Goal: Task Accomplishment & Management: Manage account settings

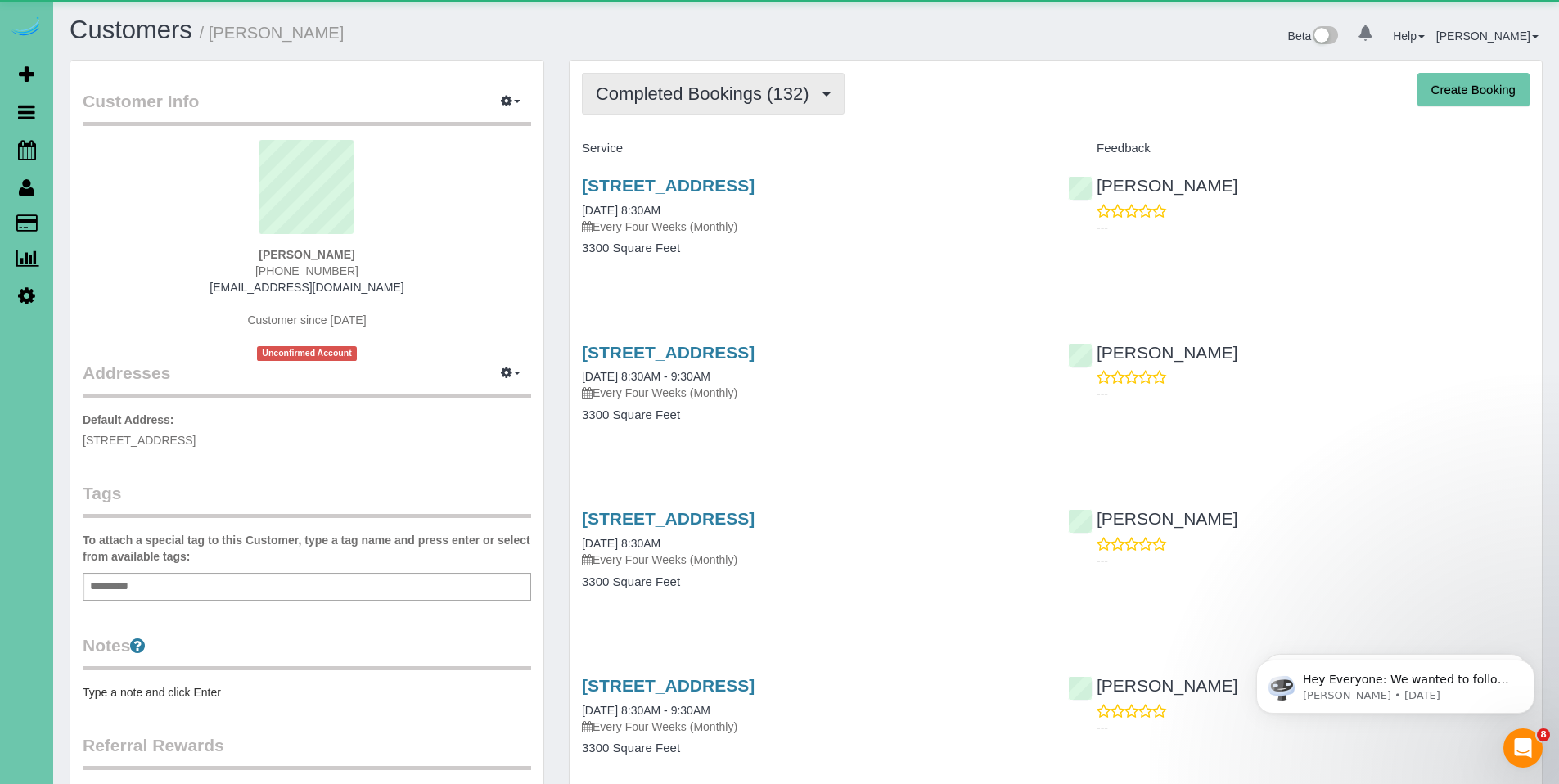
click at [725, 99] on span "Completed Bookings (132)" at bounding box center [706, 94] width 221 height 21
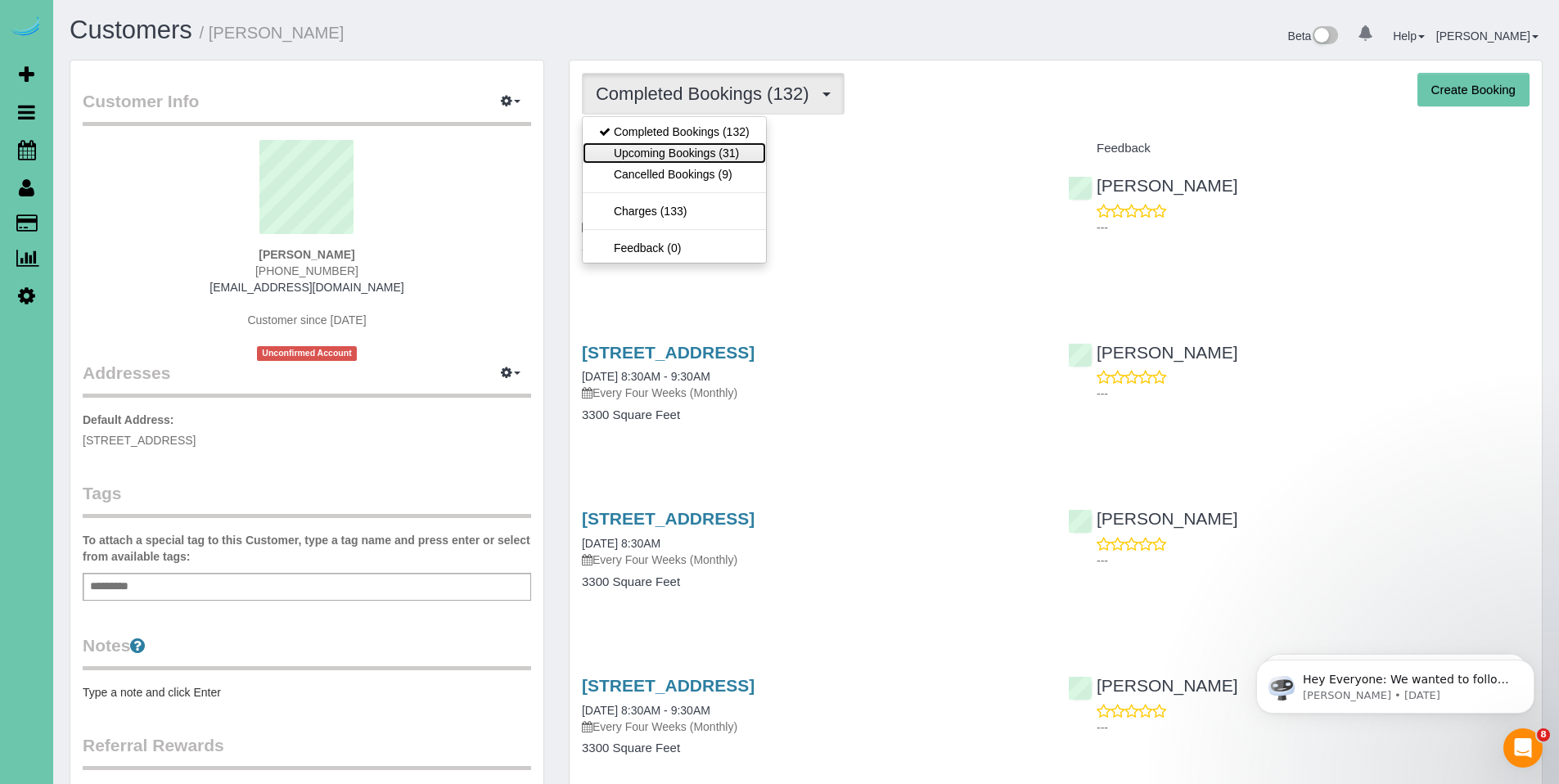
click at [697, 151] on link "Upcoming Bookings (31)" at bounding box center [674, 153] width 184 height 21
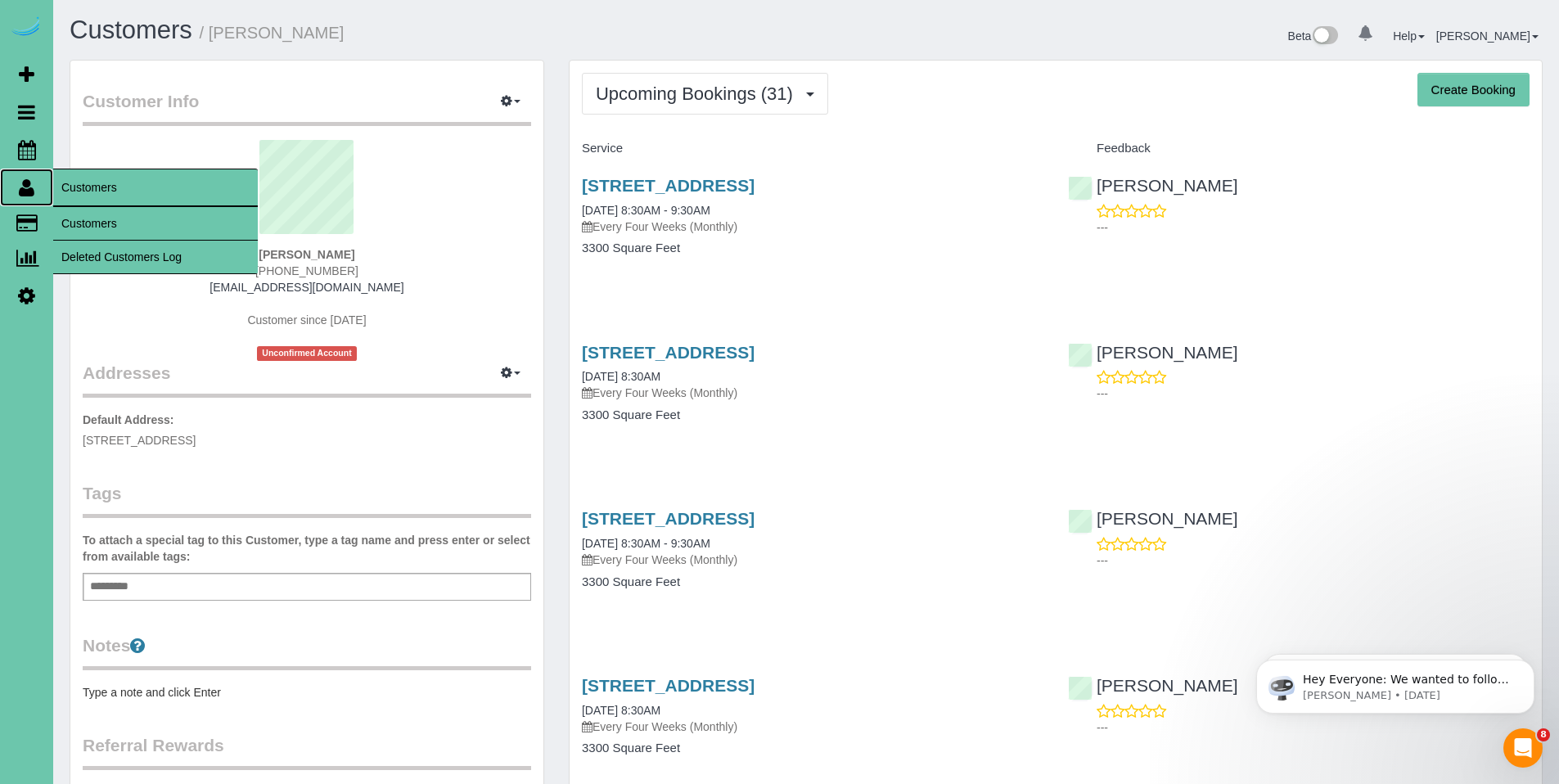
click at [26, 185] on icon at bounding box center [26, 187] width 15 height 20
click at [92, 221] on link "Customers" at bounding box center [155, 223] width 204 height 33
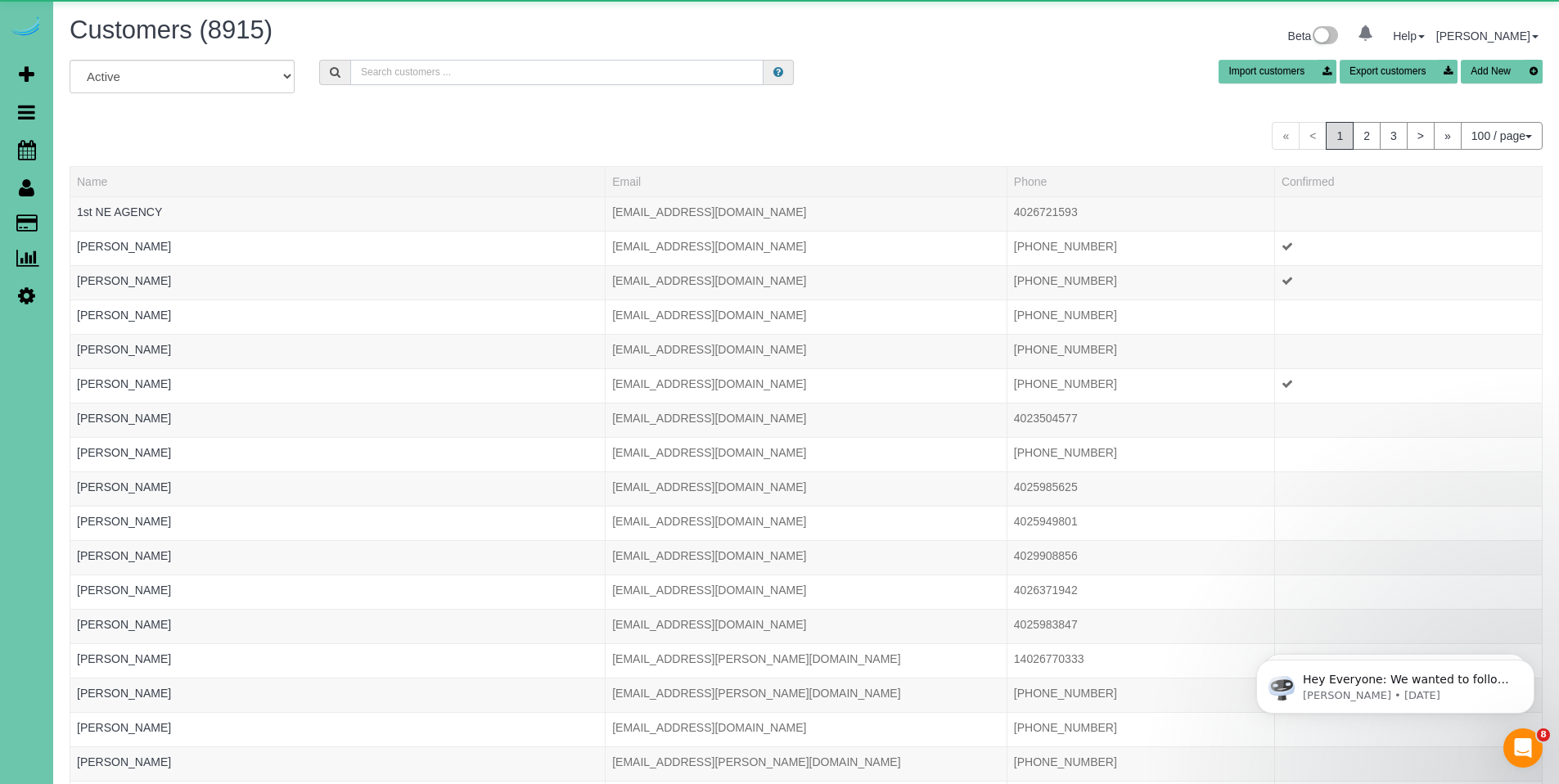
click at [683, 73] on input "text" at bounding box center [557, 73] width 413 height 25
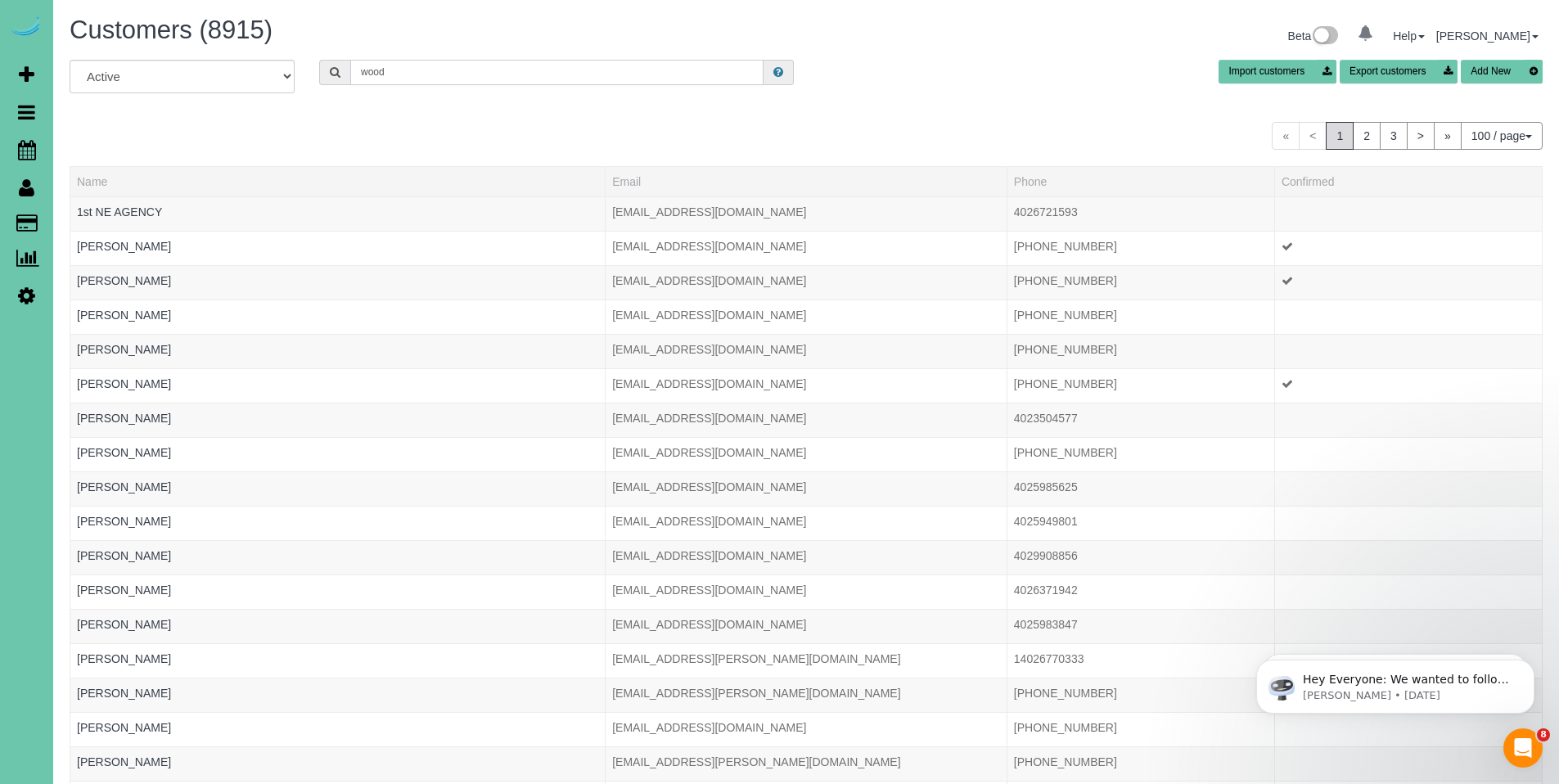
type input "woodcock"
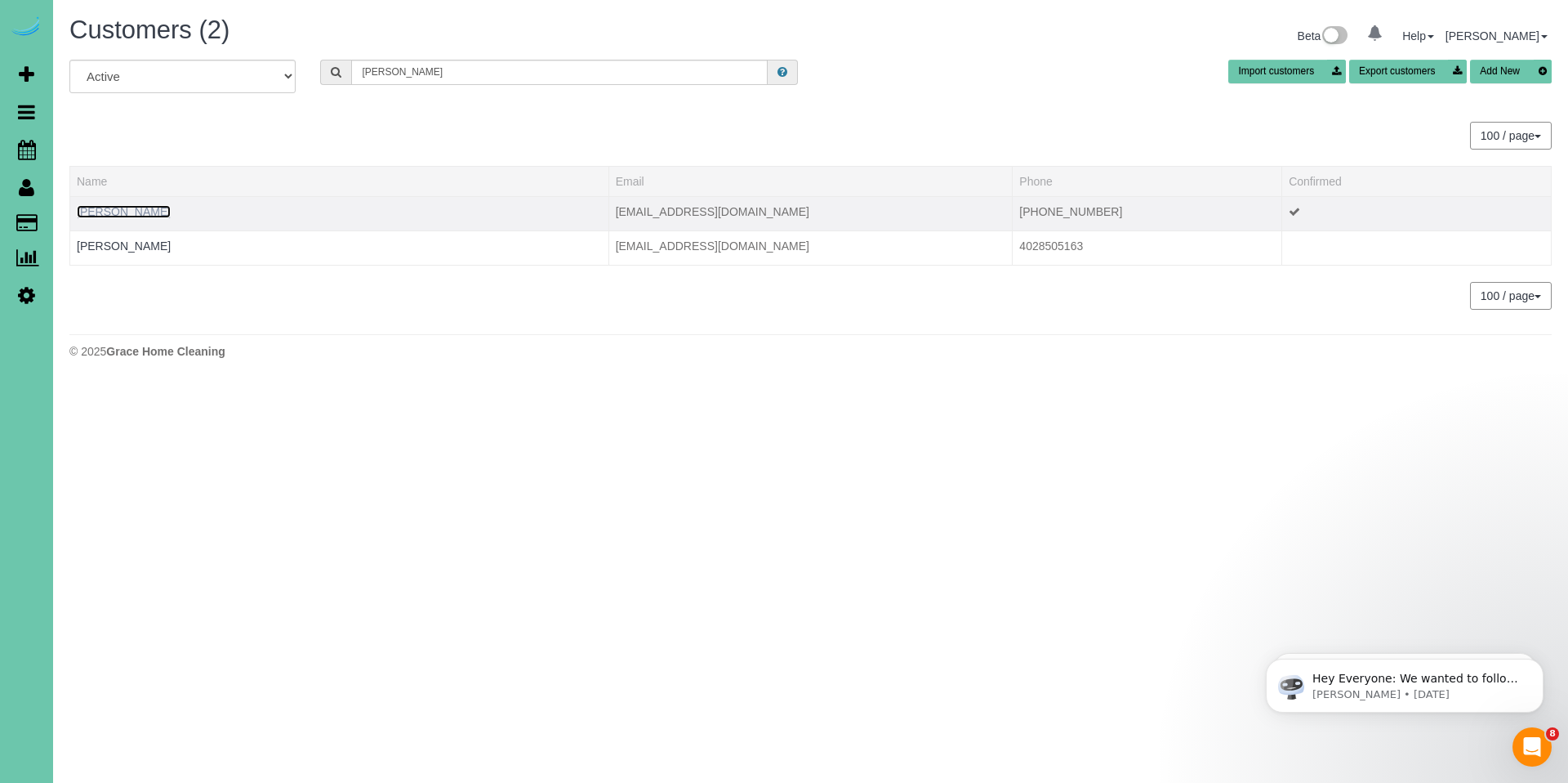
click at [161, 208] on link "Danielle Larison-Woodcock" at bounding box center [124, 211] width 94 height 13
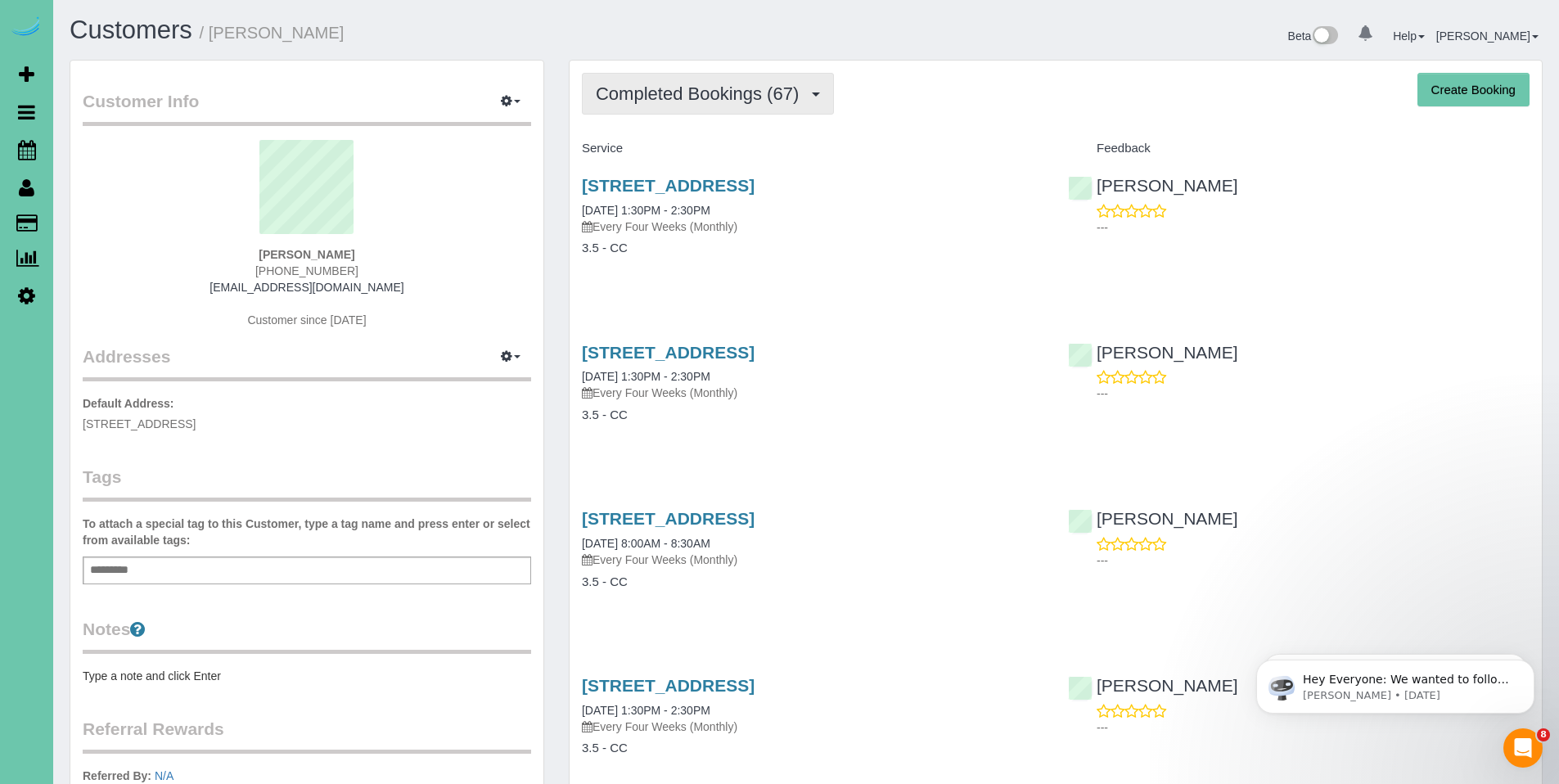
click at [684, 89] on span "Completed Bookings (67)" at bounding box center [701, 94] width 211 height 21
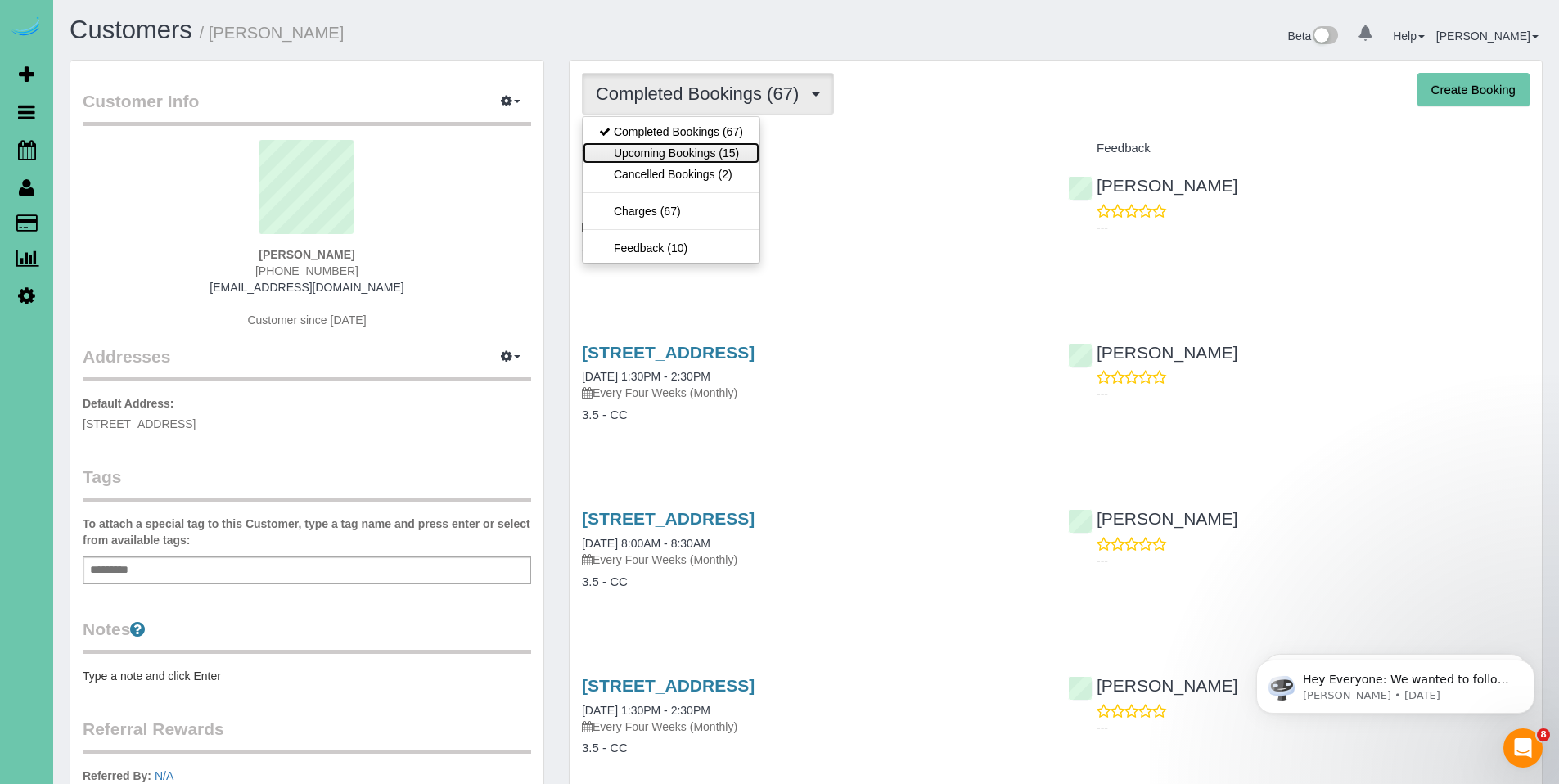
click at [675, 152] on link "Upcoming Bookings (15)" at bounding box center [670, 153] width 177 height 21
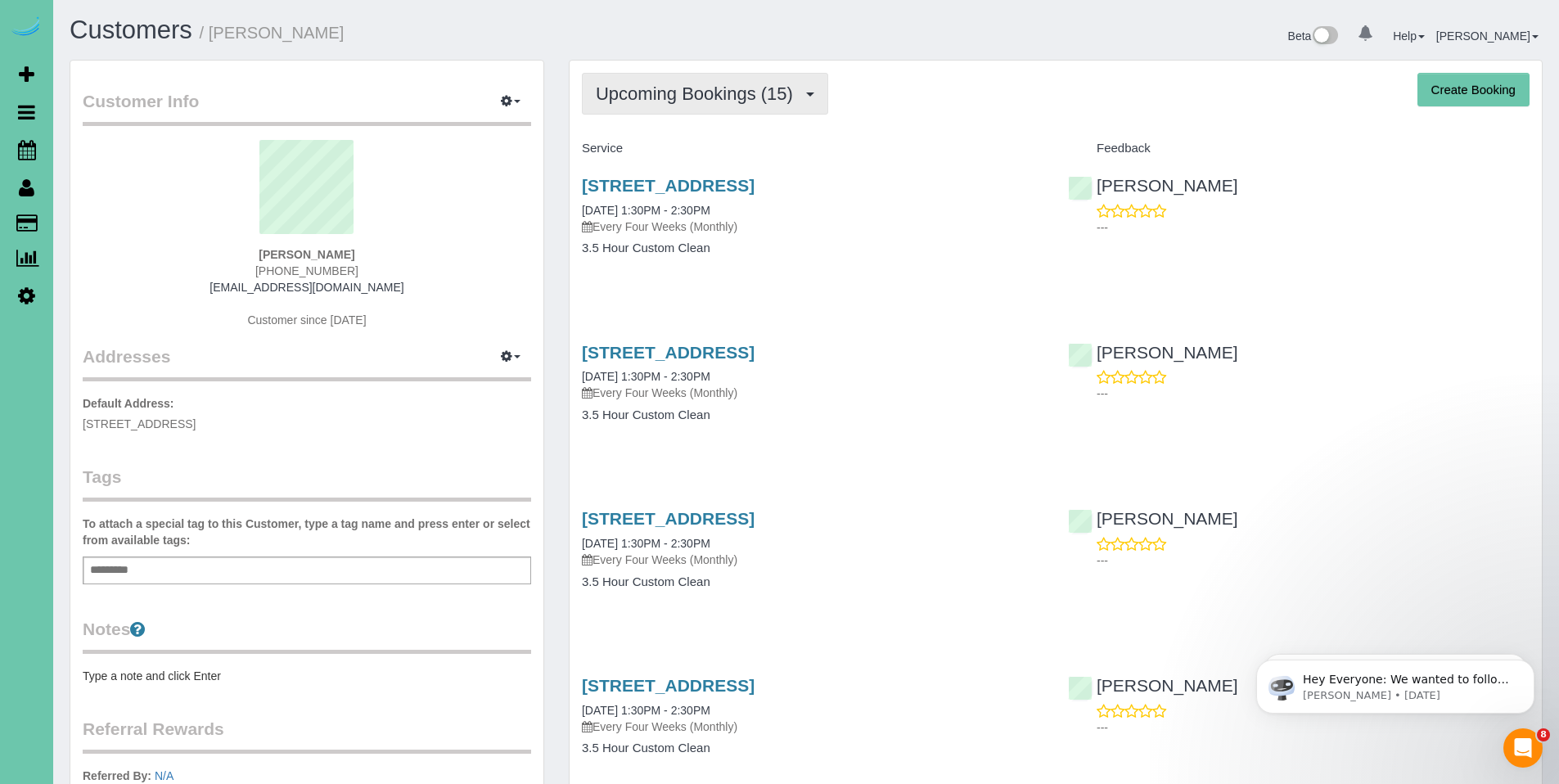
click at [680, 94] on span "Upcoming Bookings (15)" at bounding box center [699, 94] width 205 height 21
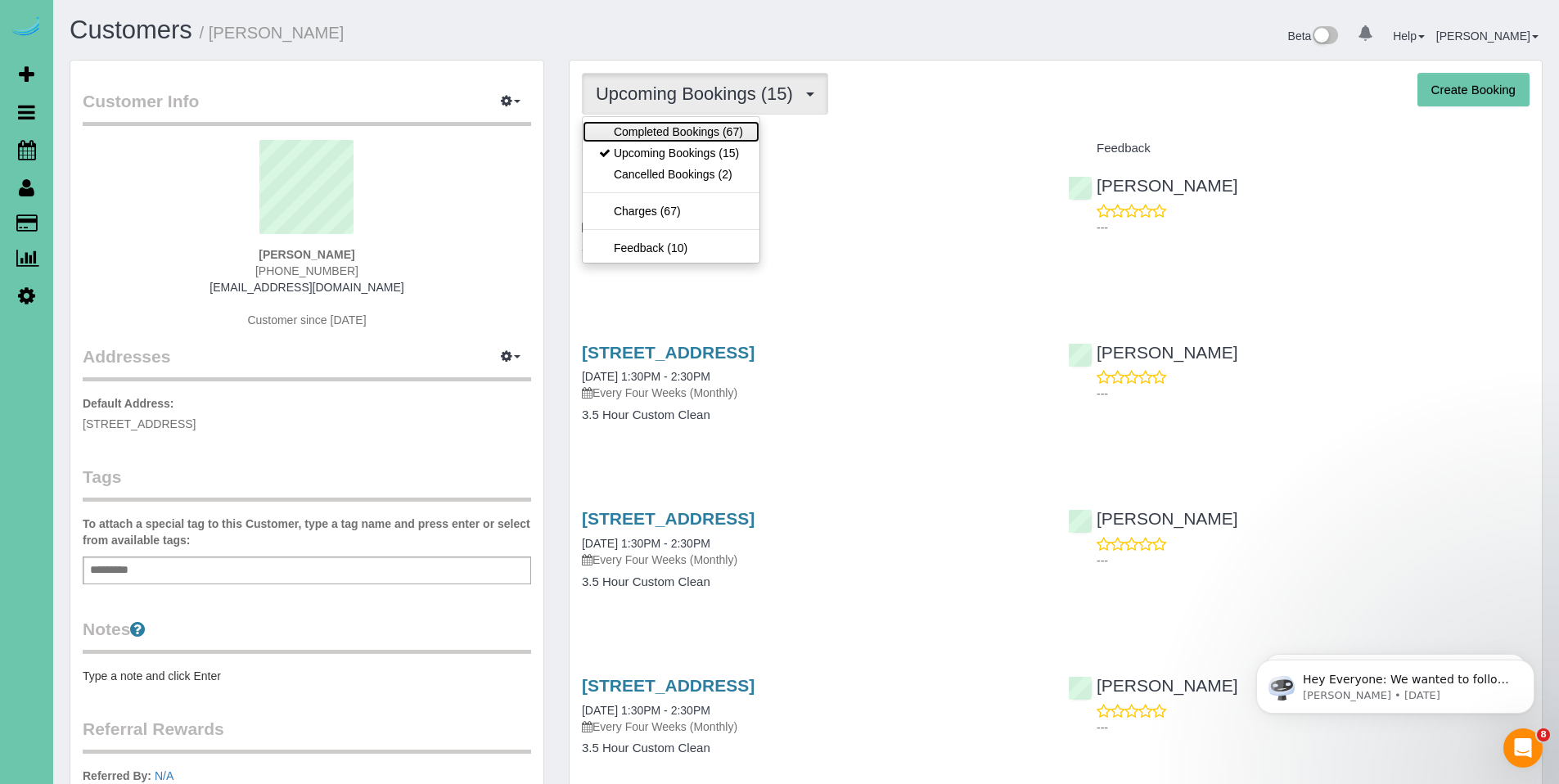
click at [676, 139] on link "Completed Bookings (67)" at bounding box center [670, 131] width 177 height 21
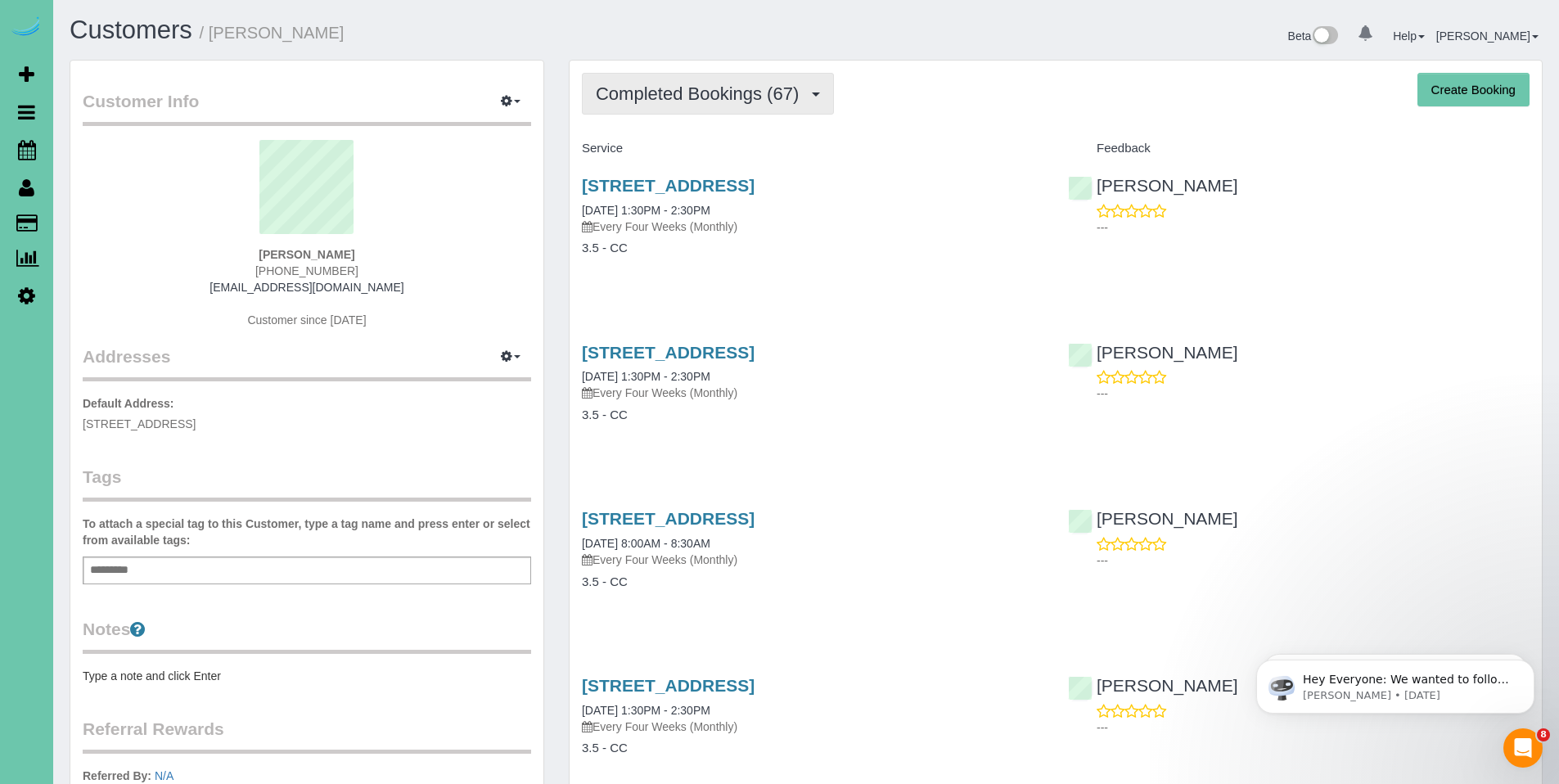
click at [731, 104] on button "Completed Bookings (67)" at bounding box center [707, 94] width 252 height 42
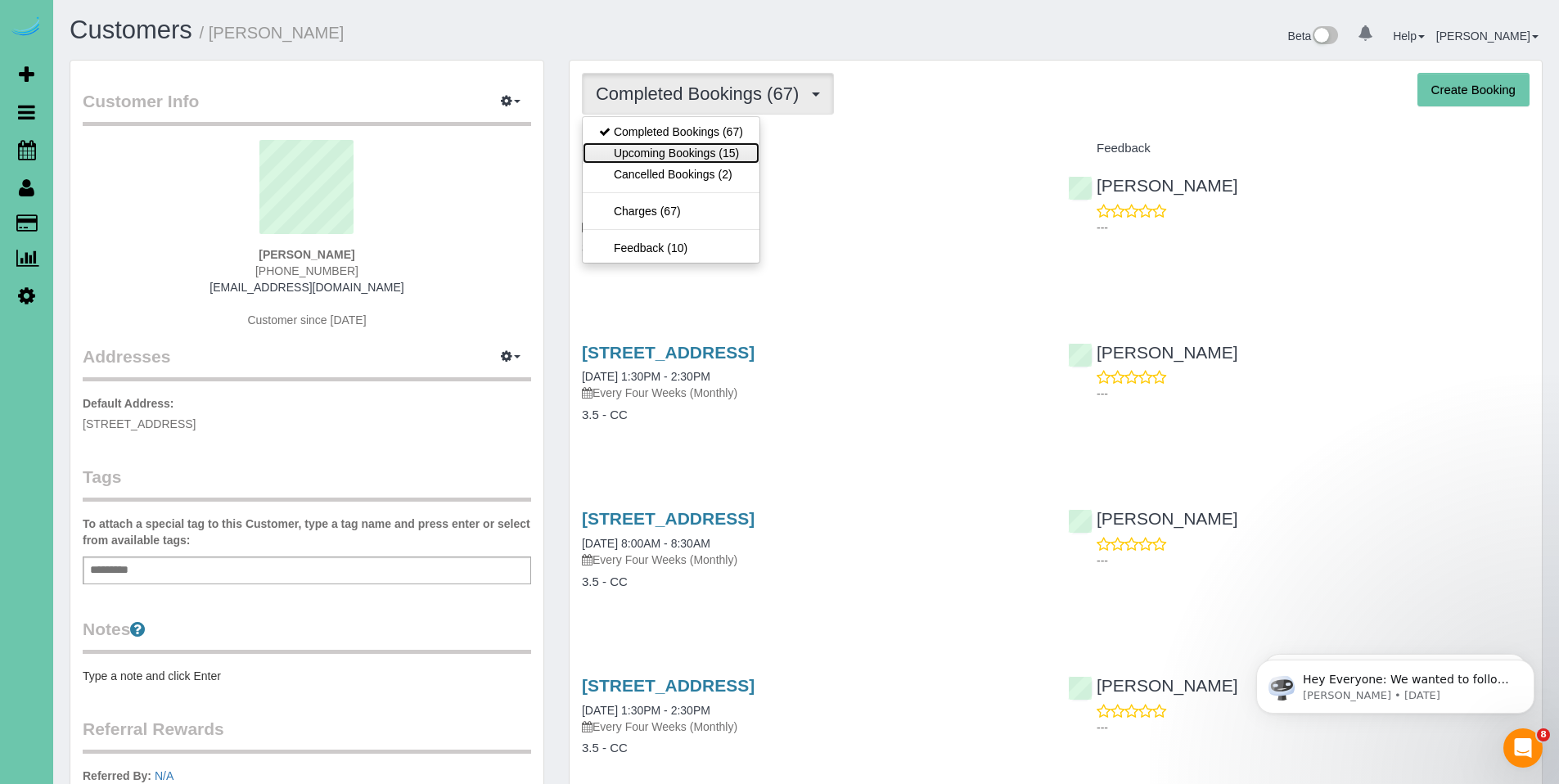
click at [647, 156] on link "Upcoming Bookings (15)" at bounding box center [670, 153] width 177 height 21
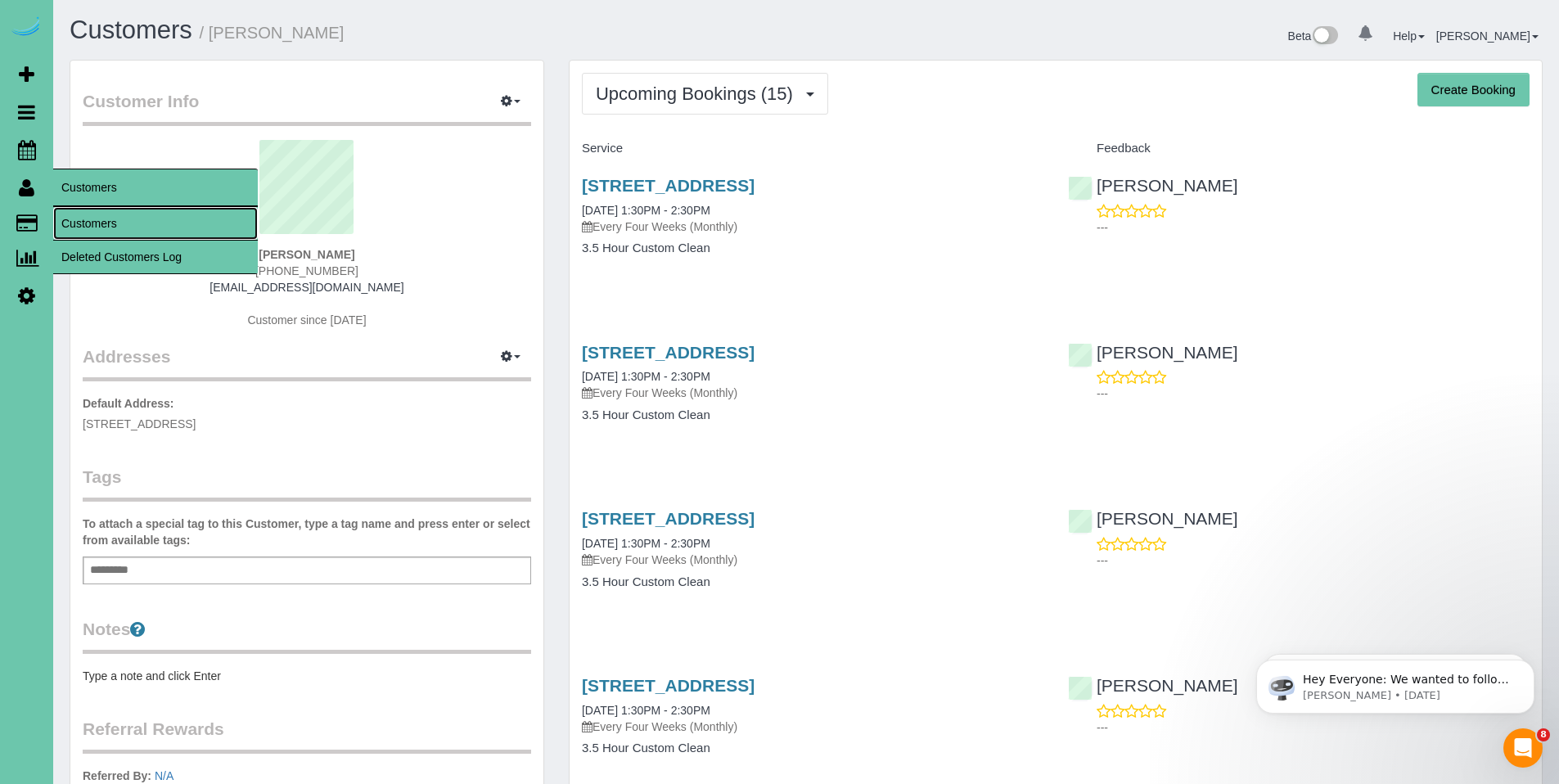
click at [89, 214] on link "Customers" at bounding box center [155, 223] width 204 height 33
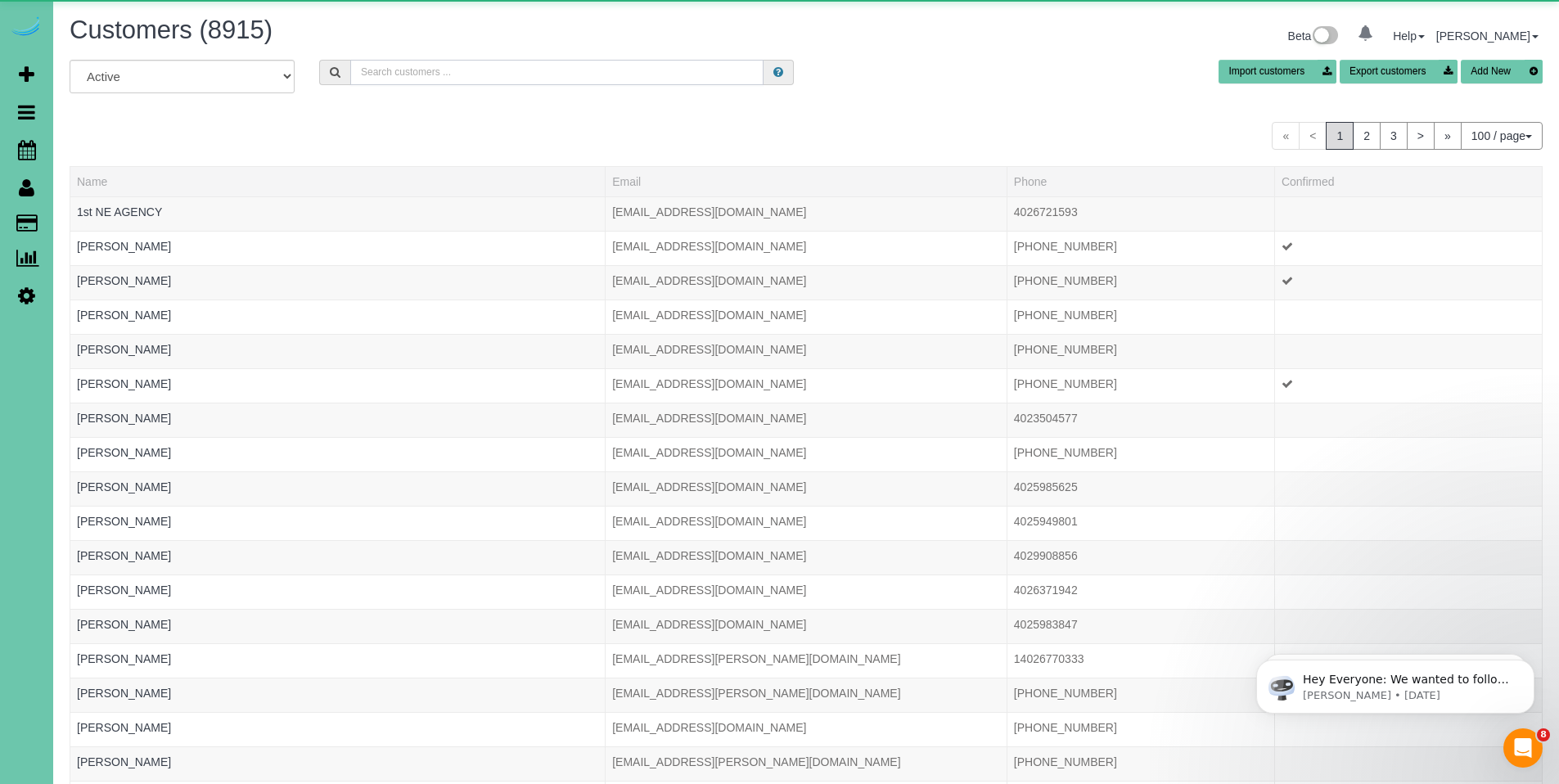
click at [462, 69] on input "text" at bounding box center [557, 73] width 413 height 25
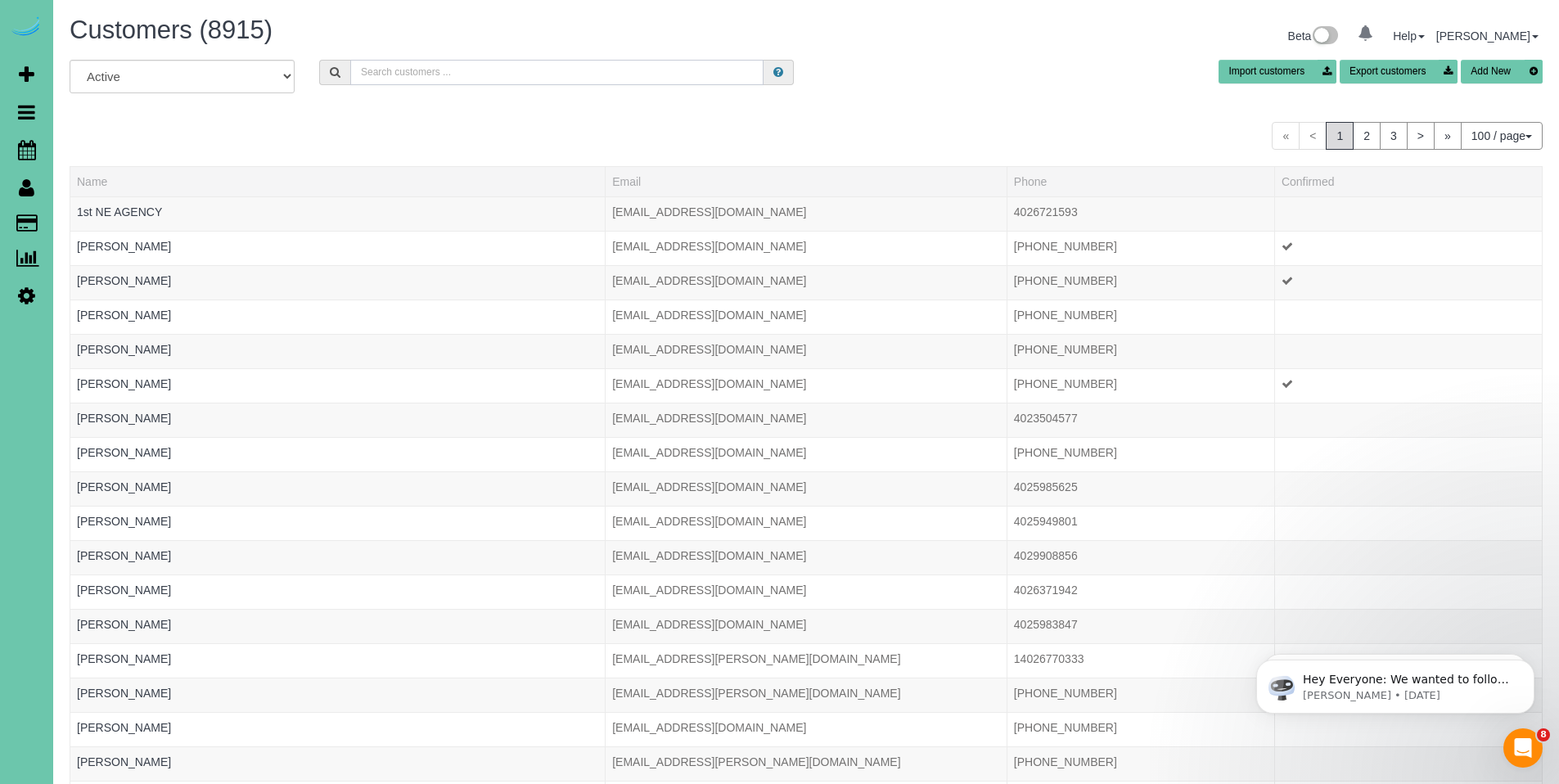
click at [492, 73] on input "text" at bounding box center [557, 73] width 413 height 25
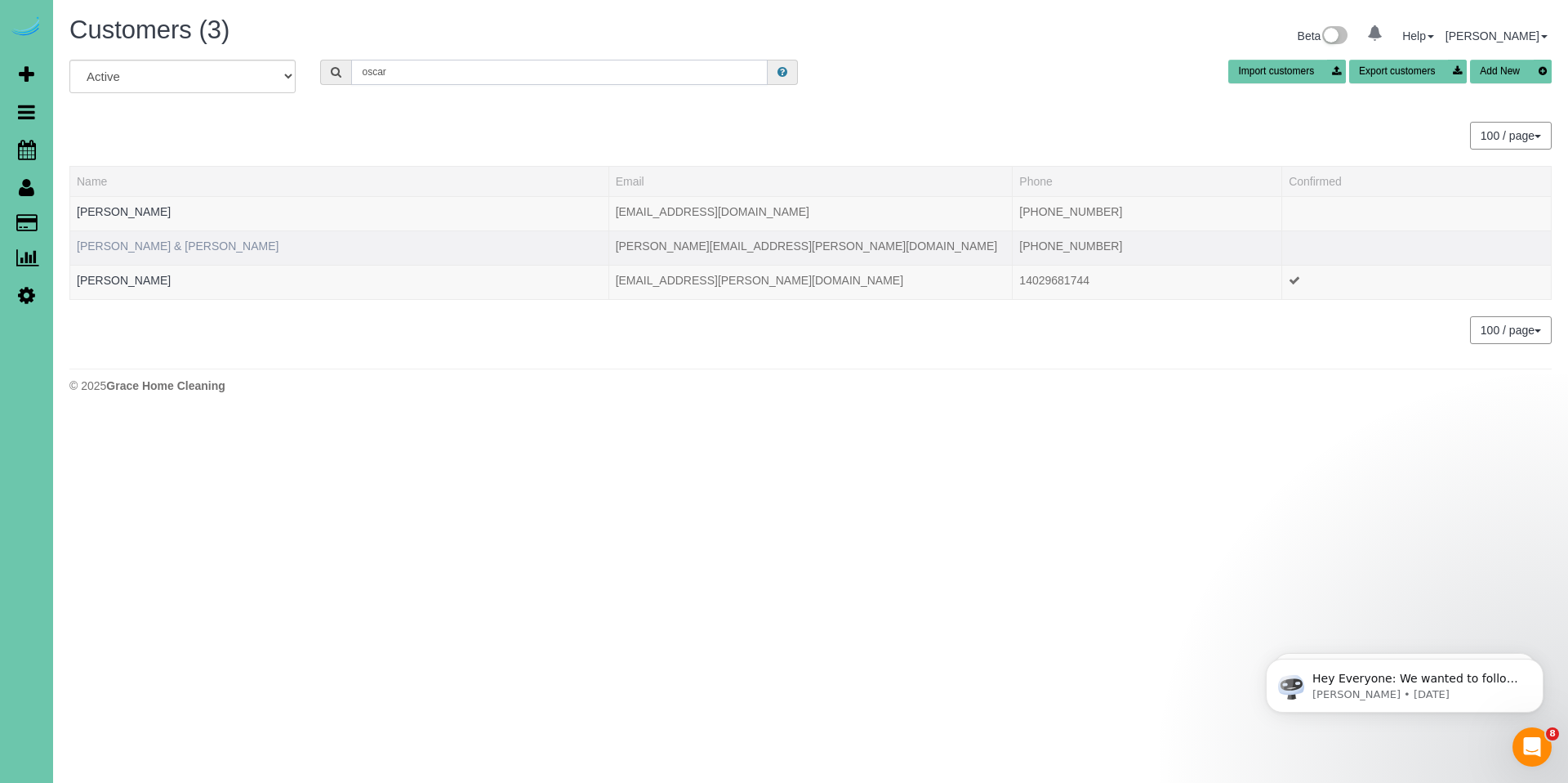
type input "oscar"
click at [134, 246] on link "Oscar & Lois Christensen" at bounding box center [178, 246] width 201 height 13
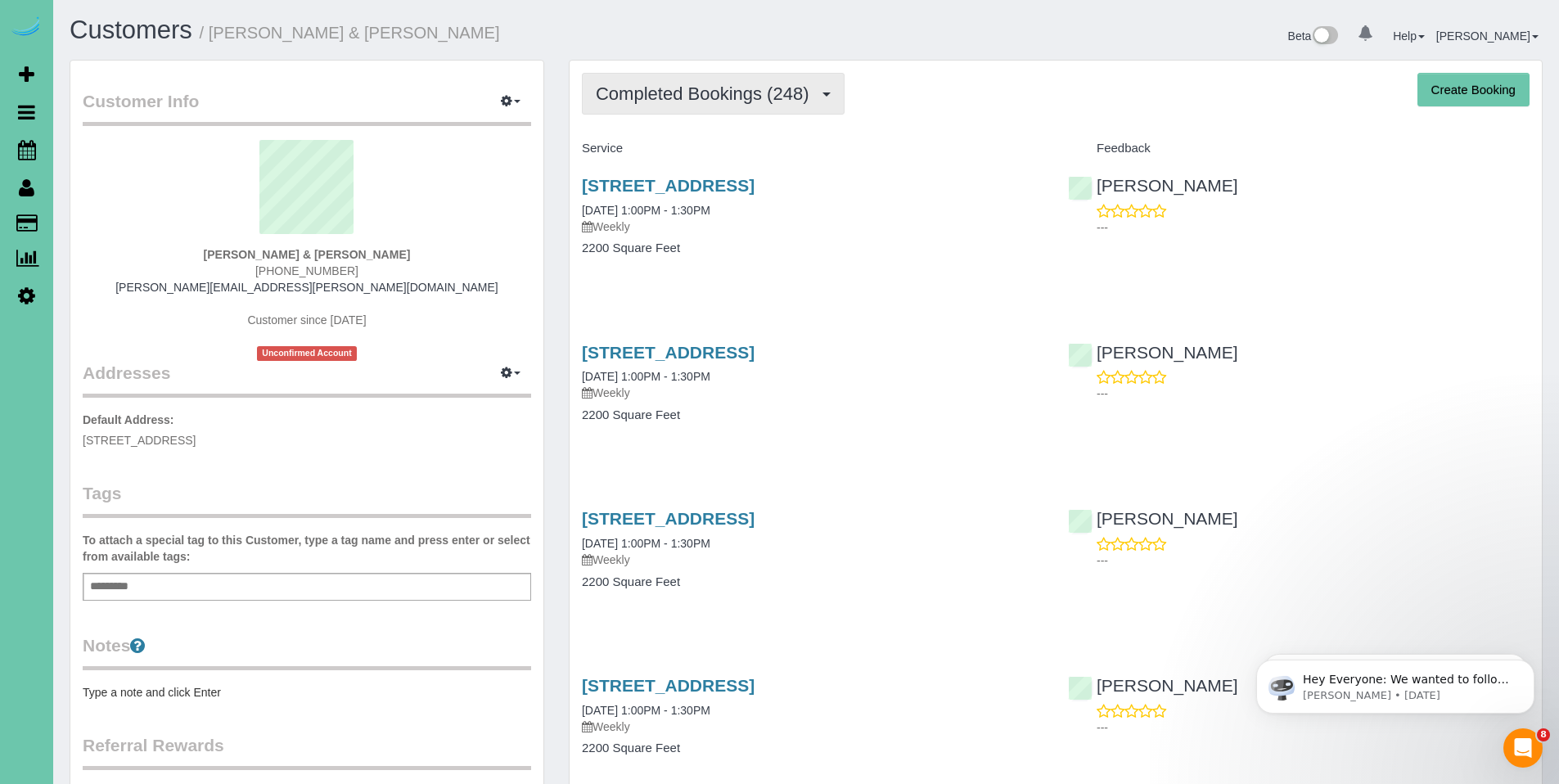
click at [682, 105] on button "Completed Bookings (248)" at bounding box center [712, 94] width 263 height 42
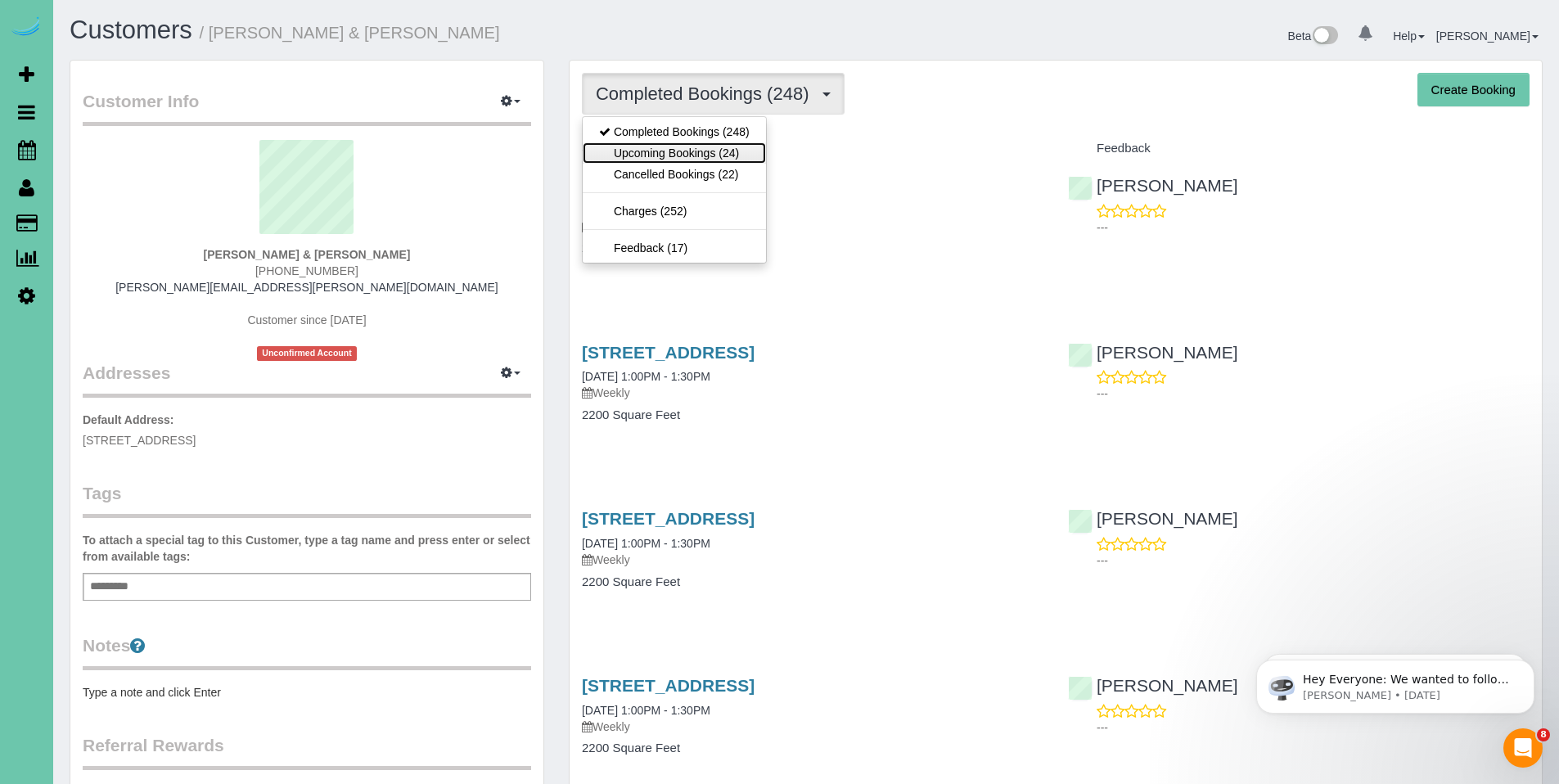
click at [672, 151] on link "Upcoming Bookings (24)" at bounding box center [674, 153] width 184 height 21
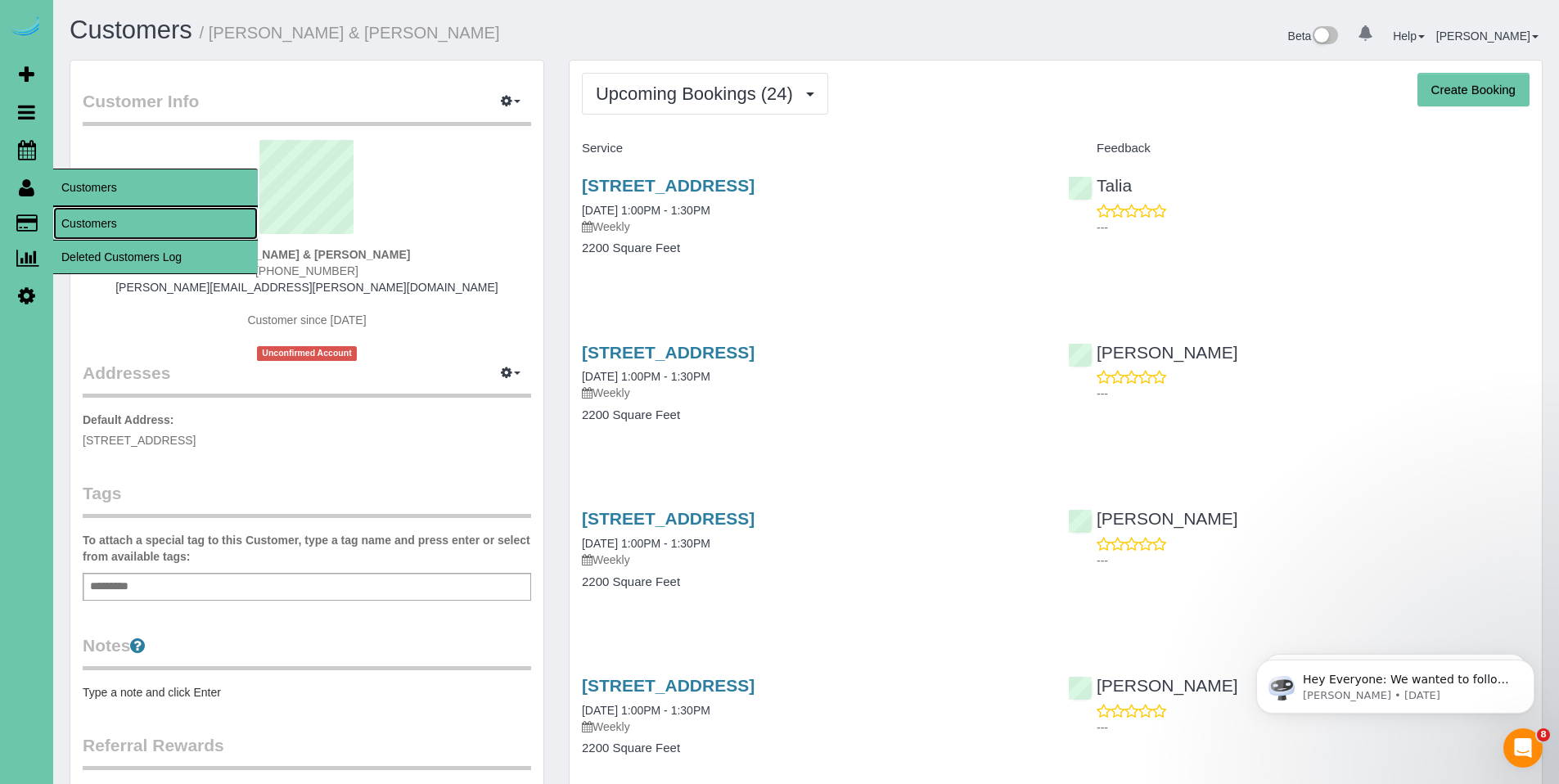
click at [102, 224] on link "Customers" at bounding box center [155, 223] width 204 height 33
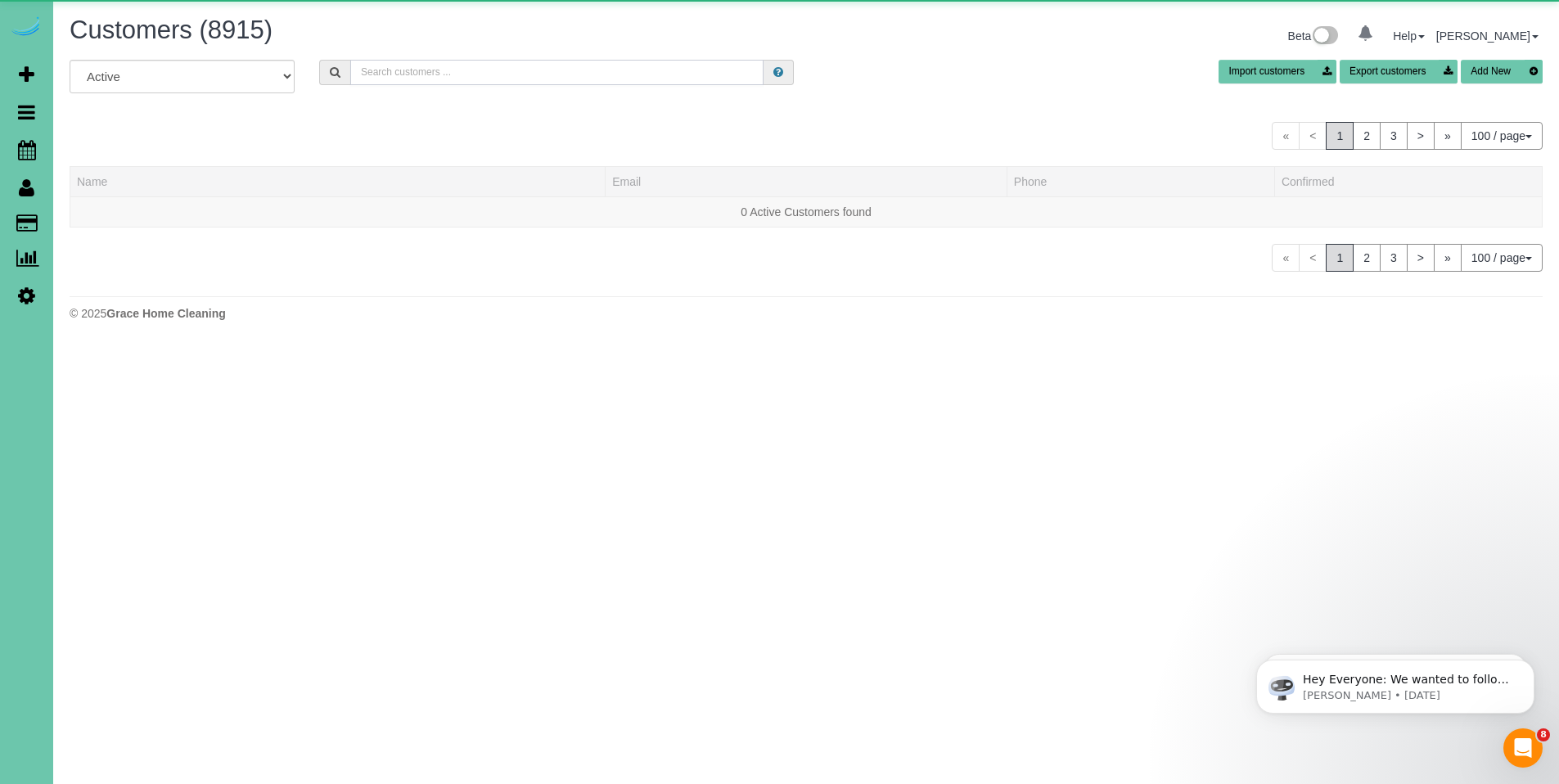
click at [529, 70] on input "text" at bounding box center [557, 73] width 413 height 25
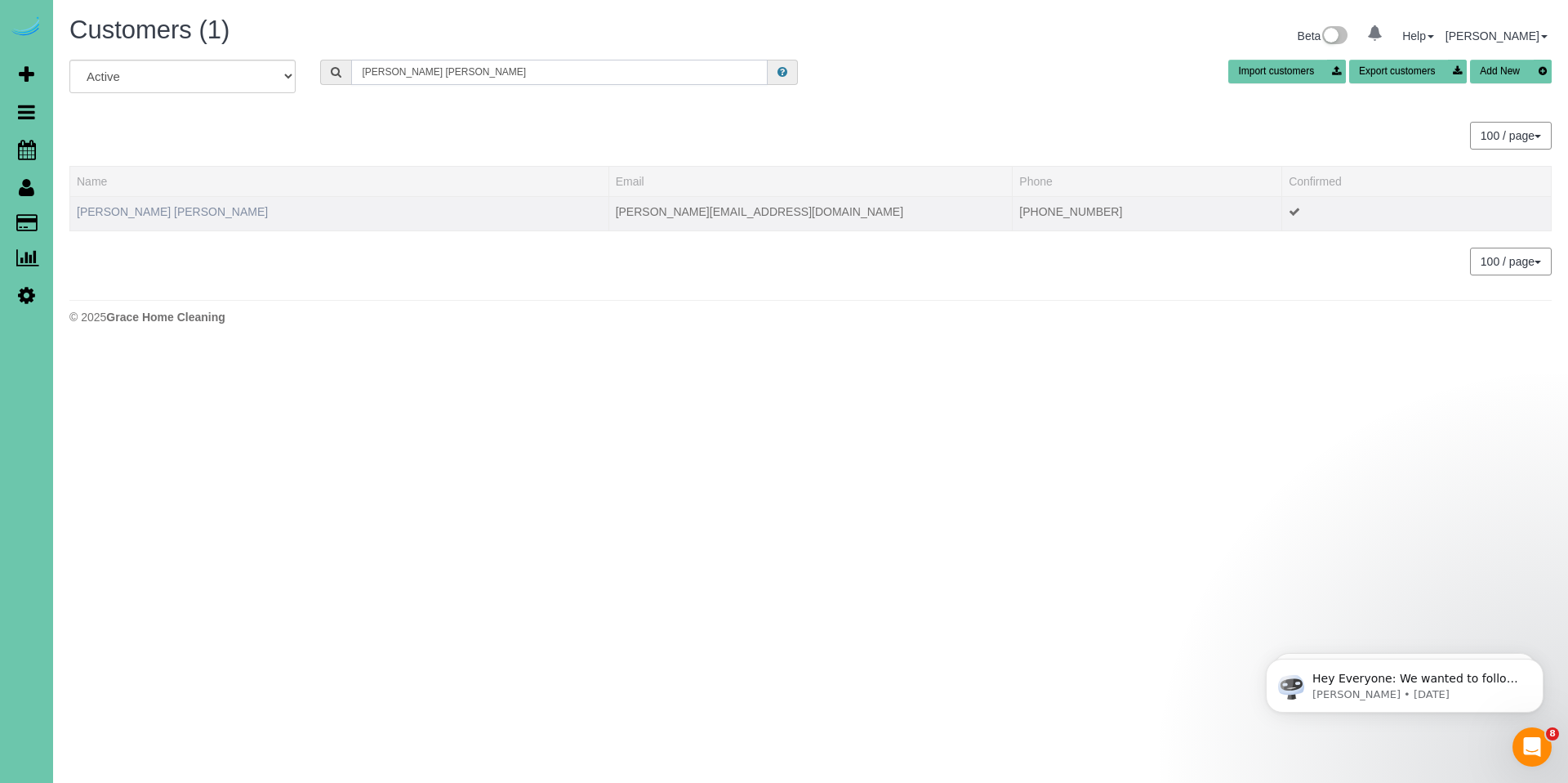
type input "jennifer cl"
click at [161, 214] on link "Jennifer Clements Dorothy" at bounding box center [172, 211] width 191 height 13
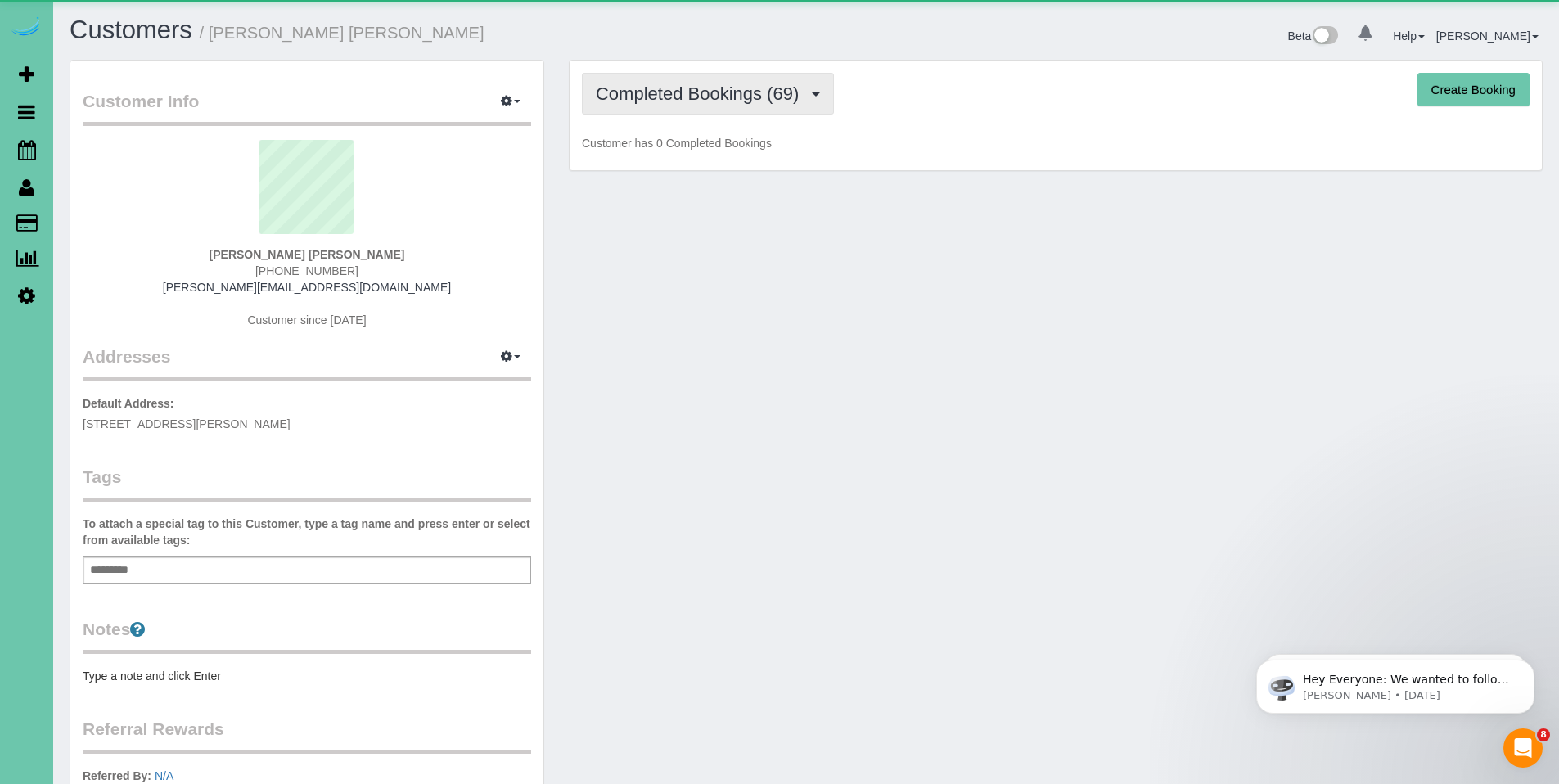
click at [693, 96] on span "Completed Bookings (69)" at bounding box center [701, 94] width 211 height 21
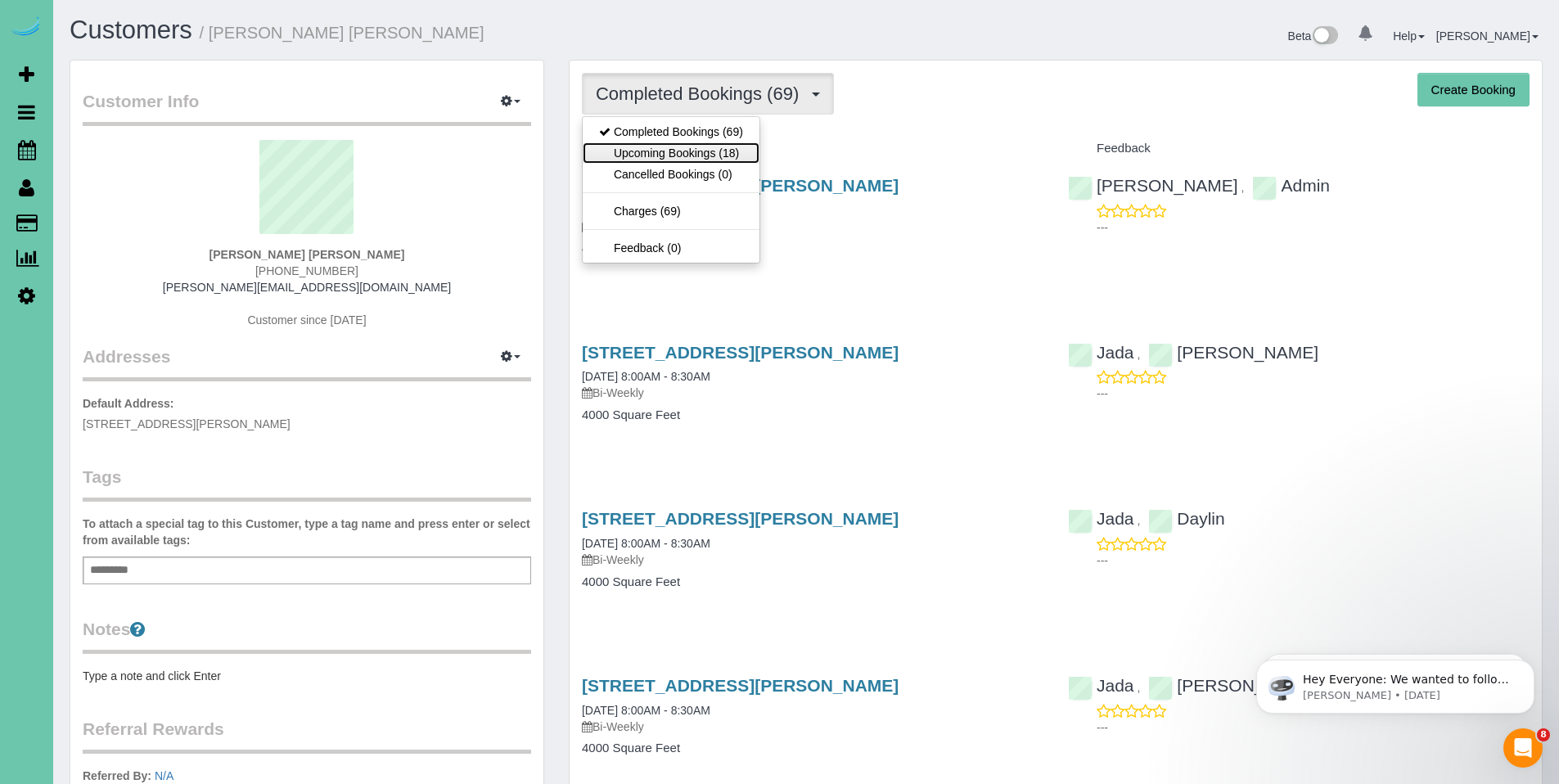
click at [694, 157] on link "Upcoming Bookings (18)" at bounding box center [670, 153] width 177 height 21
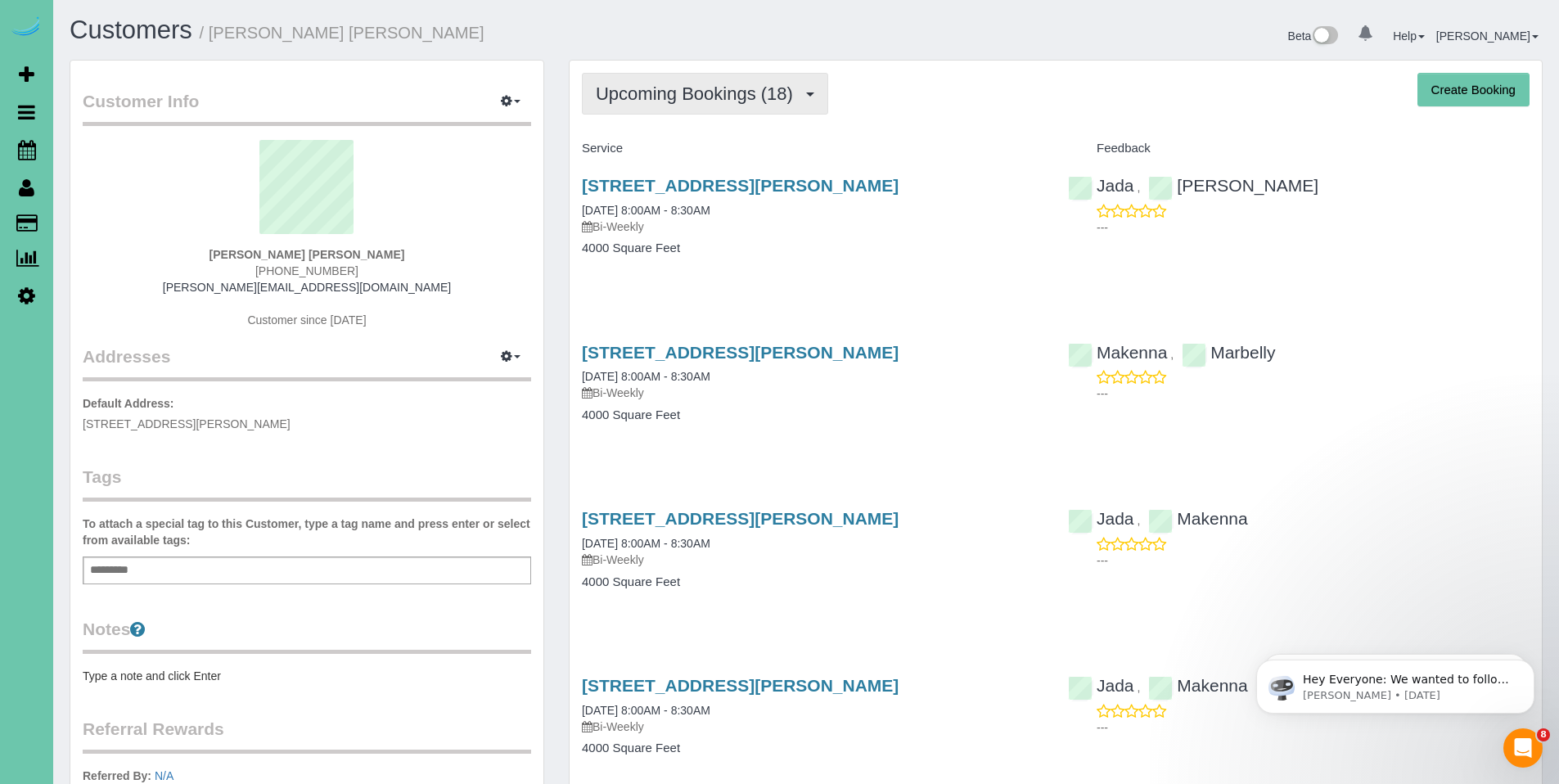
click at [705, 90] on span "Upcoming Bookings (18)" at bounding box center [699, 94] width 205 height 21
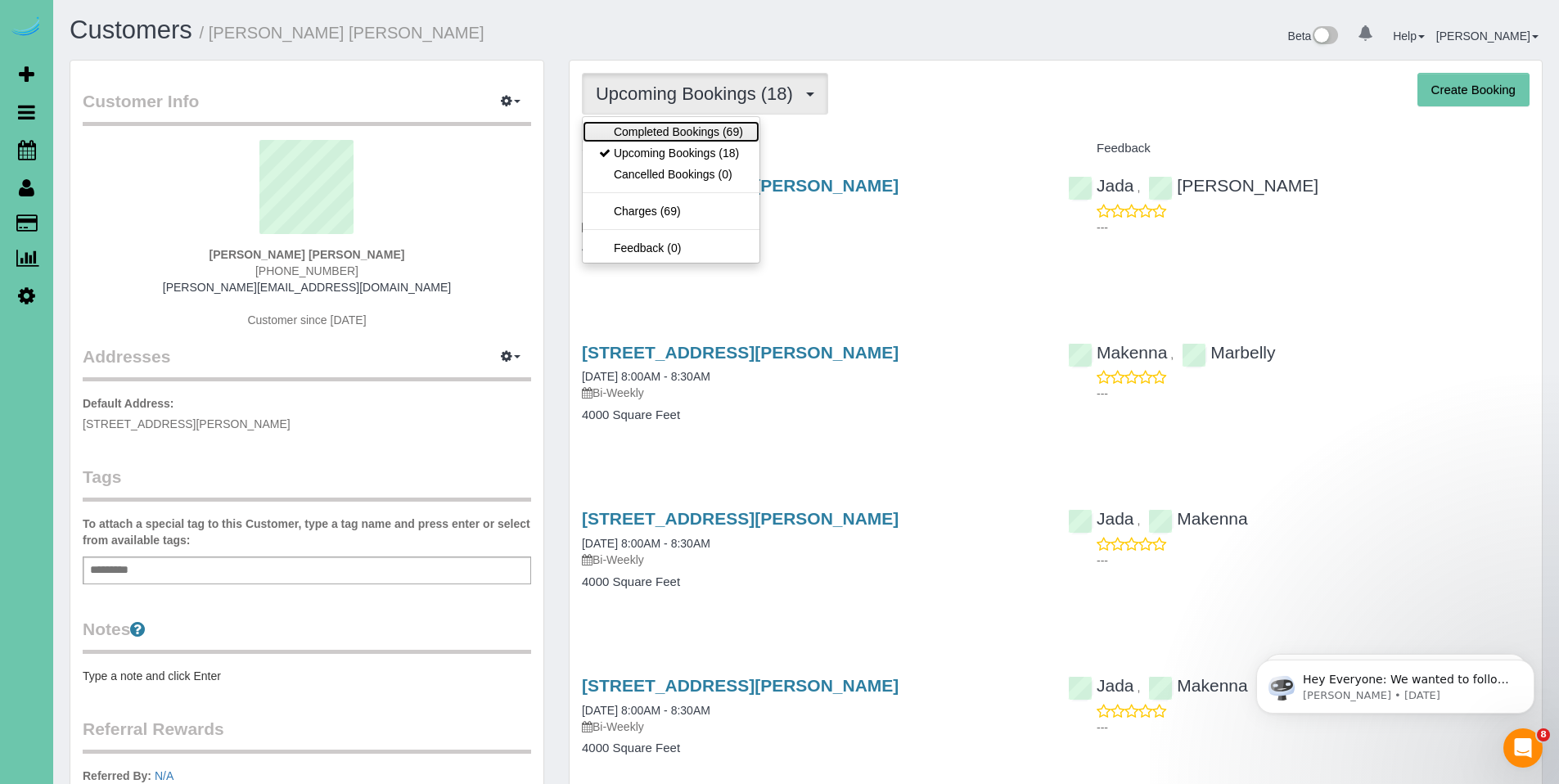
click at [686, 129] on link "Completed Bookings (69)" at bounding box center [670, 131] width 177 height 21
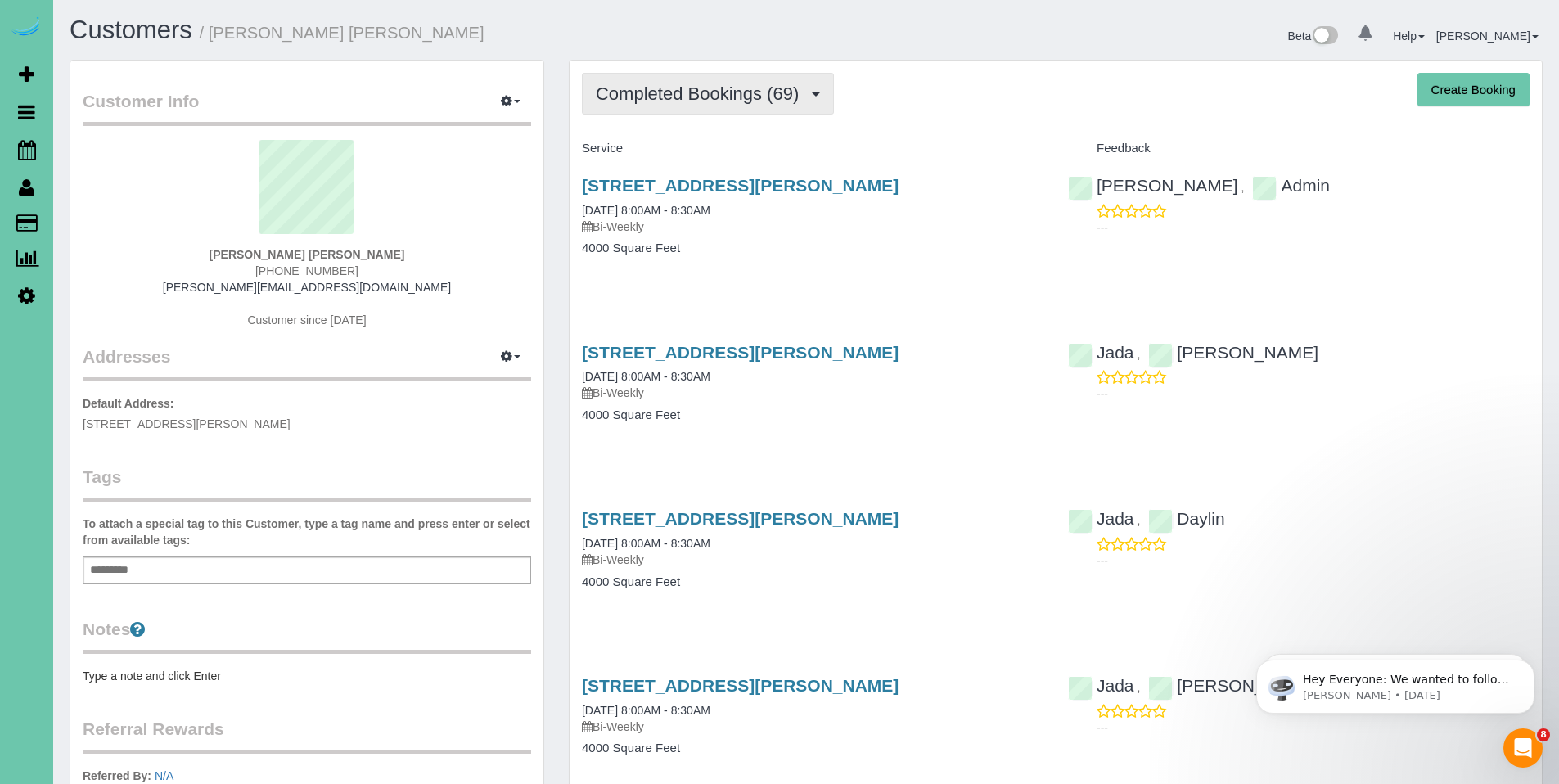
click at [691, 101] on span "Completed Bookings (69)" at bounding box center [701, 94] width 211 height 21
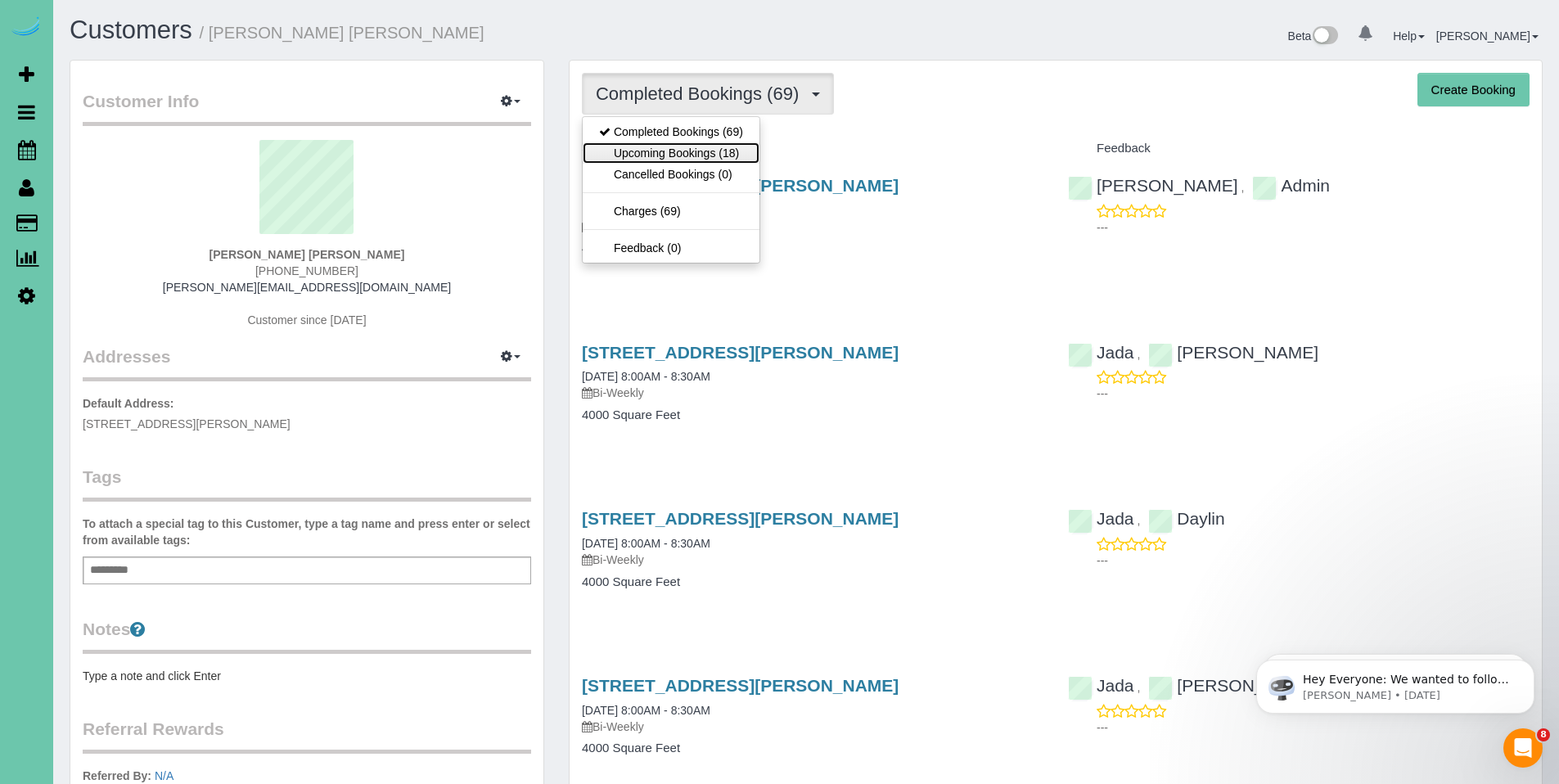
click at [689, 154] on link "Upcoming Bookings (18)" at bounding box center [670, 153] width 177 height 21
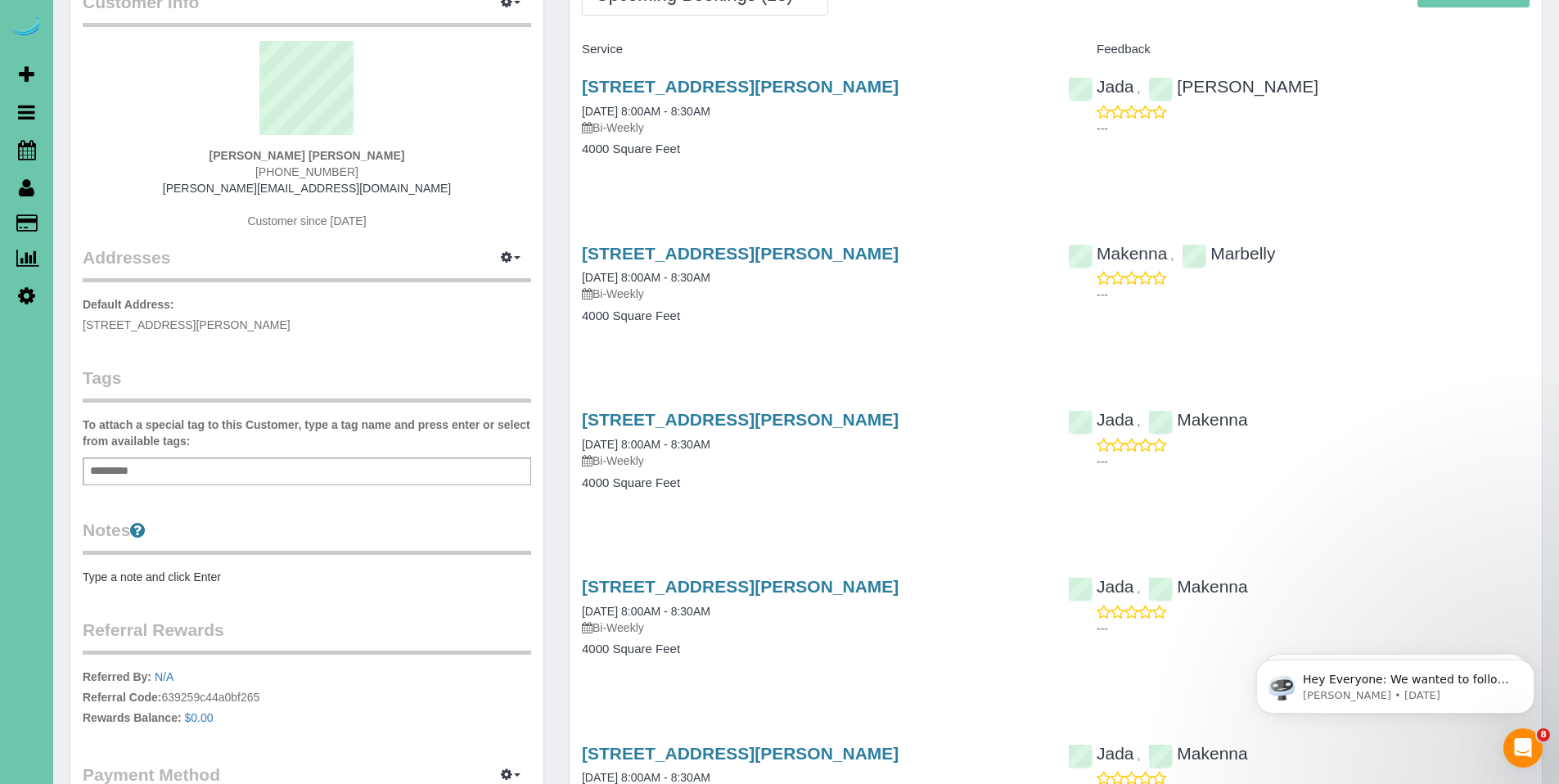
scroll to position [103, 0]
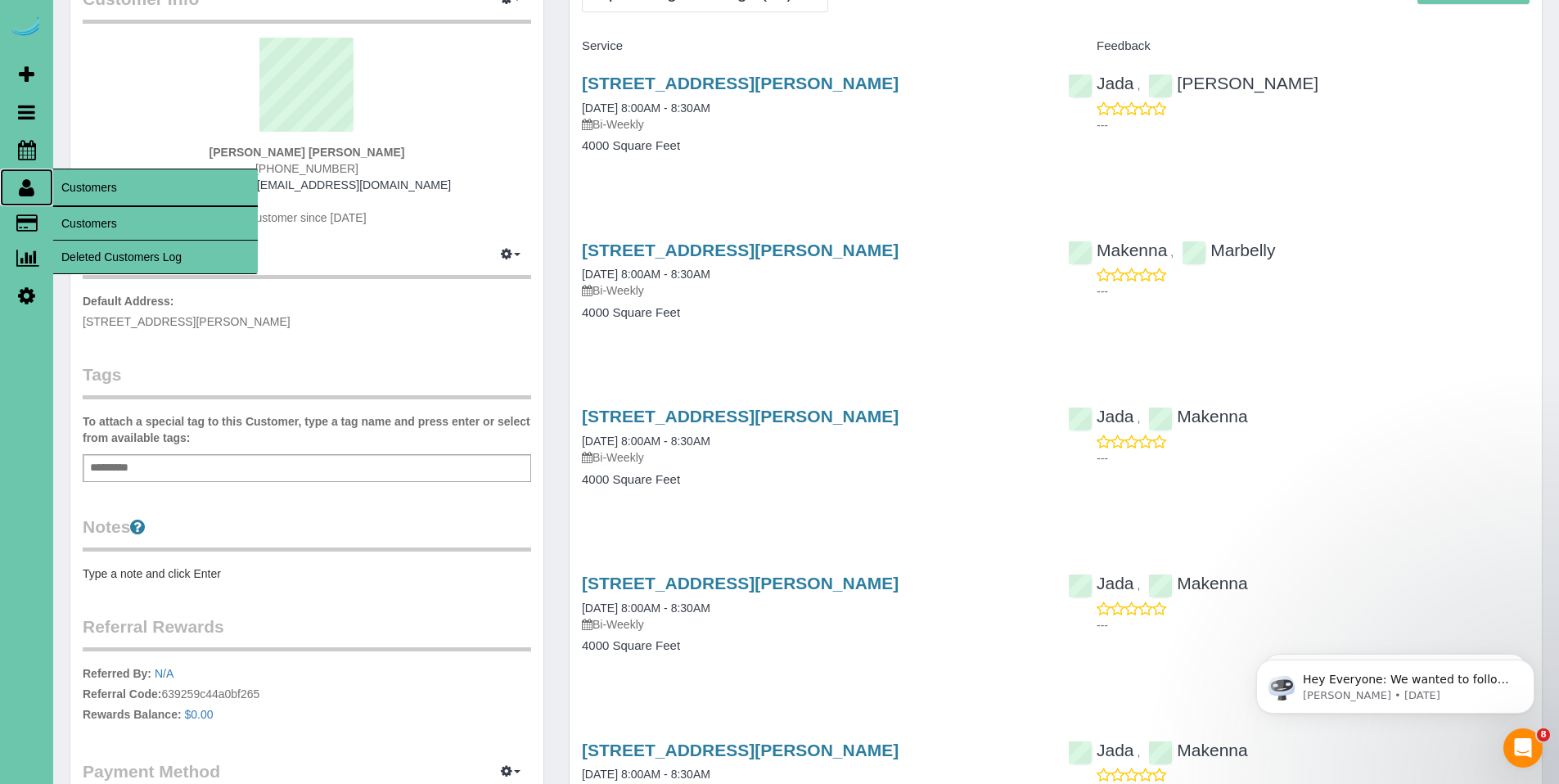
click at [29, 188] on icon at bounding box center [26, 187] width 15 height 20
click at [127, 218] on link "Customers" at bounding box center [155, 223] width 204 height 33
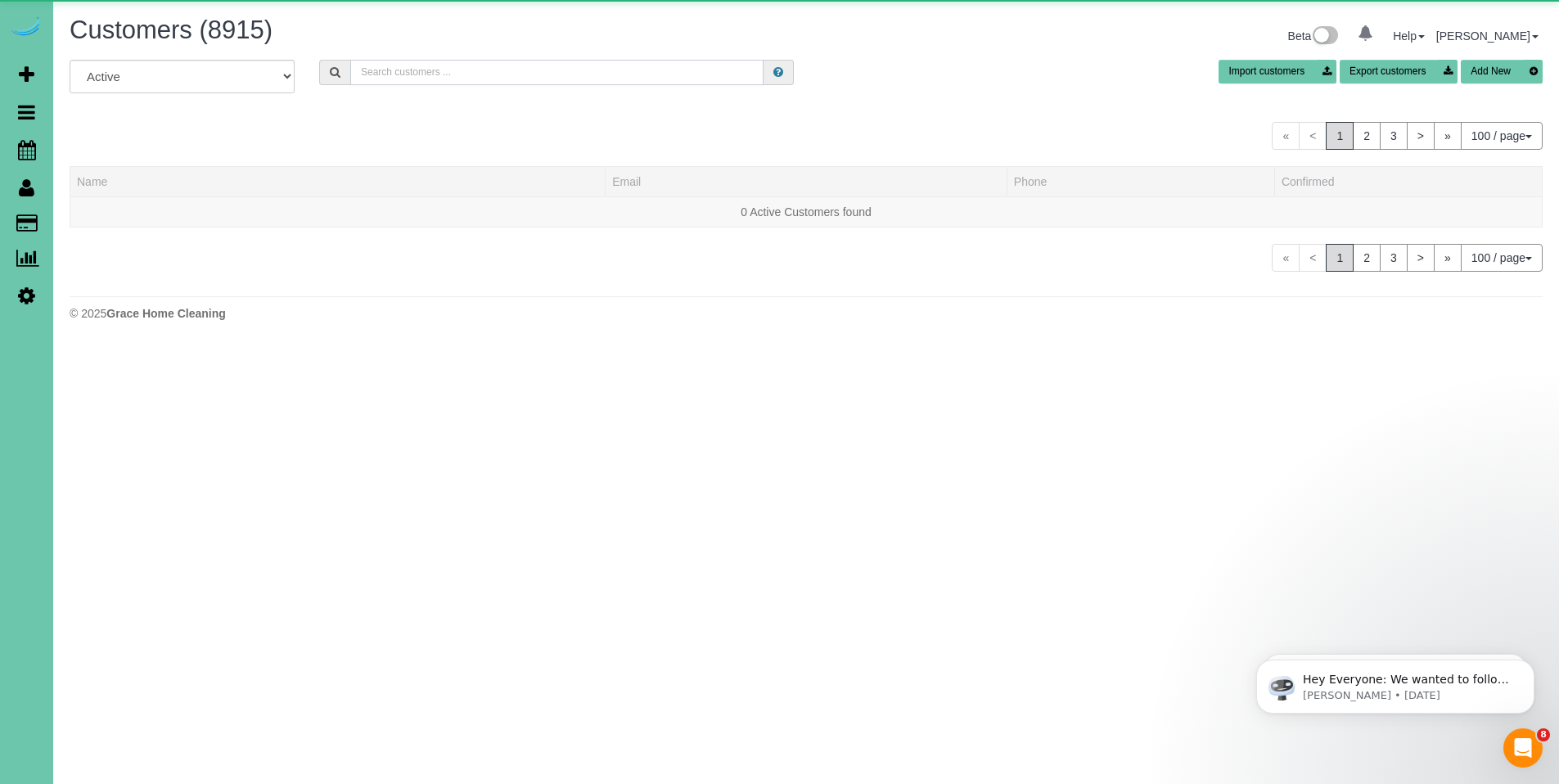
click at [492, 74] on input "text" at bounding box center [557, 73] width 413 height 25
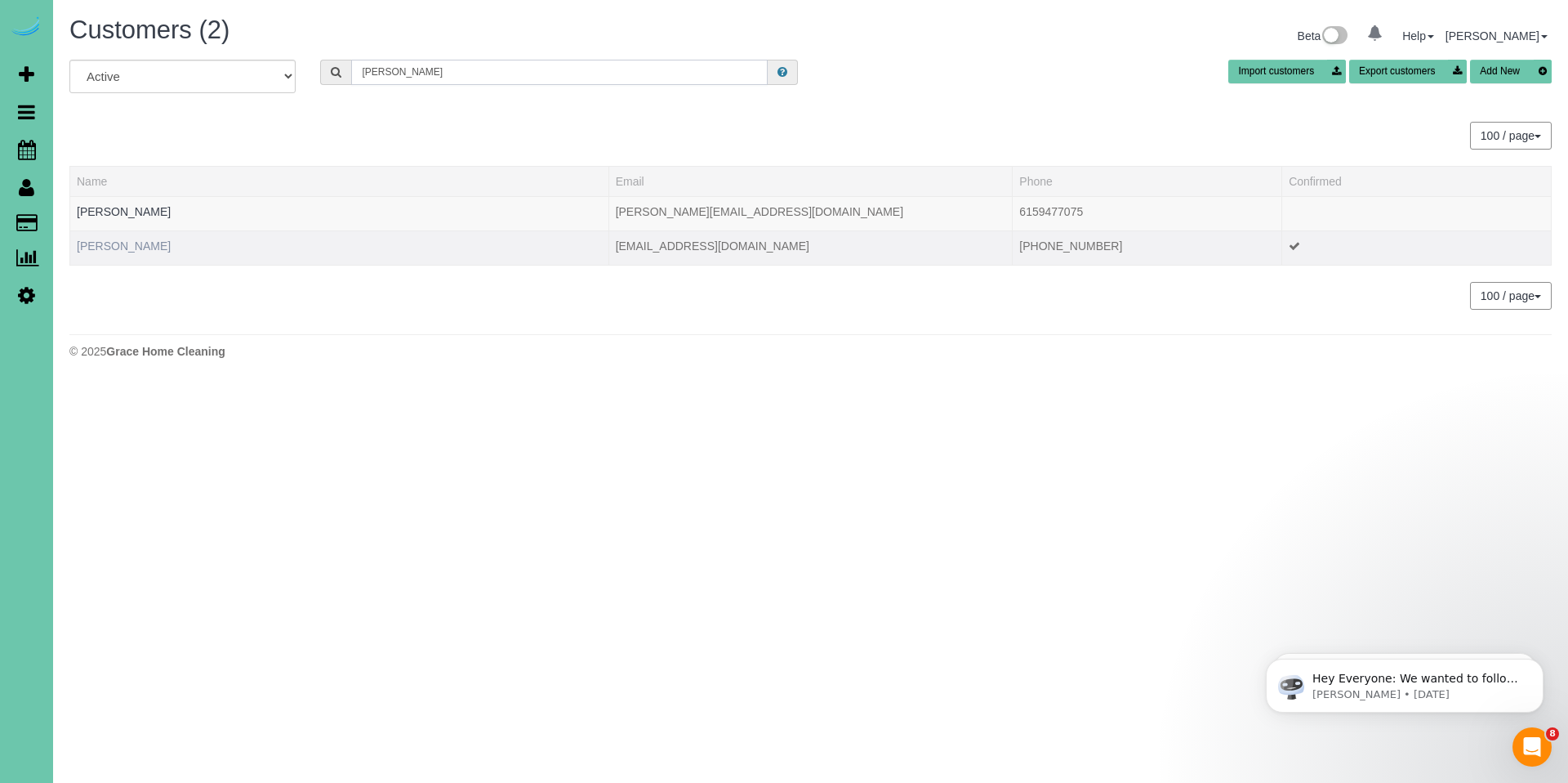
type input "julie ha"
click at [140, 244] on link "Julie Hansen" at bounding box center [124, 246] width 94 height 13
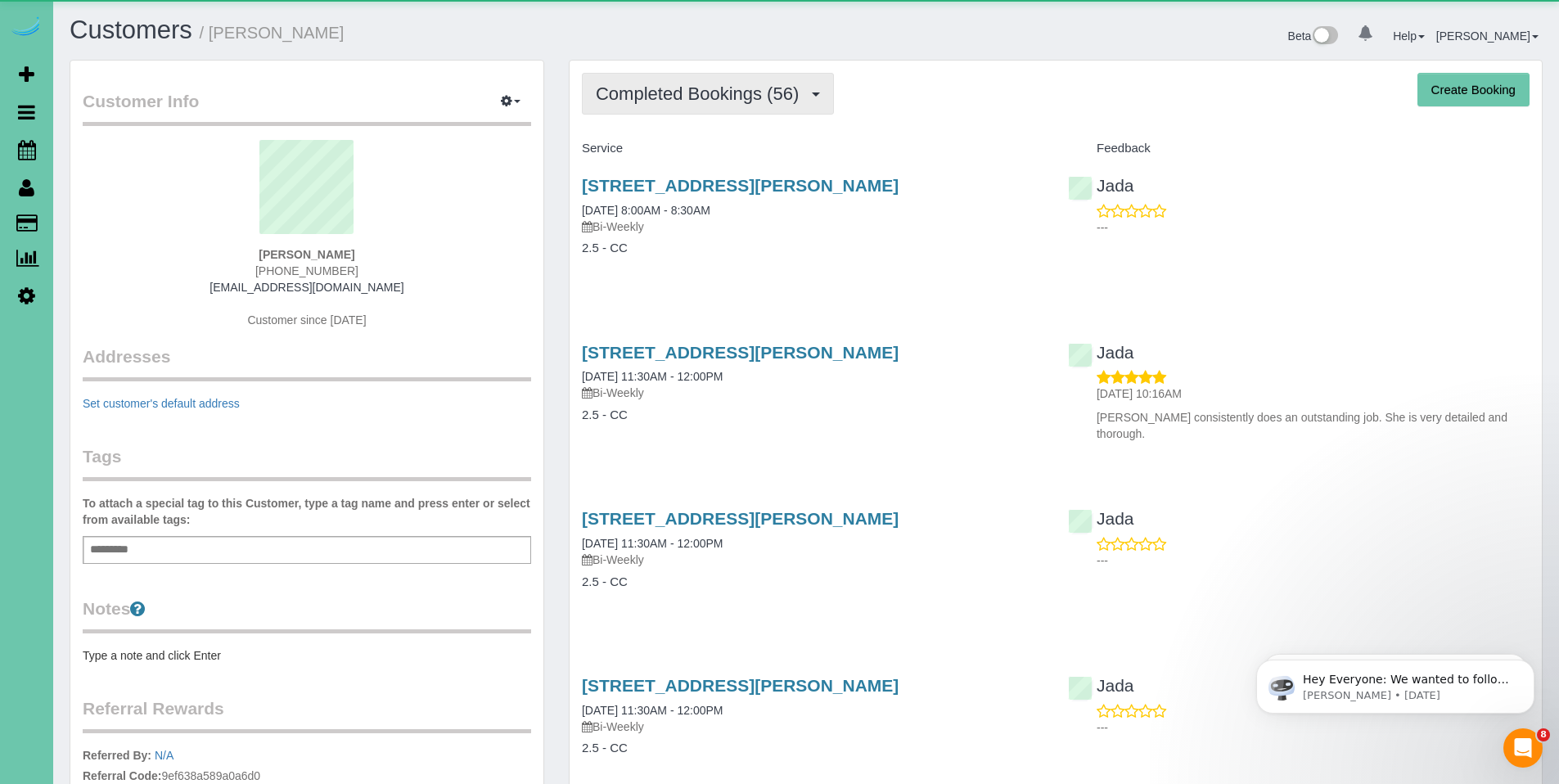
click at [678, 105] on button "Completed Bookings (56)" at bounding box center [707, 94] width 252 height 42
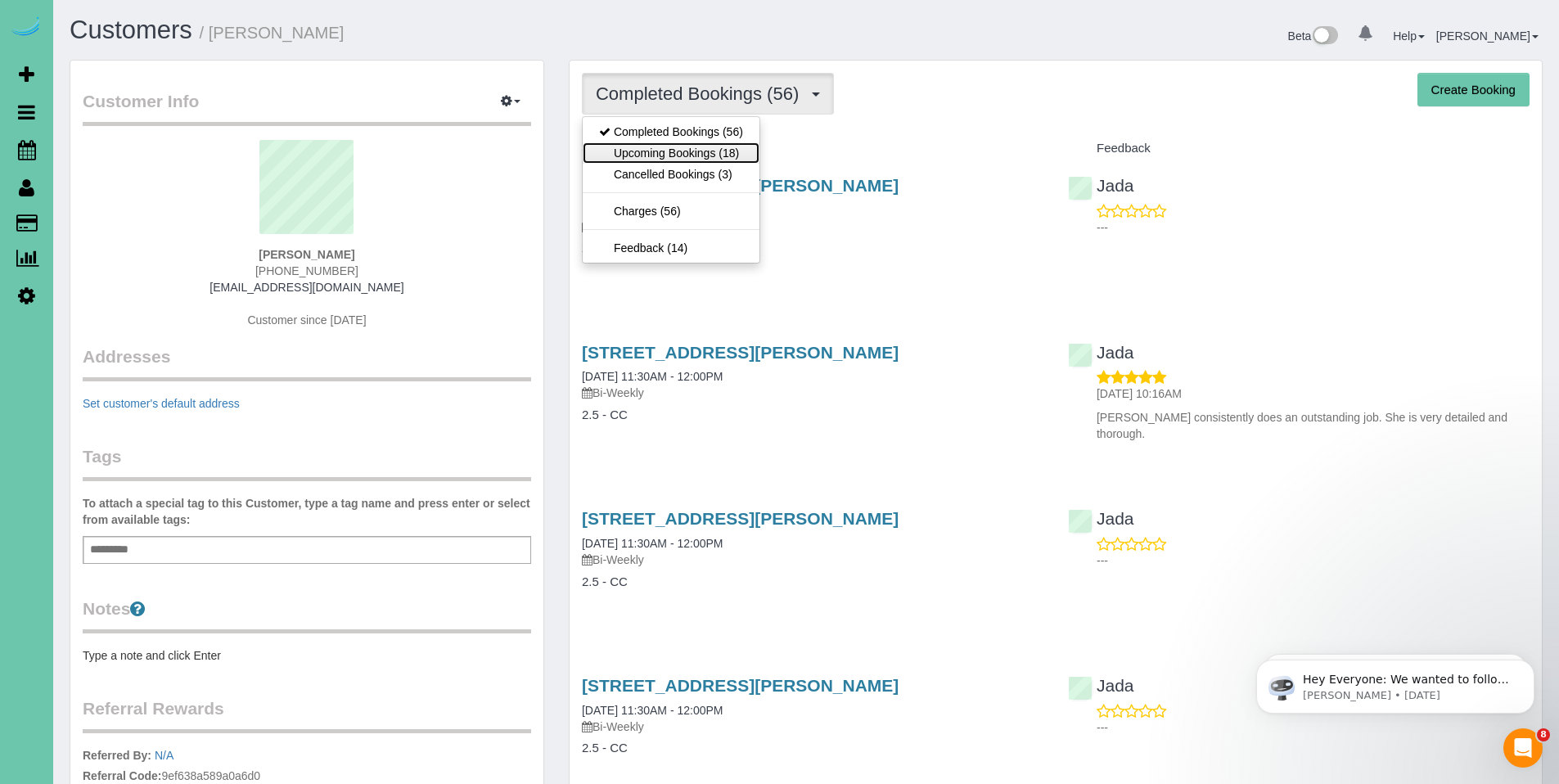
click at [689, 151] on link "Upcoming Bookings (18)" at bounding box center [670, 153] width 177 height 21
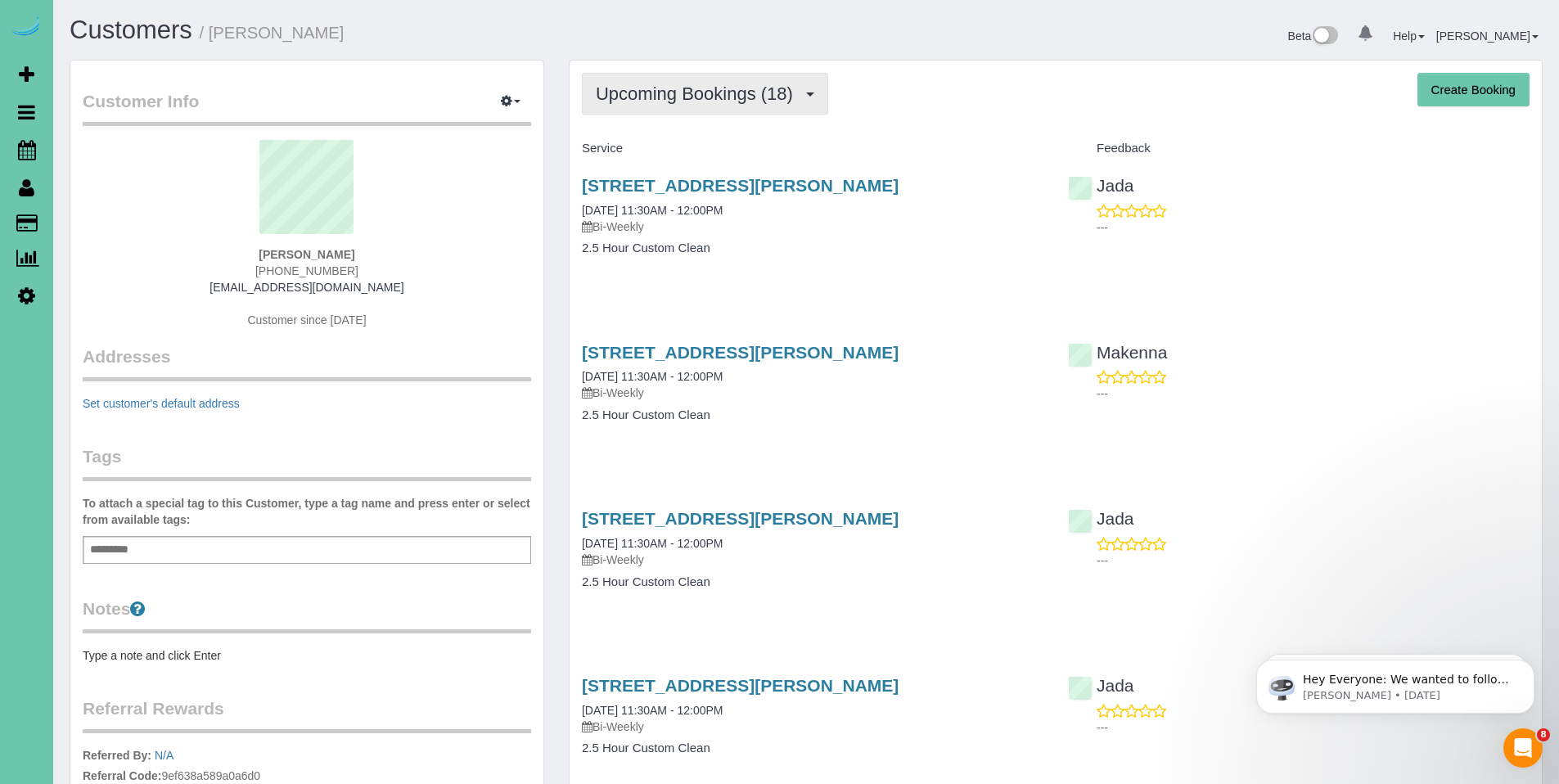
click at [719, 99] on span "Upcoming Bookings (18)" at bounding box center [699, 94] width 205 height 21
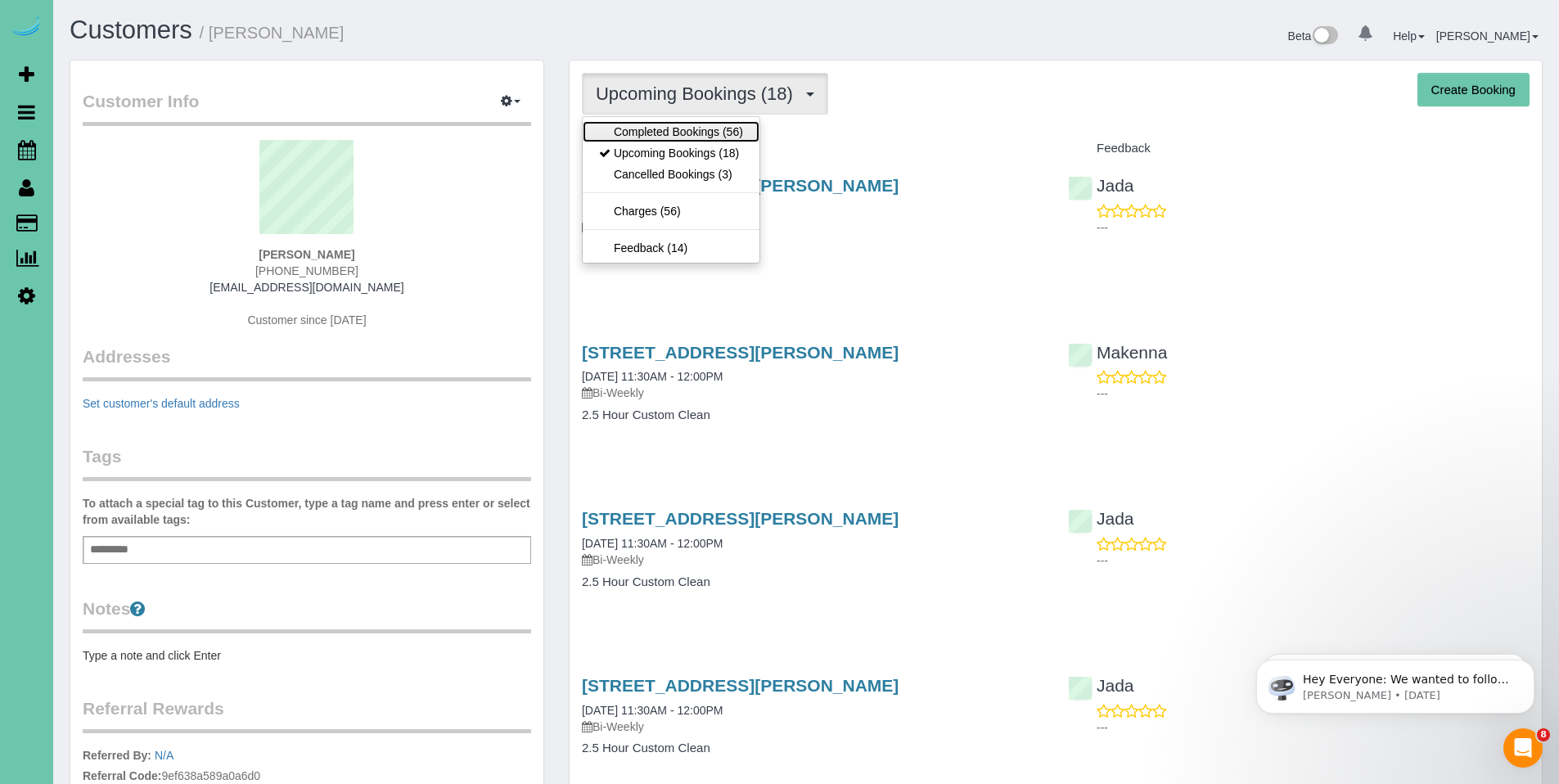
click at [674, 137] on link "Completed Bookings (56)" at bounding box center [670, 131] width 177 height 21
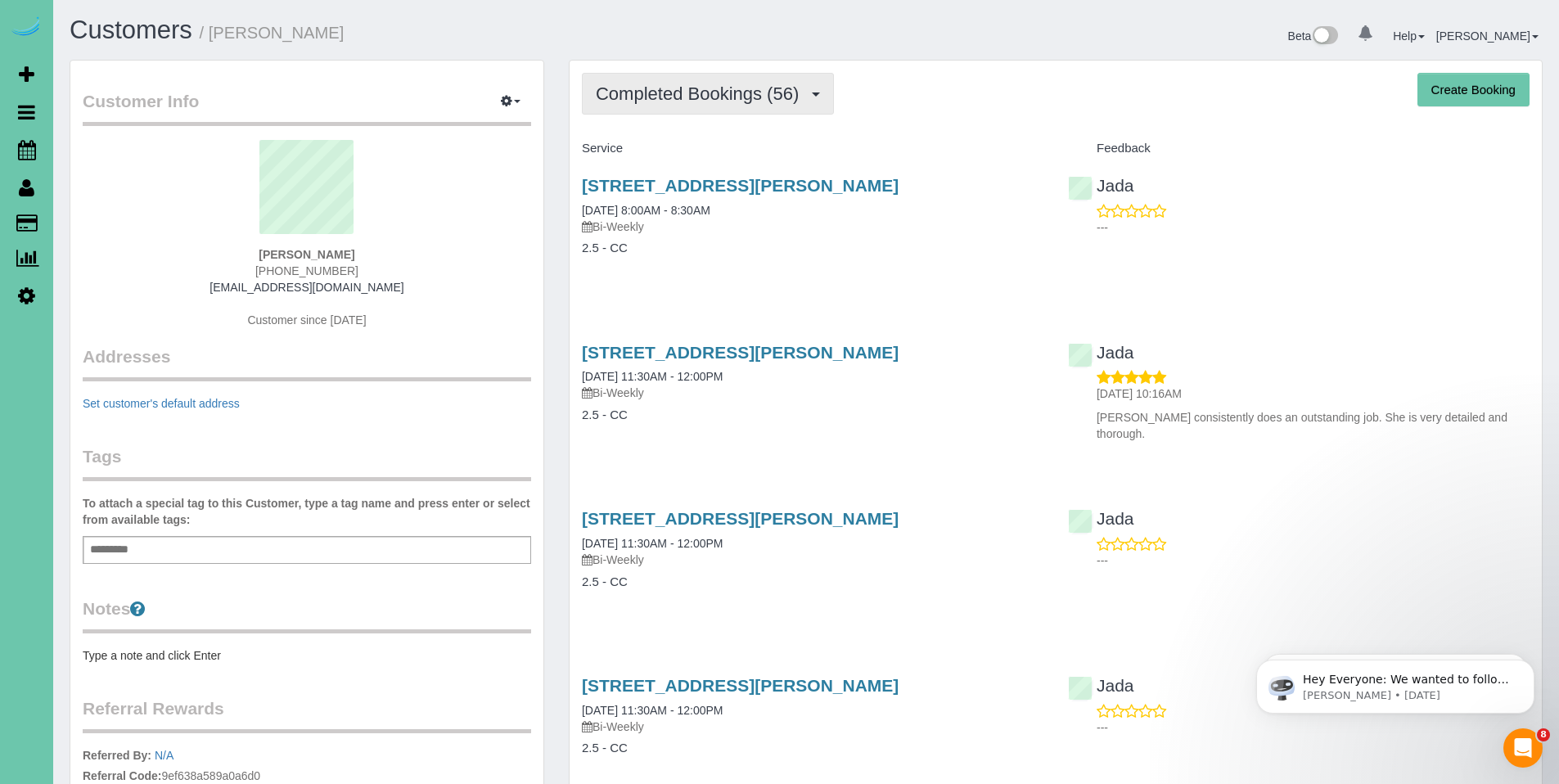
click at [689, 94] on span "Completed Bookings (56)" at bounding box center [701, 94] width 211 height 21
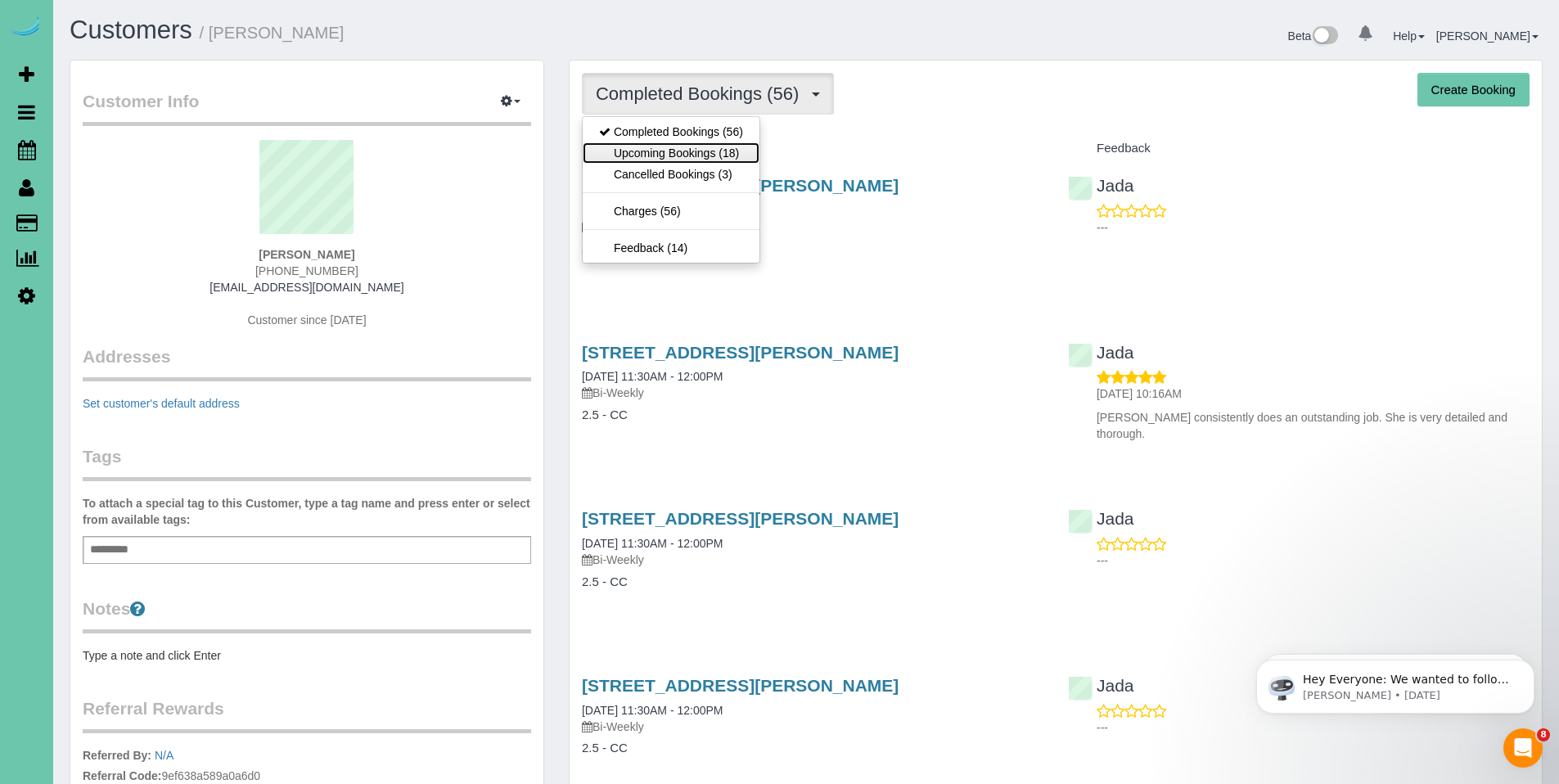
click at [669, 155] on link "Upcoming Bookings (18)" at bounding box center [670, 153] width 177 height 21
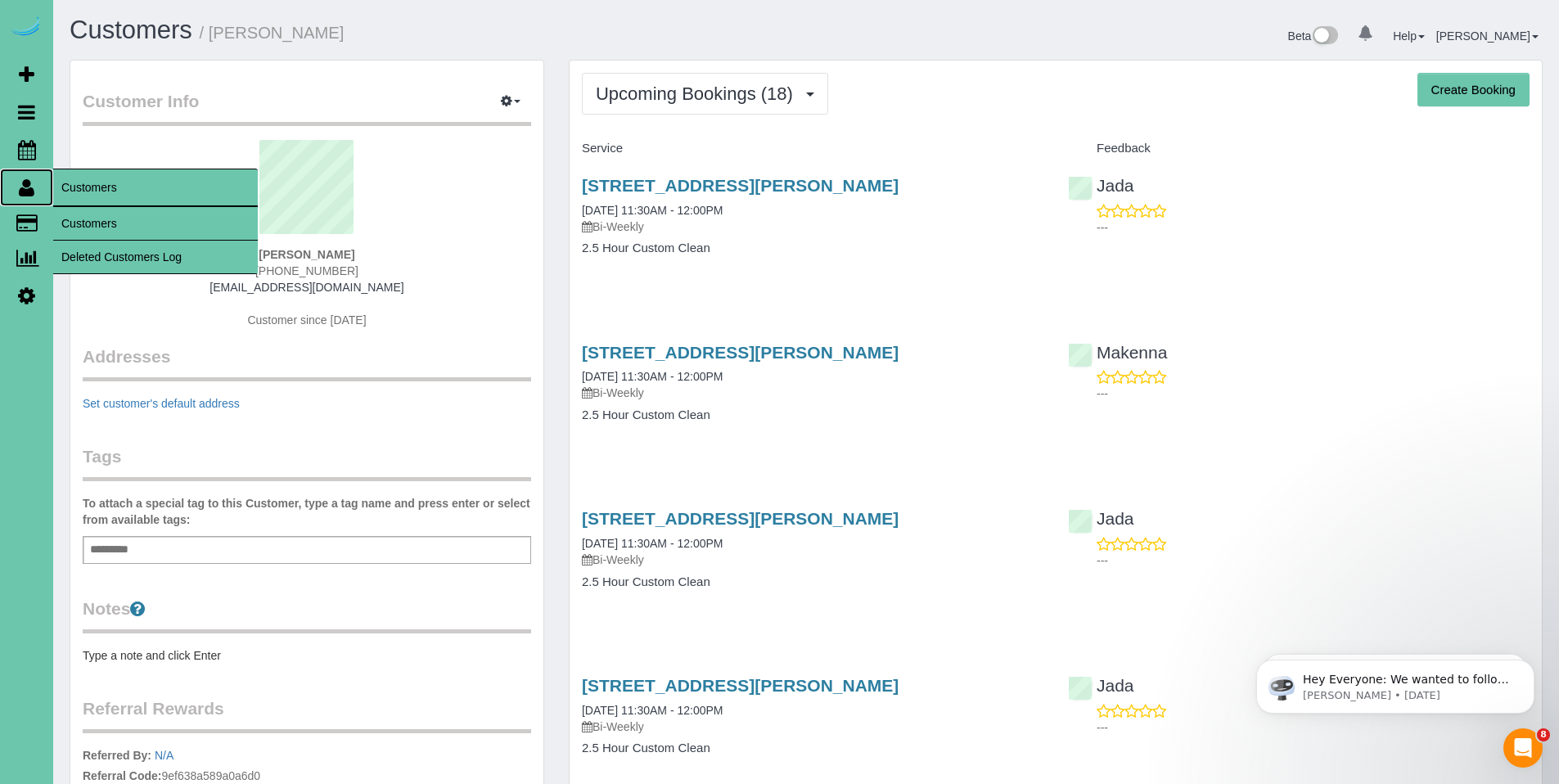
click at [39, 191] on link "Customers" at bounding box center [26, 187] width 54 height 37
click at [74, 214] on link "Customers" at bounding box center [155, 223] width 204 height 33
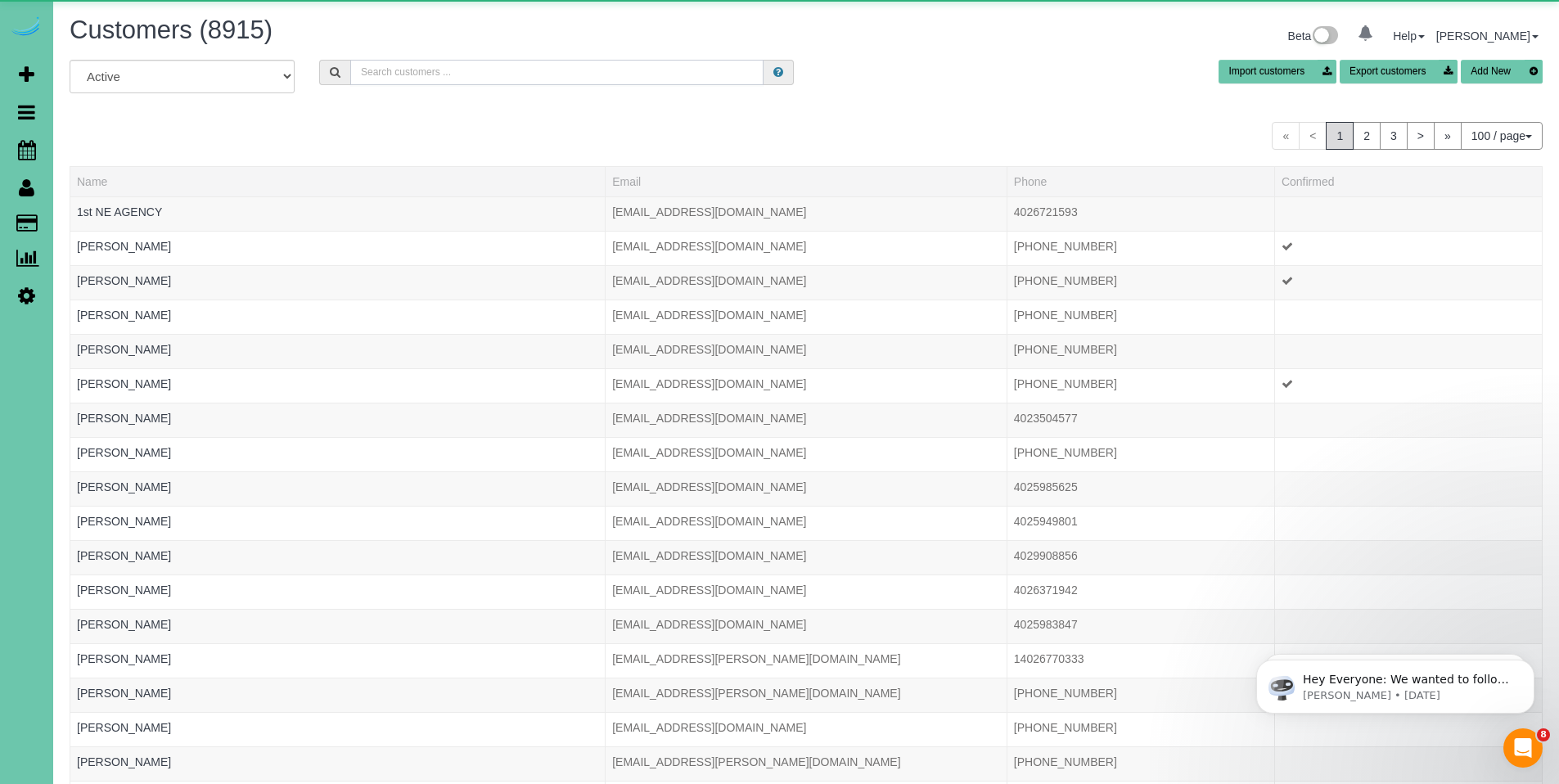
click at [499, 68] on input "text" at bounding box center [557, 73] width 413 height 25
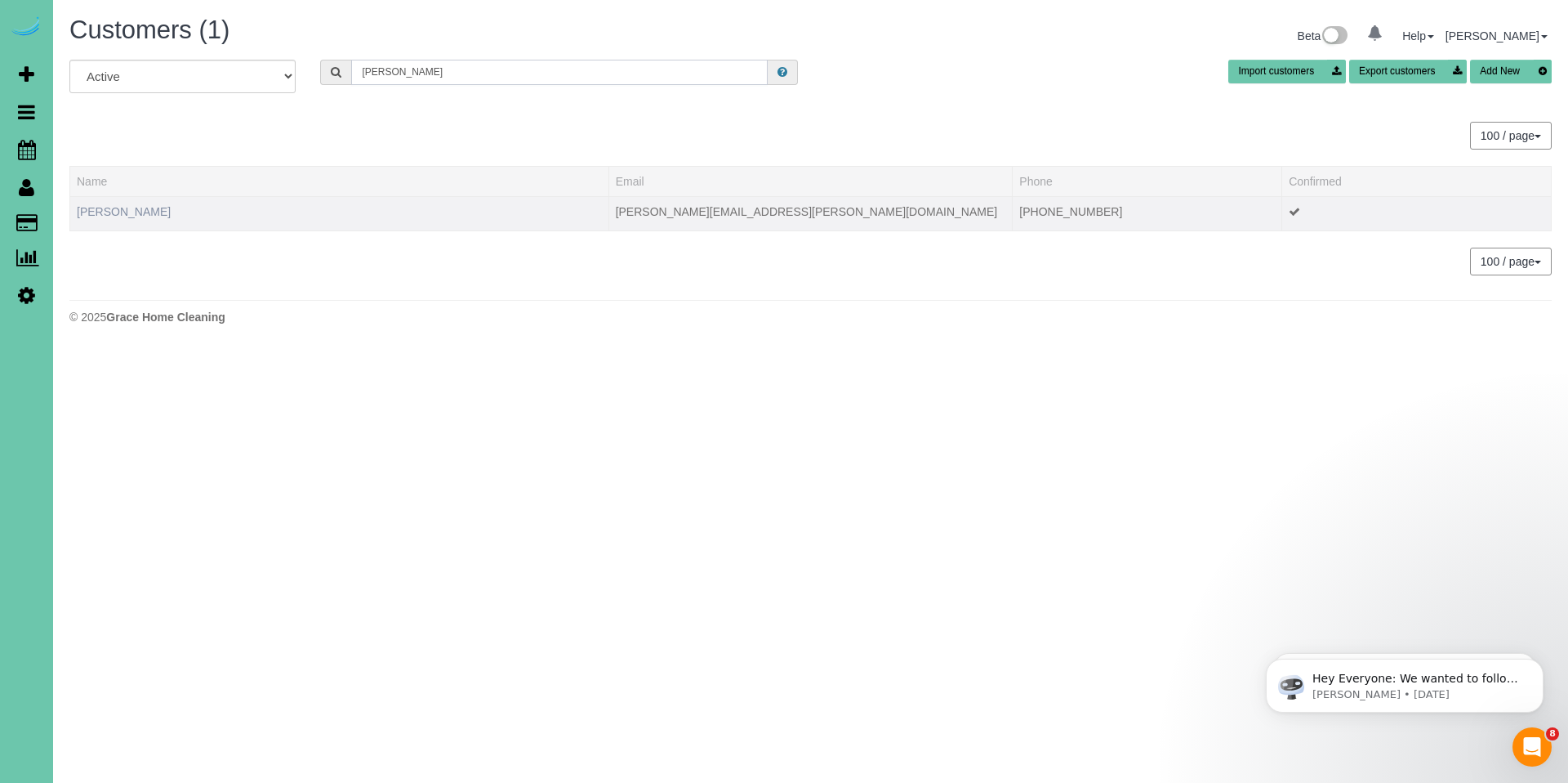
type input "molly ho"
click at [134, 210] on link "Molly Howell" at bounding box center [124, 211] width 94 height 13
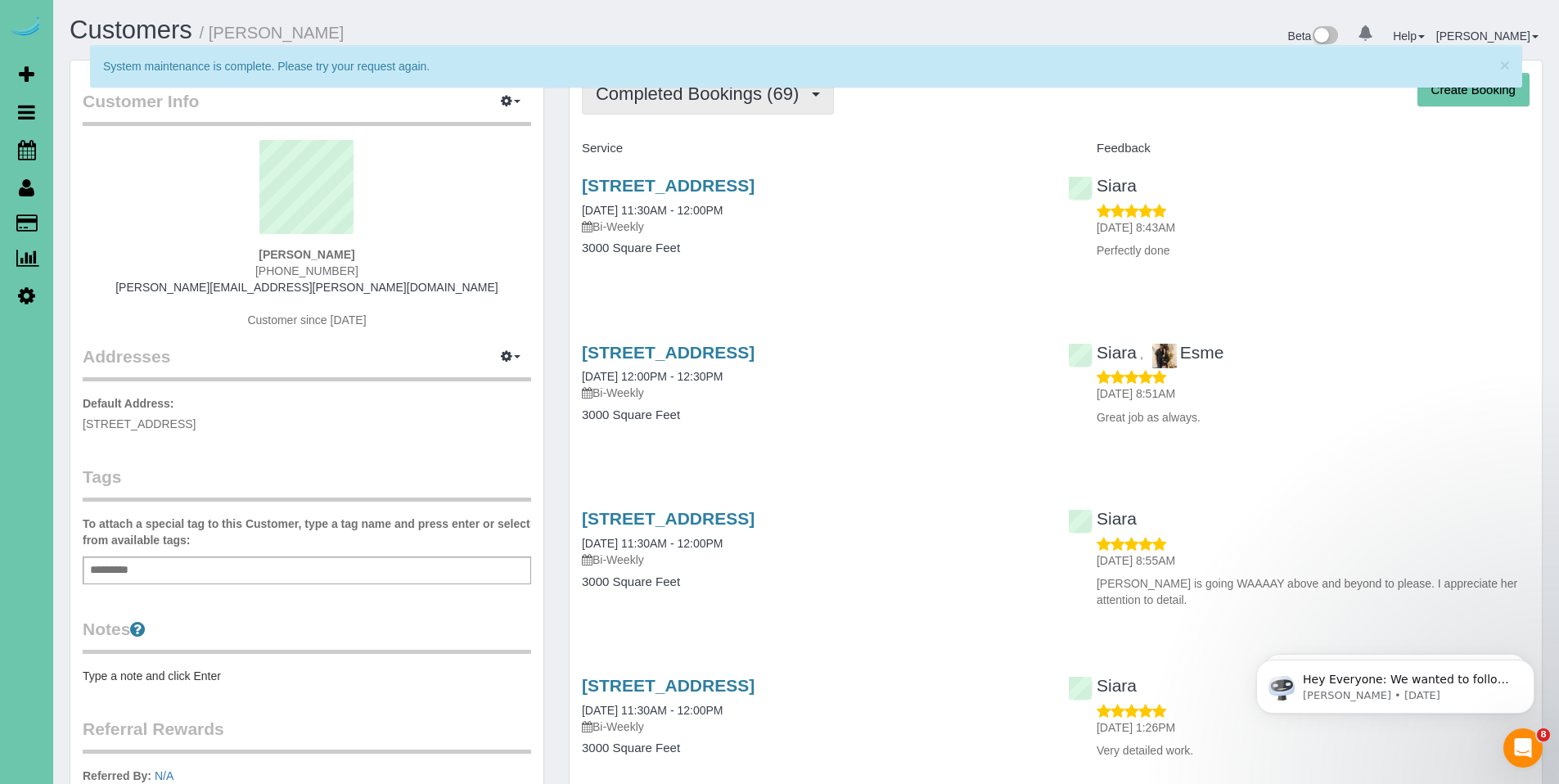
click at [685, 104] on button "Completed Bookings (69)" at bounding box center [707, 94] width 252 height 42
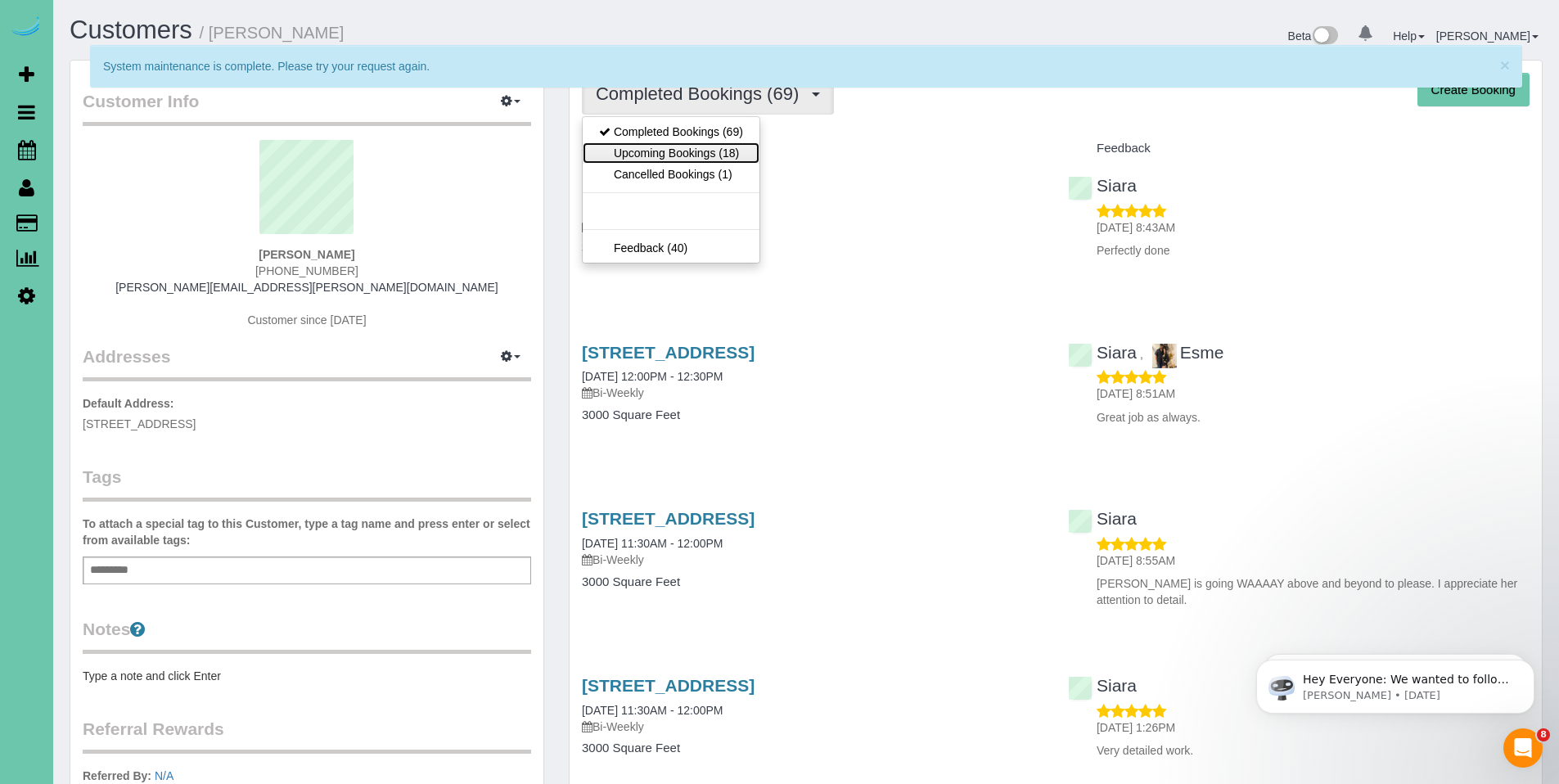
click at [677, 153] on link "Upcoming Bookings (18)" at bounding box center [670, 153] width 177 height 21
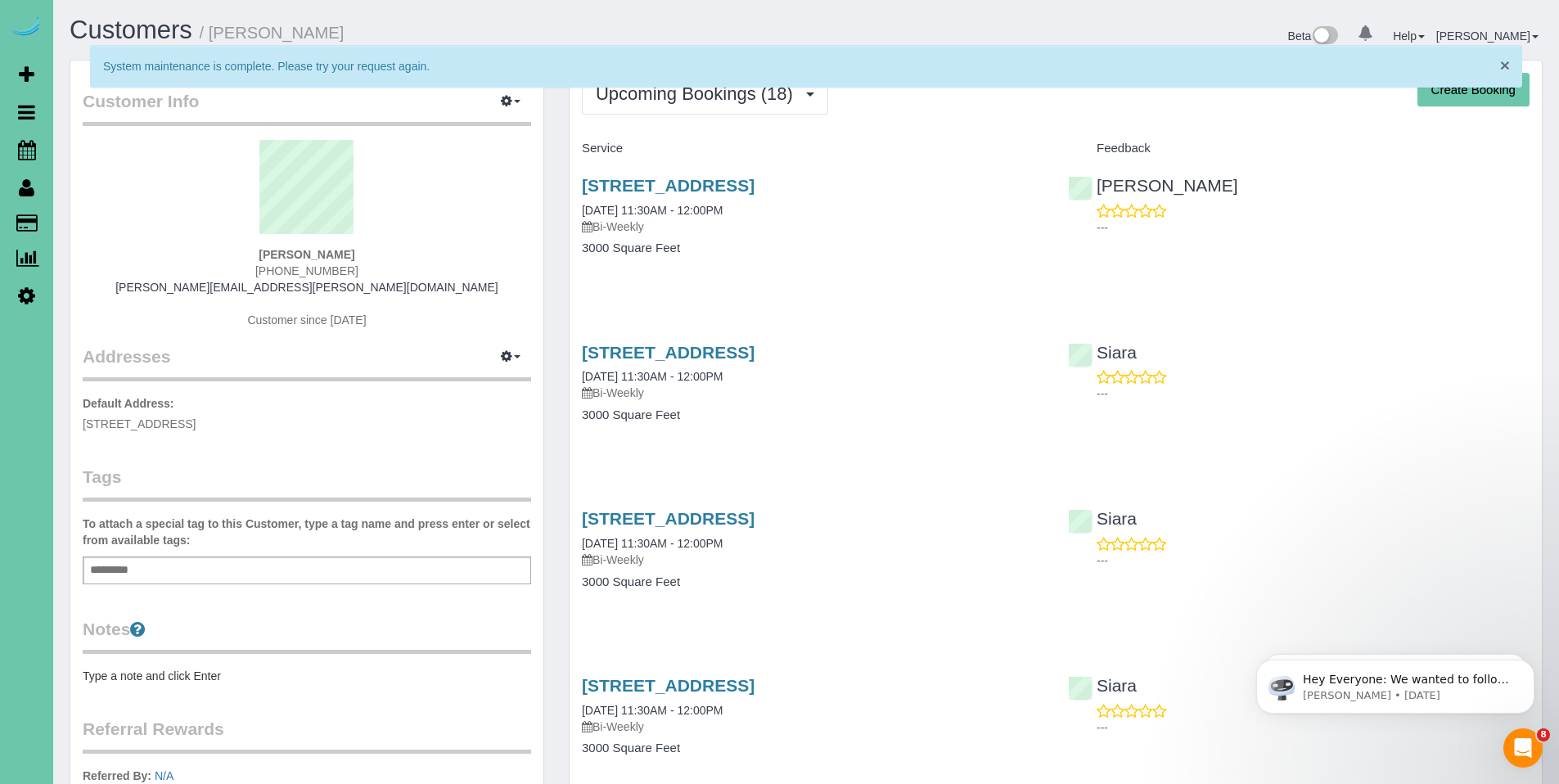
click at [1507, 65] on span "×" at bounding box center [1504, 65] width 10 height 19
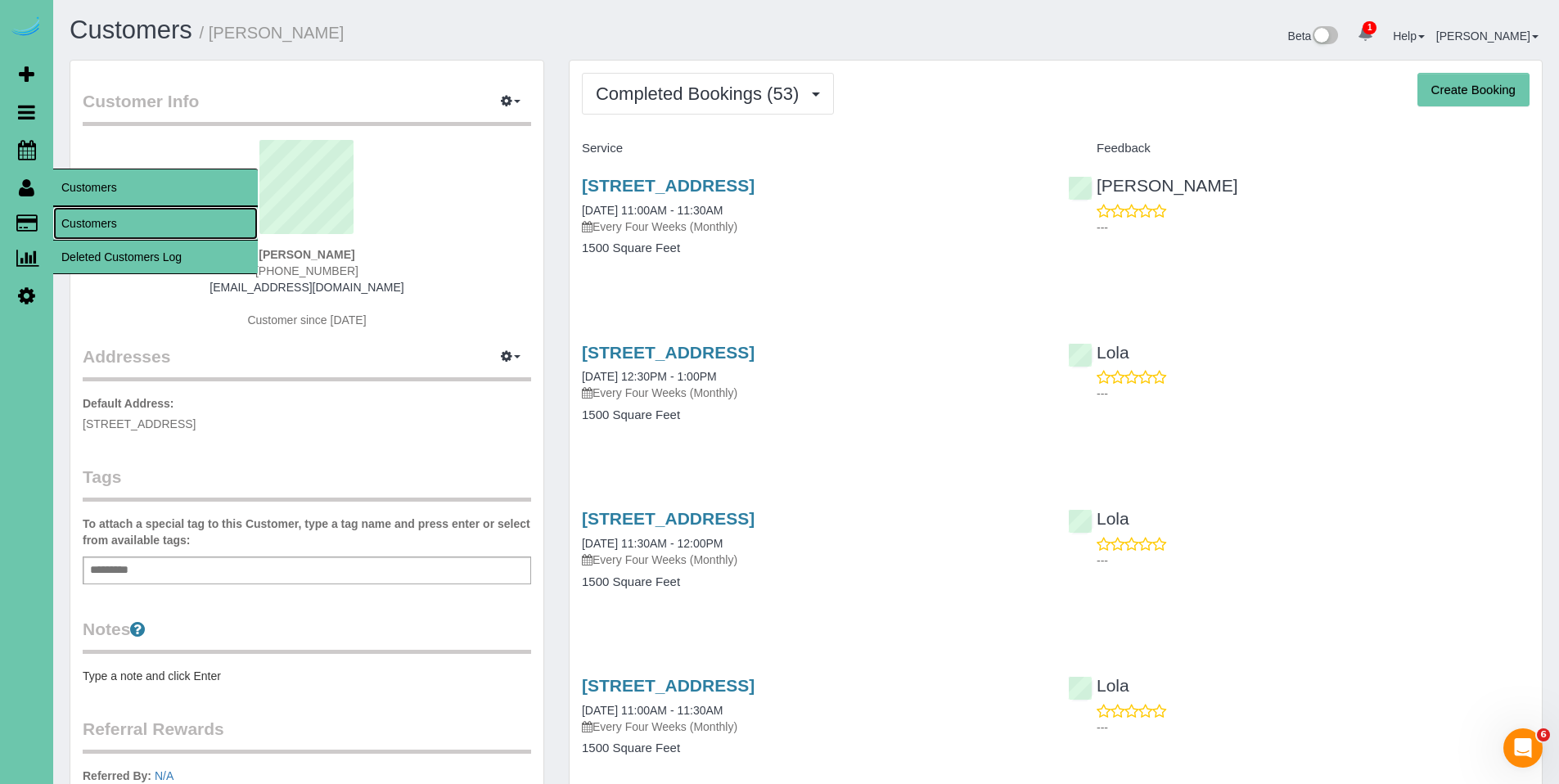
click at [90, 221] on link "Customers" at bounding box center [155, 223] width 204 height 33
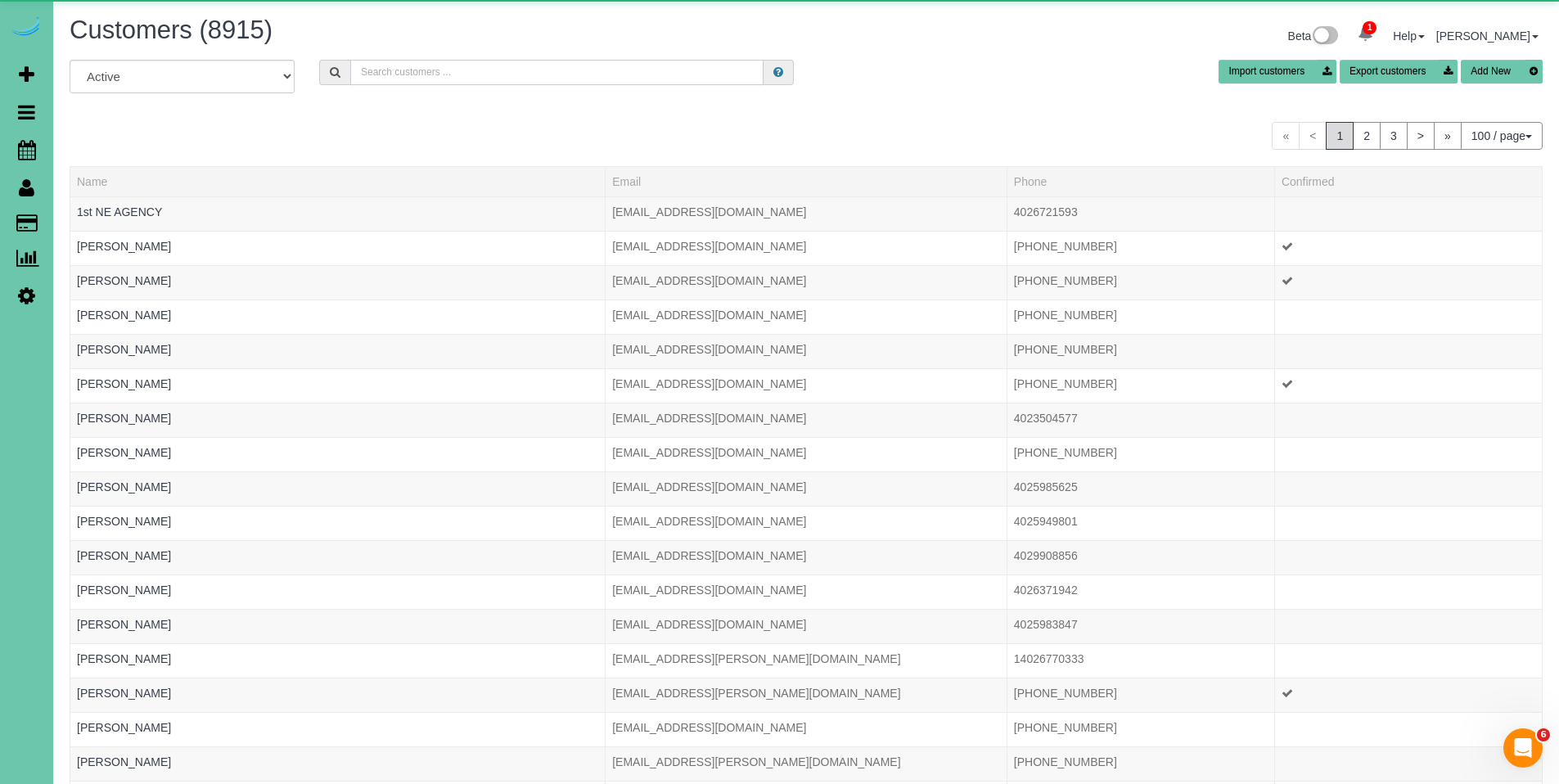
click at [388, 78] on input "text" at bounding box center [557, 73] width 413 height 25
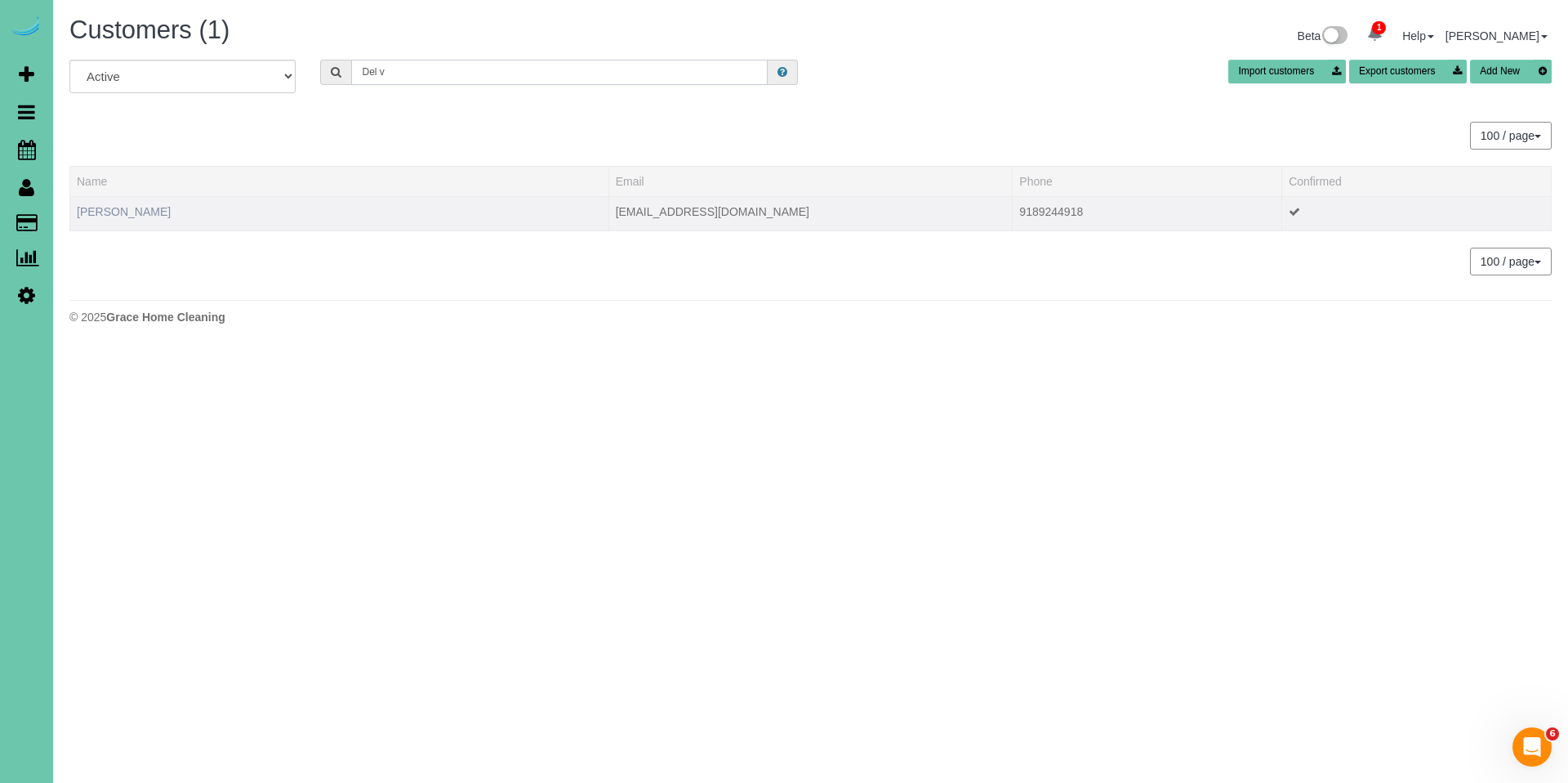
type input "Del v"
click at [121, 210] on link "Del VanHorn" at bounding box center [124, 211] width 94 height 13
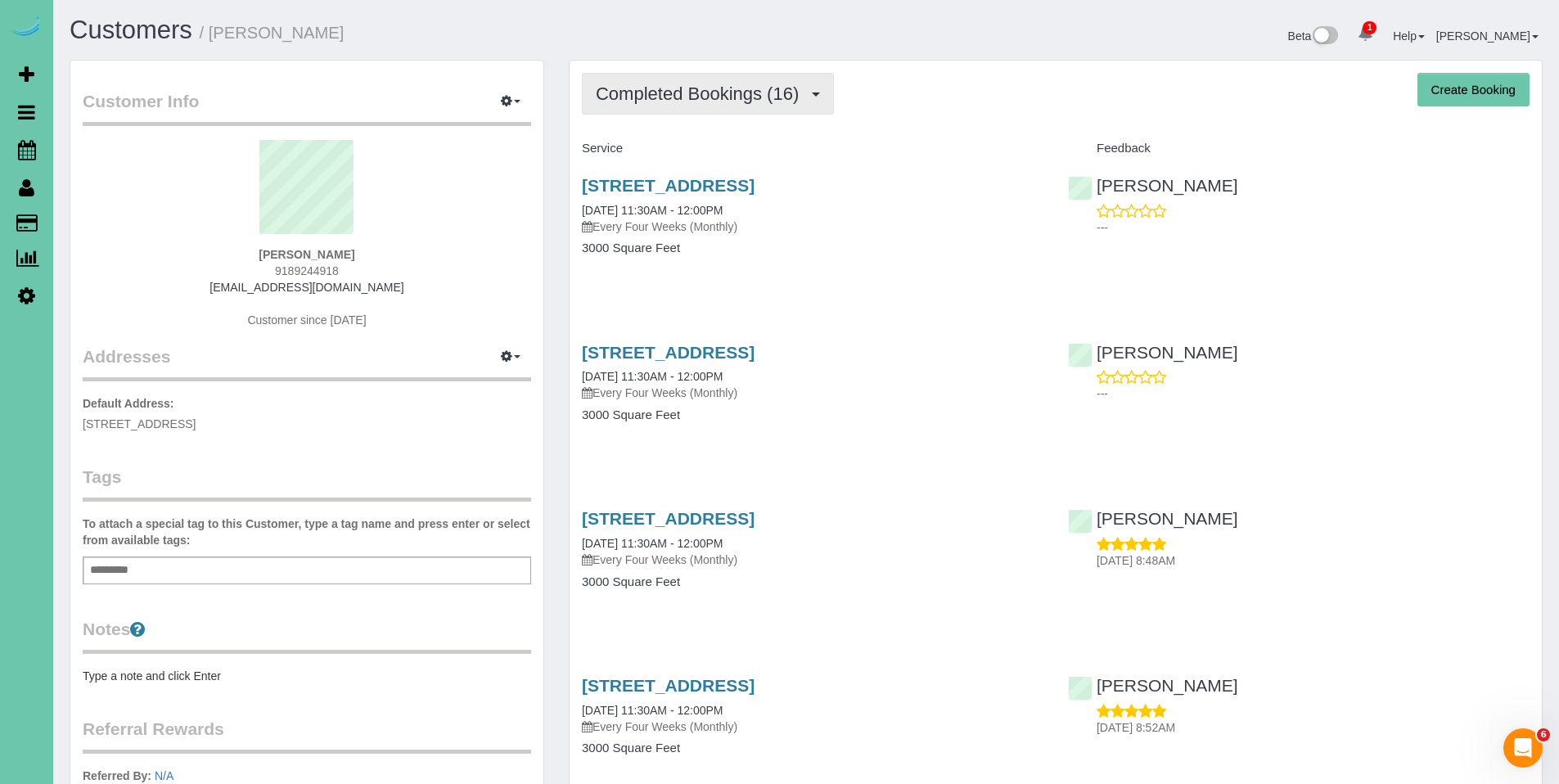
click at [680, 94] on span "Completed Bookings (16)" at bounding box center [701, 94] width 211 height 21
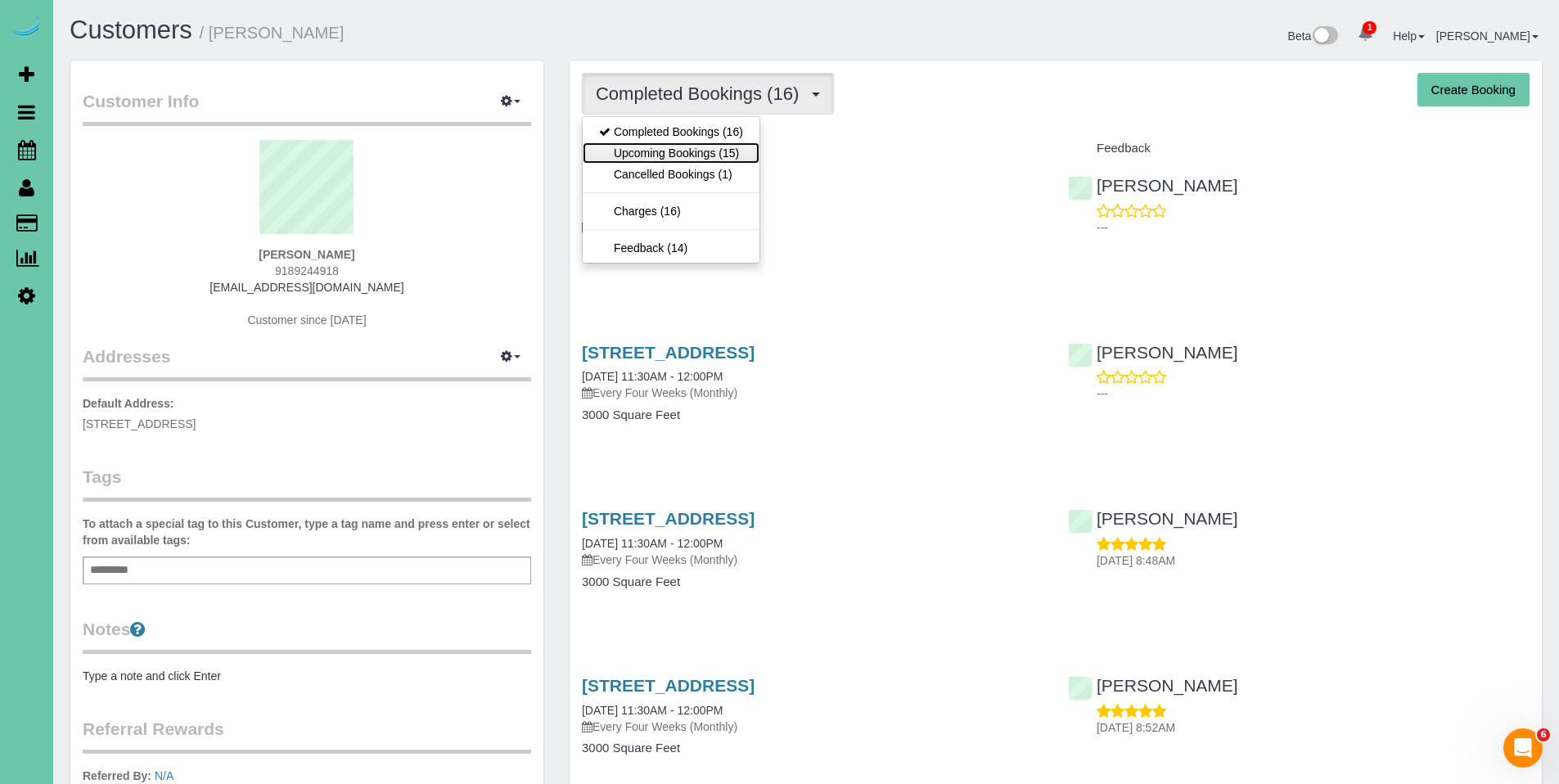
click at [672, 147] on link "Upcoming Bookings (15)" at bounding box center [670, 153] width 177 height 21
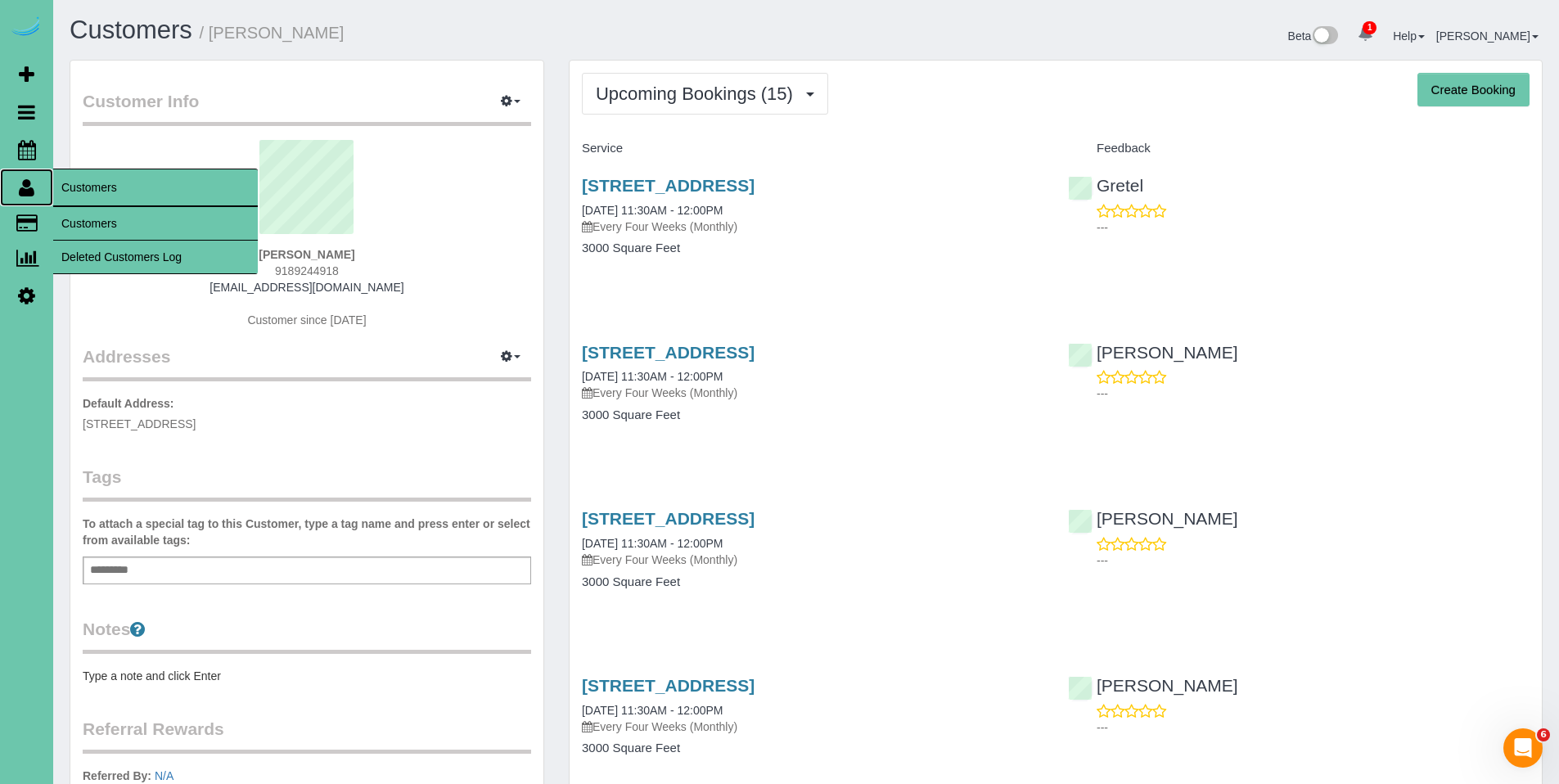
click at [25, 188] on icon at bounding box center [26, 187] width 15 height 20
click at [70, 212] on link "Customers" at bounding box center [155, 223] width 204 height 33
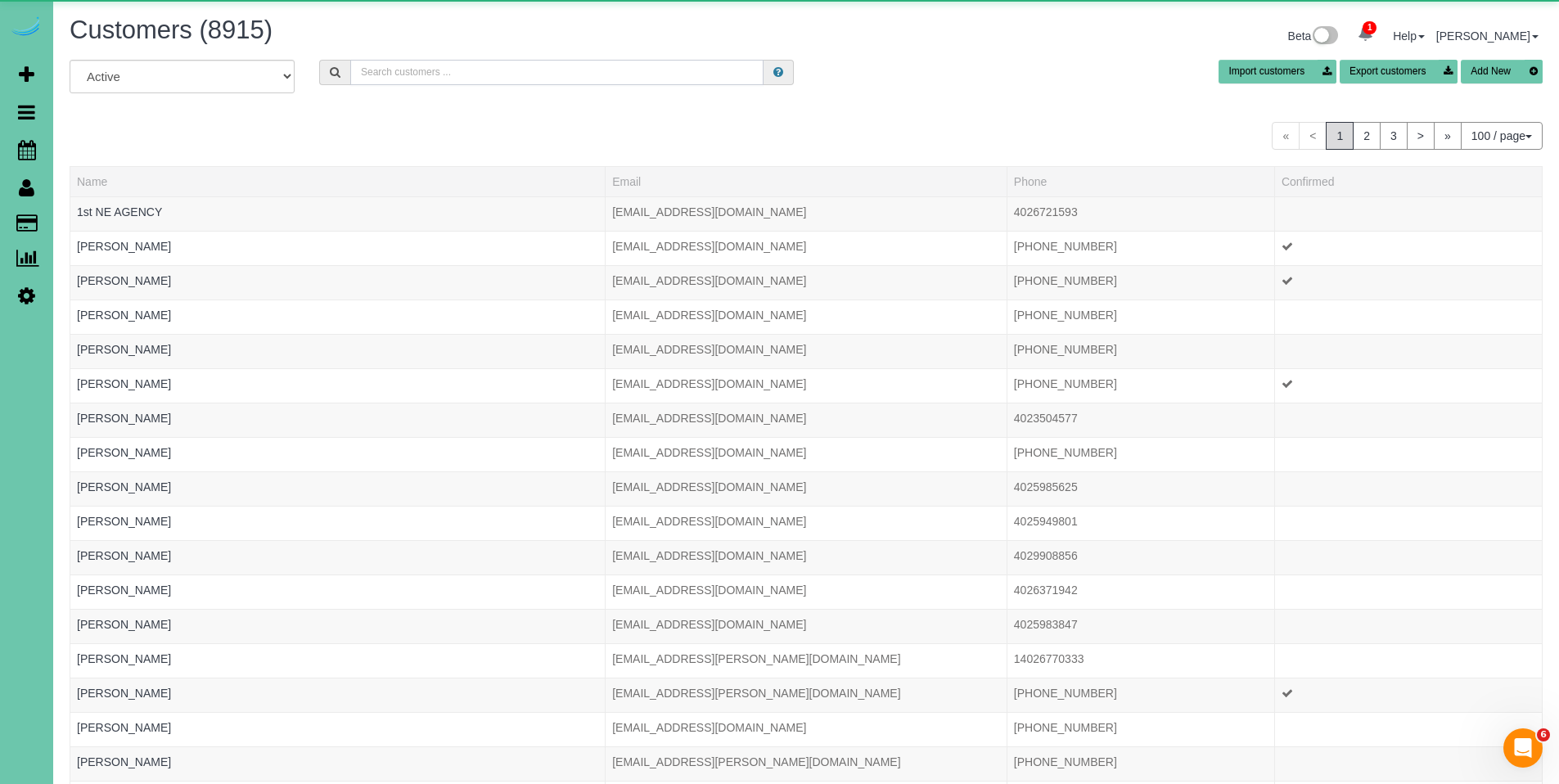
click at [461, 72] on input "text" at bounding box center [557, 73] width 413 height 25
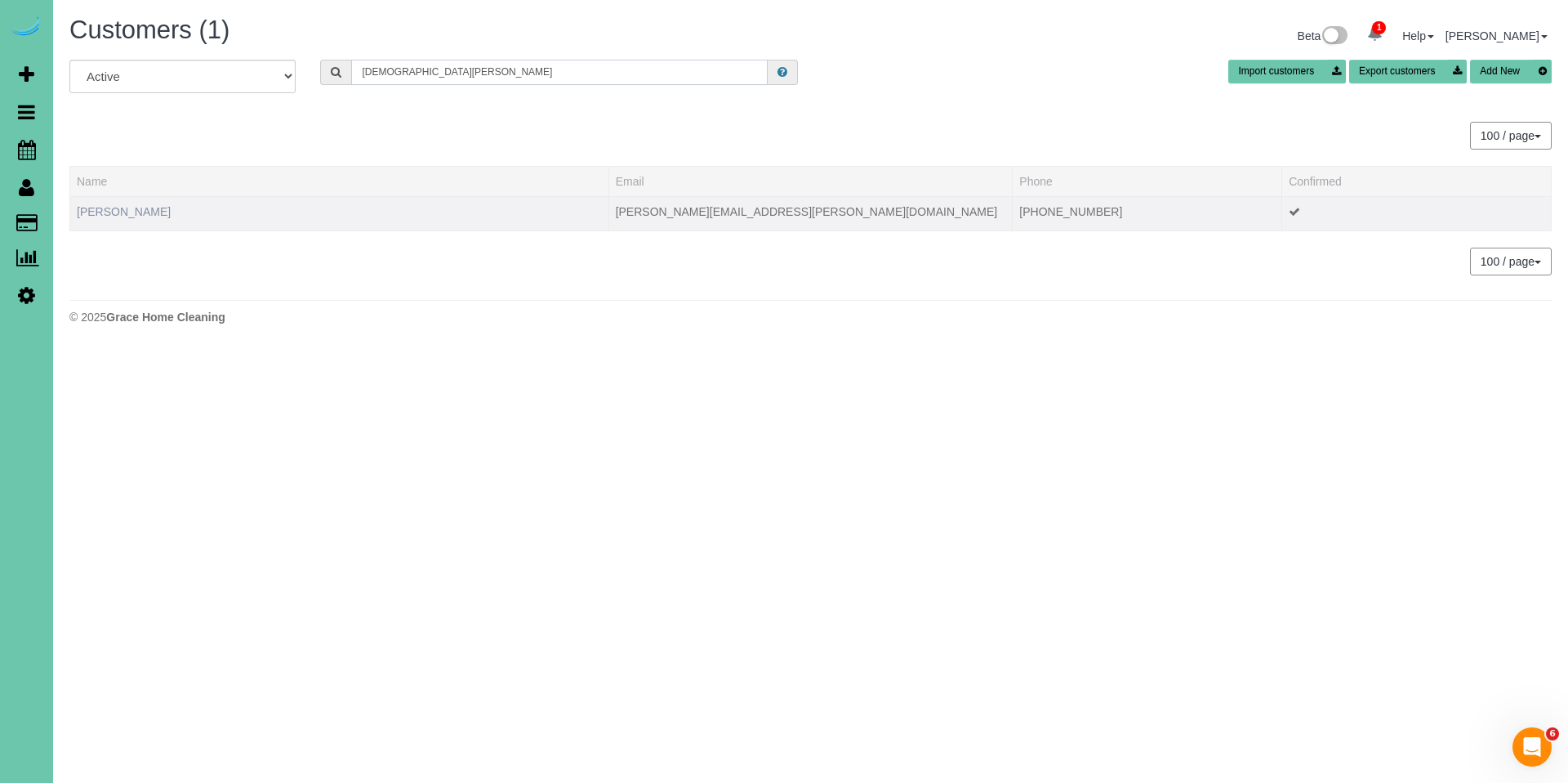
type input "kristen v"
click at [151, 209] on link "Kristen Veldhouse" at bounding box center [124, 211] width 94 height 13
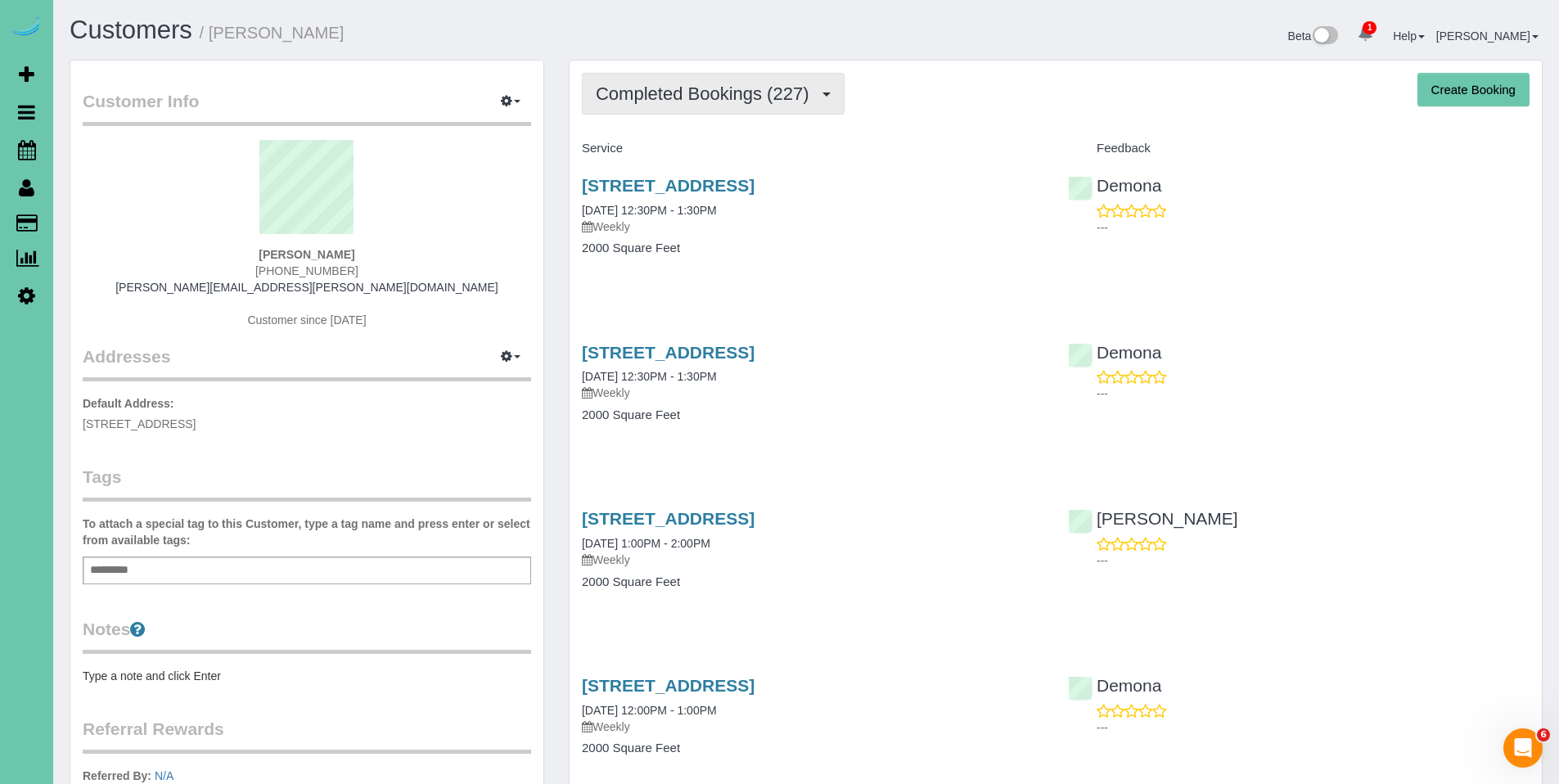
click at [757, 84] on span "Completed Bookings (227)" at bounding box center [706, 94] width 221 height 21
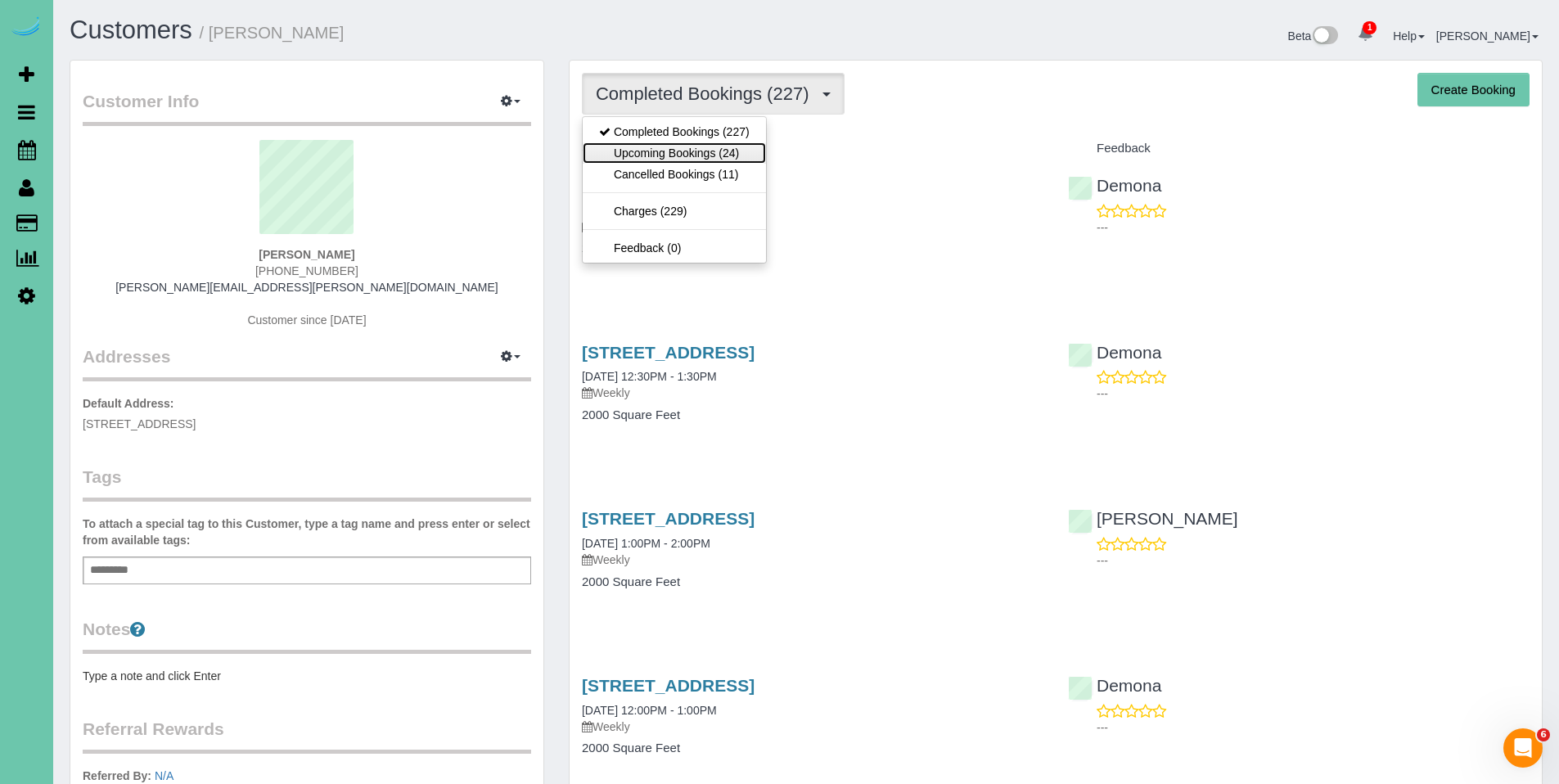
click at [653, 153] on link "Upcoming Bookings (24)" at bounding box center [674, 153] width 184 height 21
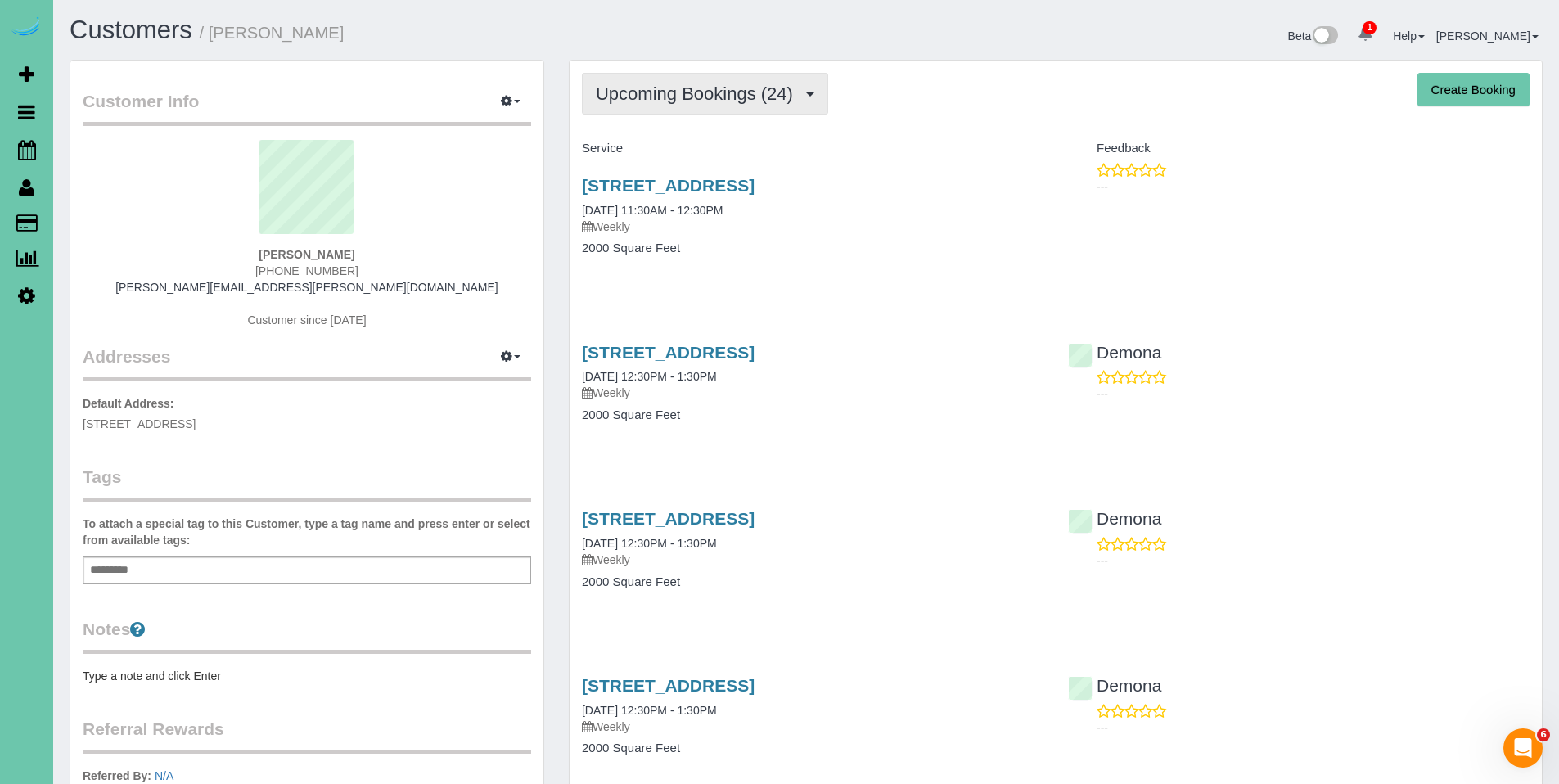
click at [715, 86] on span "Upcoming Bookings (24)" at bounding box center [699, 94] width 205 height 21
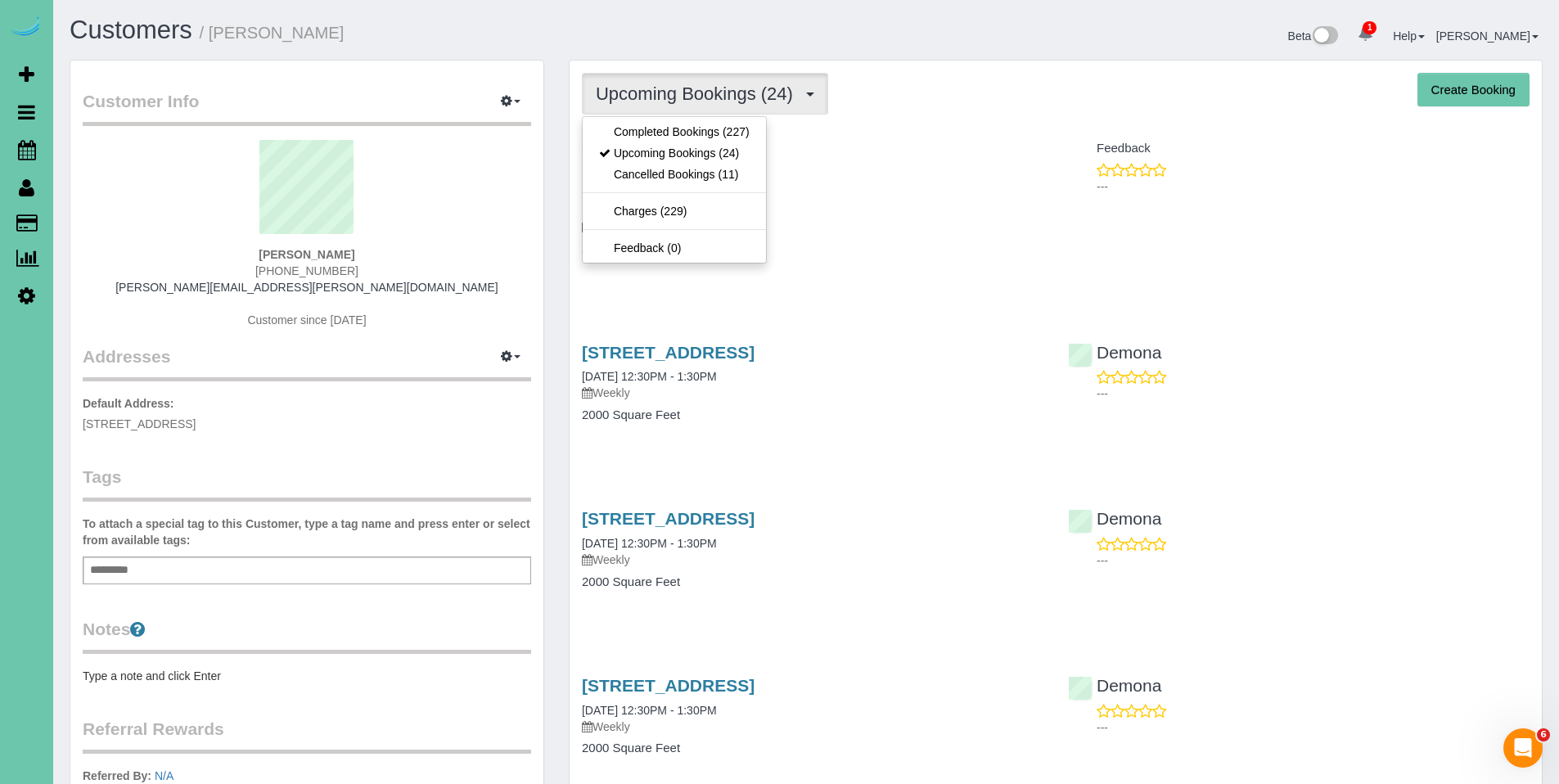
click at [879, 135] on div "Service" at bounding box center [812, 149] width 486 height 28
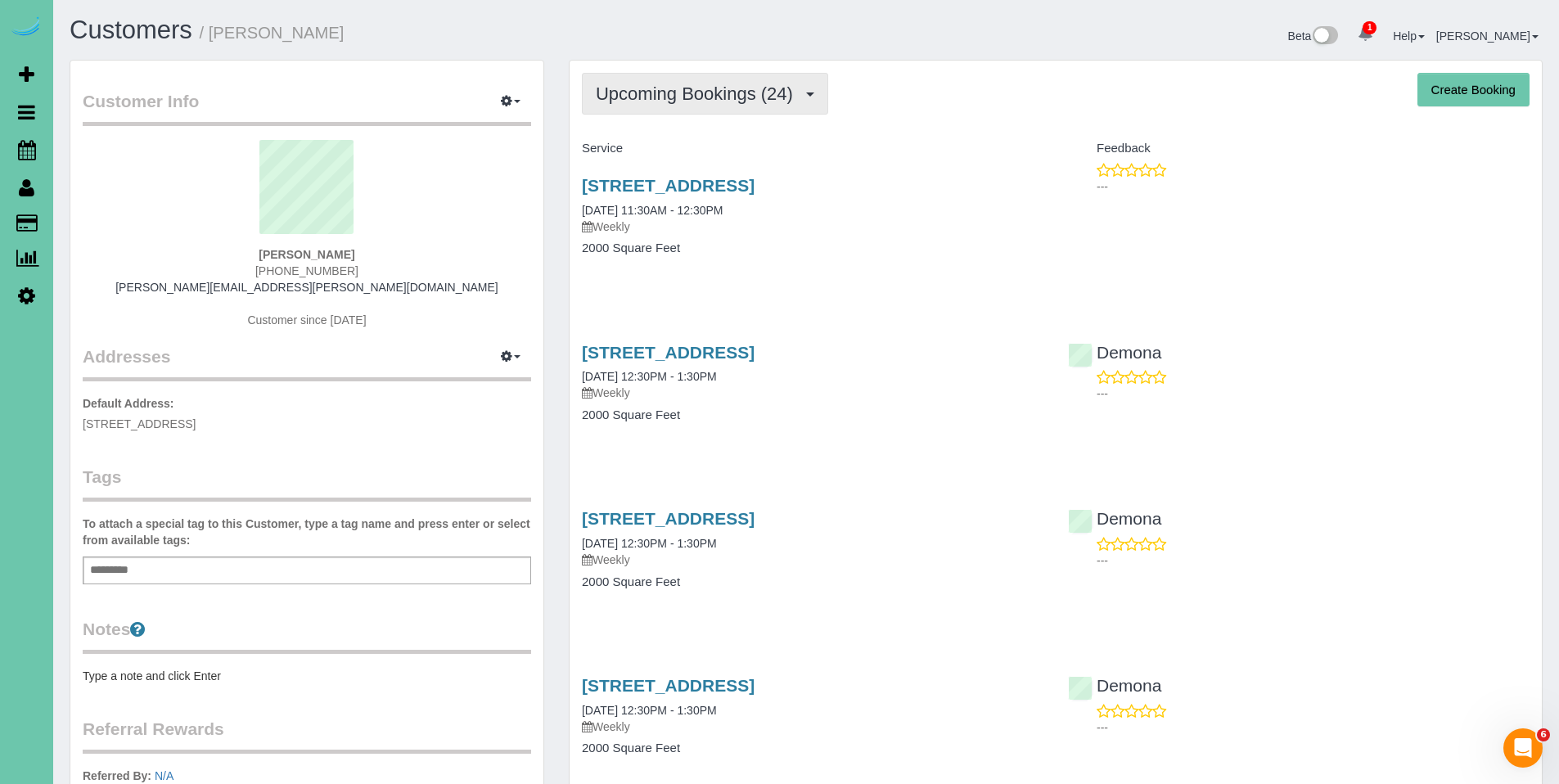
click at [679, 108] on button "Upcoming Bookings (24)" at bounding box center [704, 94] width 246 height 42
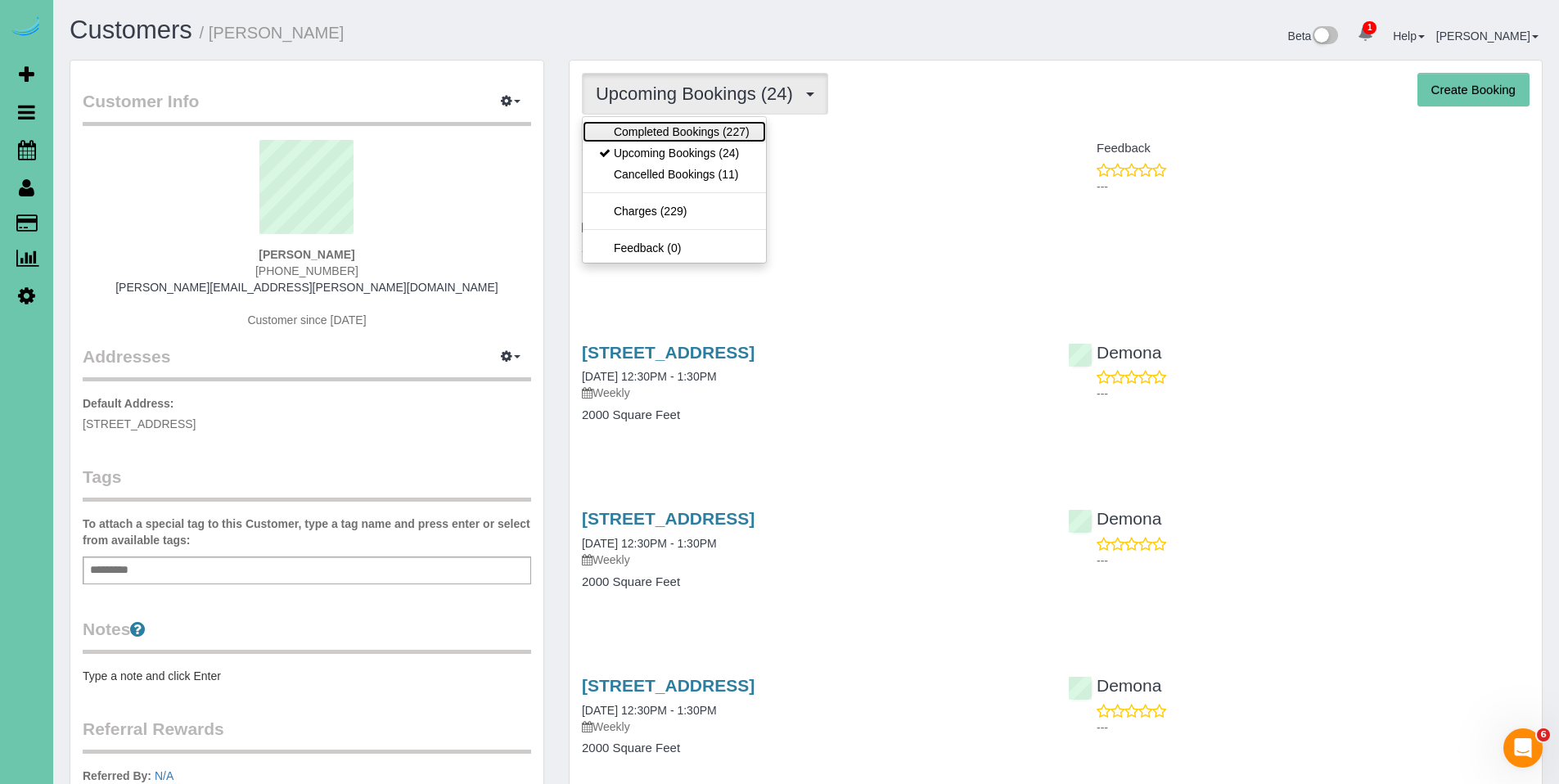
click at [678, 127] on link "Completed Bookings (227)" at bounding box center [674, 131] width 184 height 21
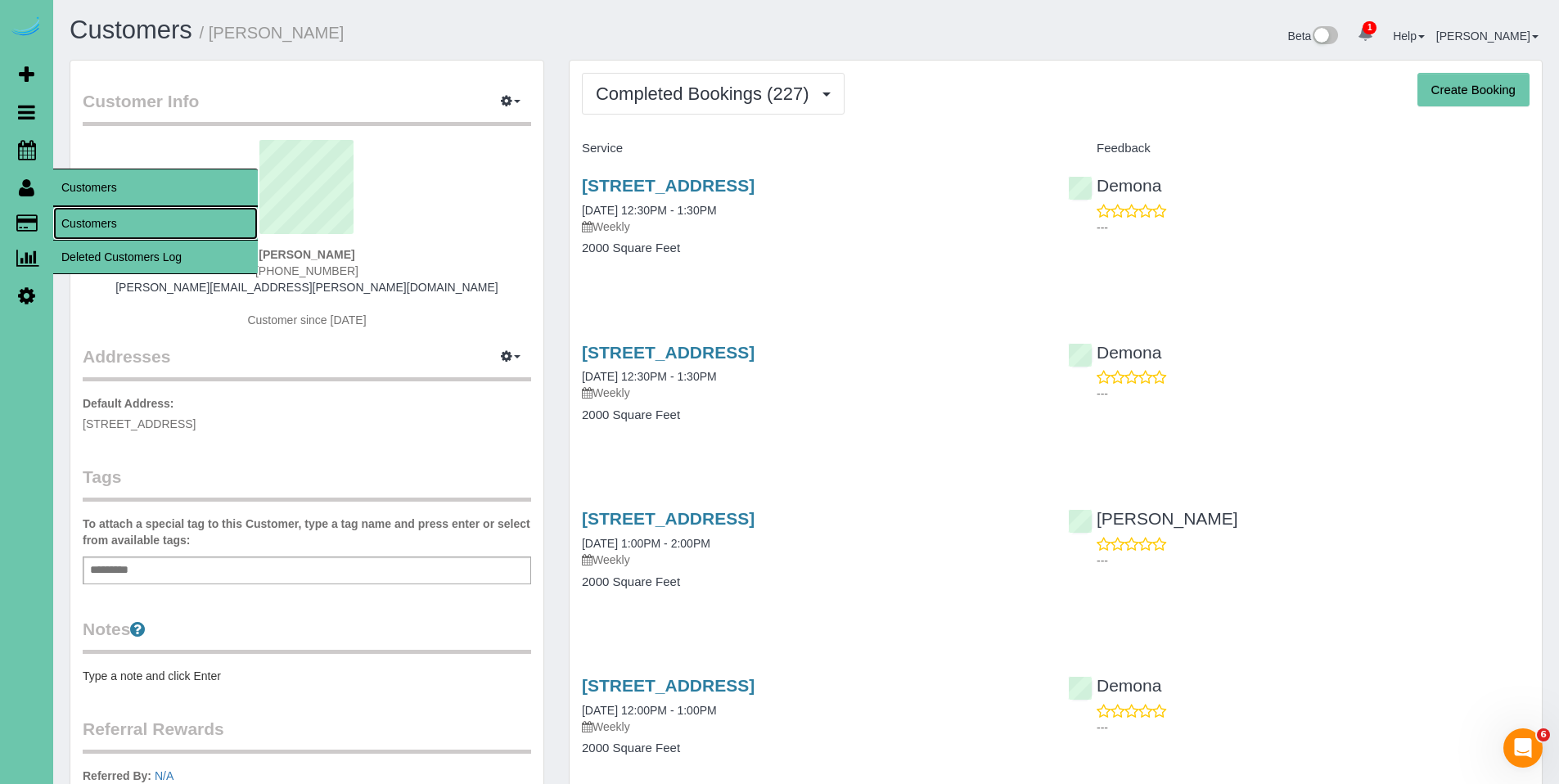
drag, startPoint x: 86, startPoint y: 221, endPoint x: 107, endPoint y: 208, distance: 24.7
click at [87, 221] on link "Customers" at bounding box center [155, 223] width 204 height 33
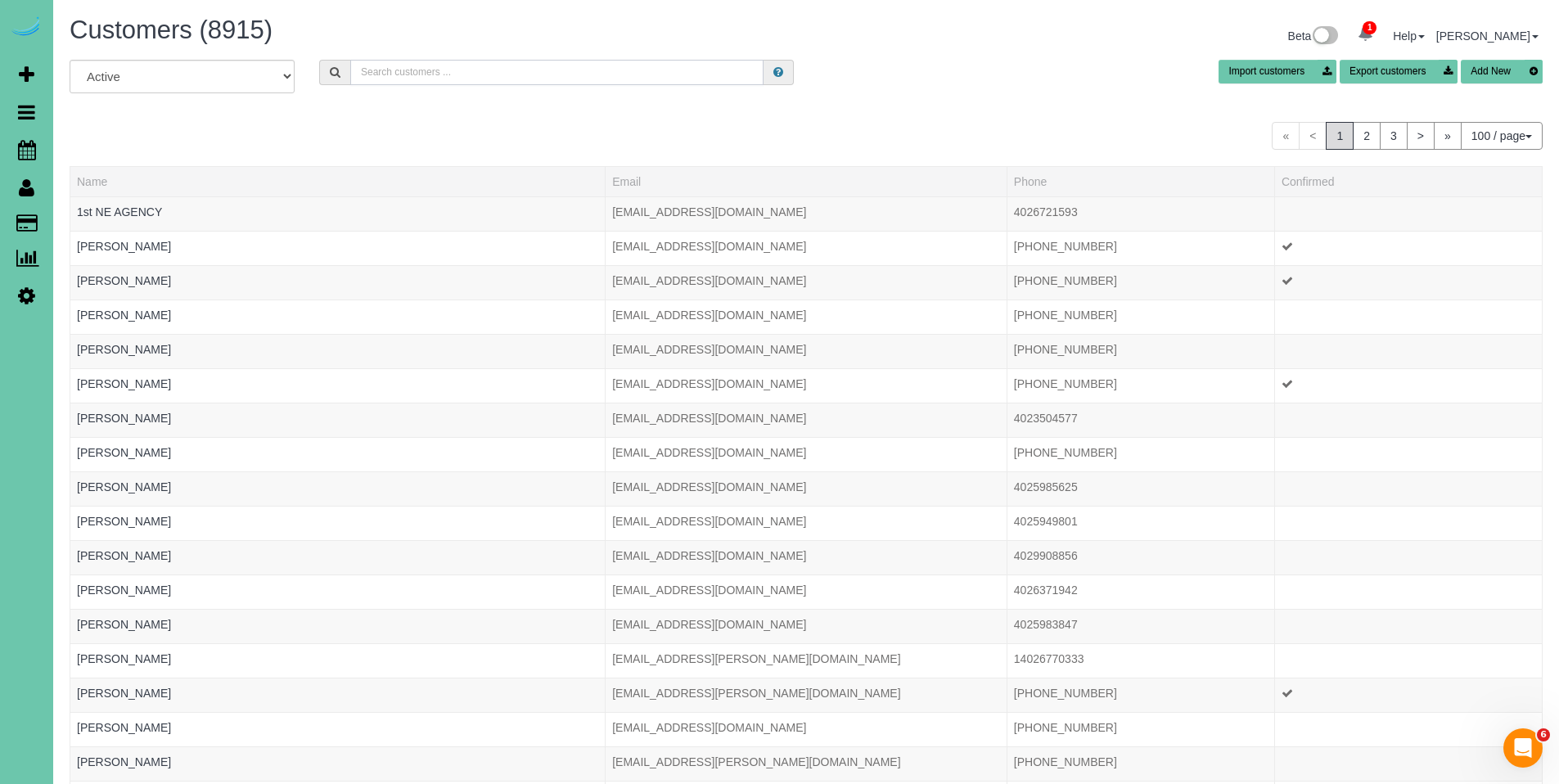
click at [492, 81] on input "text" at bounding box center [557, 73] width 413 height 25
type input "carla s"
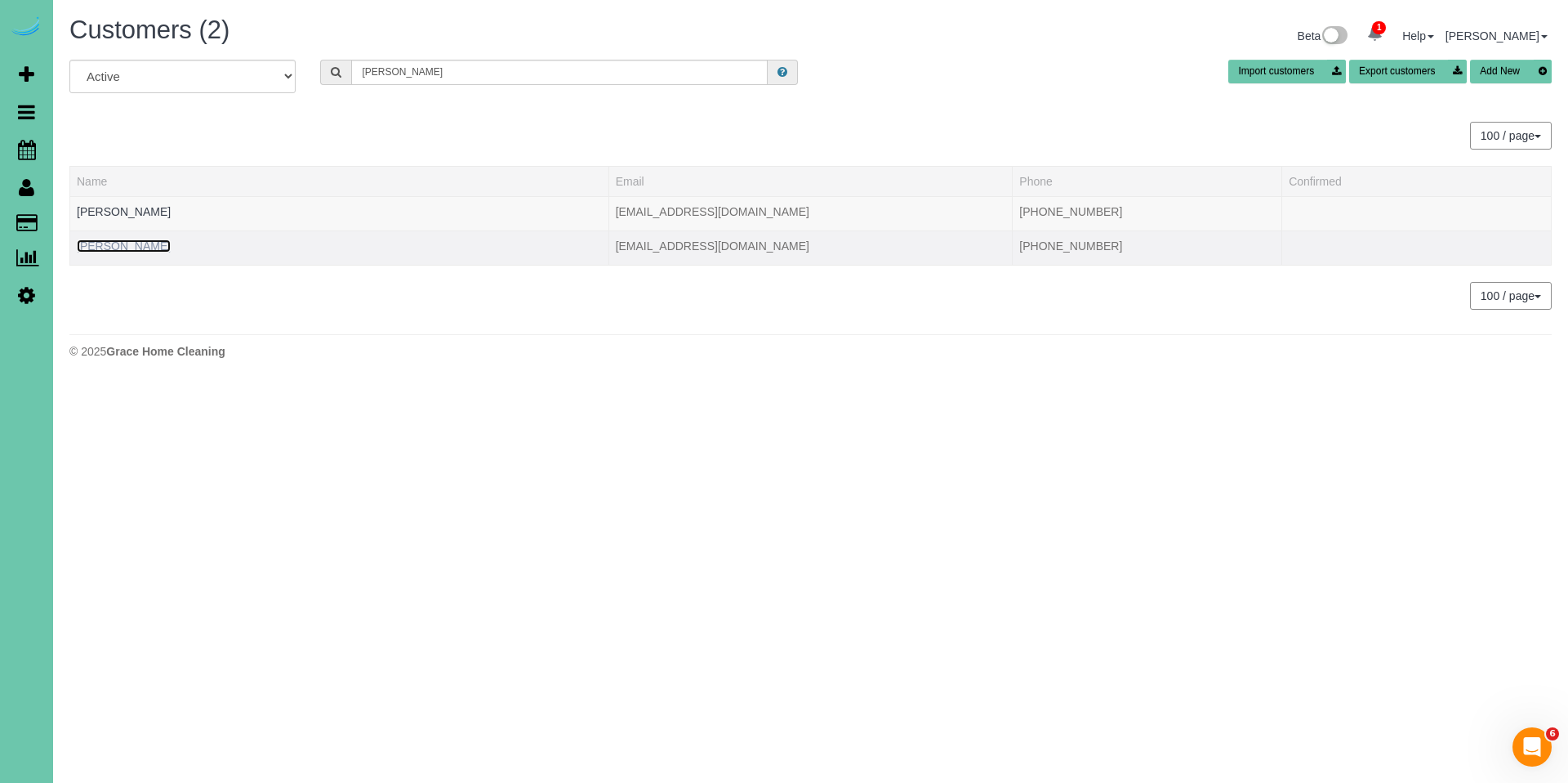
click at [130, 240] on link "Carla Swartz" at bounding box center [124, 246] width 94 height 13
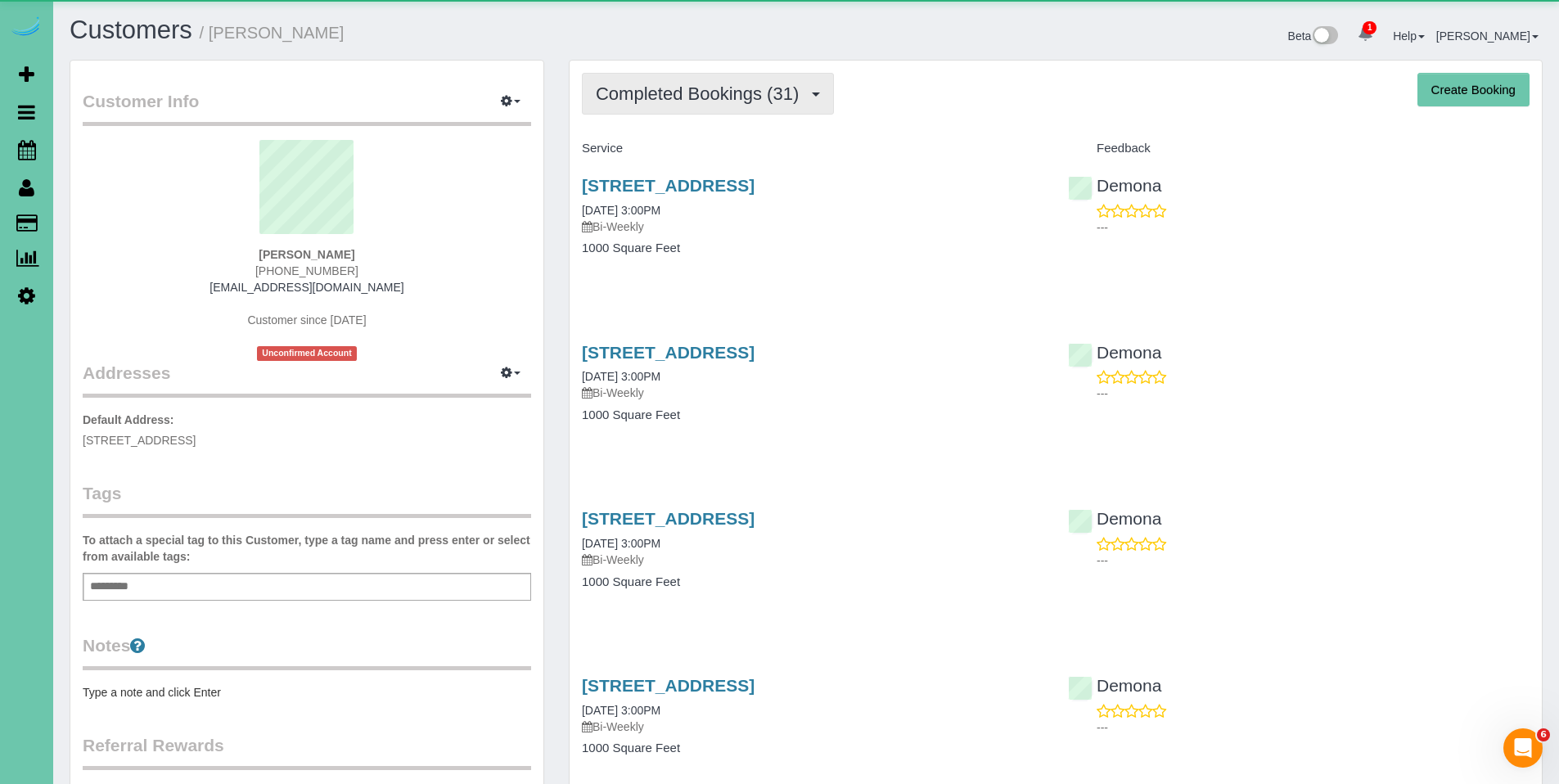
click at [688, 93] on span "Completed Bookings (31)" at bounding box center [701, 94] width 211 height 21
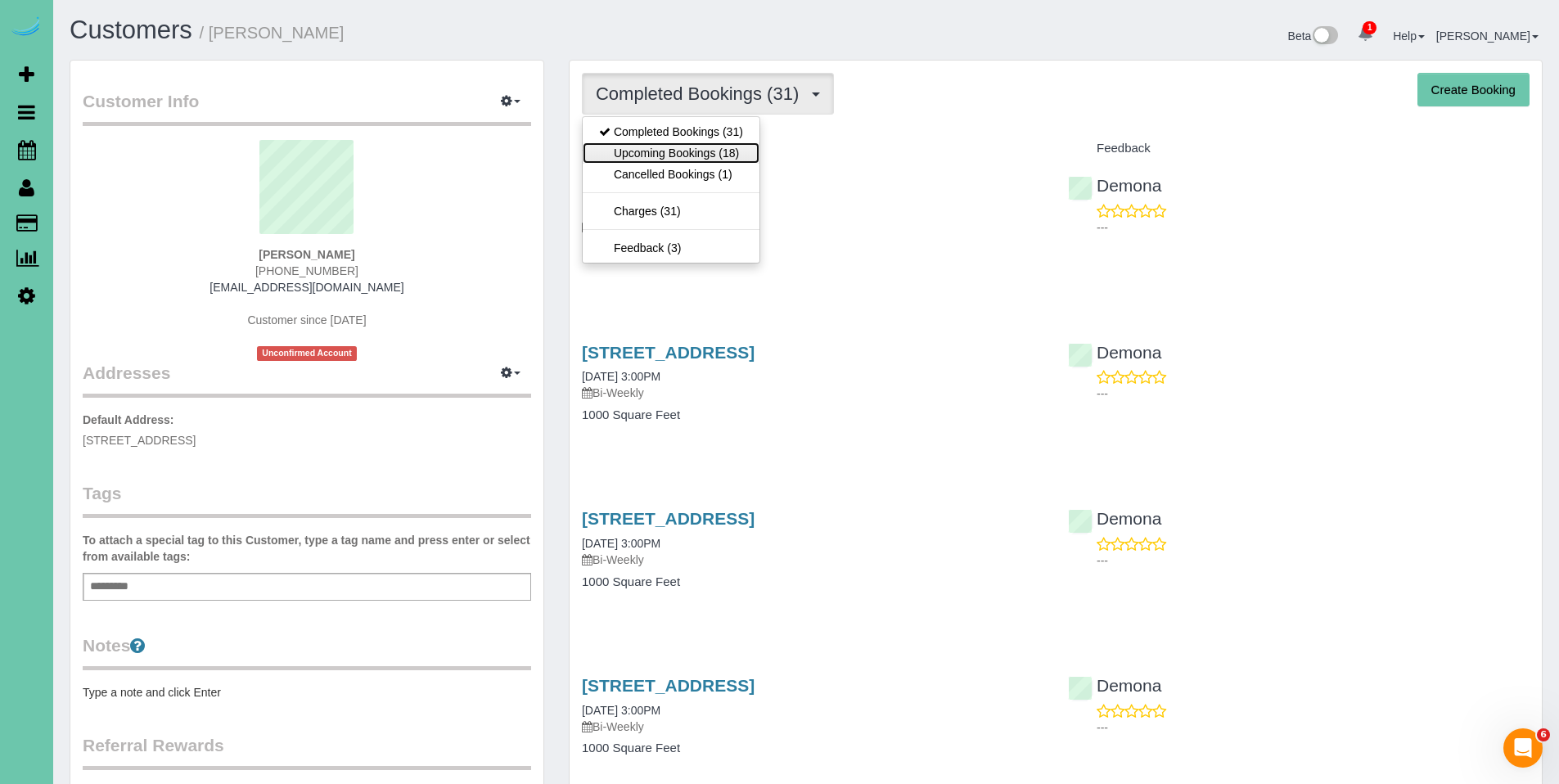
click at [675, 144] on link "Upcoming Bookings (18)" at bounding box center [670, 153] width 177 height 21
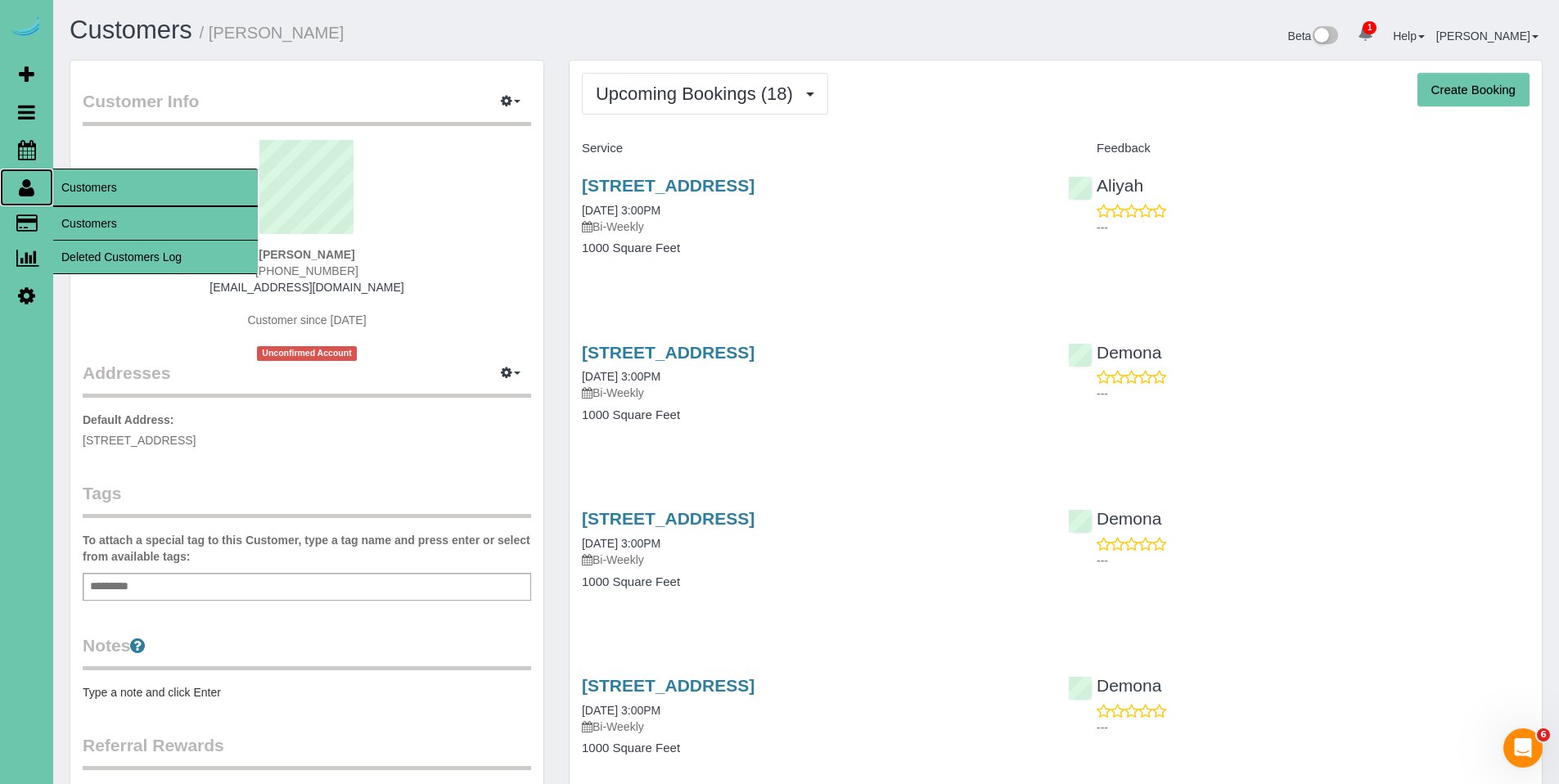
click at [25, 194] on icon at bounding box center [26, 187] width 15 height 20
click at [98, 225] on link "Customers" at bounding box center [155, 223] width 204 height 33
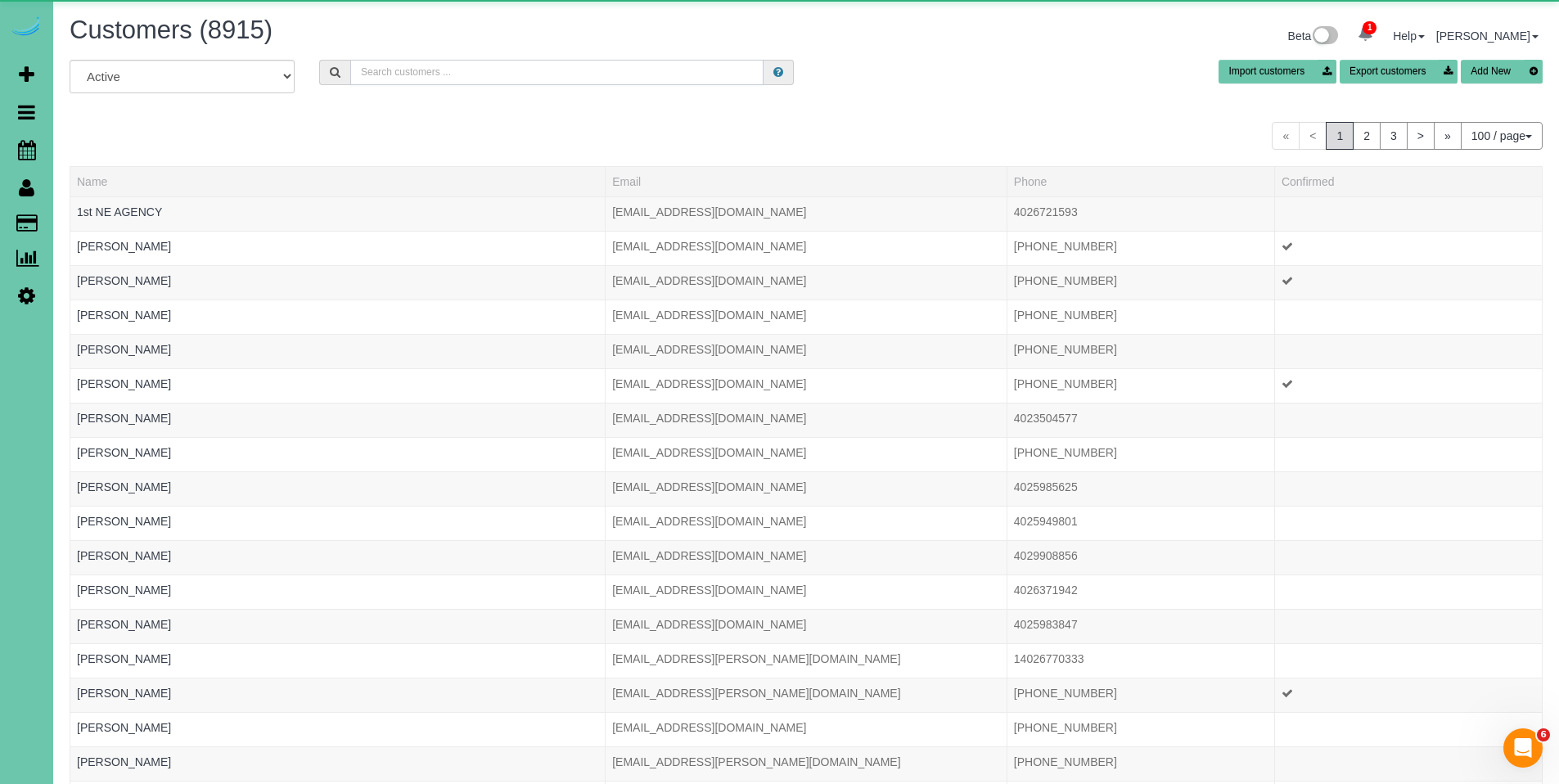
click at [443, 71] on input "text" at bounding box center [557, 73] width 413 height 25
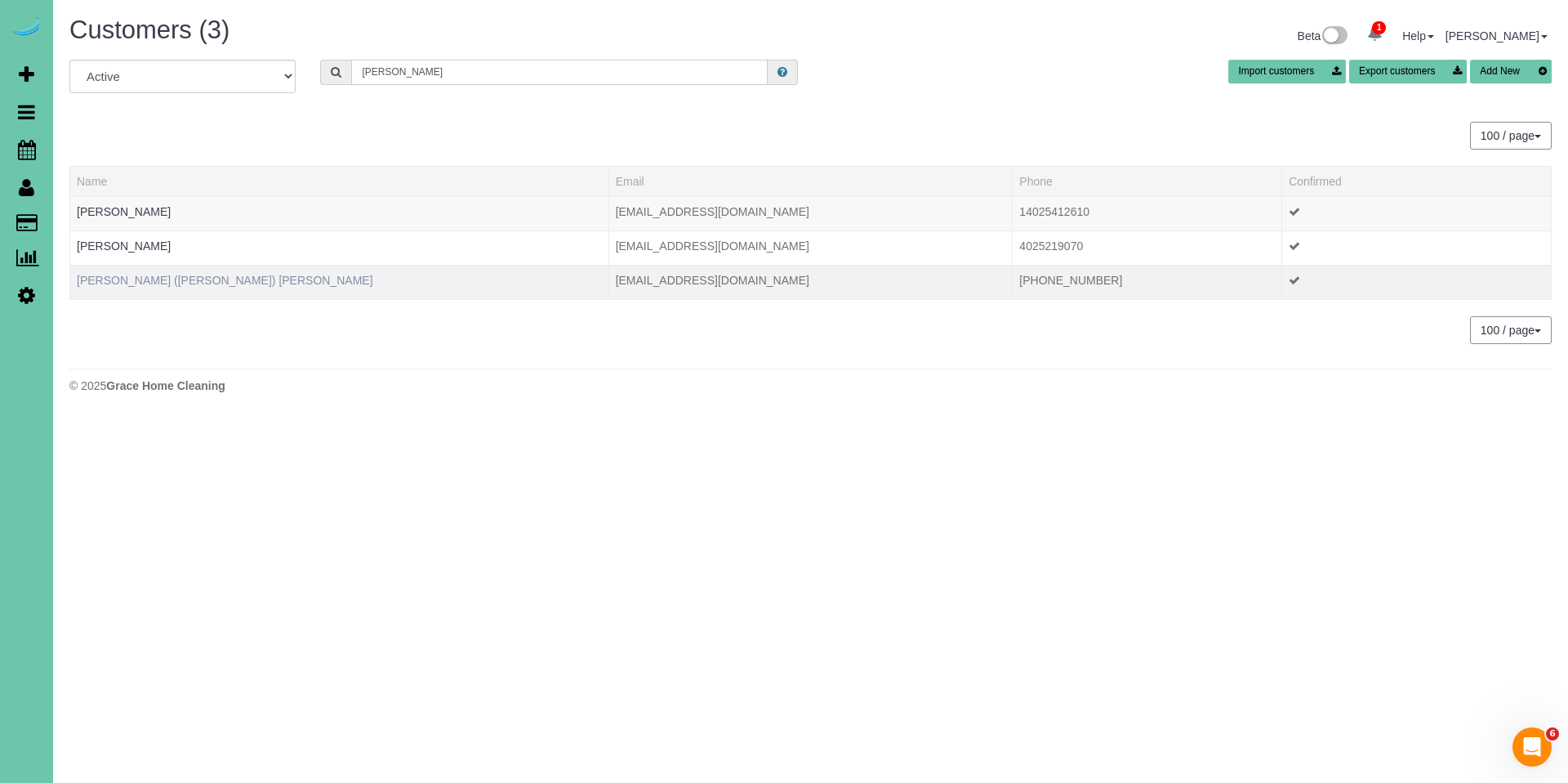
type input "wayne"
click at [119, 276] on link "Wayne (Elizabeth) Vaughn" at bounding box center [225, 280] width 297 height 13
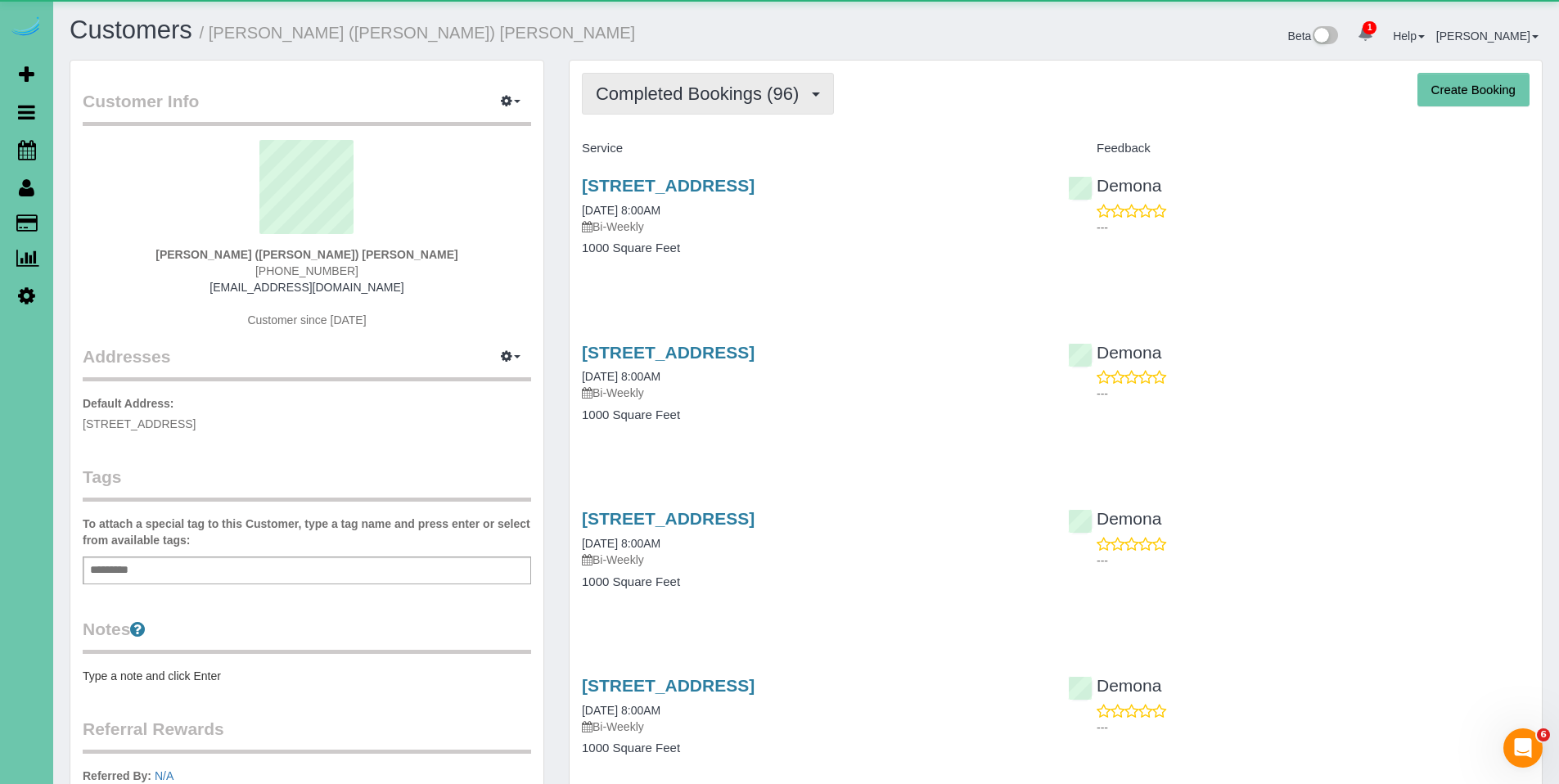
click at [684, 88] on span "Completed Bookings (96)" at bounding box center [701, 94] width 211 height 21
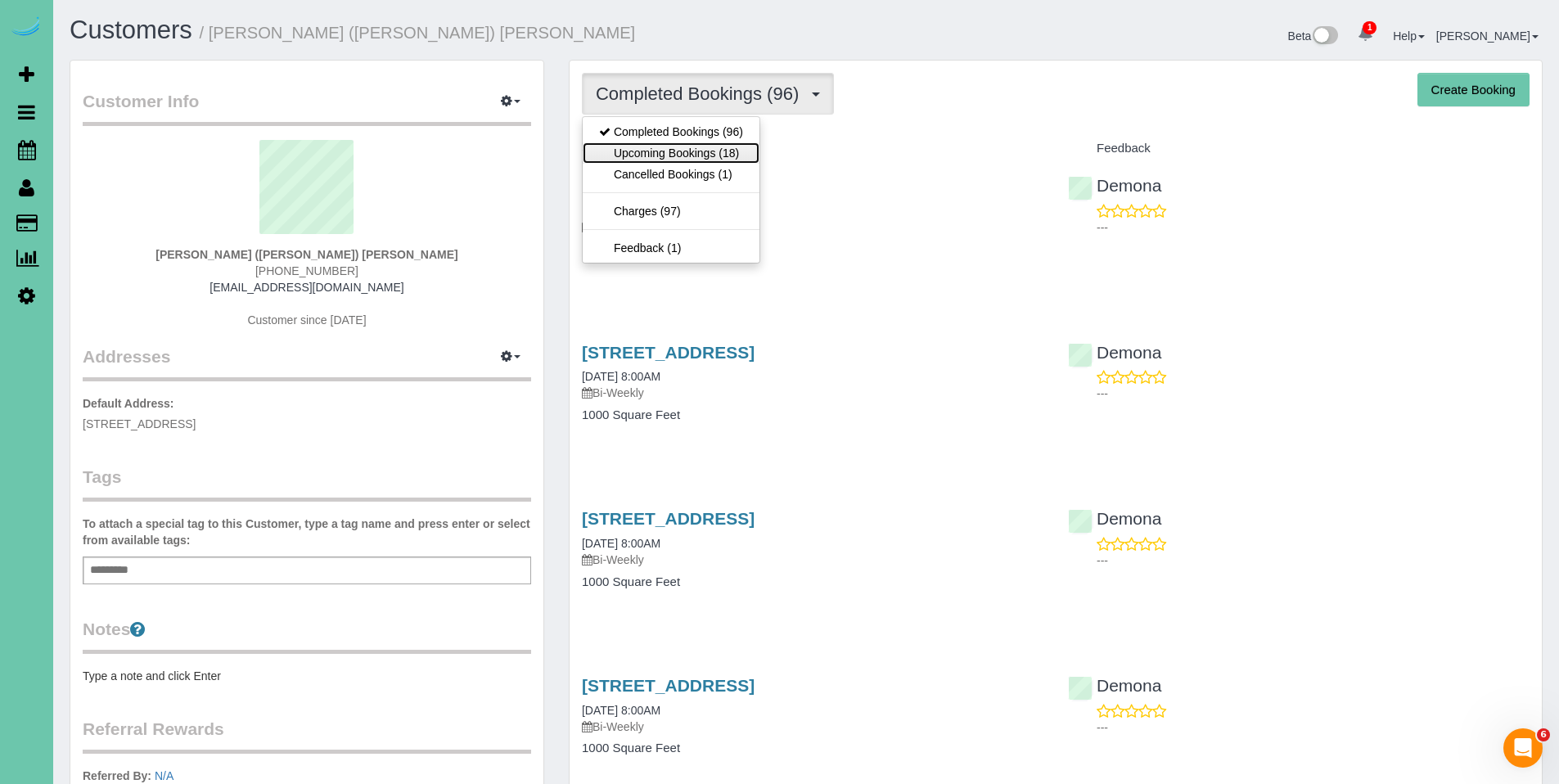
click at [672, 144] on link "Upcoming Bookings (18)" at bounding box center [670, 153] width 177 height 21
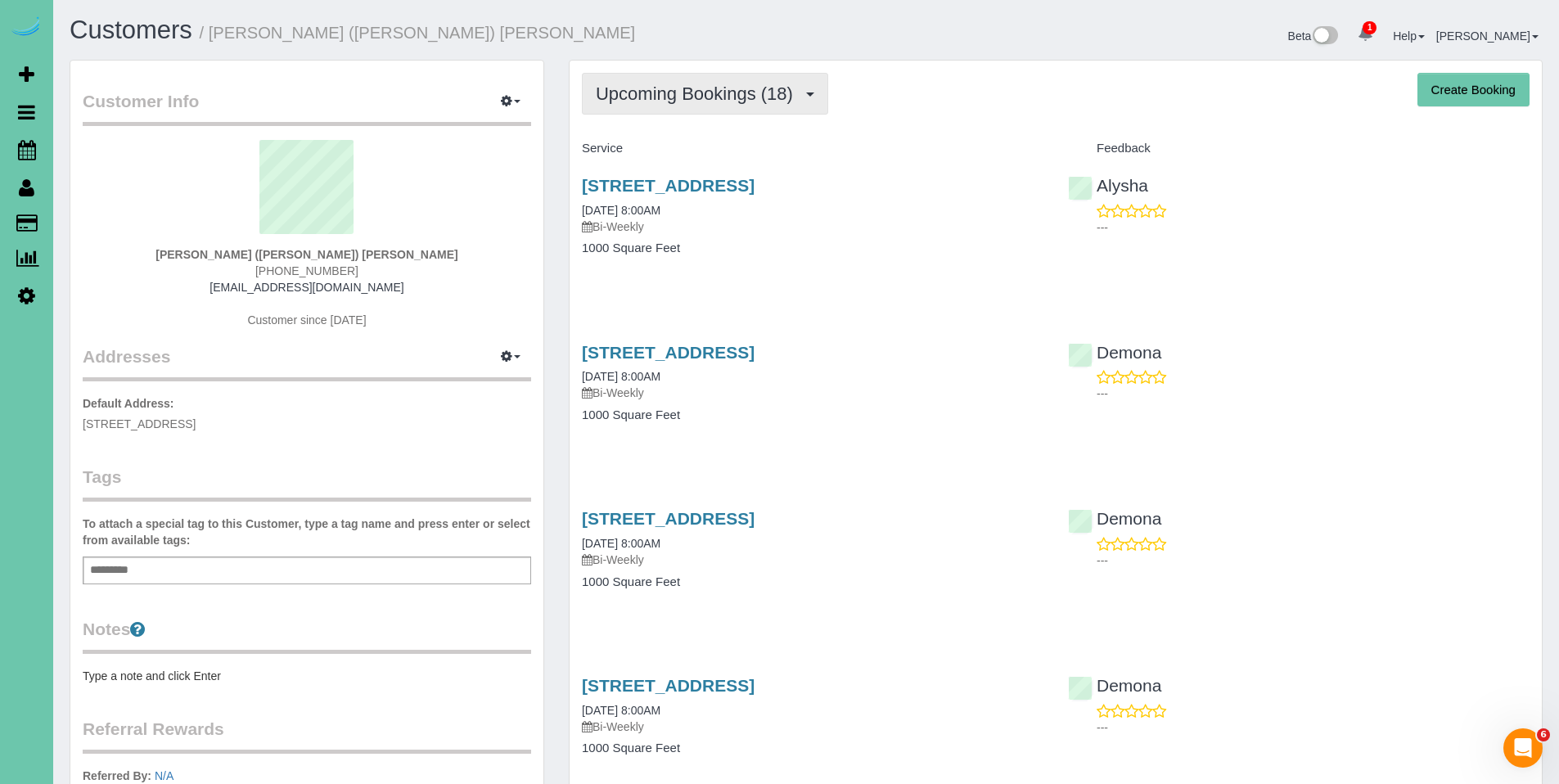
click at [676, 99] on span "Upcoming Bookings (18)" at bounding box center [699, 94] width 205 height 21
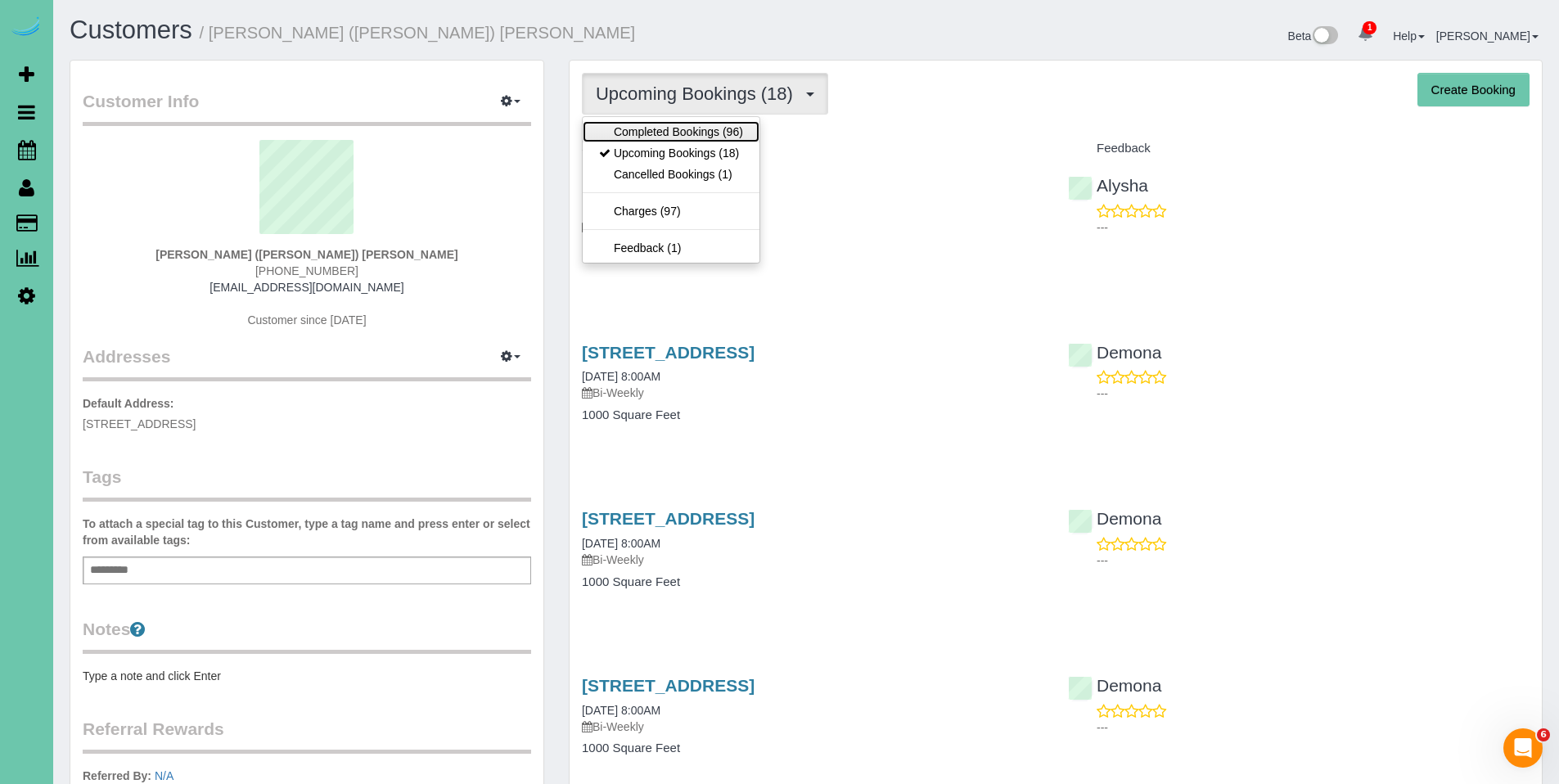
click at [676, 128] on link "Completed Bookings (96)" at bounding box center [670, 131] width 177 height 21
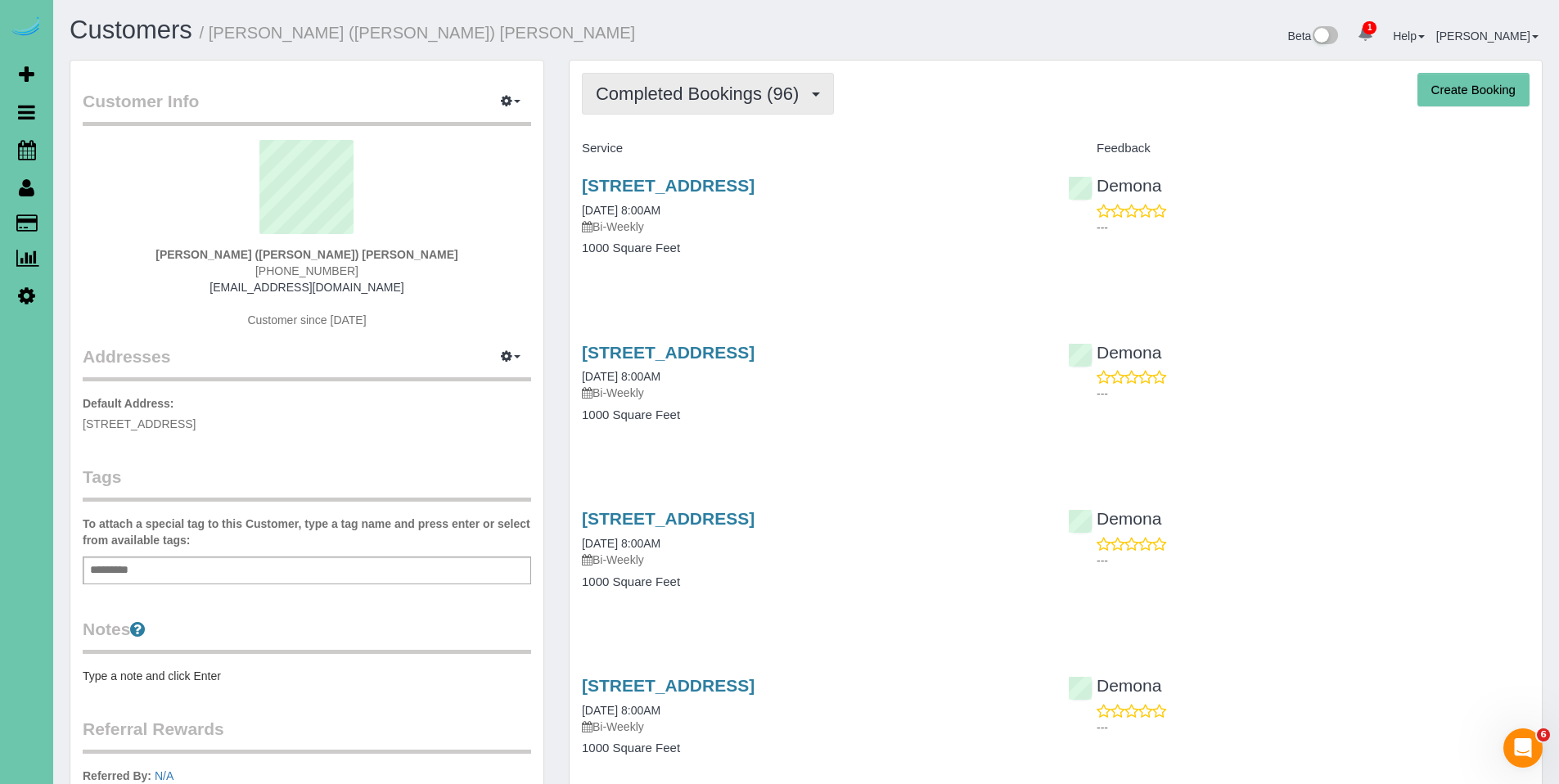
click at [766, 88] on span "Completed Bookings (96)" at bounding box center [701, 94] width 211 height 21
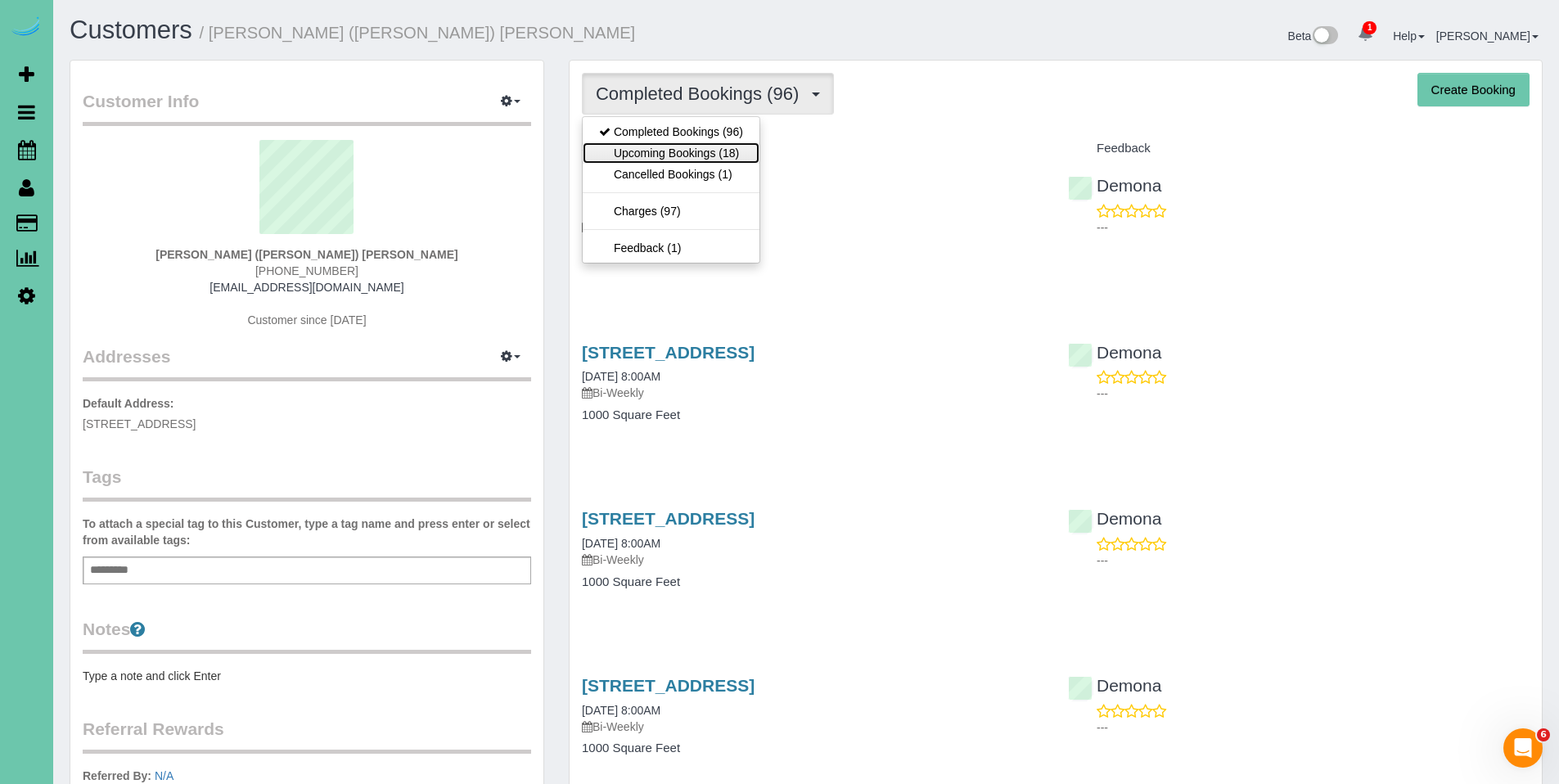
click at [660, 153] on link "Upcoming Bookings (18)" at bounding box center [670, 153] width 177 height 21
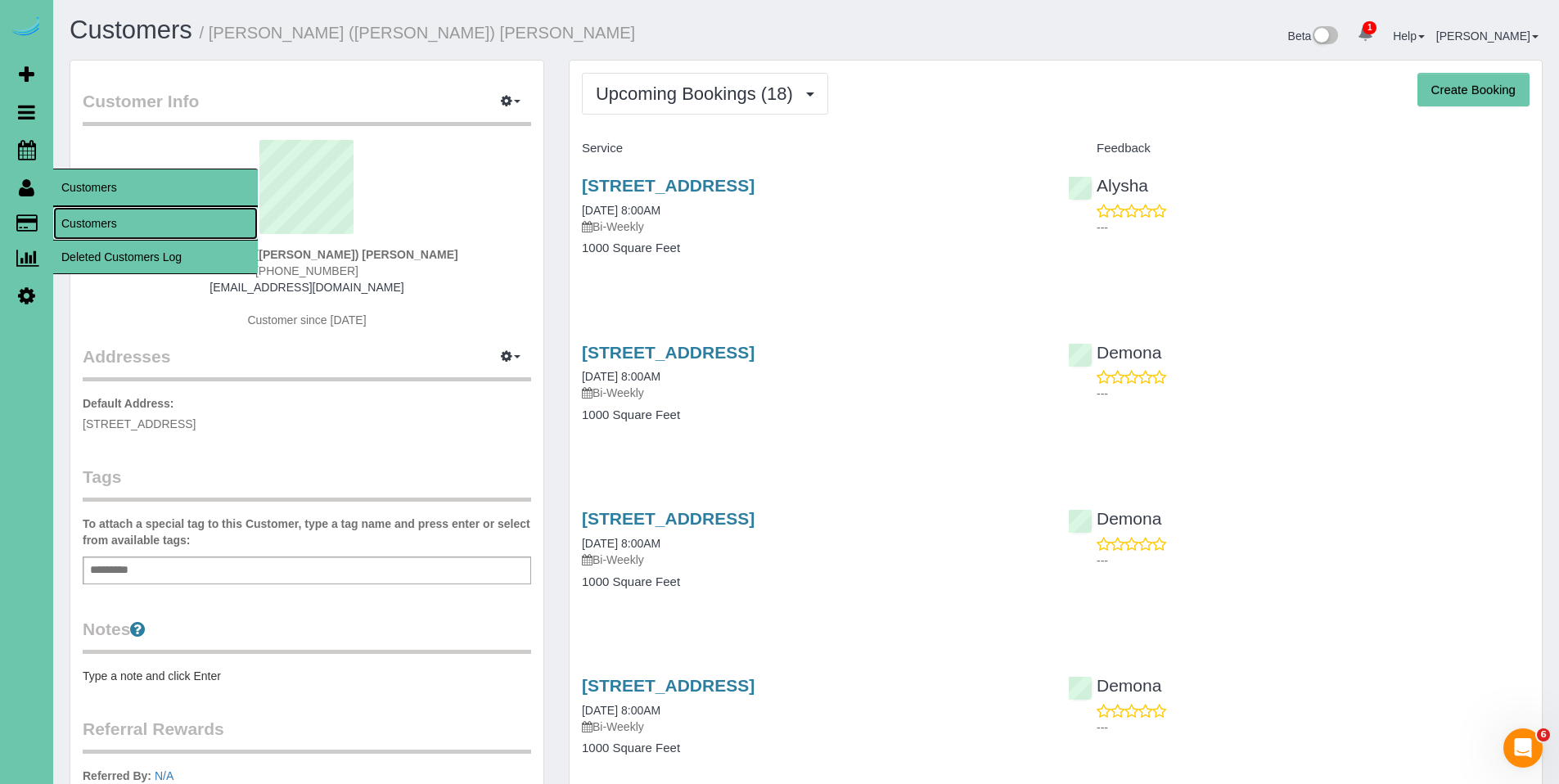
click at [86, 223] on link "Customers" at bounding box center [155, 223] width 204 height 33
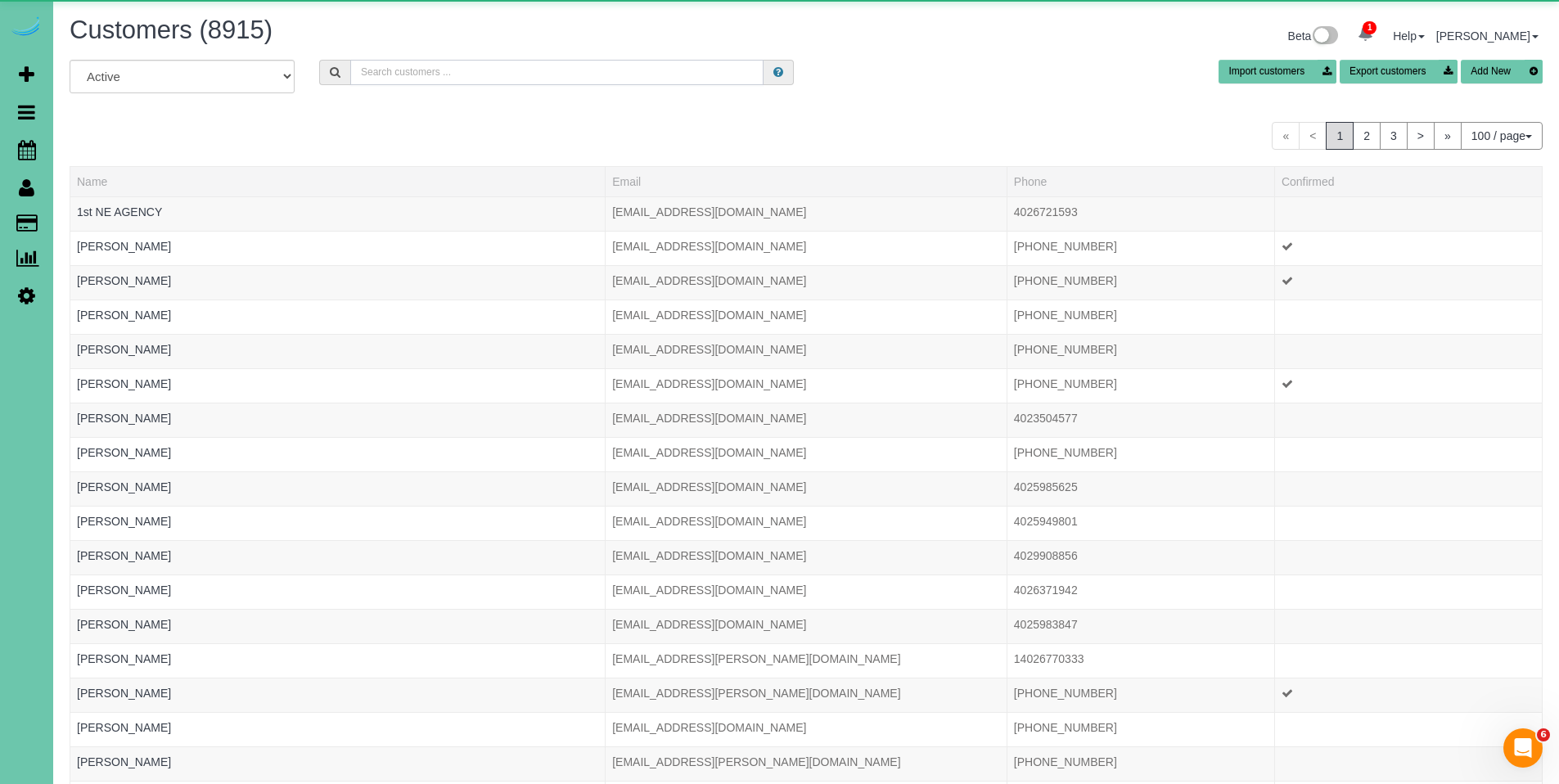
click at [591, 78] on input "text" at bounding box center [557, 73] width 413 height 25
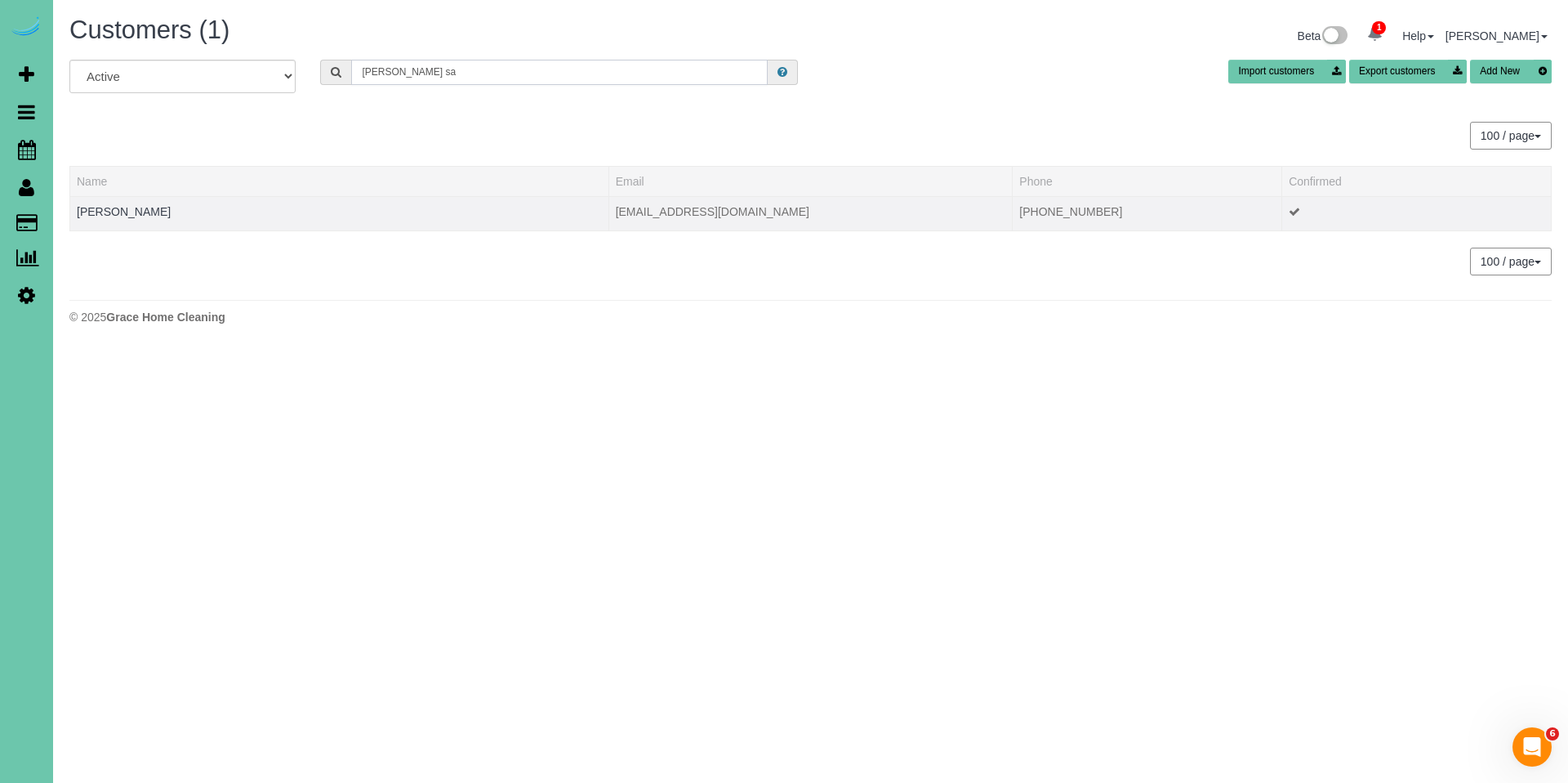
type input "dana sa"
click at [75, 210] on td "Dana Sall" at bounding box center [339, 213] width 539 height 34
click at [94, 213] on link "Dana Sall" at bounding box center [124, 211] width 94 height 13
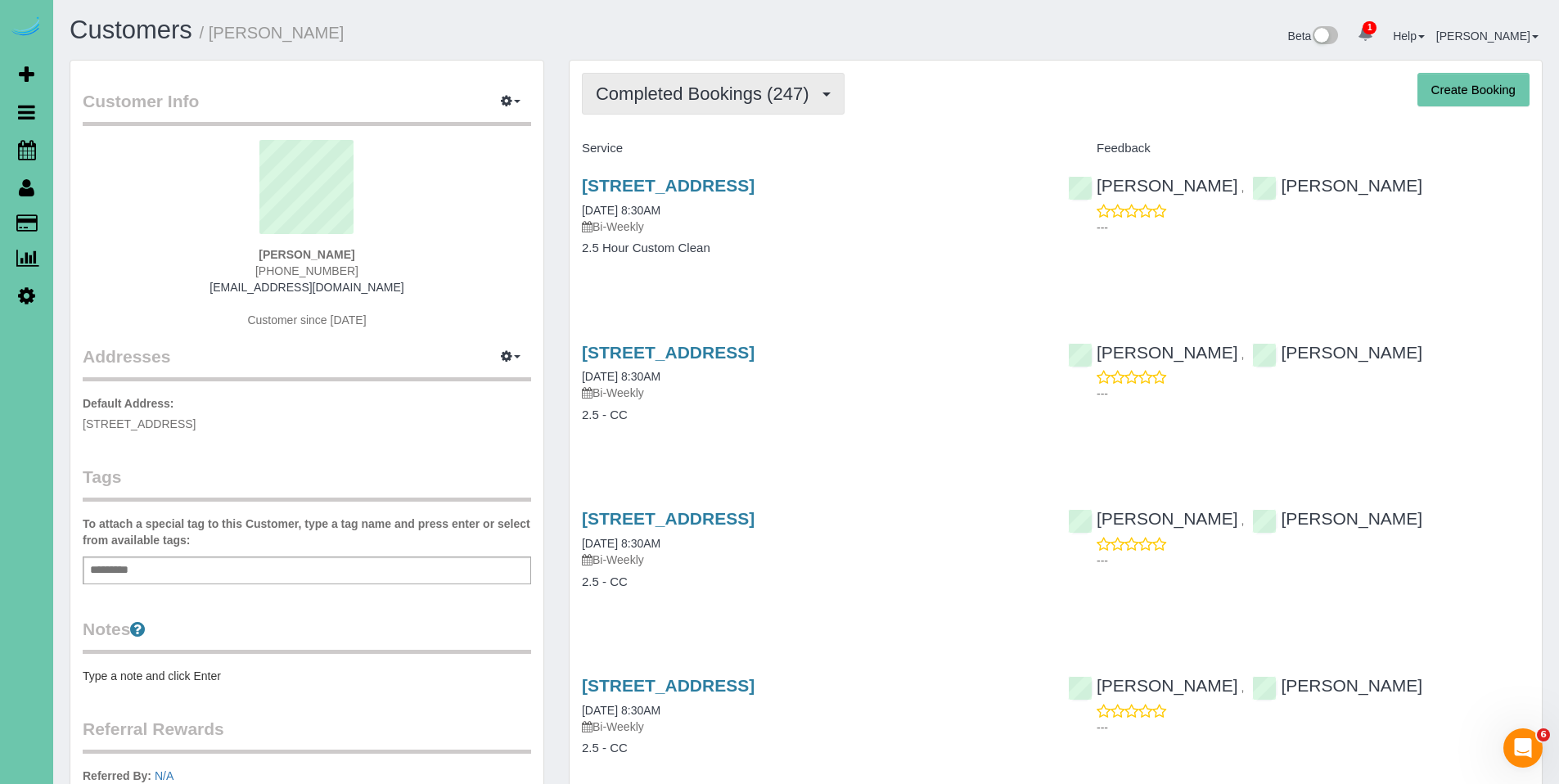
click at [700, 100] on span "Completed Bookings (247)" at bounding box center [706, 94] width 221 height 21
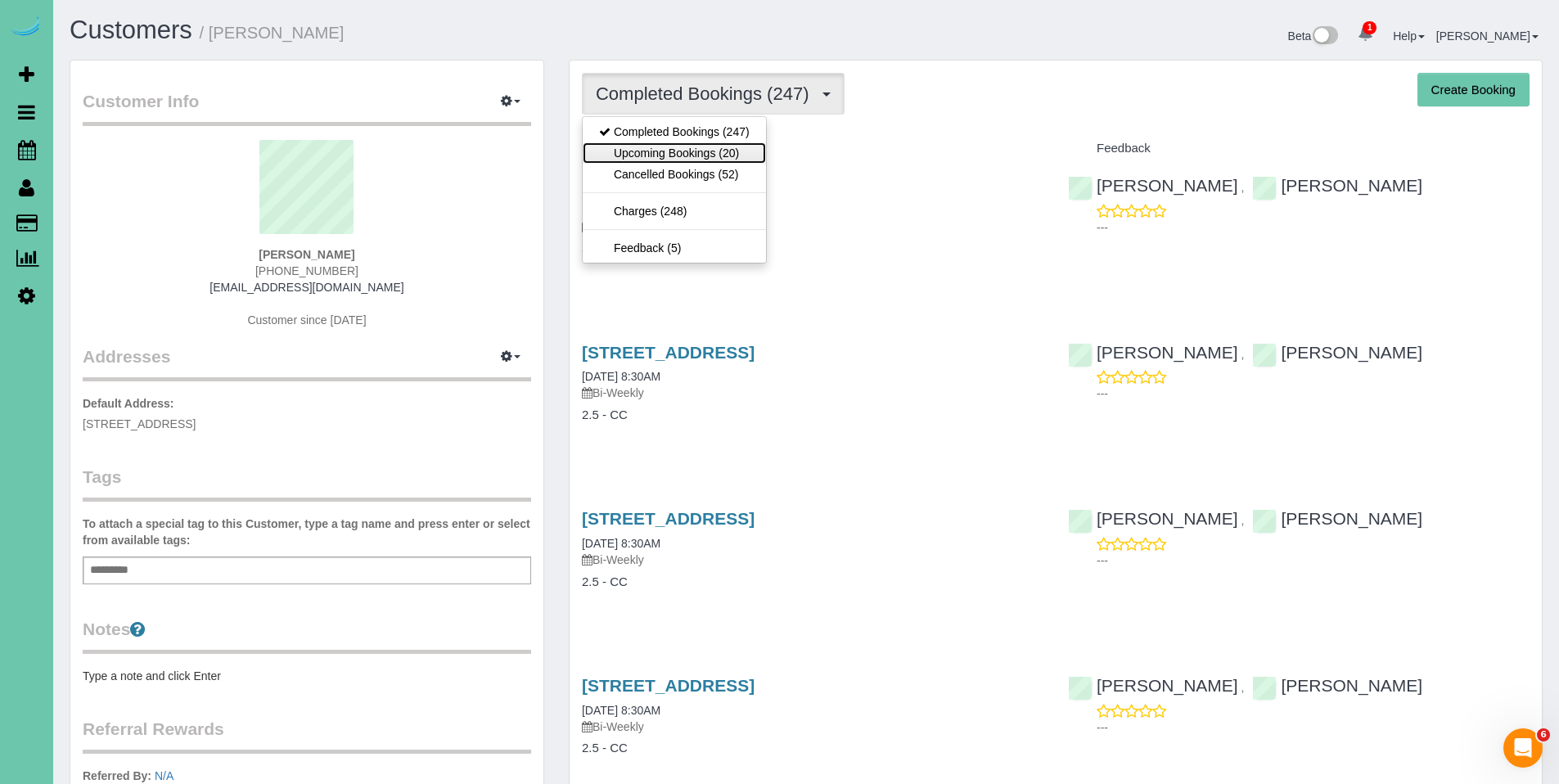
click at [679, 149] on link "Upcoming Bookings (20)" at bounding box center [674, 153] width 184 height 21
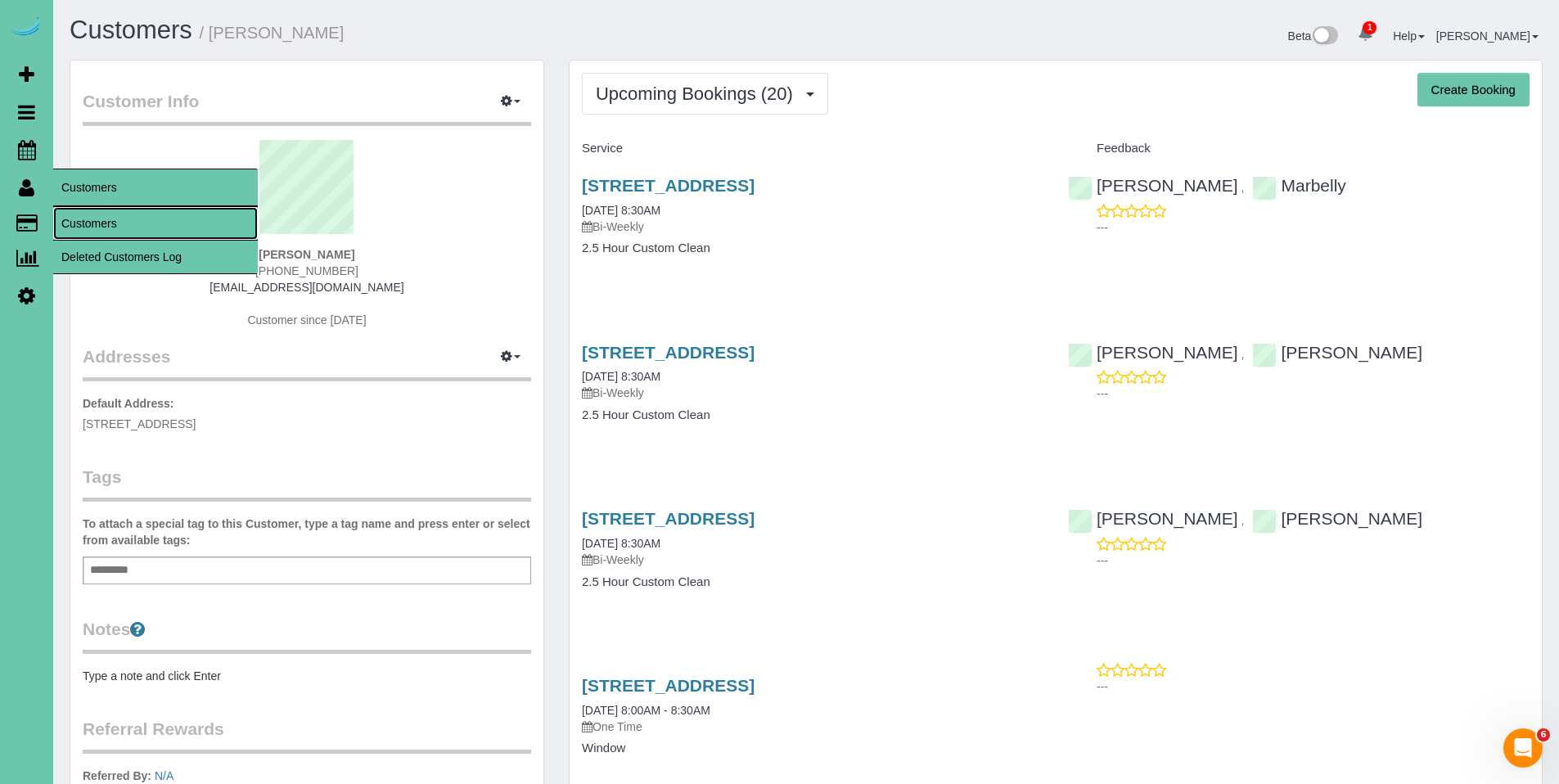
click at [83, 212] on link "Customers" at bounding box center [155, 223] width 204 height 33
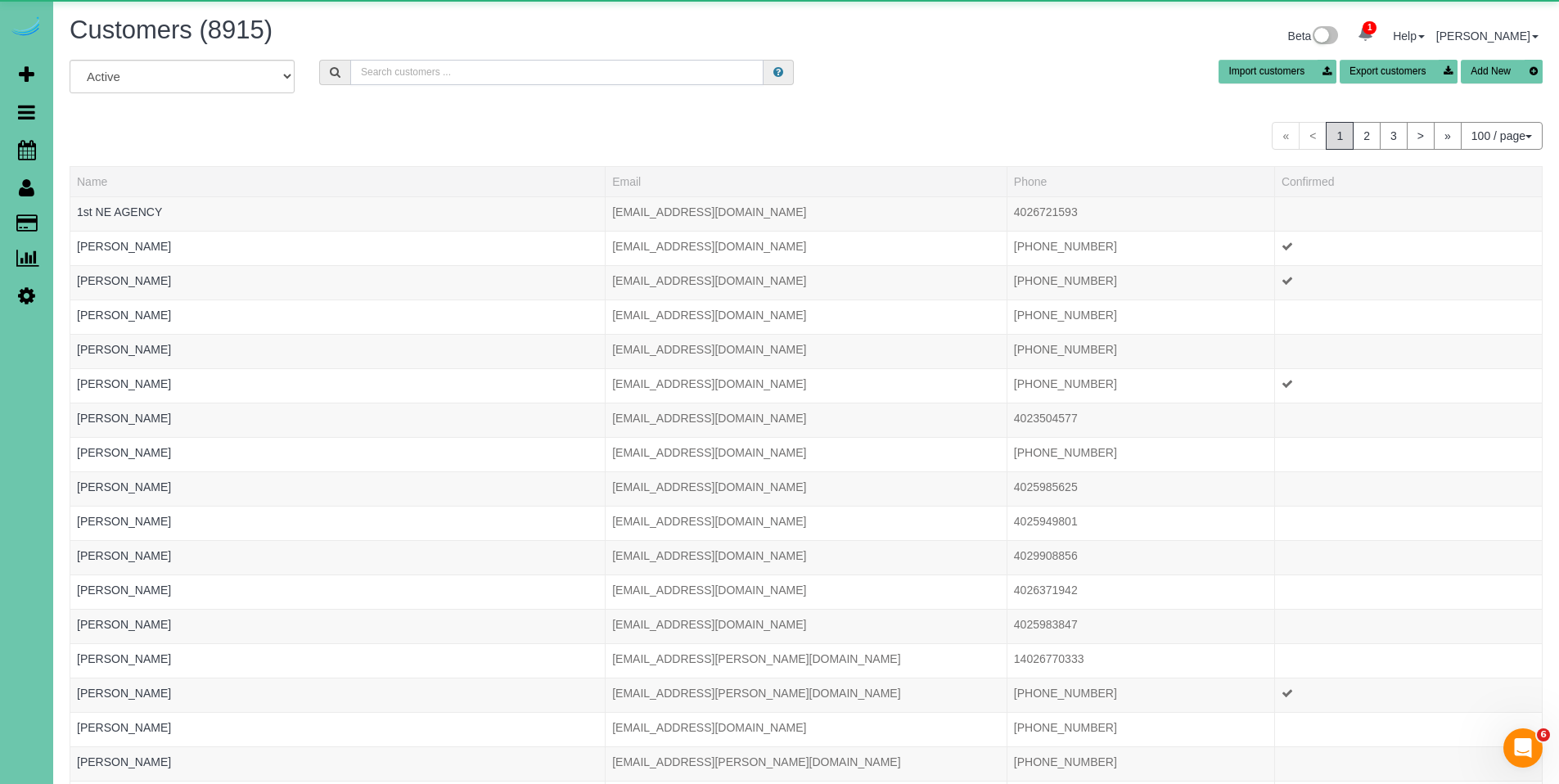
click at [409, 71] on input "text" at bounding box center [557, 73] width 413 height 25
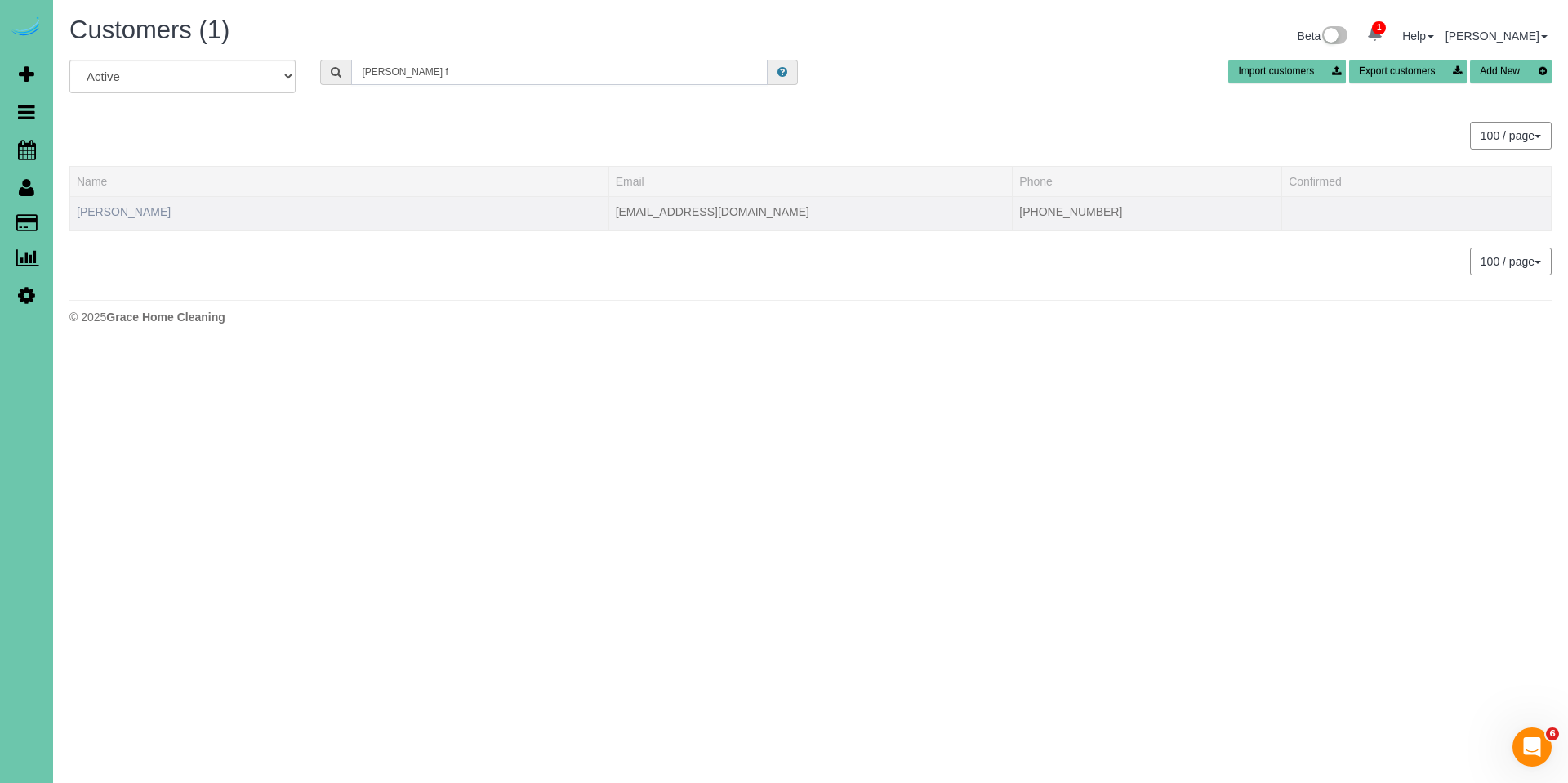
type input "mollie f"
click at [102, 211] on link "Mollie Frazier" at bounding box center [124, 211] width 94 height 13
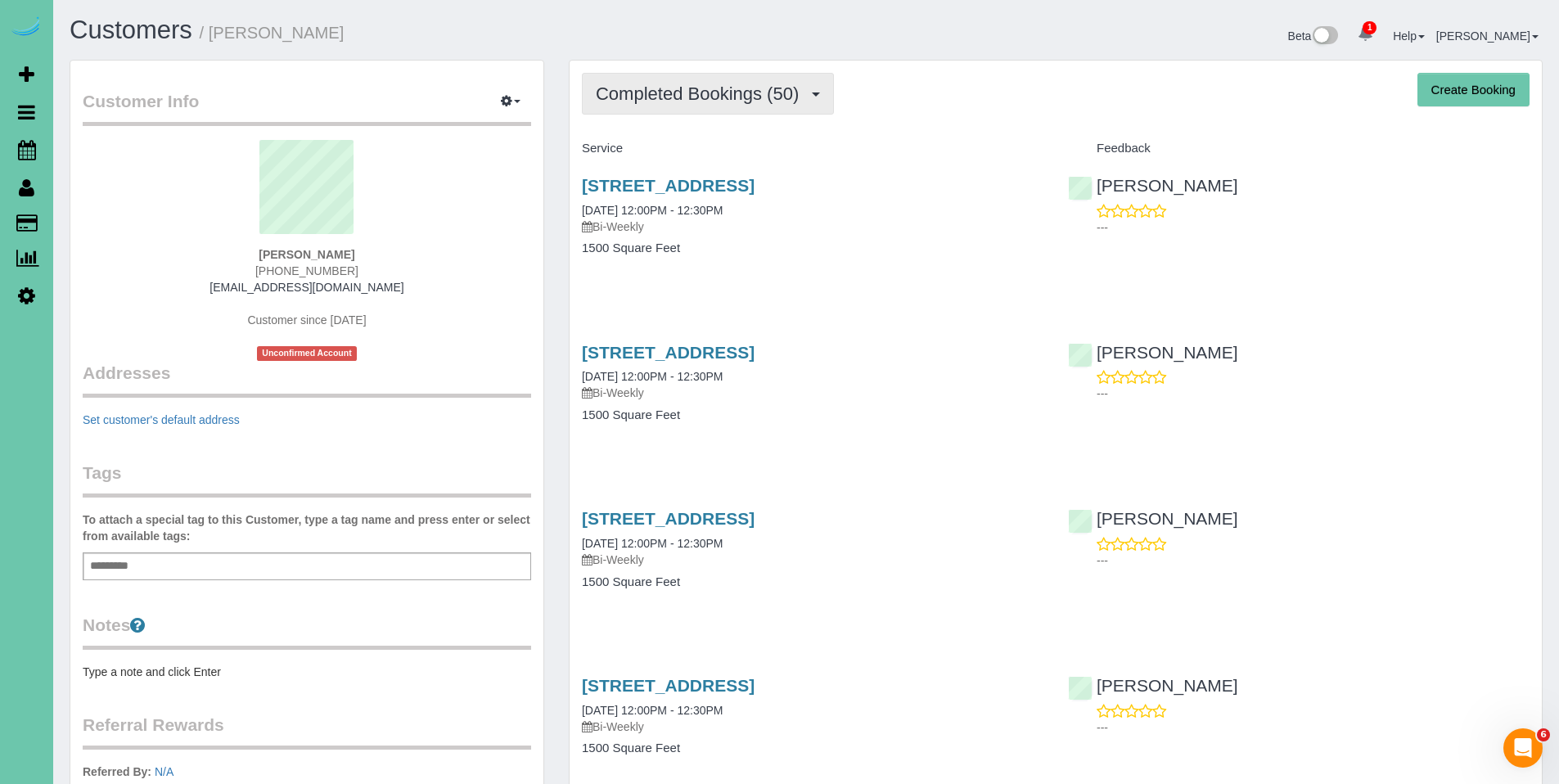
click at [730, 92] on span "Completed Bookings (50)" at bounding box center [701, 94] width 211 height 21
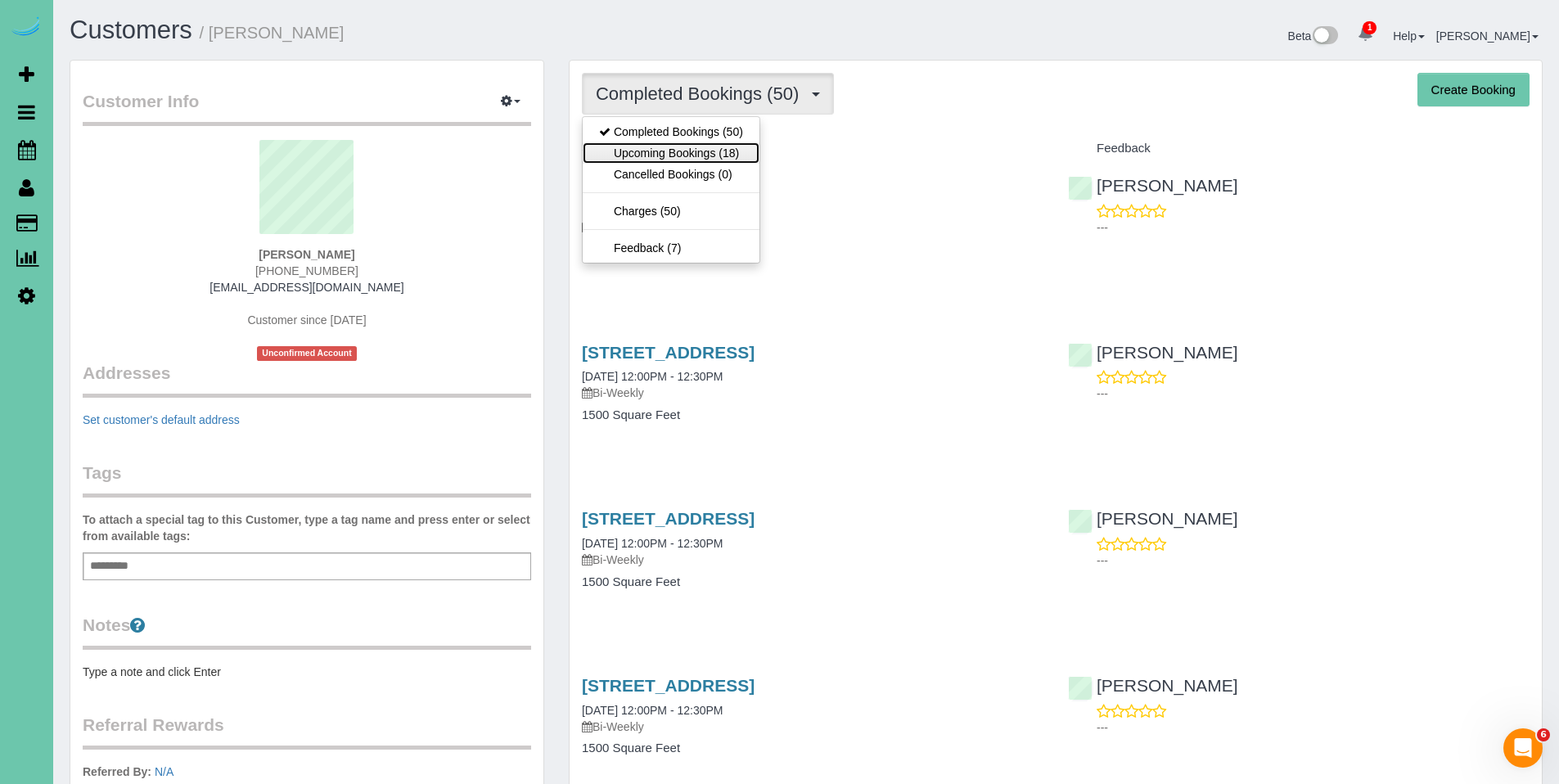
click at [694, 144] on link "Upcoming Bookings (18)" at bounding box center [670, 153] width 177 height 21
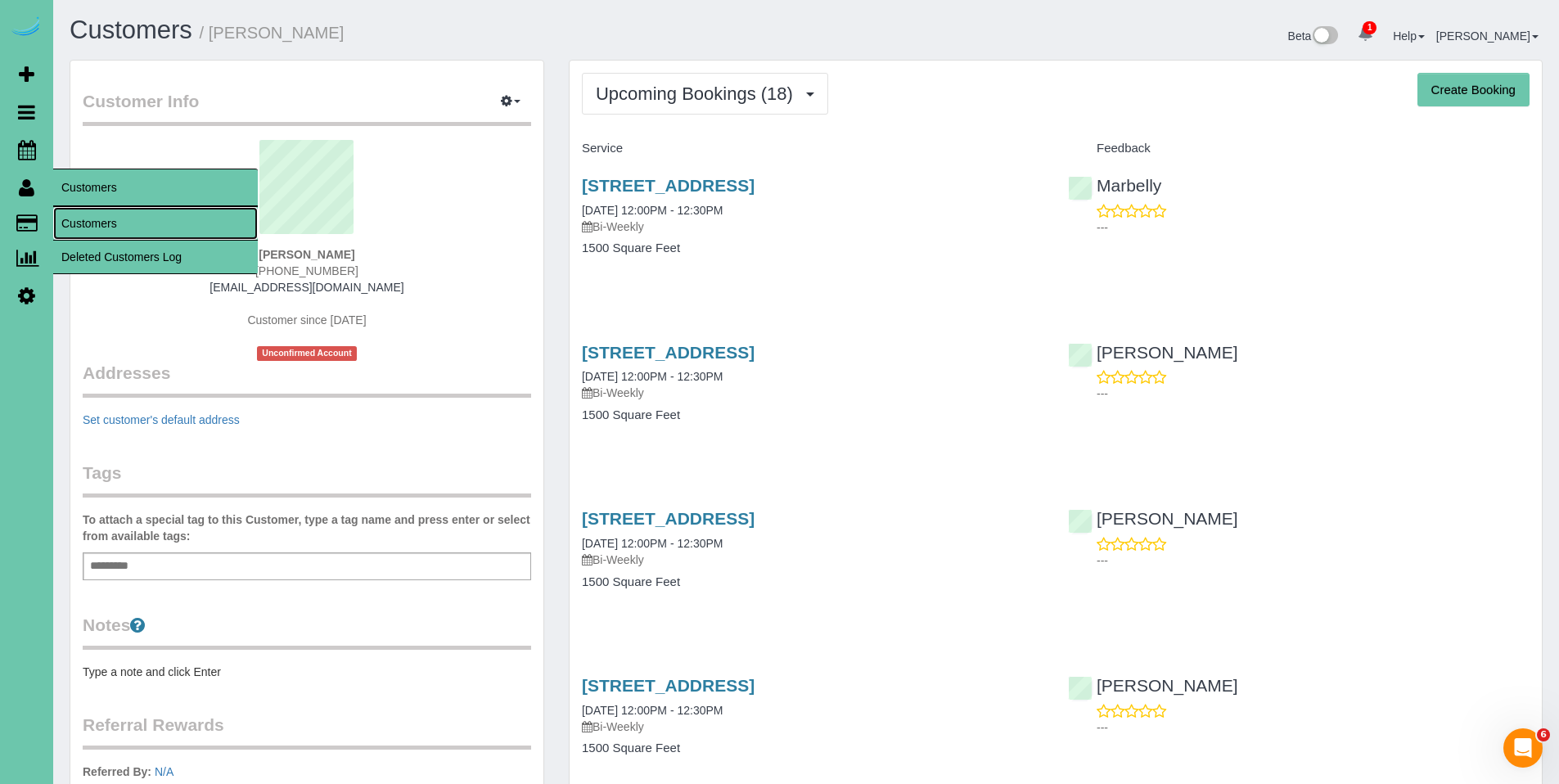
click at [79, 222] on link "Customers" at bounding box center [155, 223] width 204 height 33
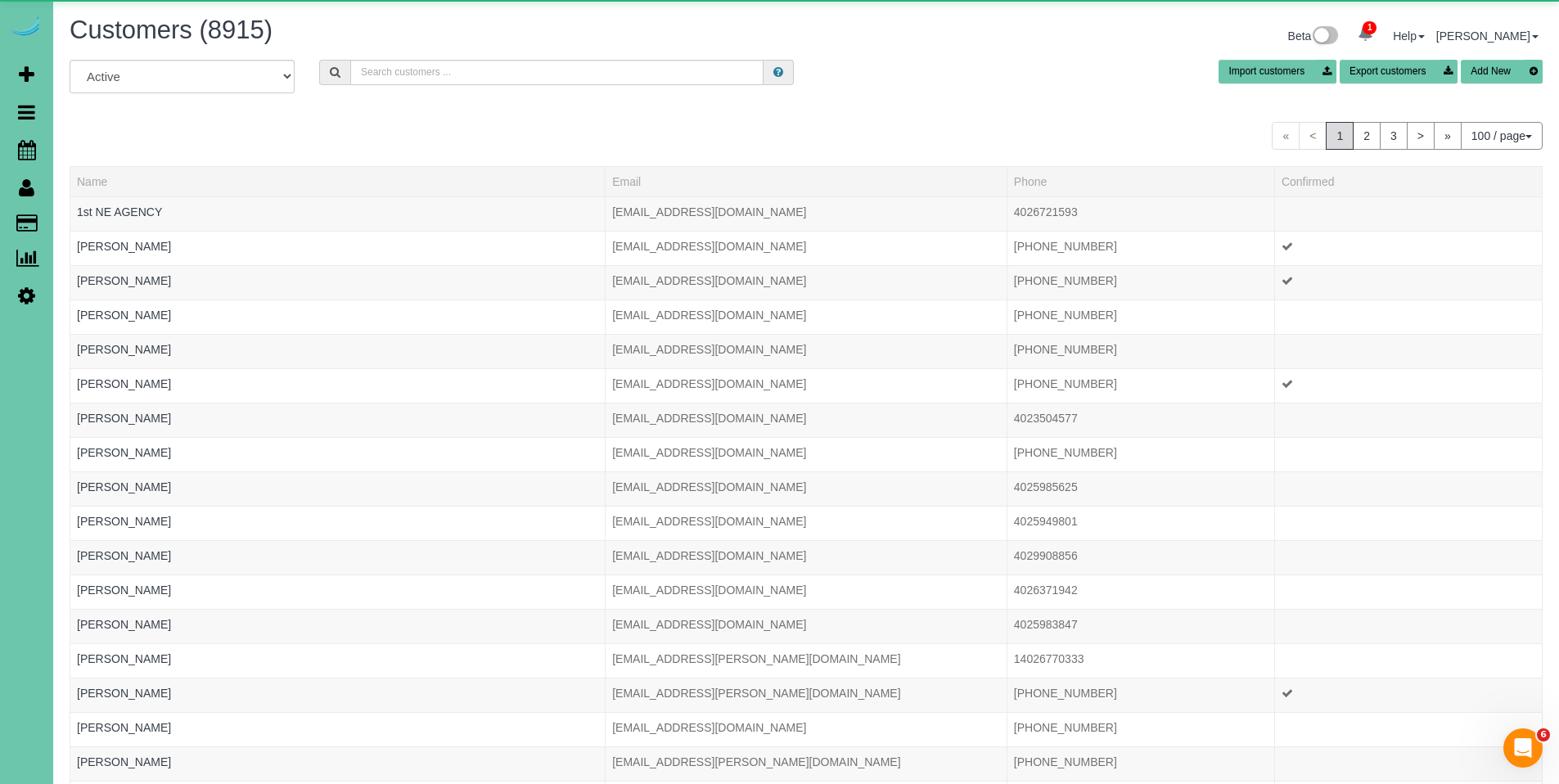
click at [561, 57] on div "Customers (8915) Beta 1 Your Notifications You have 0 alerts × You have 3 to ch…" at bounding box center [806, 38] width 1497 height 44
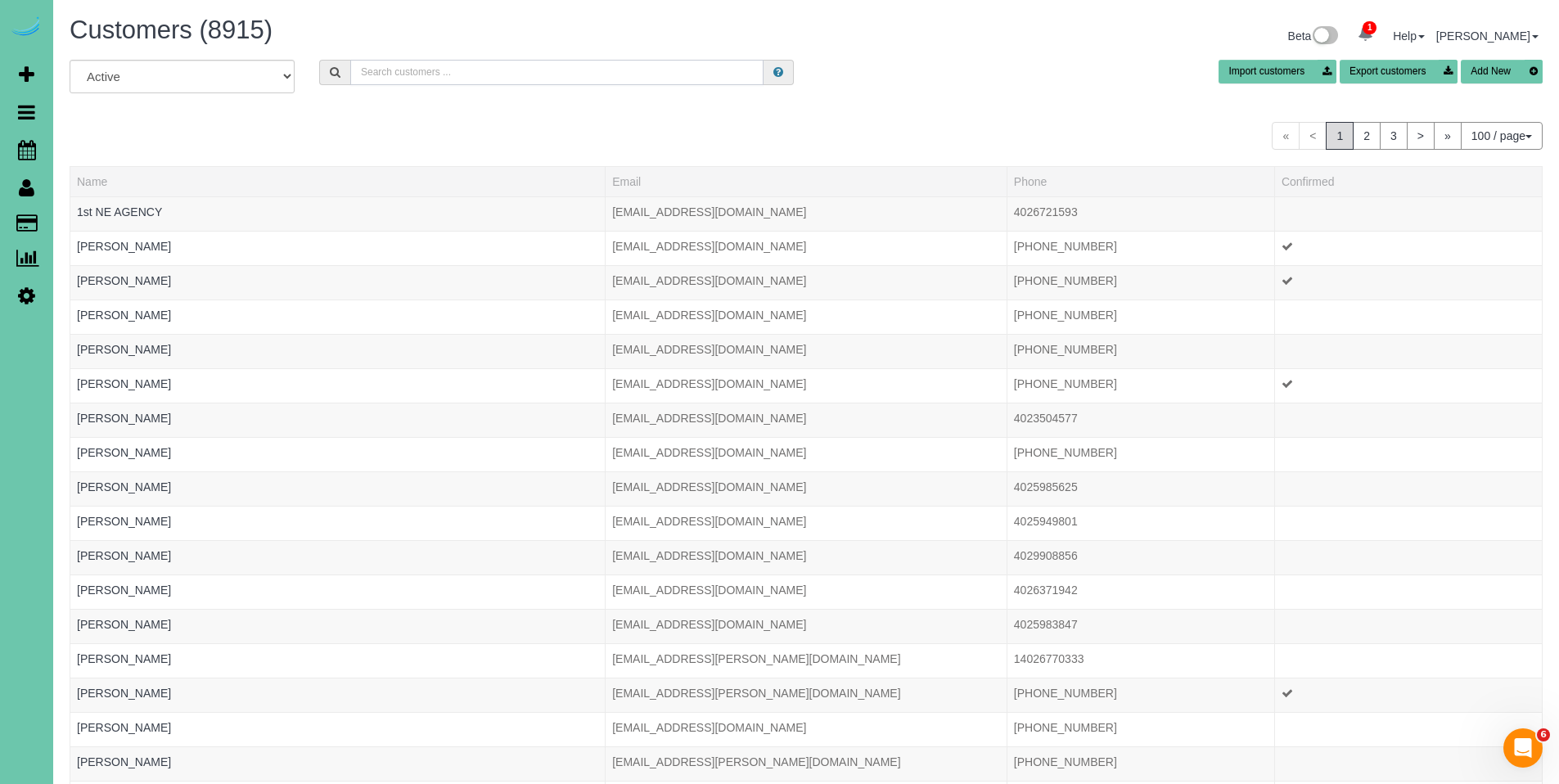
click at [561, 65] on input "text" at bounding box center [557, 73] width 413 height 25
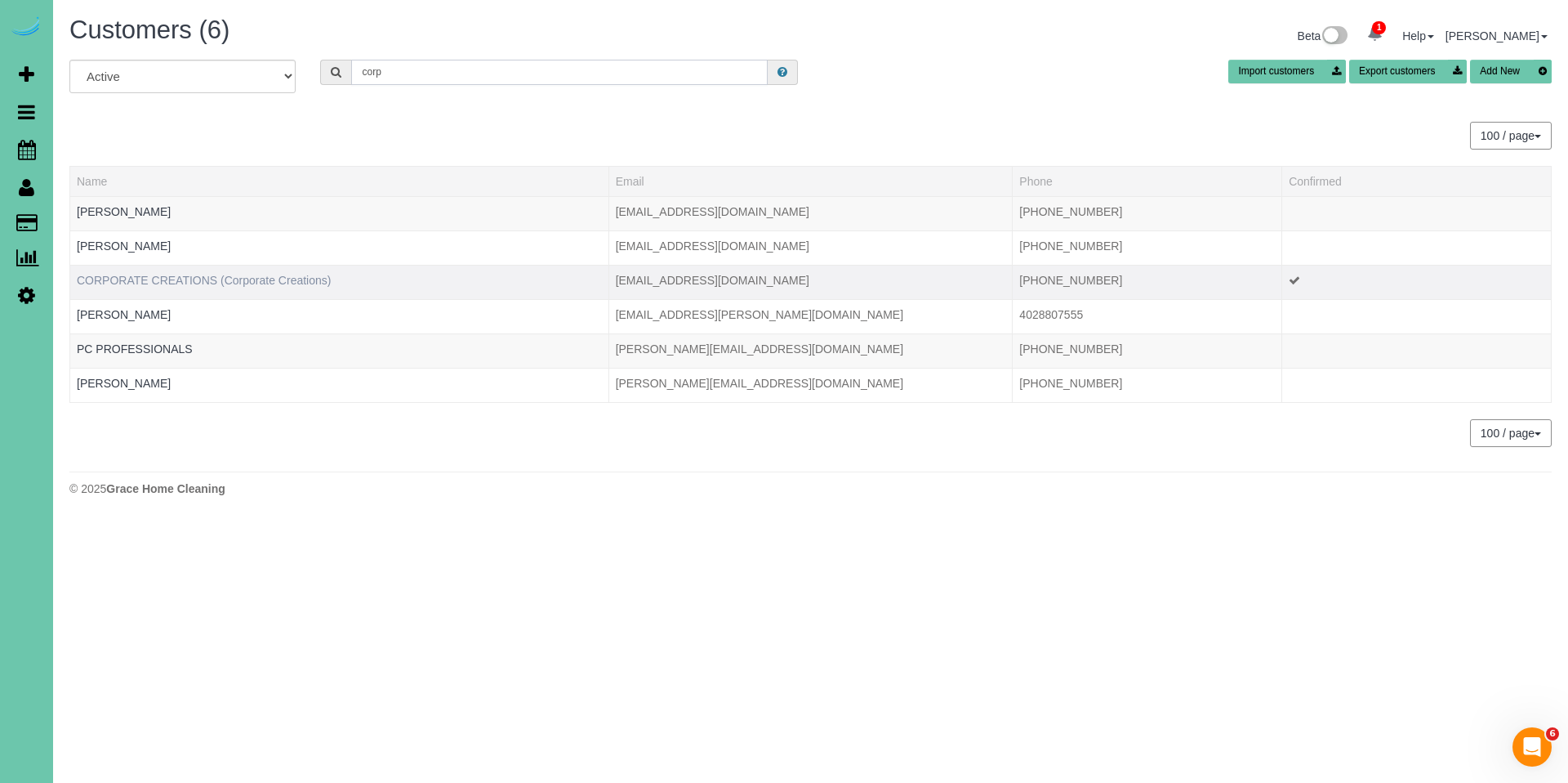
type input "corp"
click at [219, 284] on link "CORPORATE CREATIONS (Corporate Creations)" at bounding box center [204, 280] width 254 height 13
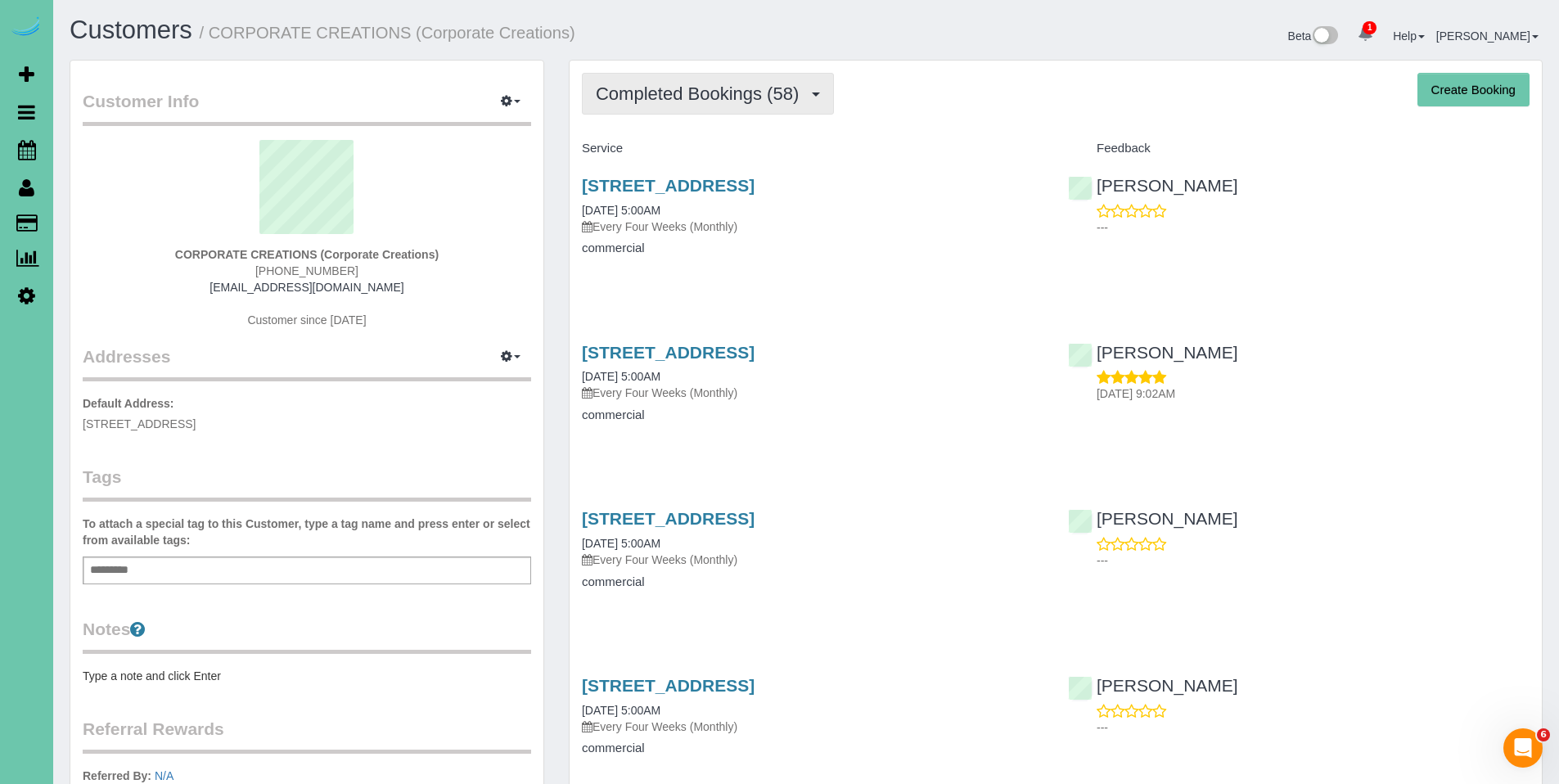
click at [691, 92] on span "Completed Bookings (58)" at bounding box center [701, 94] width 211 height 21
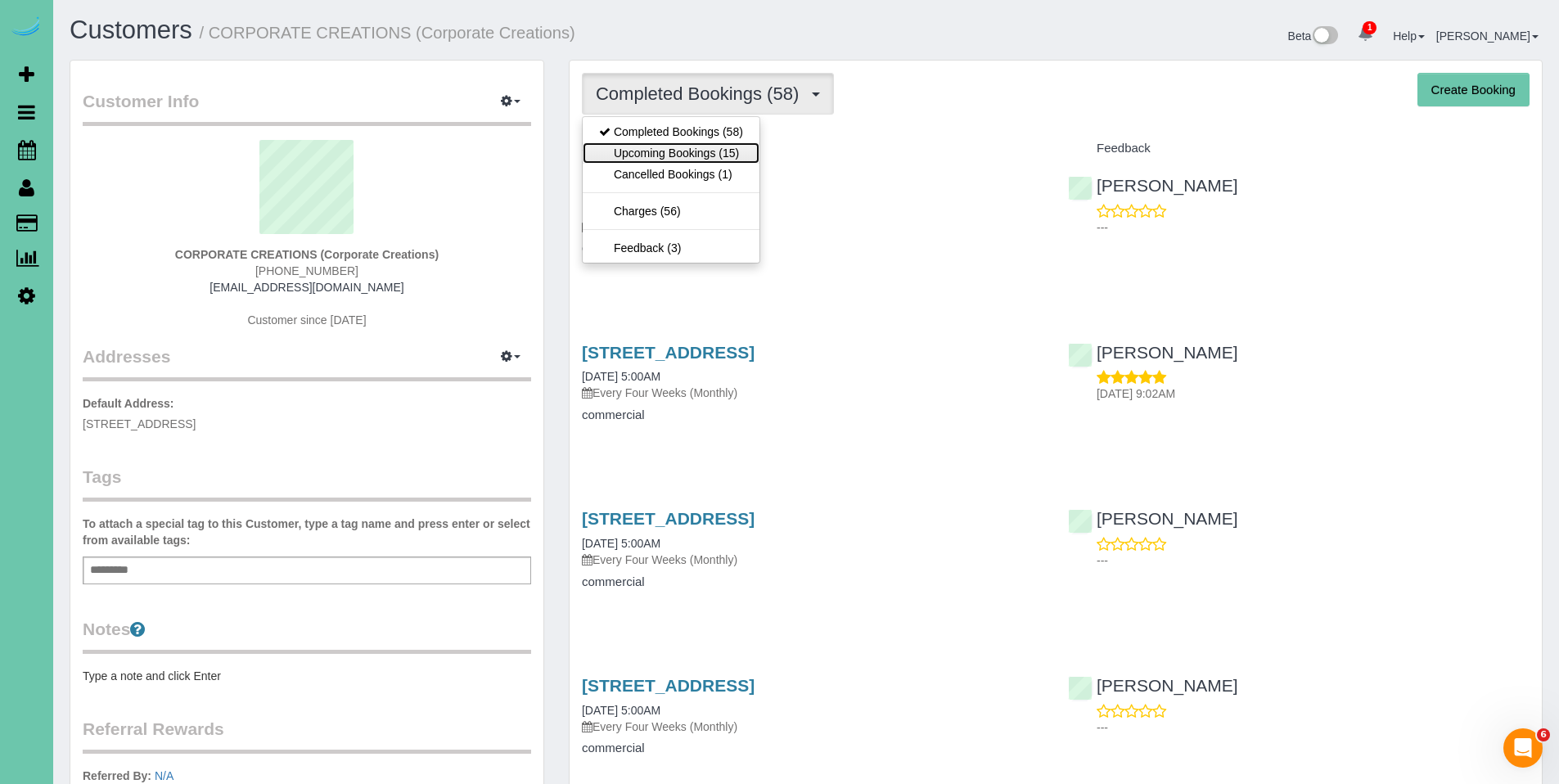
click at [674, 144] on link "Upcoming Bookings (15)" at bounding box center [670, 153] width 177 height 21
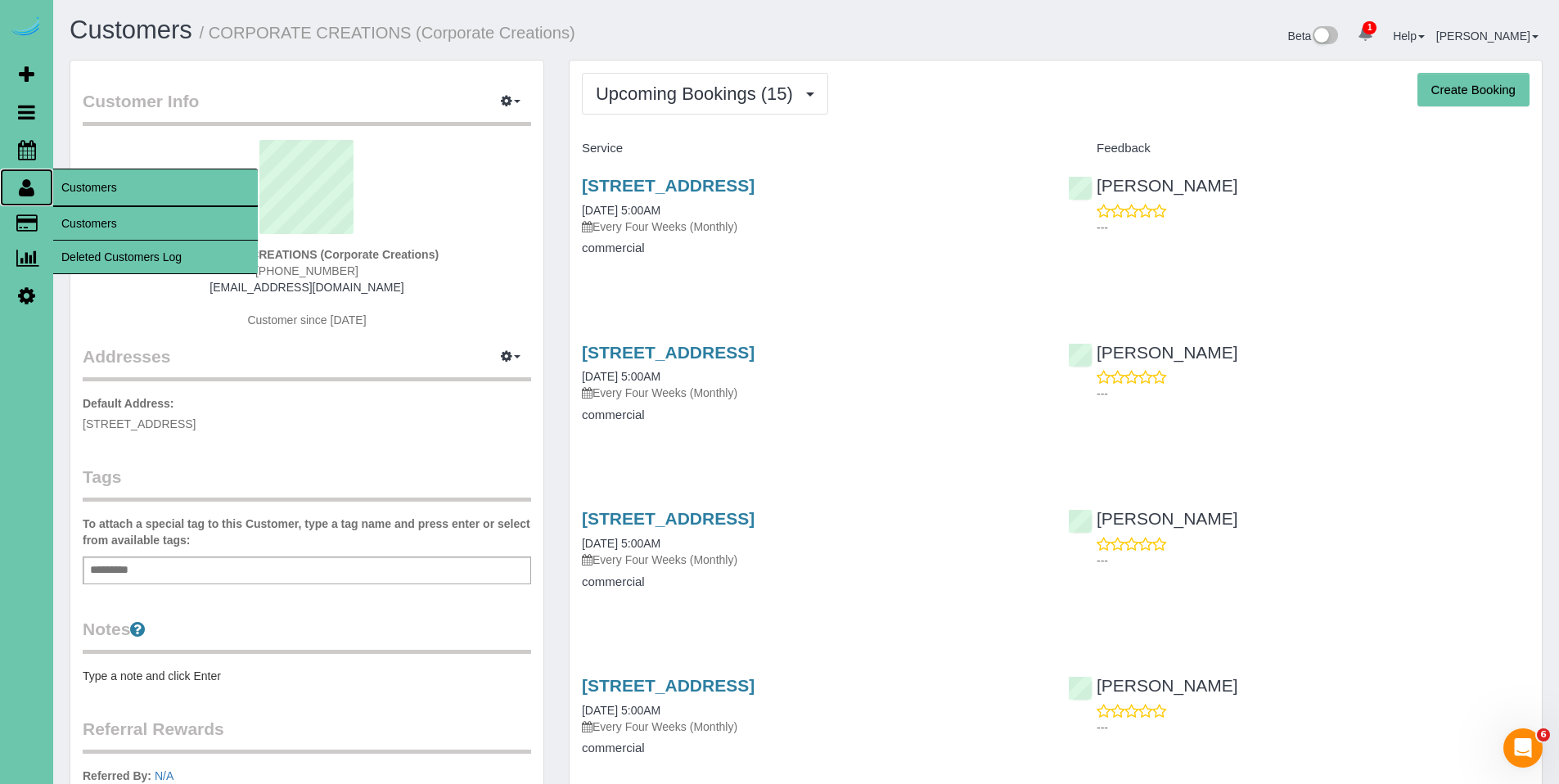
click at [33, 194] on icon at bounding box center [26, 187] width 15 height 20
click at [81, 227] on link "Customers" at bounding box center [155, 223] width 204 height 33
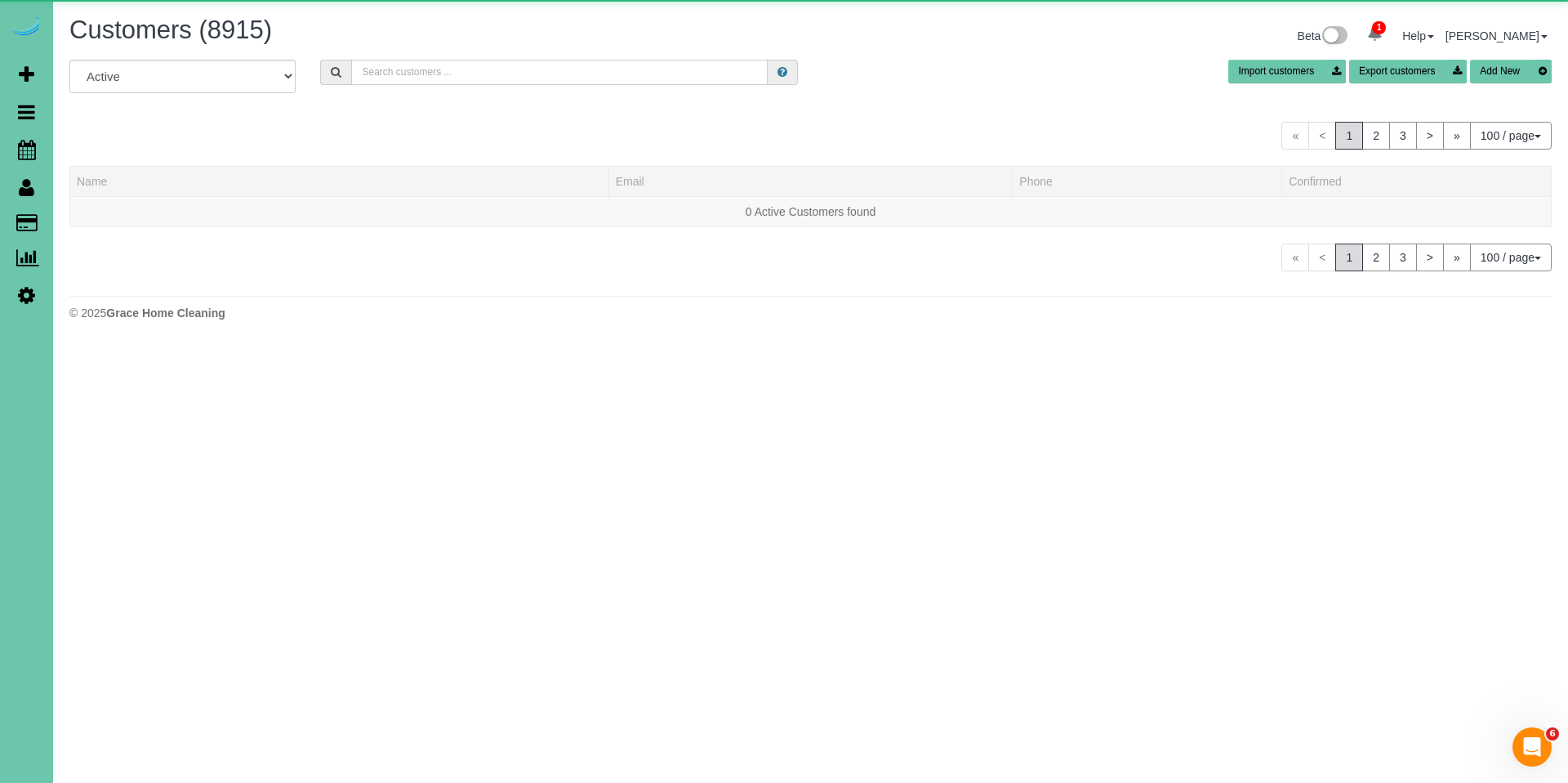
click at [439, 75] on input "text" at bounding box center [559, 73] width 416 height 25
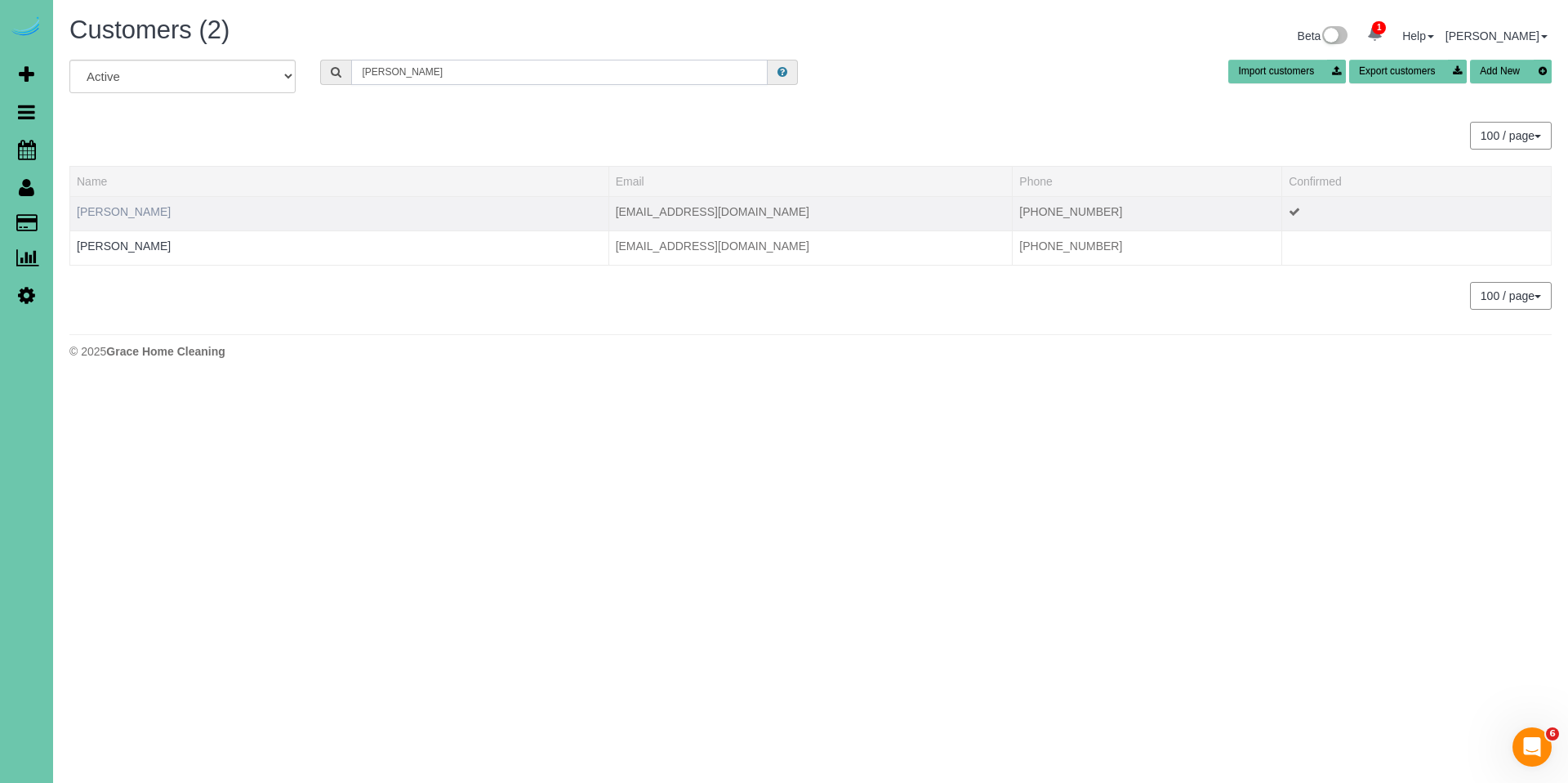
type input "dolan"
click at [108, 210] on link "Annie Dolan" at bounding box center [124, 211] width 94 height 13
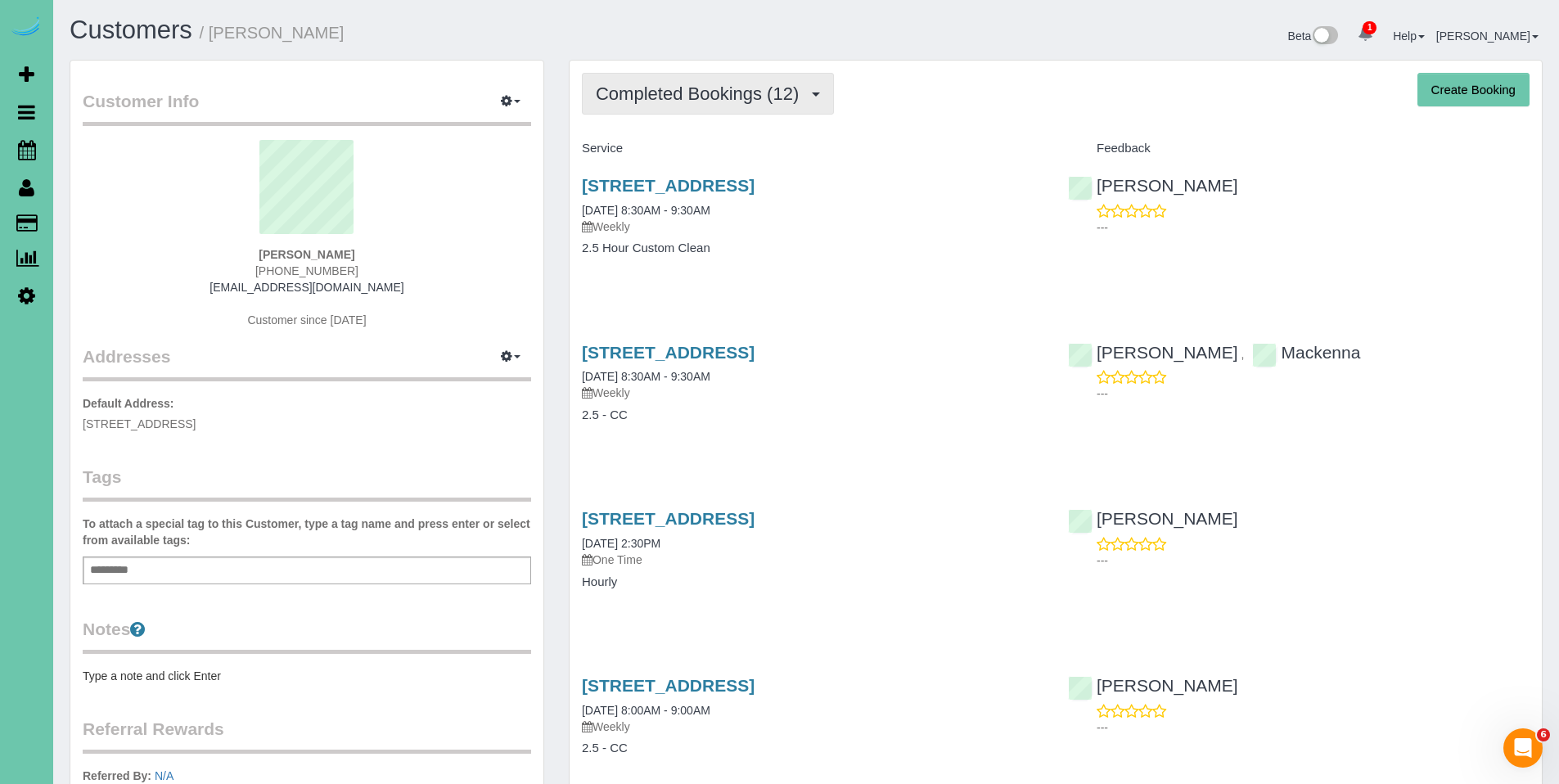
click at [667, 100] on span "Completed Bookings (12)" at bounding box center [701, 94] width 211 height 21
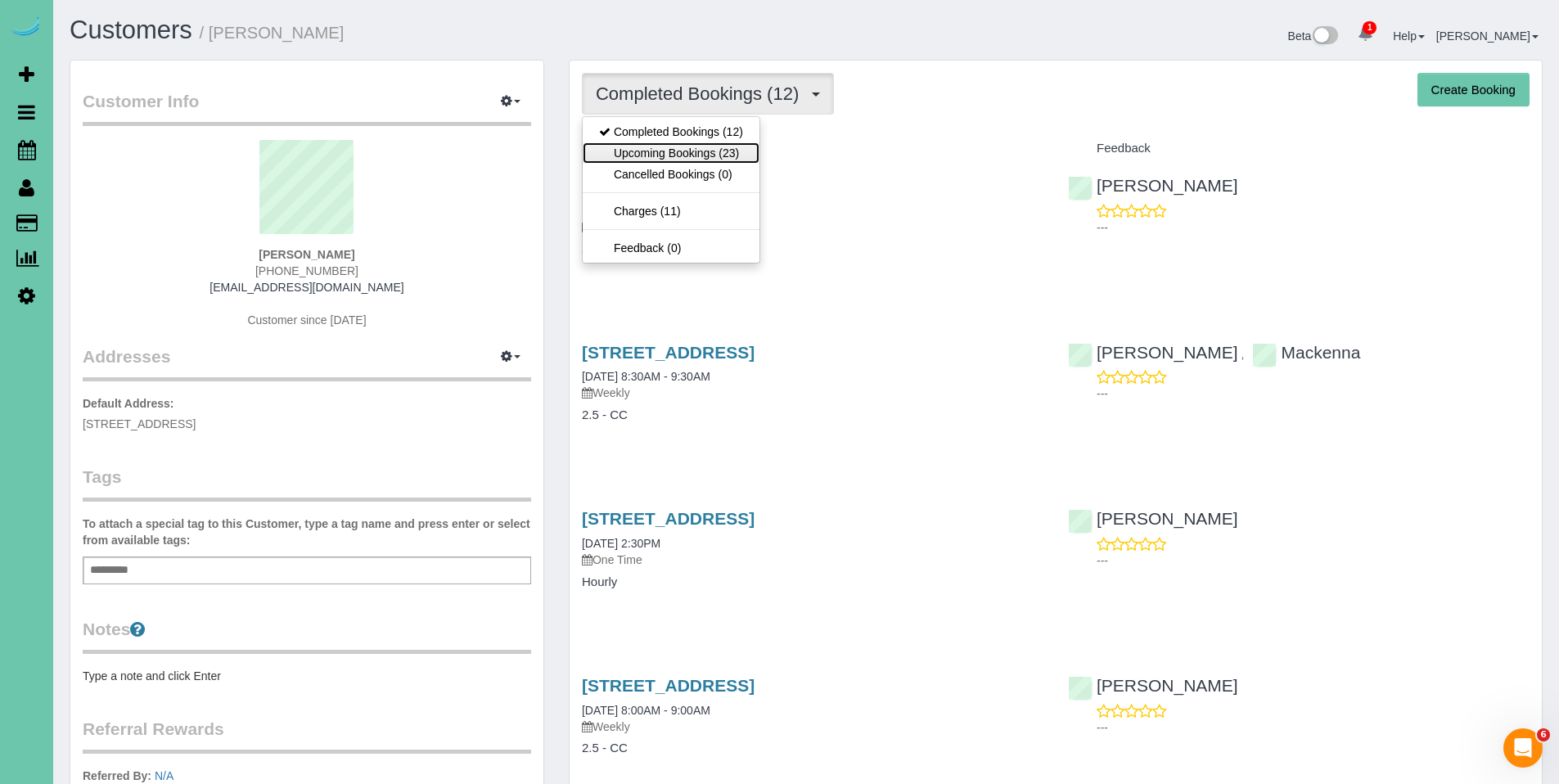
click at [654, 146] on link "Upcoming Bookings (23)" at bounding box center [670, 153] width 177 height 21
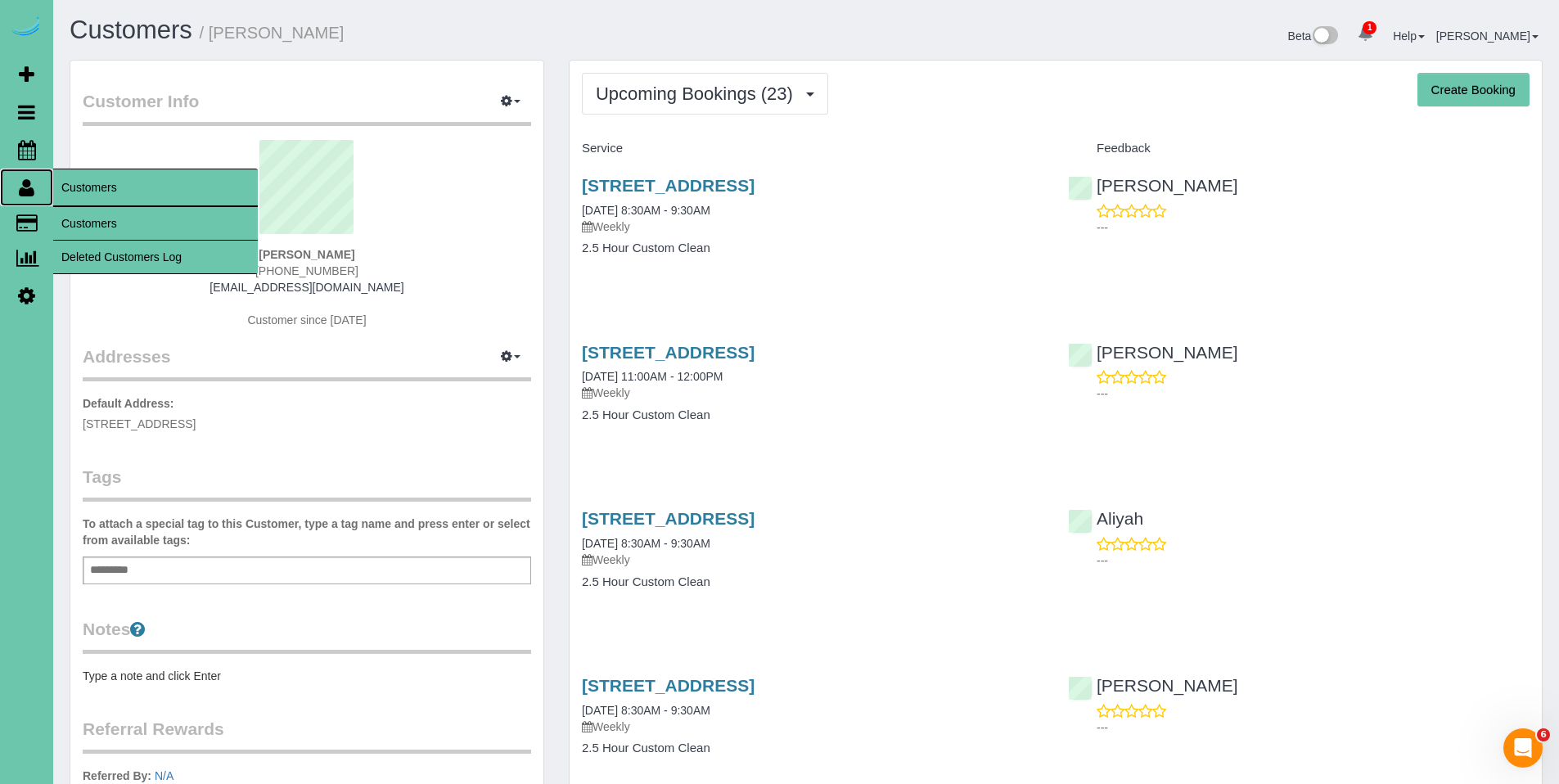
click at [29, 190] on icon at bounding box center [26, 187] width 15 height 20
click at [78, 215] on link "Customers" at bounding box center [155, 223] width 204 height 33
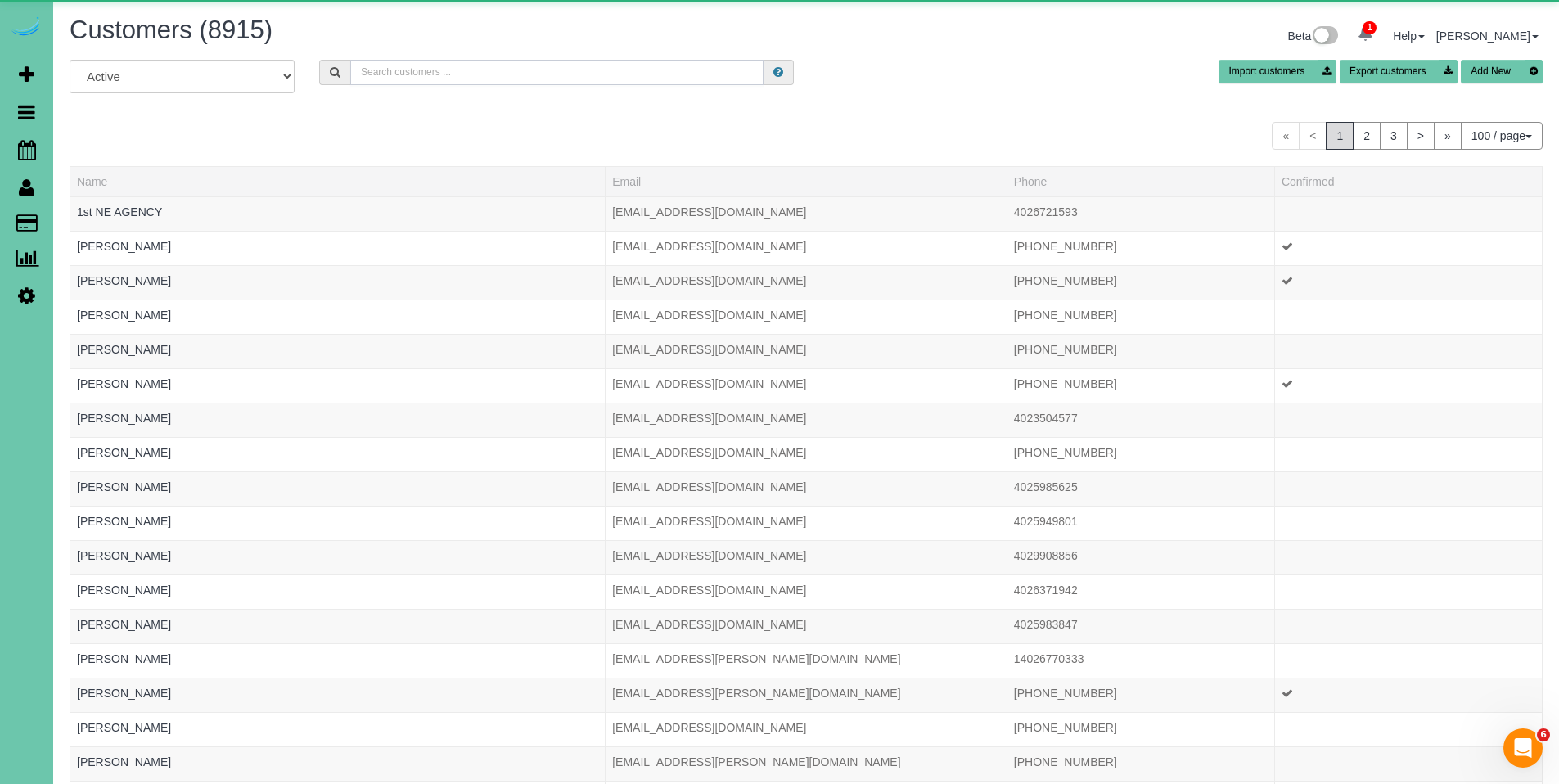
click at [419, 77] on input "text" at bounding box center [557, 73] width 413 height 25
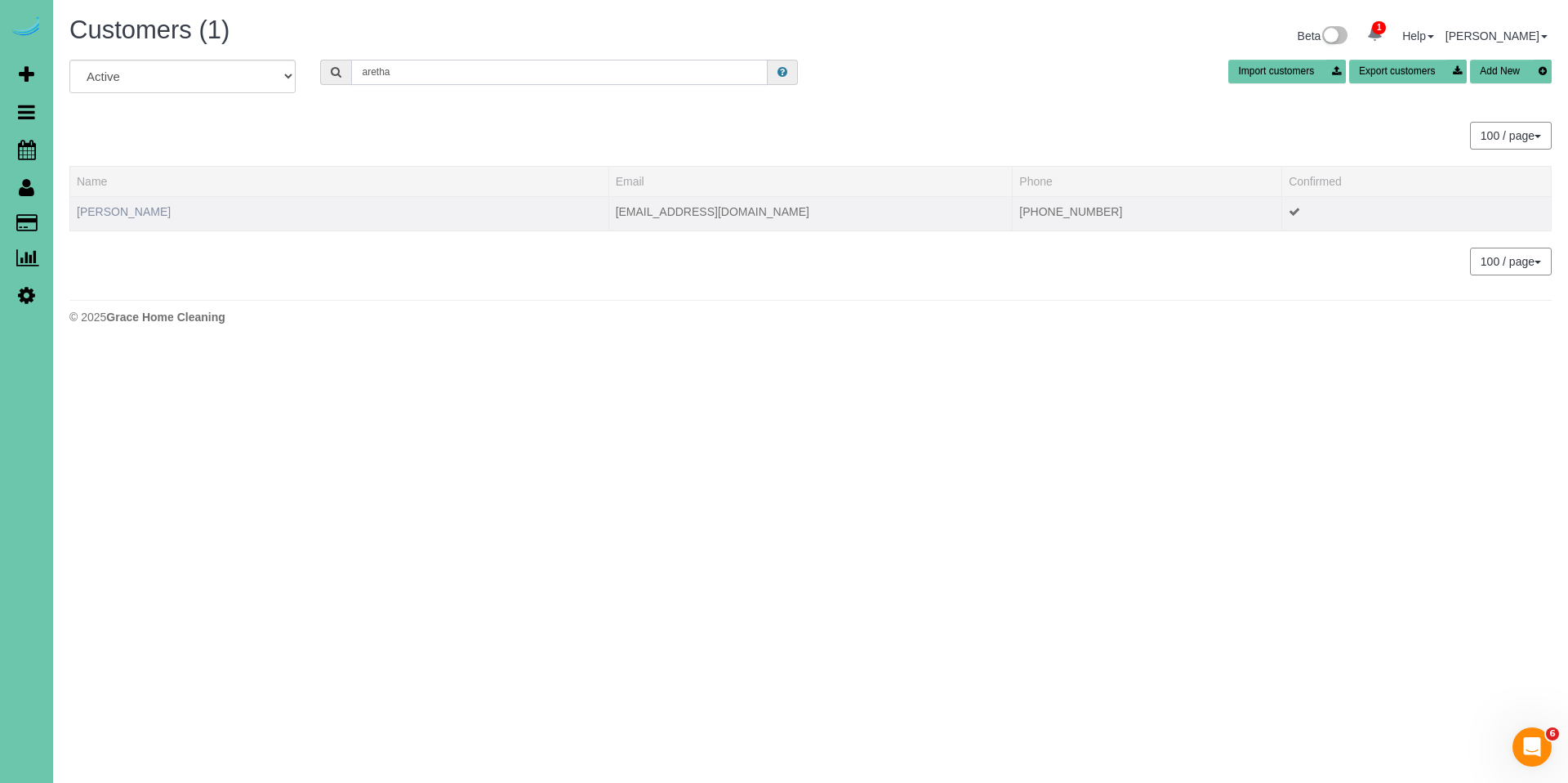
type input "aretha"
click at [102, 217] on link "Aretha Boex" at bounding box center [124, 211] width 94 height 13
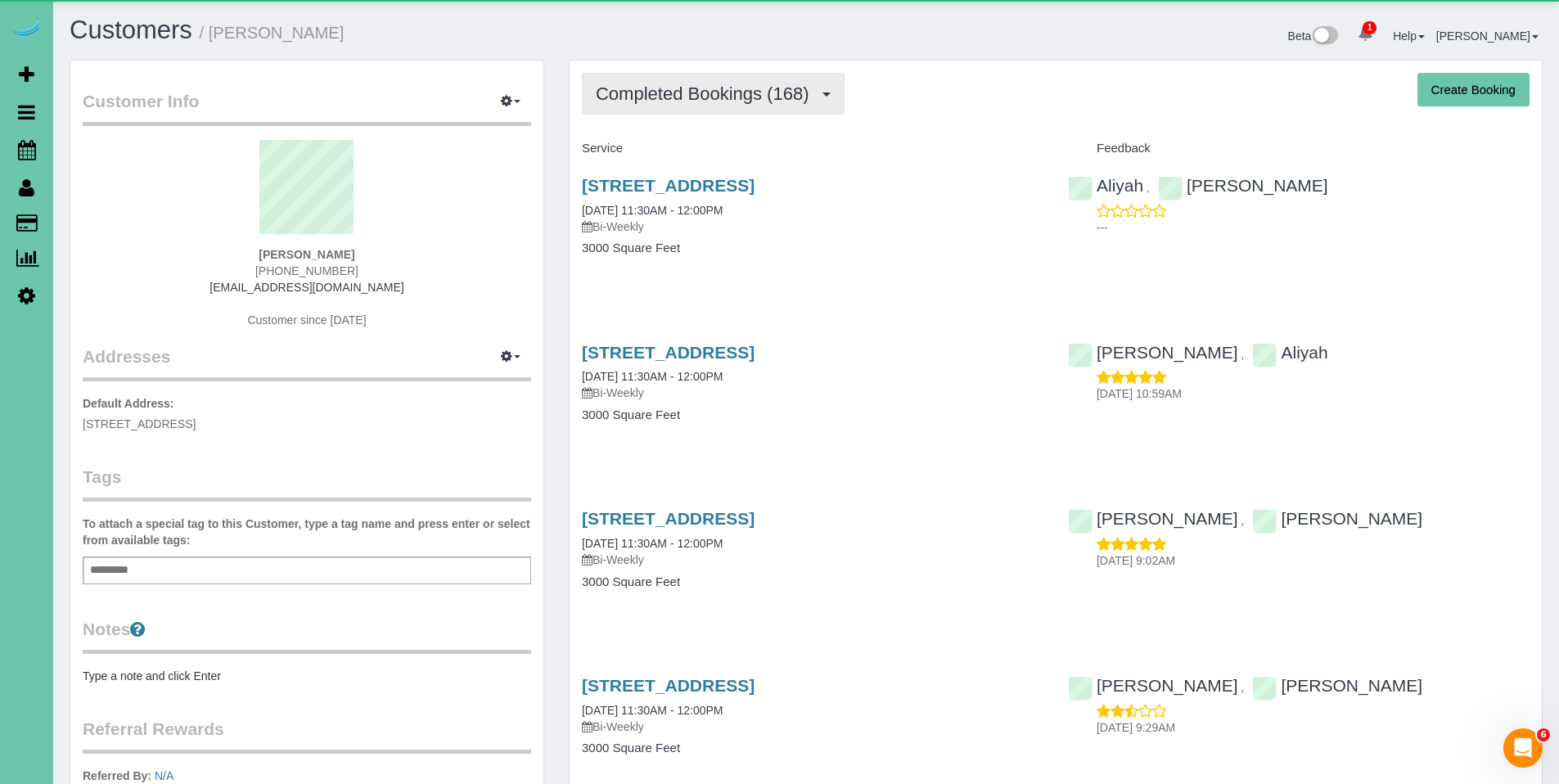
click at [671, 101] on span "Completed Bookings (168)" at bounding box center [706, 94] width 221 height 21
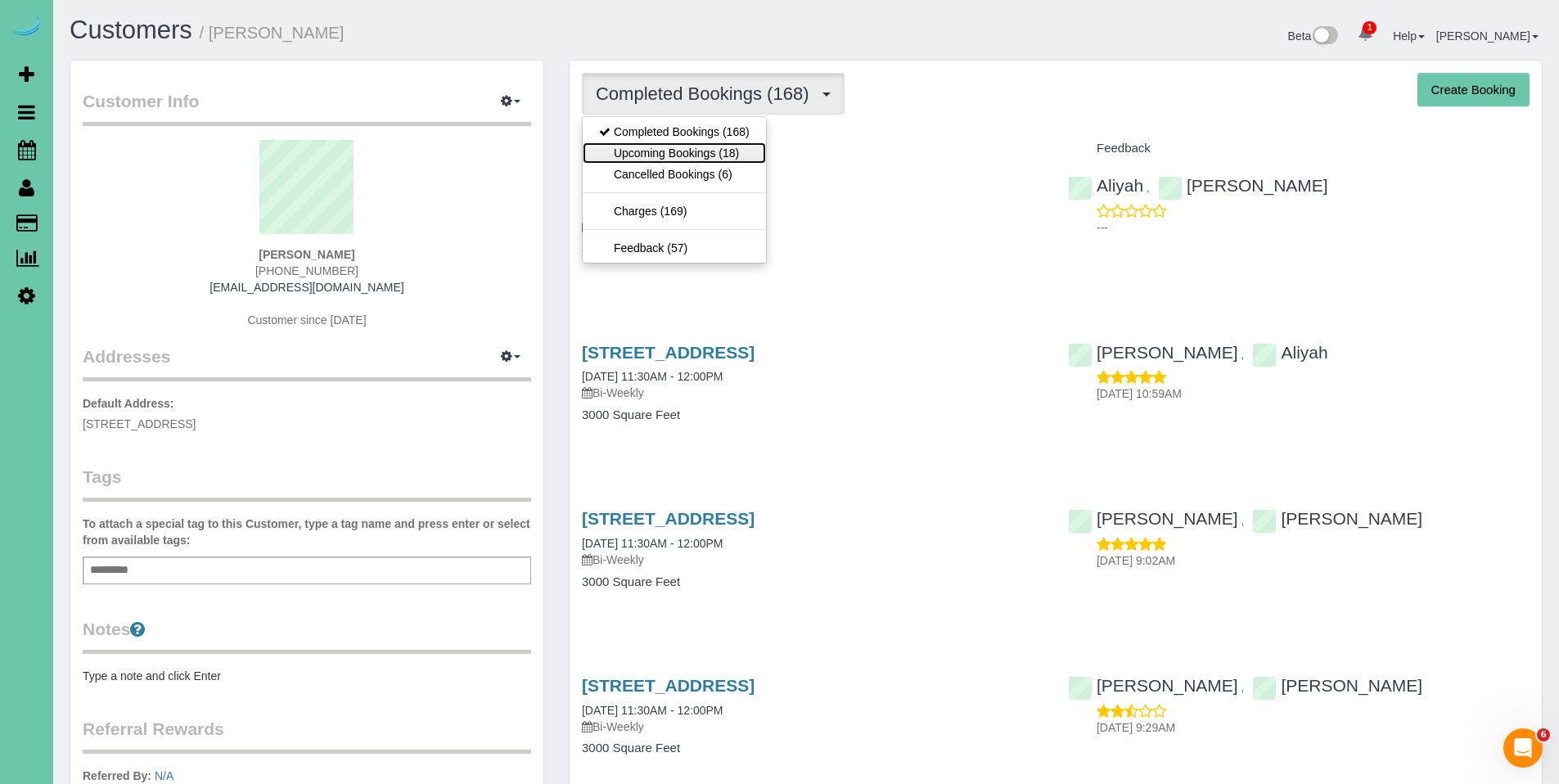
click at [671, 151] on link "Upcoming Bookings (18)" at bounding box center [674, 153] width 184 height 21
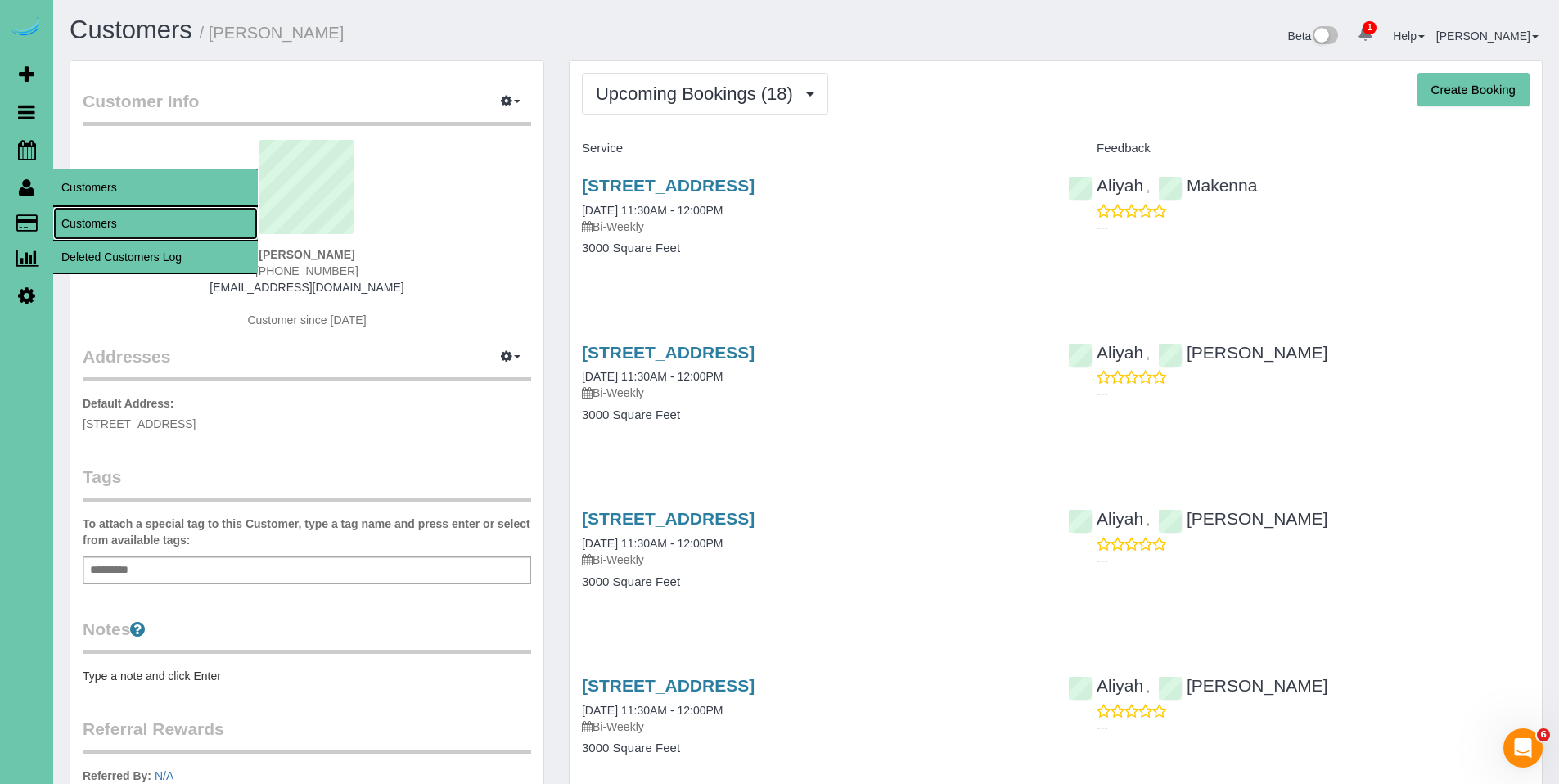
click at [74, 213] on link "Customers" at bounding box center [155, 223] width 204 height 33
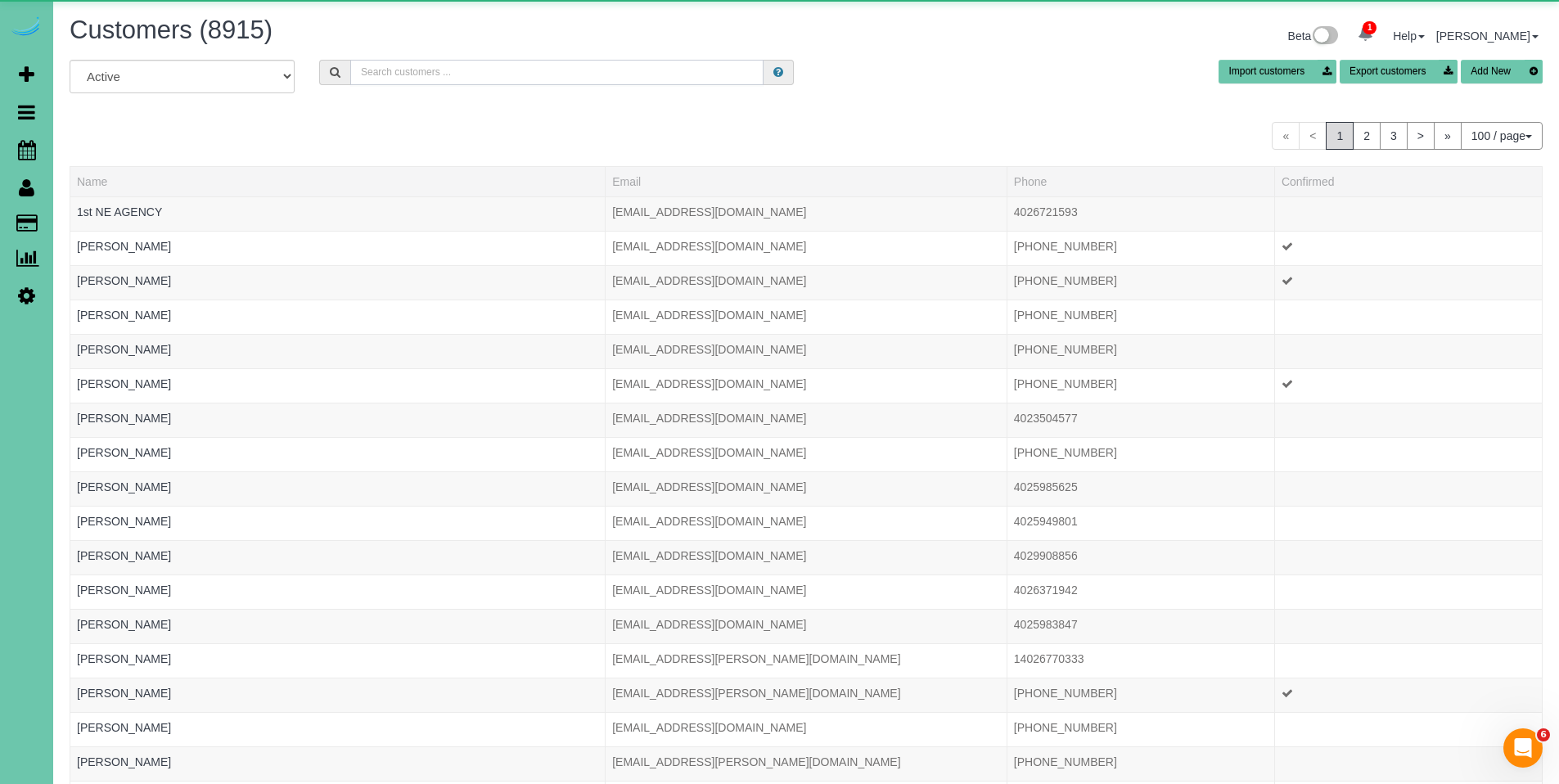
click at [407, 61] on input "text" at bounding box center [557, 73] width 413 height 25
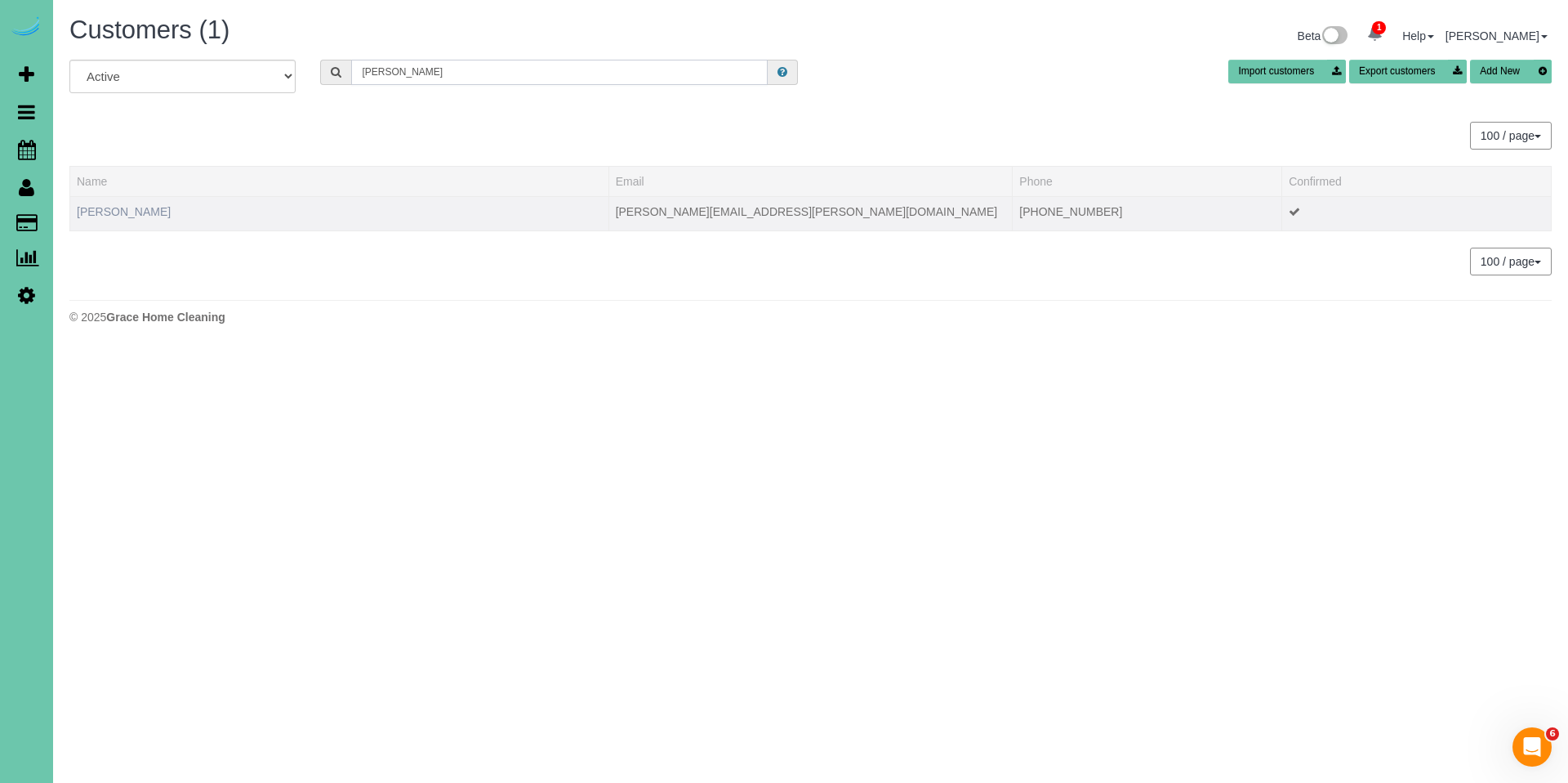
type input "Tonya Ri"
click at [131, 209] on link "Tonya Rippe" at bounding box center [124, 211] width 94 height 13
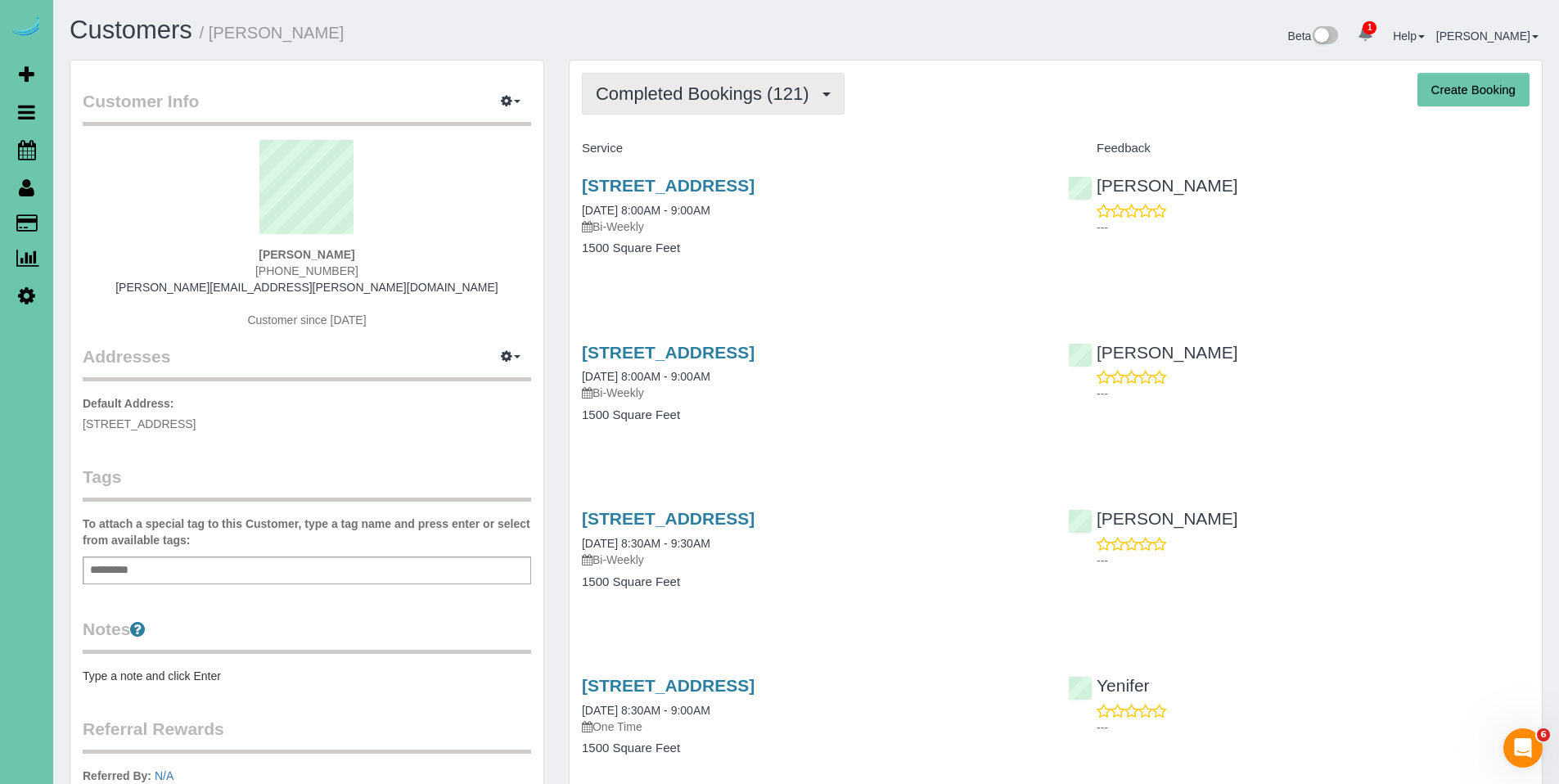
click at [669, 90] on span "Completed Bookings (121)" at bounding box center [706, 94] width 221 height 21
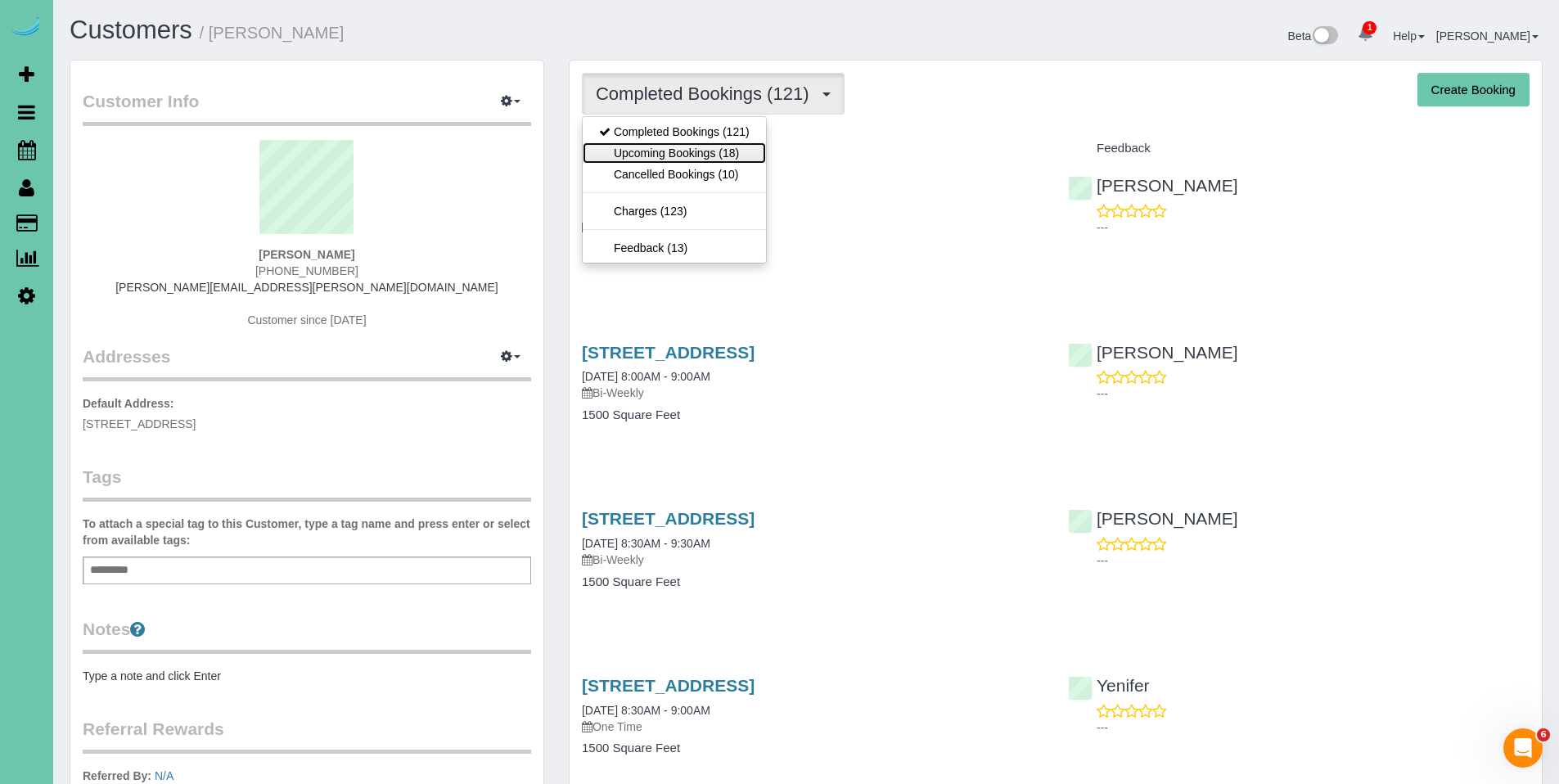
click at [663, 144] on link "Upcoming Bookings (18)" at bounding box center [674, 153] width 184 height 21
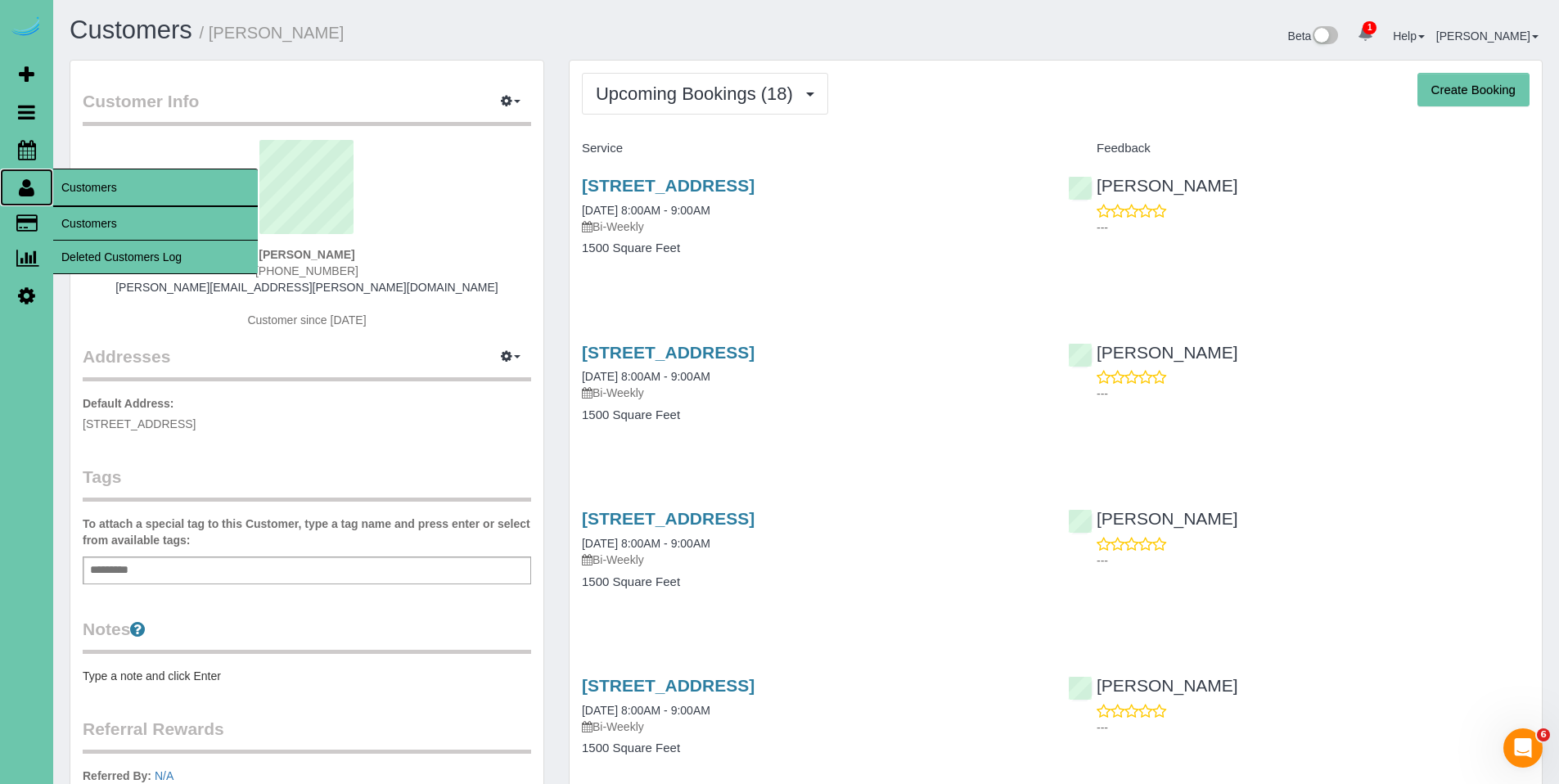
click at [27, 195] on icon at bounding box center [26, 187] width 15 height 20
click at [104, 227] on link "Customers" at bounding box center [155, 223] width 204 height 33
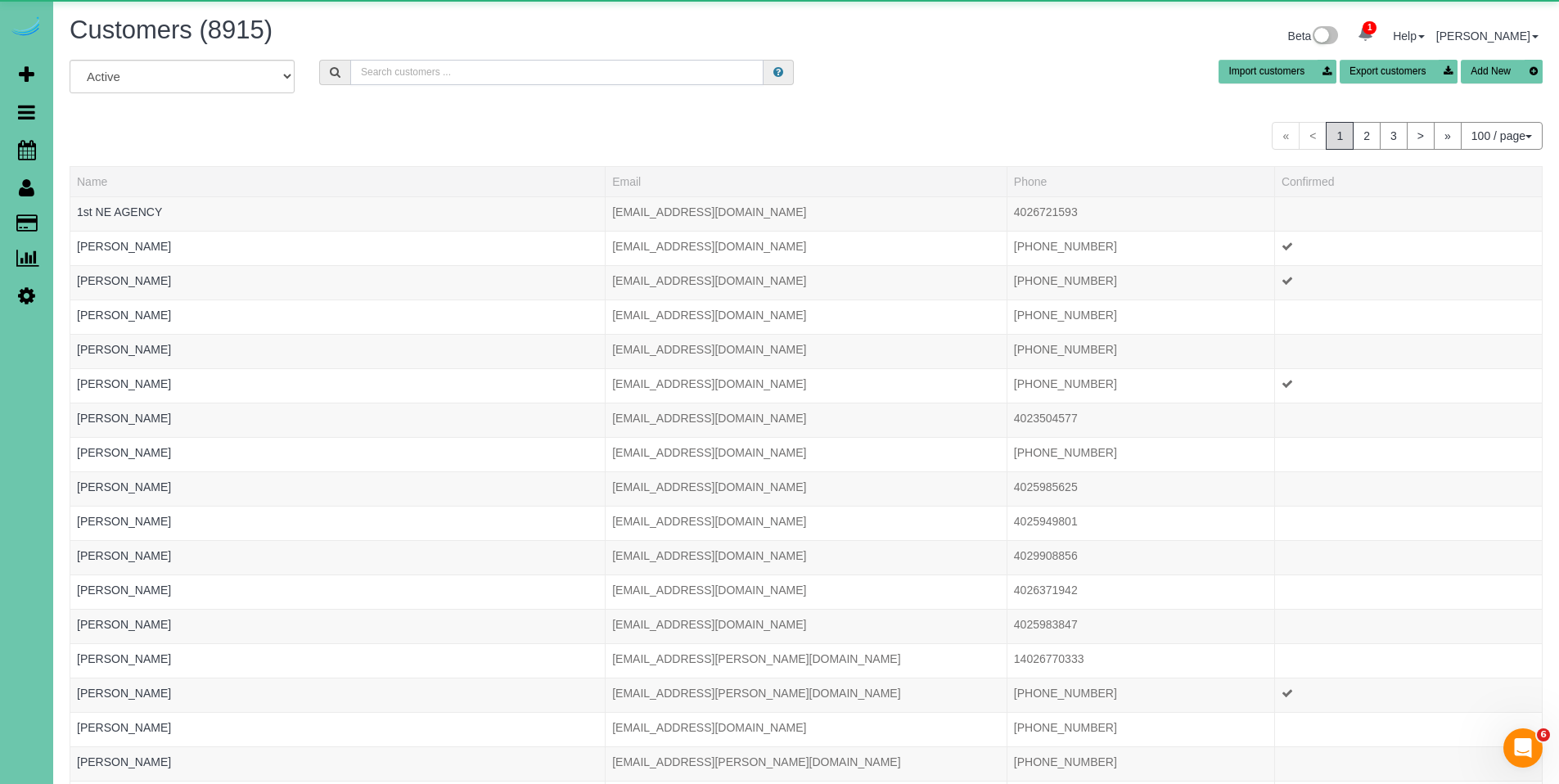
click at [457, 65] on input "text" at bounding box center [557, 73] width 413 height 25
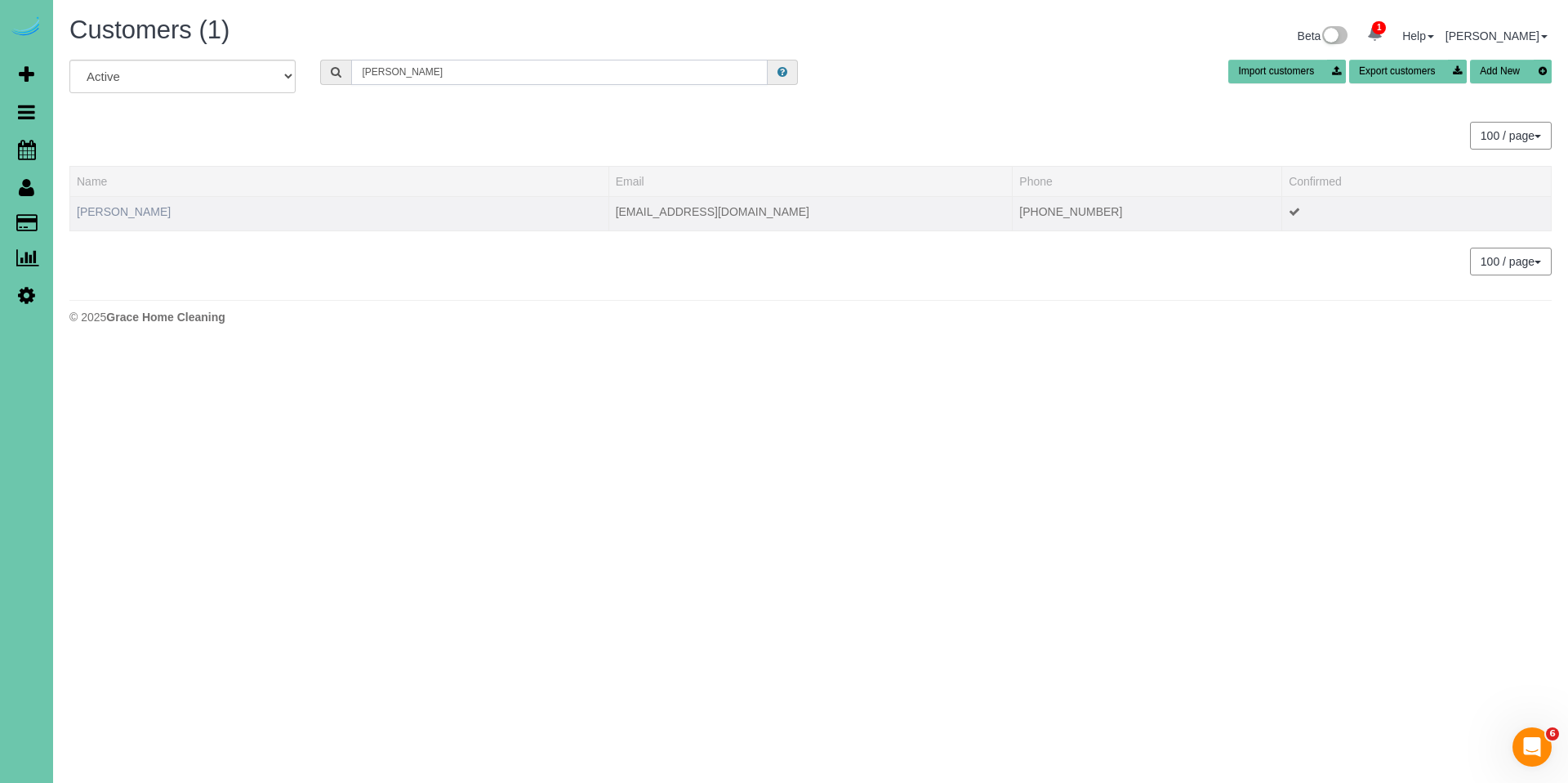
type input "Jamie sh"
click at [116, 212] on link "Jamie Shook" at bounding box center [124, 211] width 94 height 13
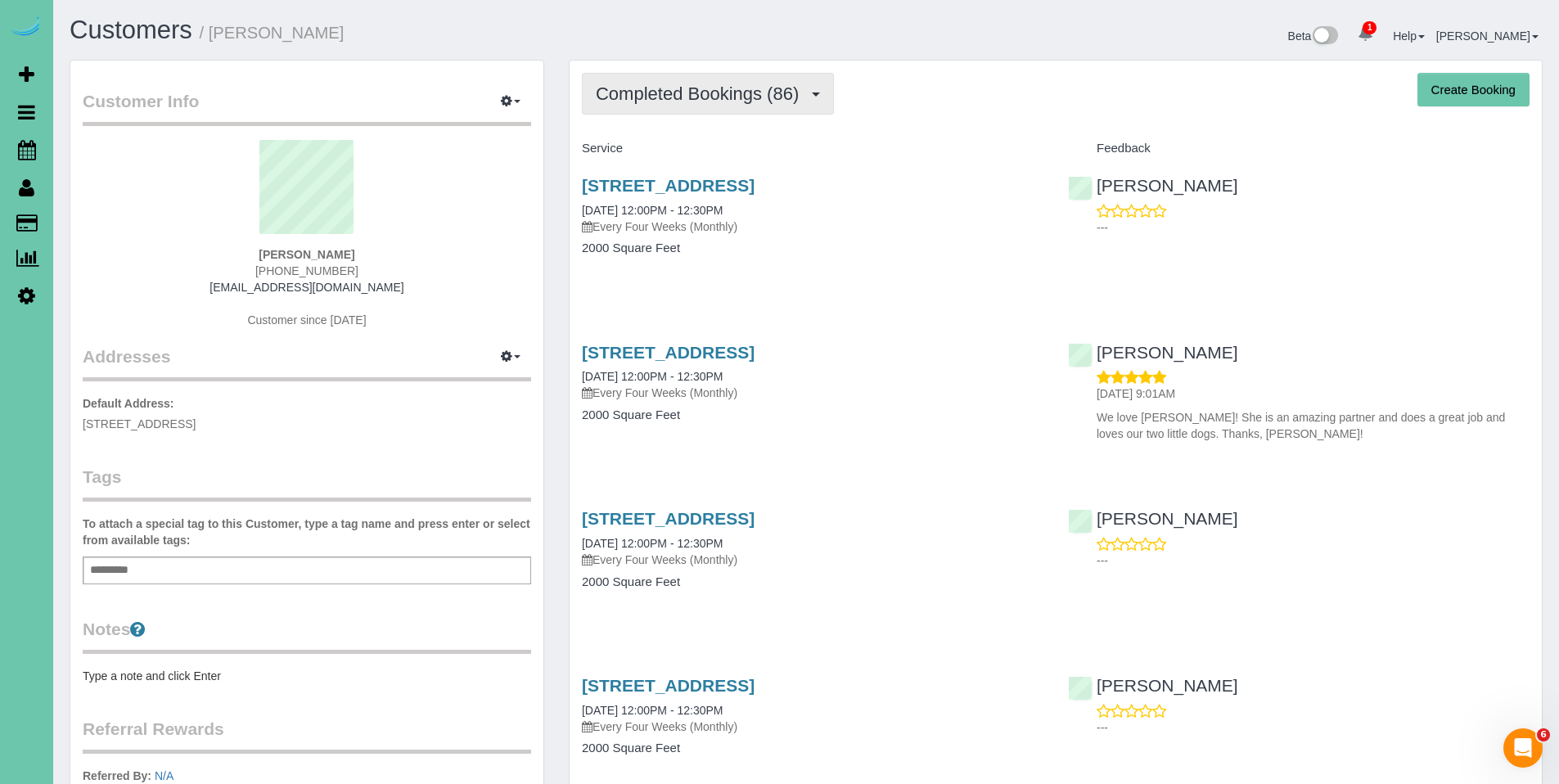
click at [692, 90] on span "Completed Bookings (86)" at bounding box center [701, 94] width 211 height 21
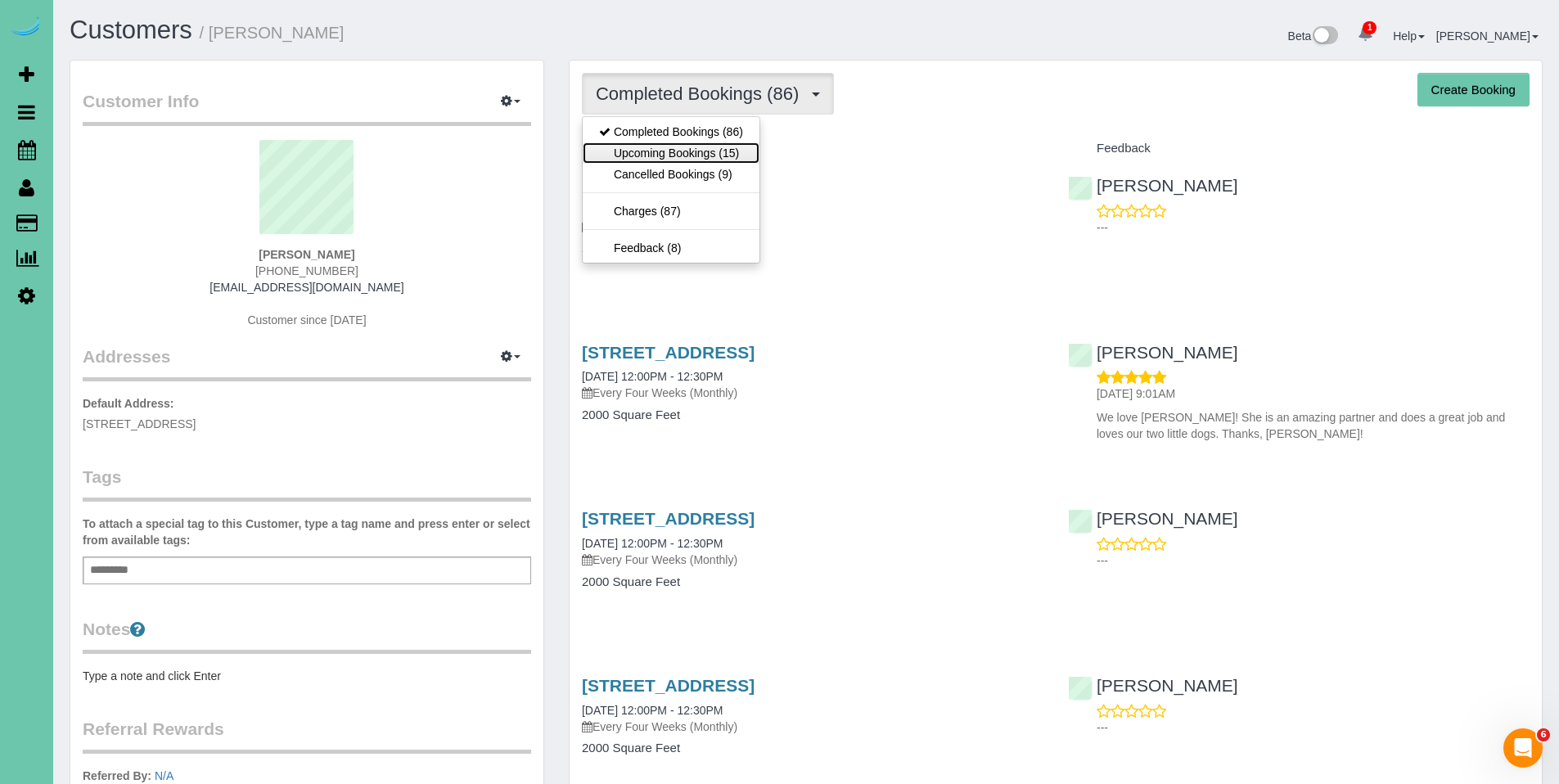
click at [676, 151] on link "Upcoming Bookings (15)" at bounding box center [670, 153] width 177 height 21
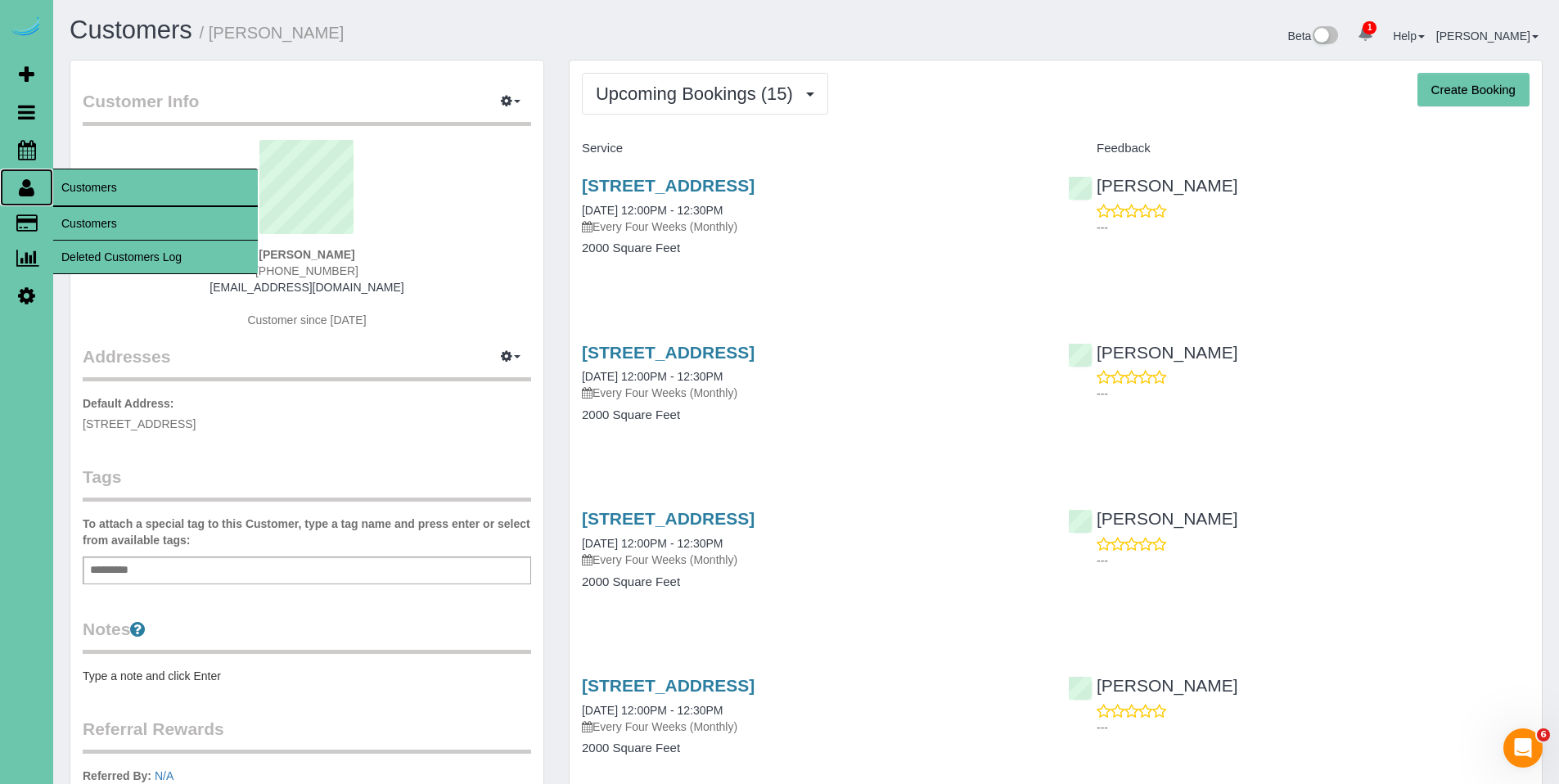
click at [27, 193] on icon at bounding box center [26, 187] width 15 height 20
drag, startPoint x: 91, startPoint y: 223, endPoint x: 116, endPoint y: 208, distance: 29.2
click at [92, 223] on link "Customers" at bounding box center [155, 223] width 204 height 33
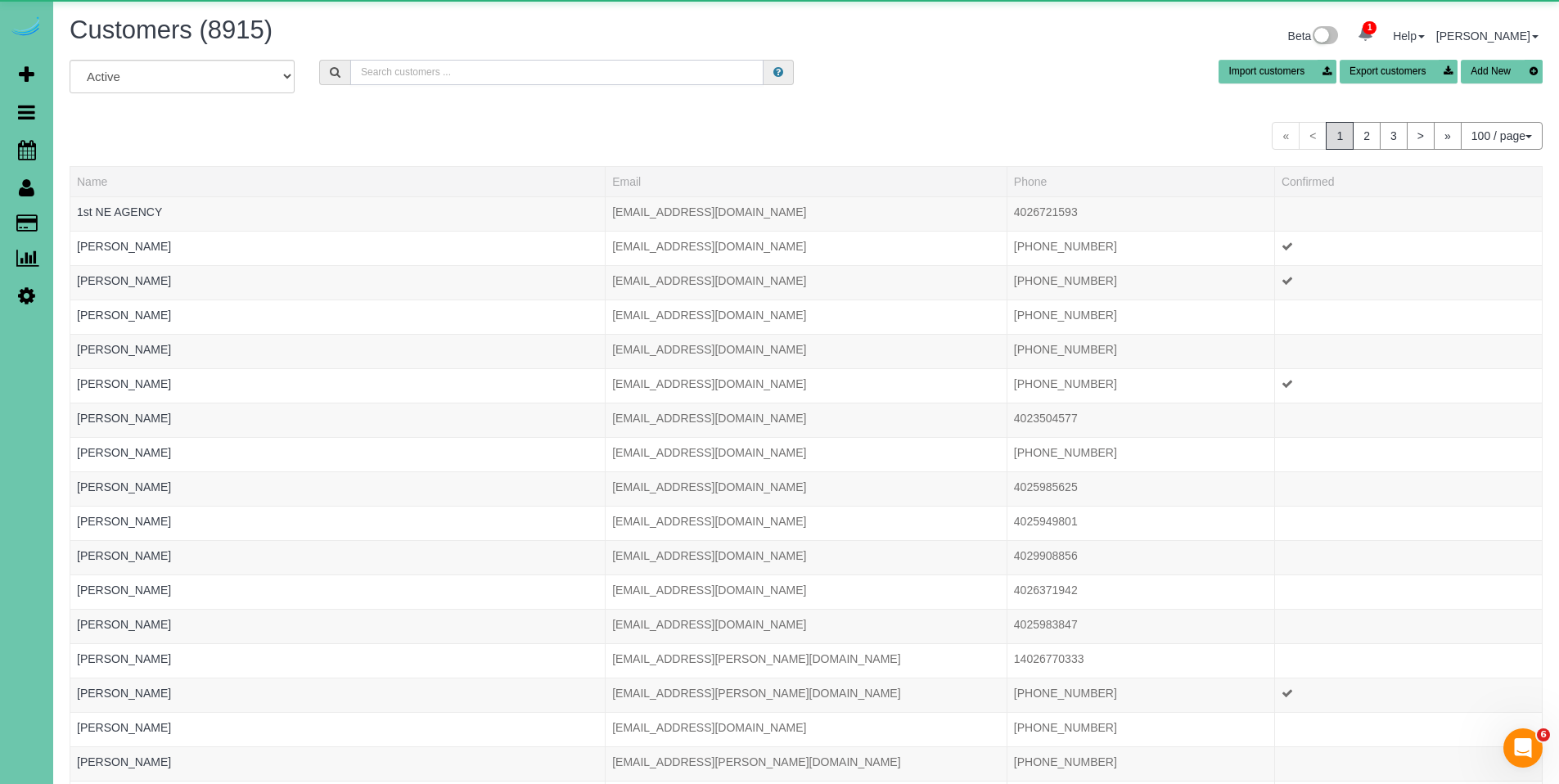
click at [595, 64] on input "text" at bounding box center [557, 73] width 413 height 25
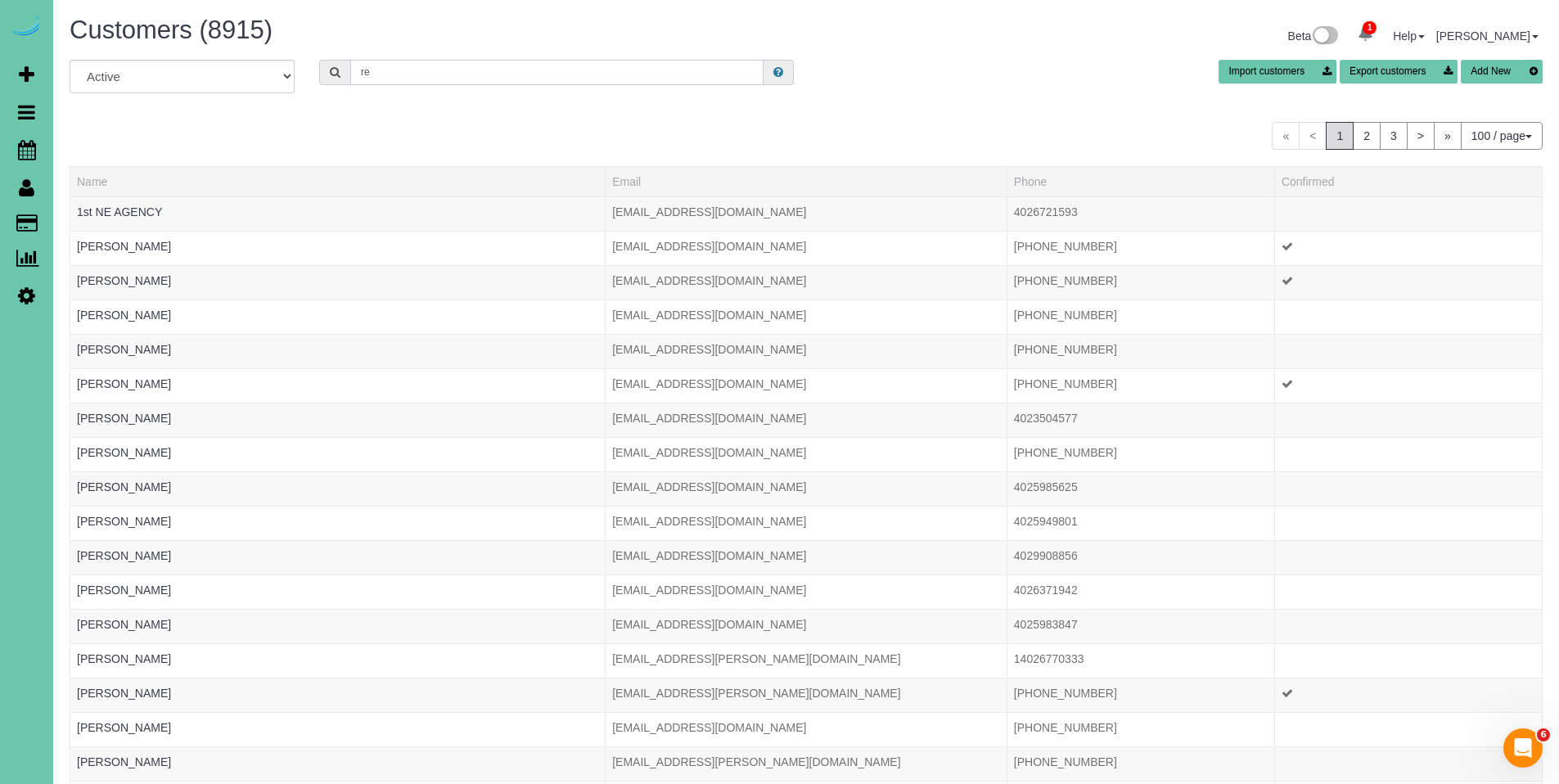
type input "r"
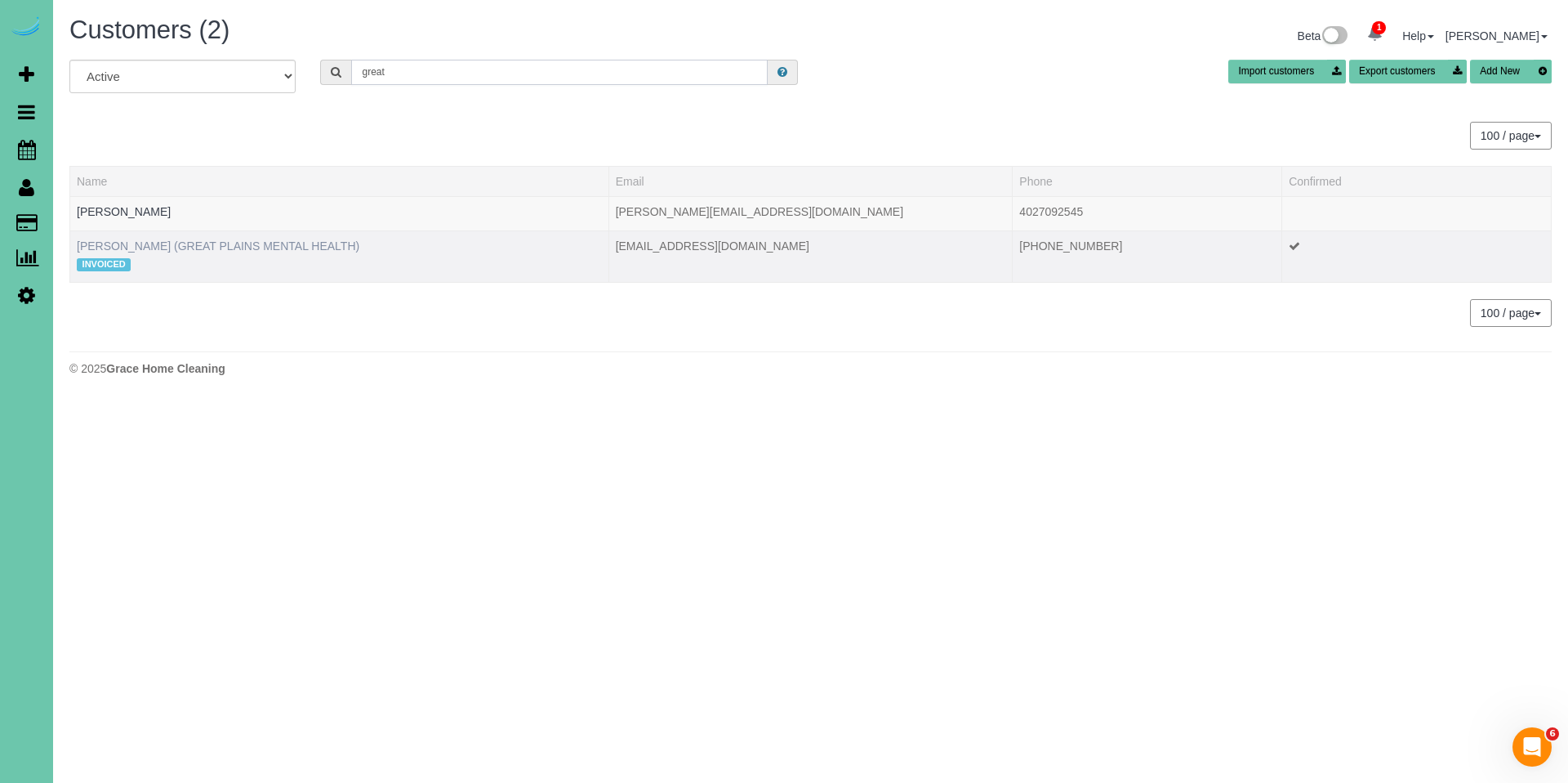
type input "great"
click at [295, 247] on link "PAULA WHITTLE (GREAT PLAINS MENTAL HEALTH)" at bounding box center [219, 246] width 283 height 13
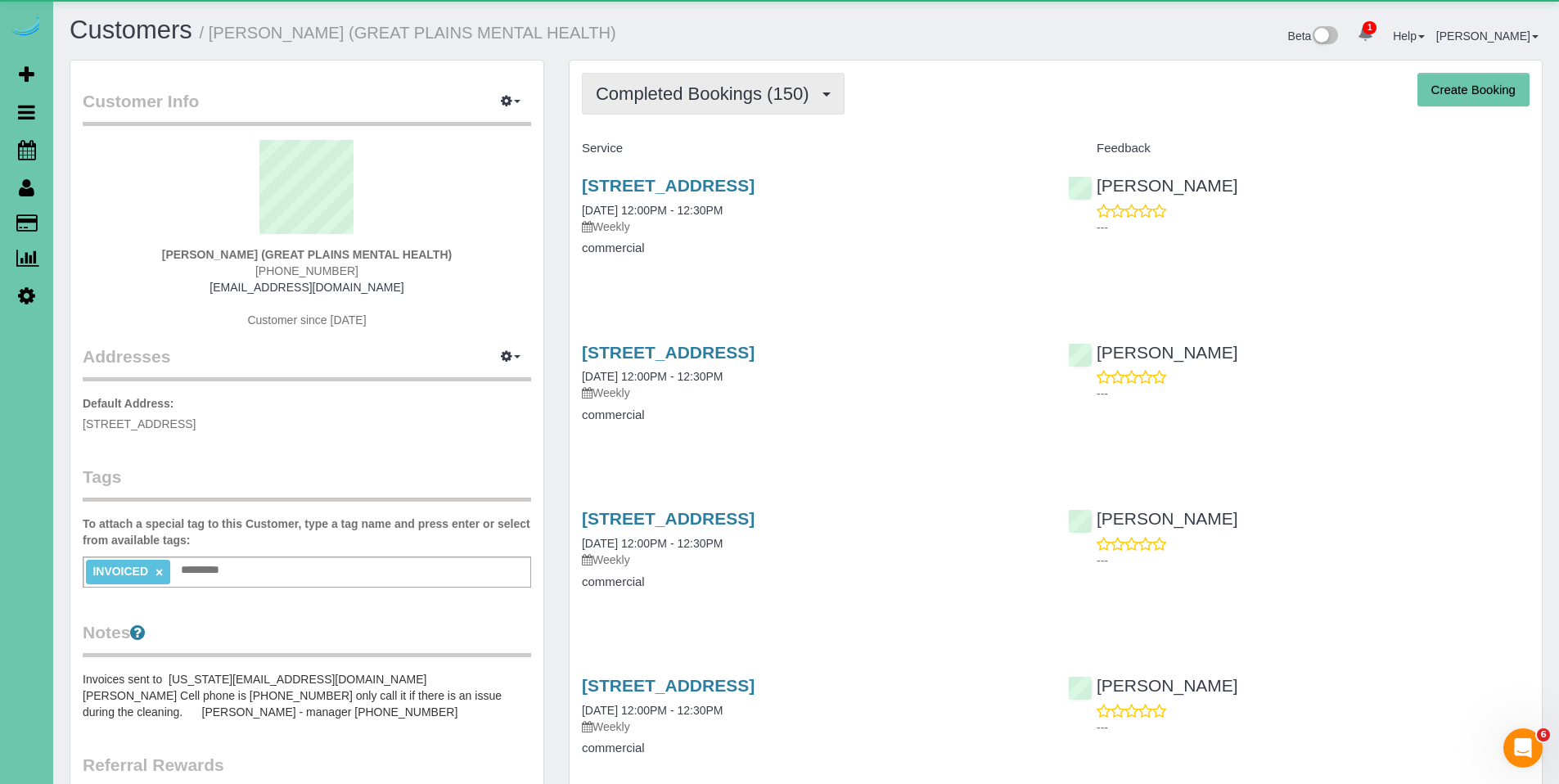
click at [672, 104] on button "Completed Bookings (150)" at bounding box center [712, 94] width 263 height 42
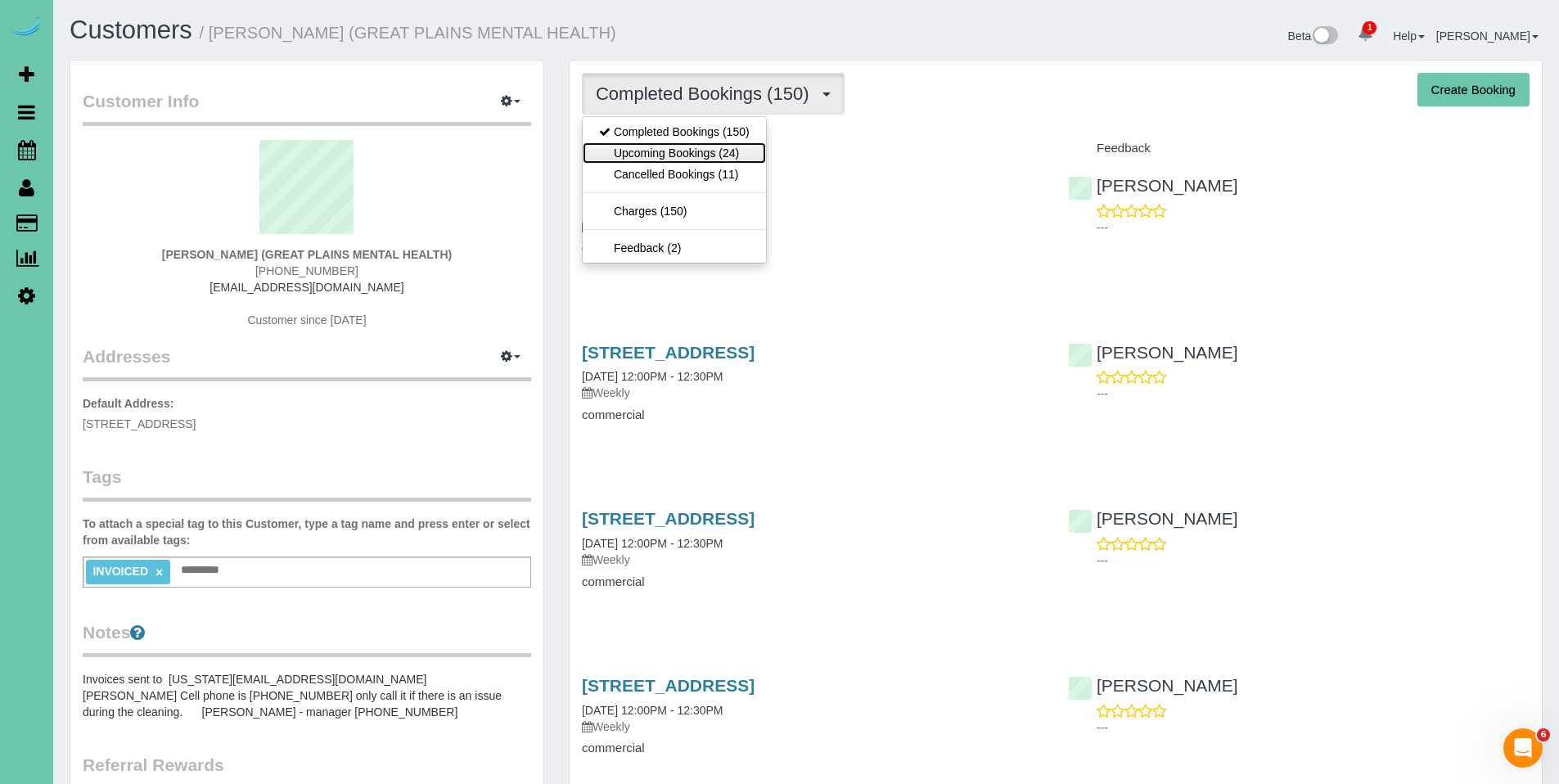
click at [665, 148] on link "Upcoming Bookings (24)" at bounding box center [674, 153] width 184 height 21
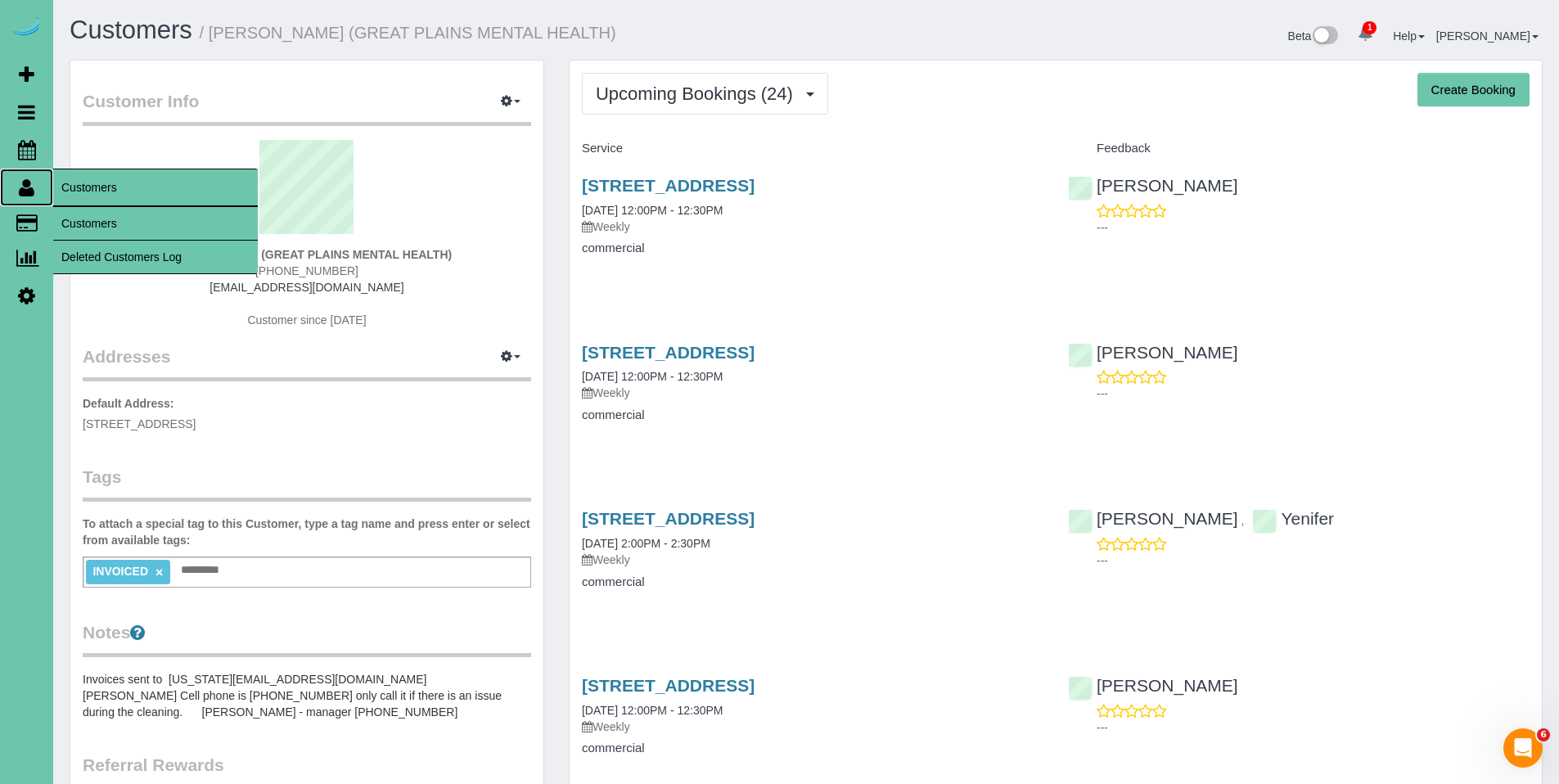
click at [31, 194] on icon at bounding box center [26, 187] width 15 height 20
click at [99, 220] on link "Customers" at bounding box center [155, 223] width 204 height 33
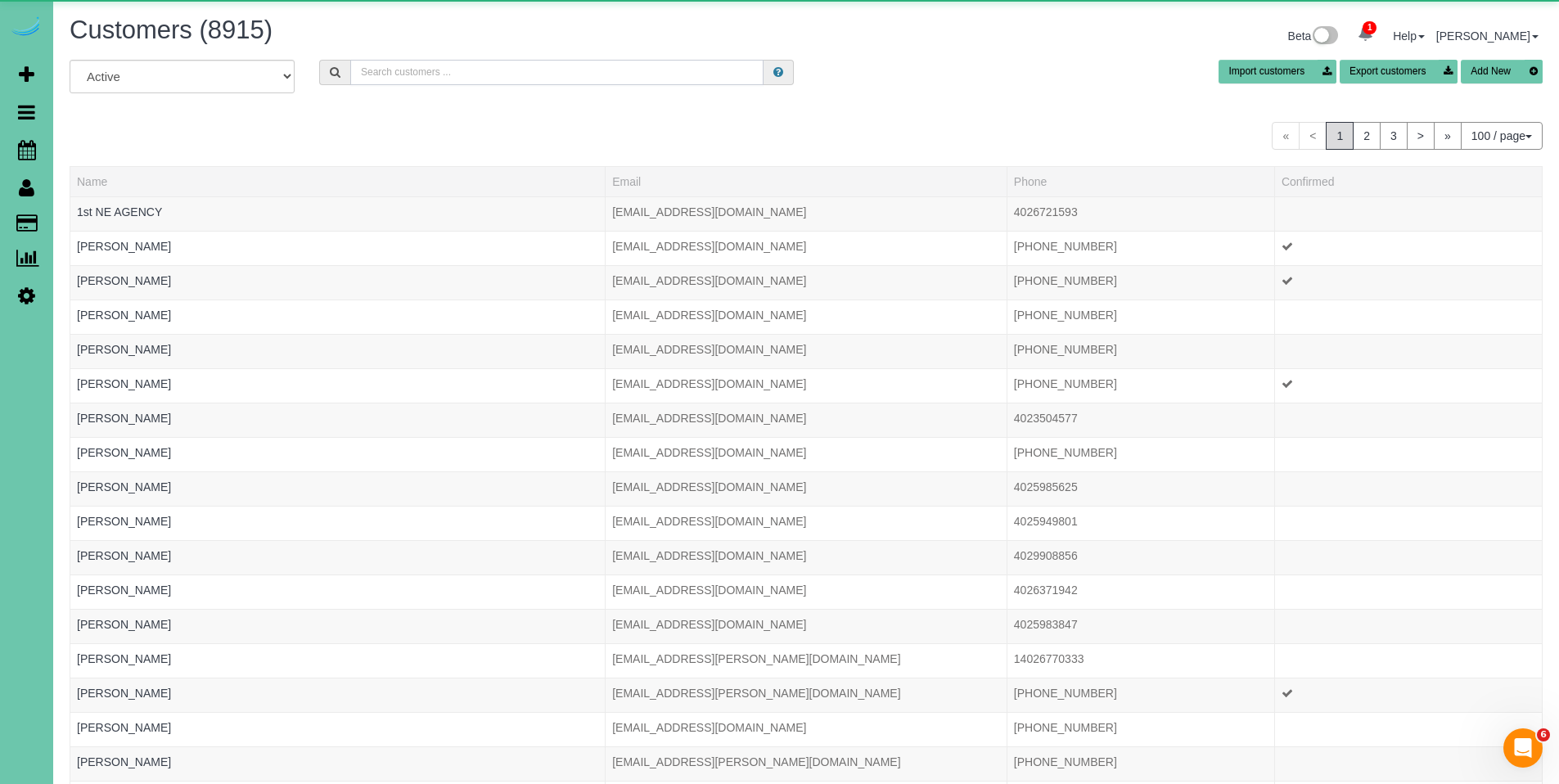
click at [431, 71] on input "text" at bounding box center [557, 73] width 413 height 25
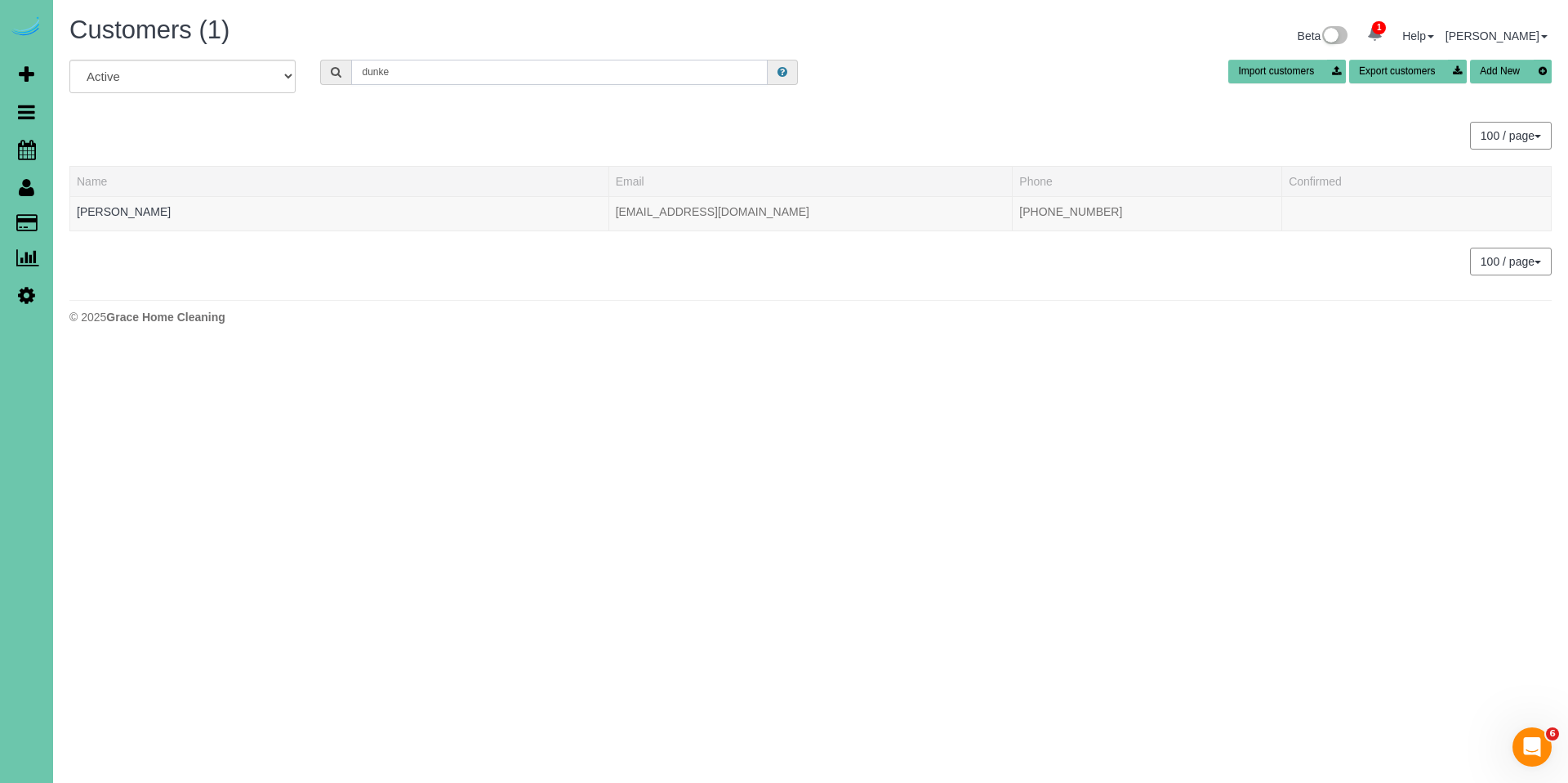
click at [450, 78] on input "dunke" at bounding box center [559, 73] width 416 height 25
drag, startPoint x: 450, startPoint y: 78, endPoint x: 376, endPoint y: 78, distance: 74.0
click at [376, 78] on input "dunke" at bounding box center [559, 73] width 416 height 25
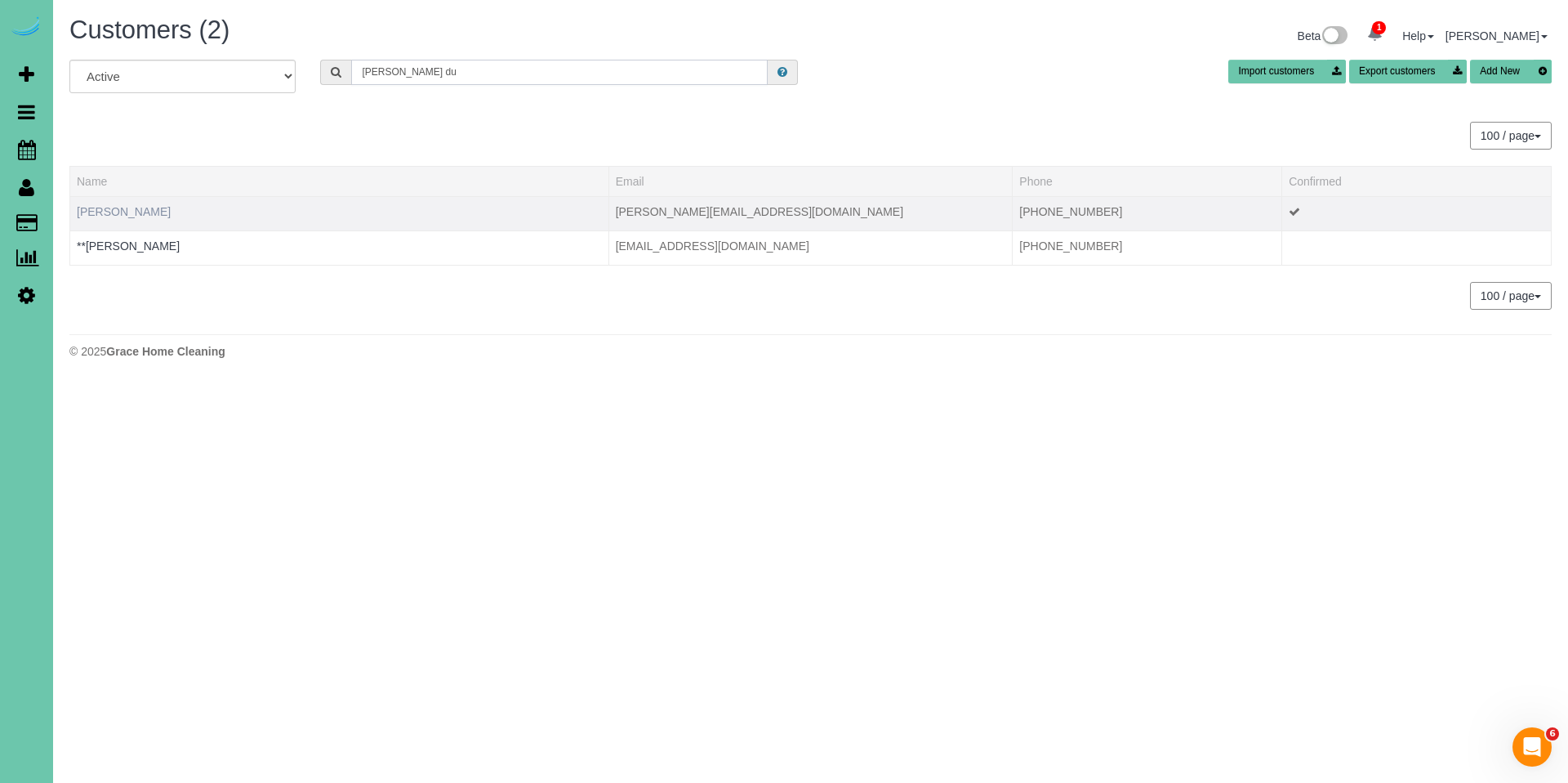
type input "John du"
click at [131, 217] on link "John Dumke Jr." at bounding box center [124, 211] width 94 height 13
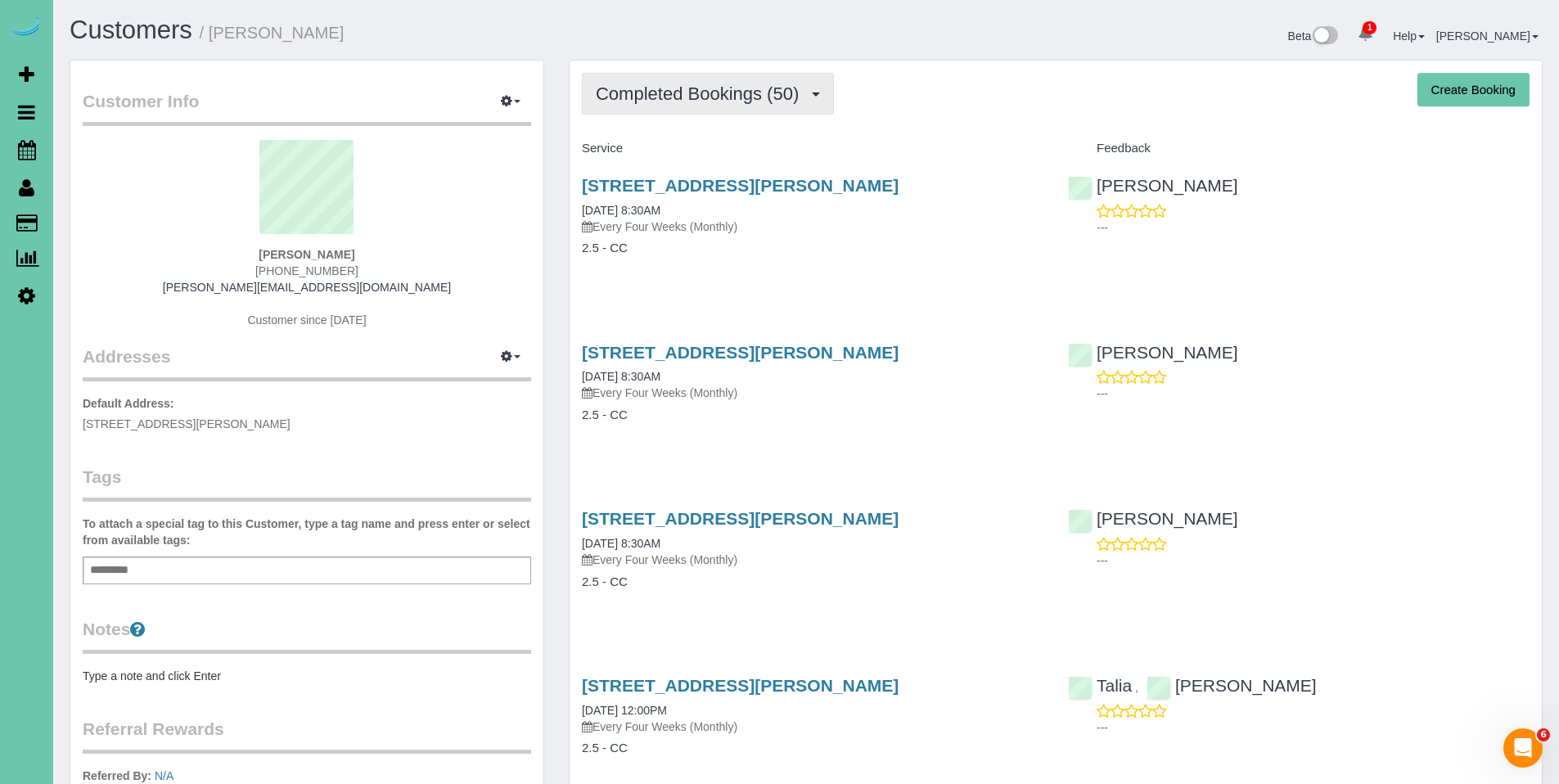
click at [689, 105] on button "Completed Bookings (50)" at bounding box center [707, 94] width 252 height 42
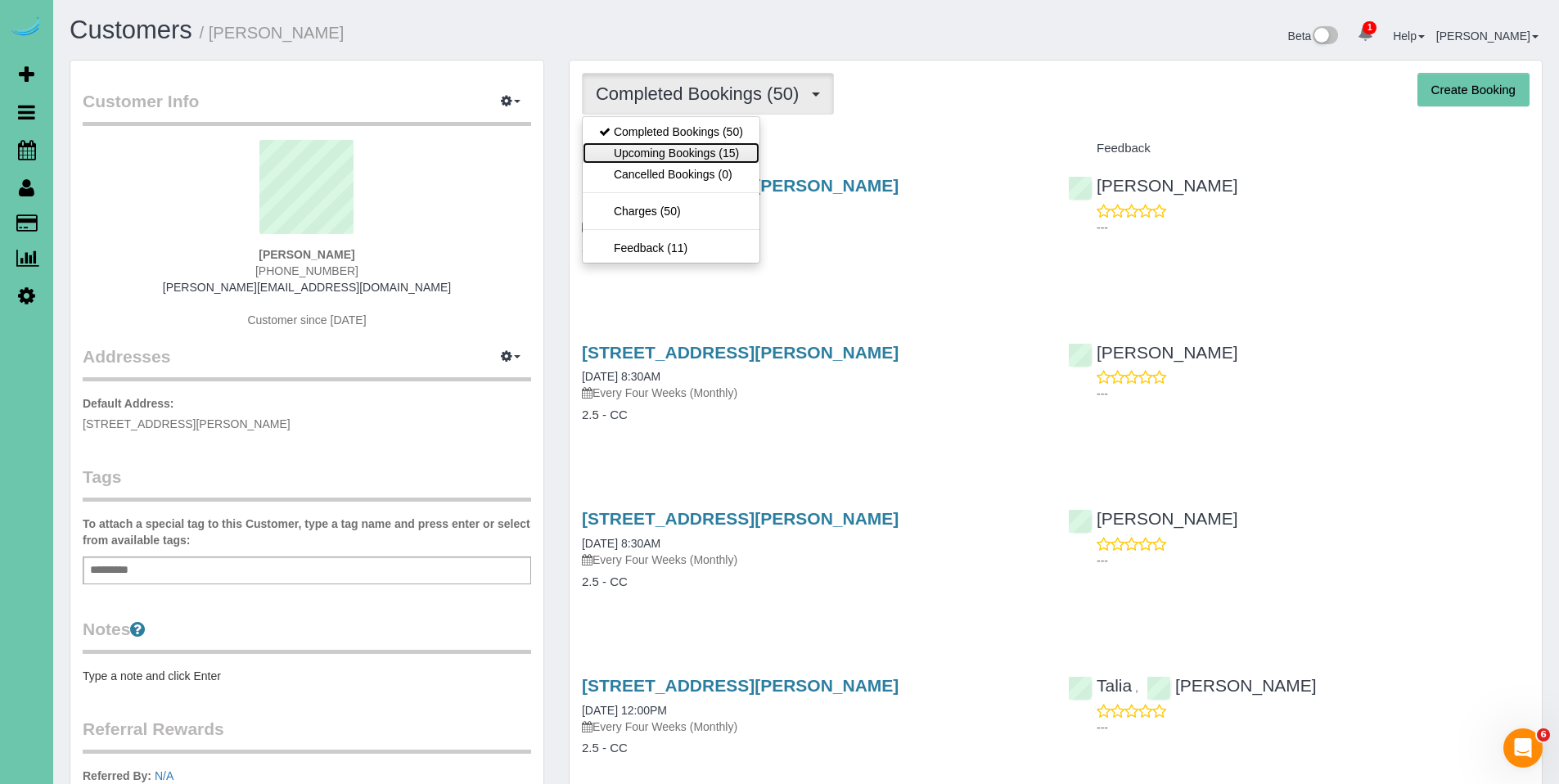
click at [664, 152] on link "Upcoming Bookings (15)" at bounding box center [670, 153] width 177 height 21
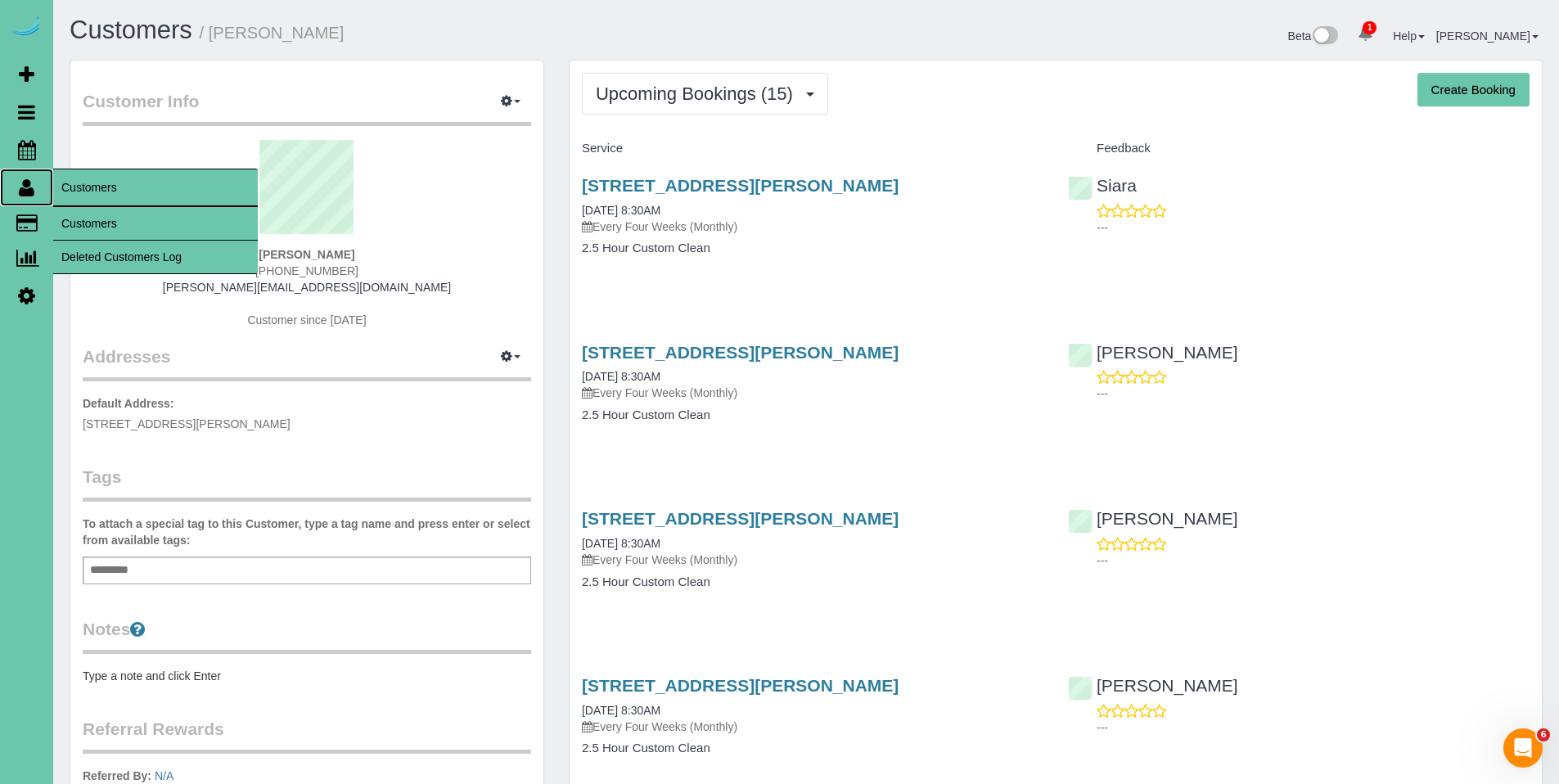
click at [28, 185] on icon at bounding box center [26, 187] width 15 height 20
click at [110, 221] on link "Customers" at bounding box center [155, 223] width 204 height 33
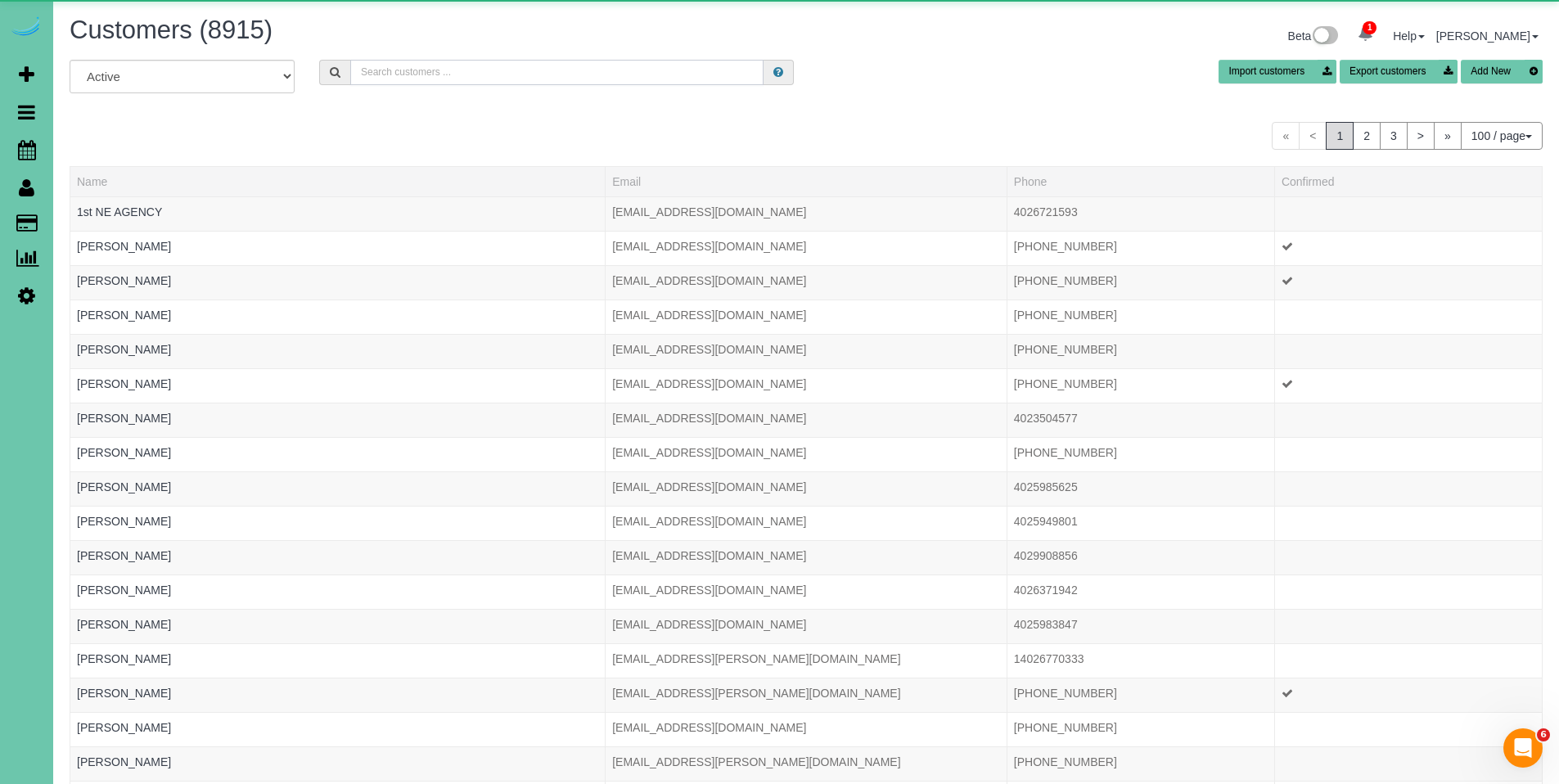
click at [464, 82] on input "text" at bounding box center [557, 73] width 413 height 25
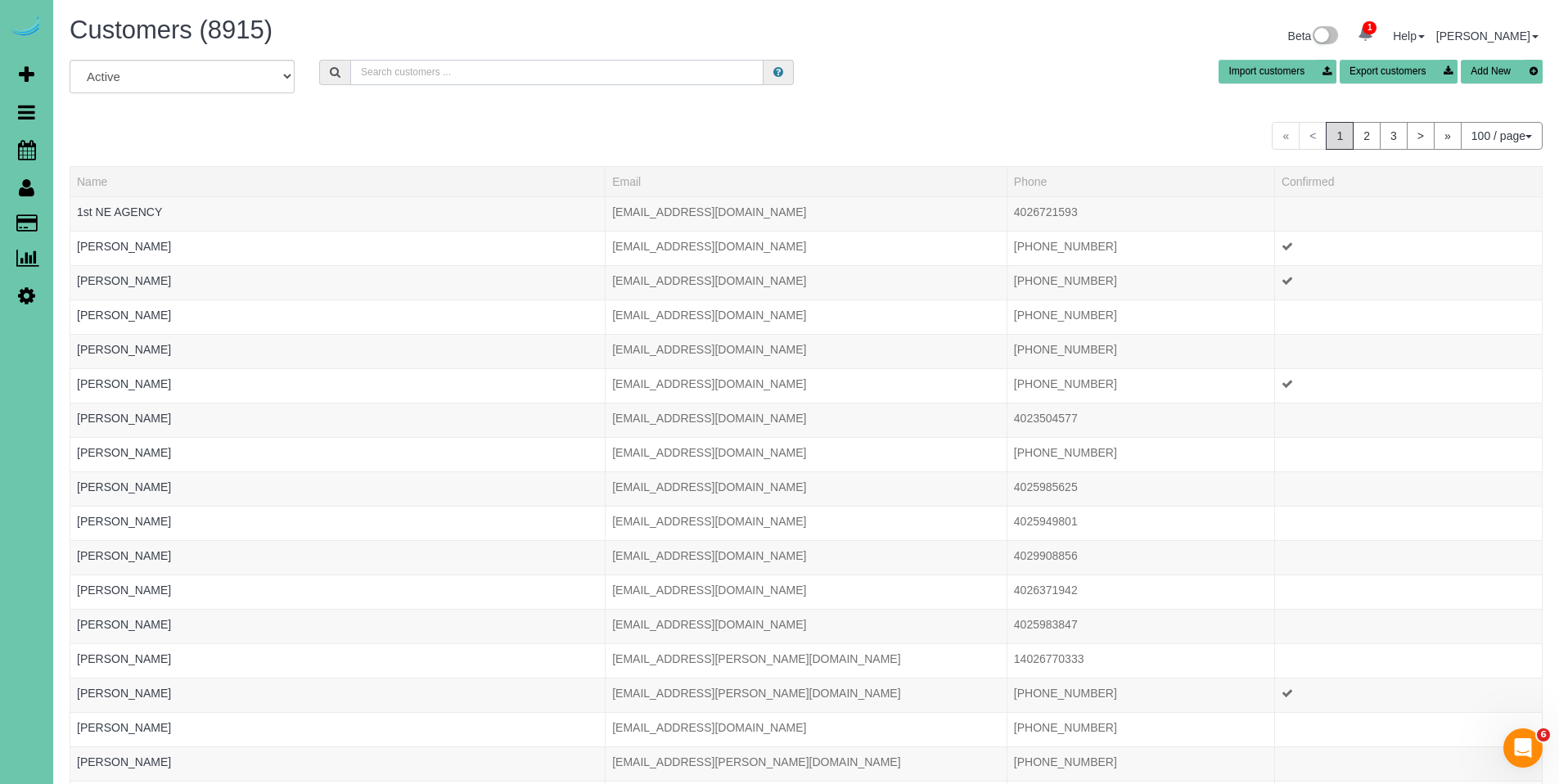
type input "j"
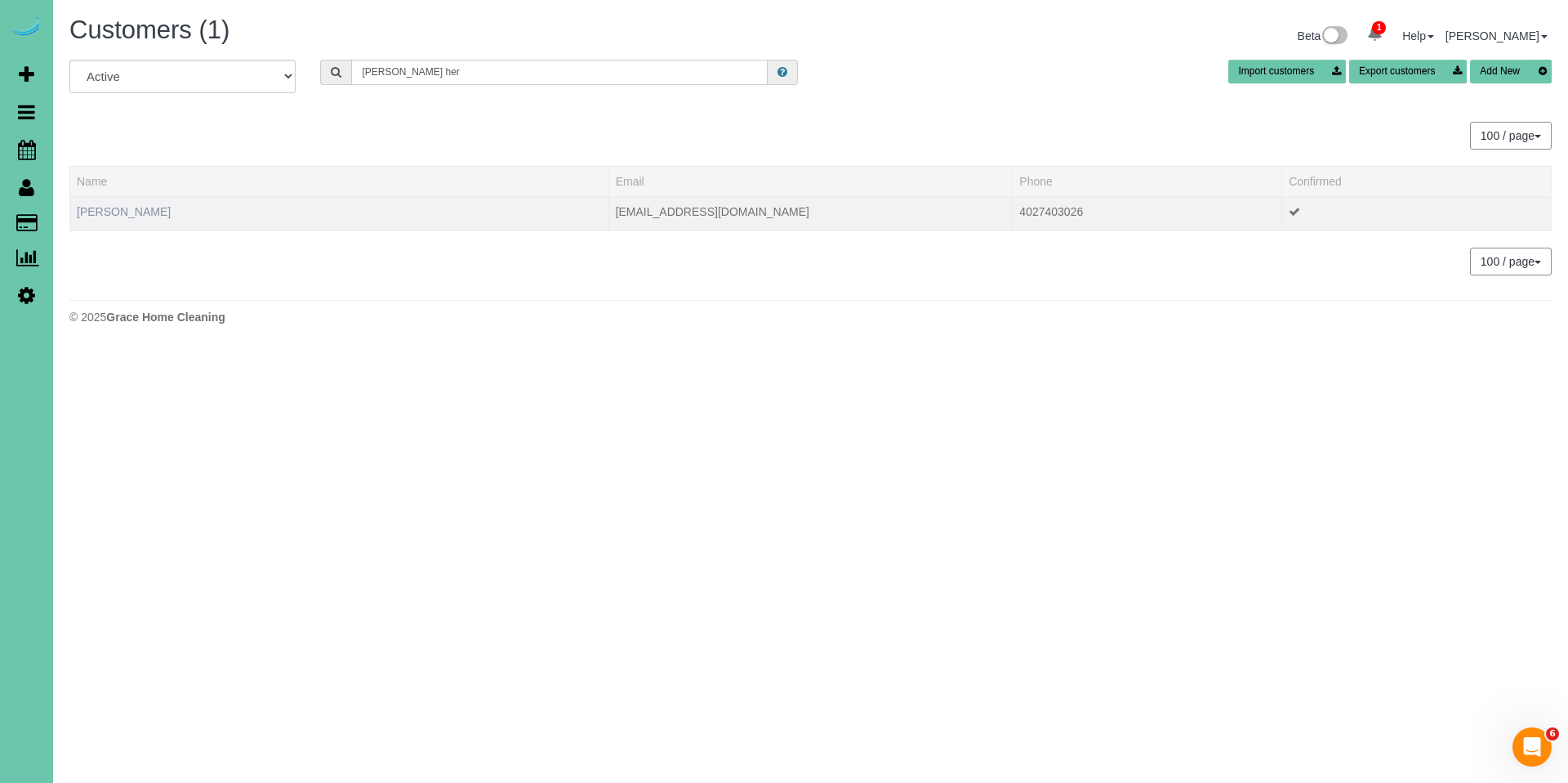
type input "lisa her"
click at [127, 211] on link "Lisa Hernandes" at bounding box center [124, 211] width 94 height 13
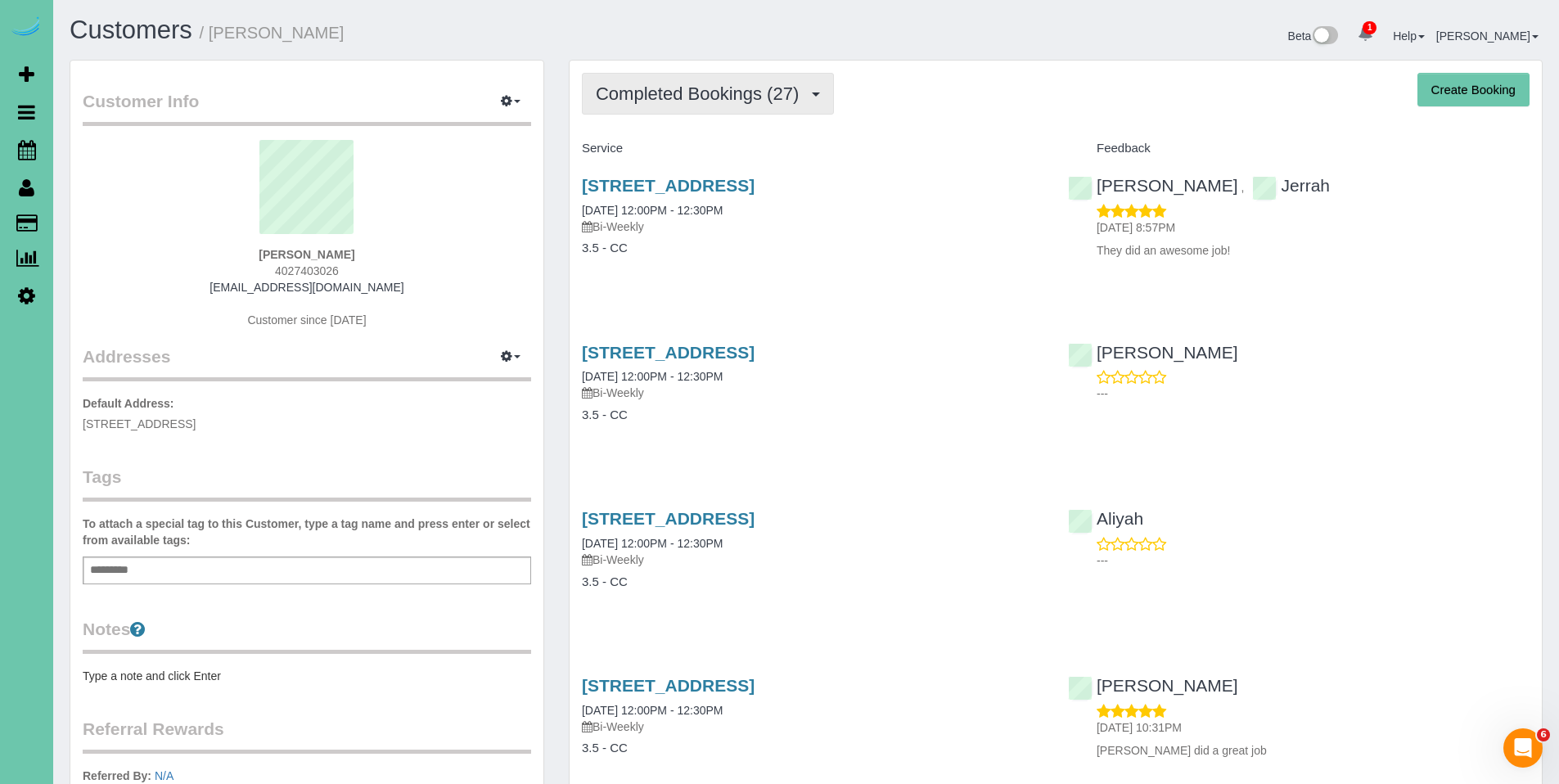
click at [707, 109] on button "Completed Bookings (27)" at bounding box center [707, 94] width 252 height 42
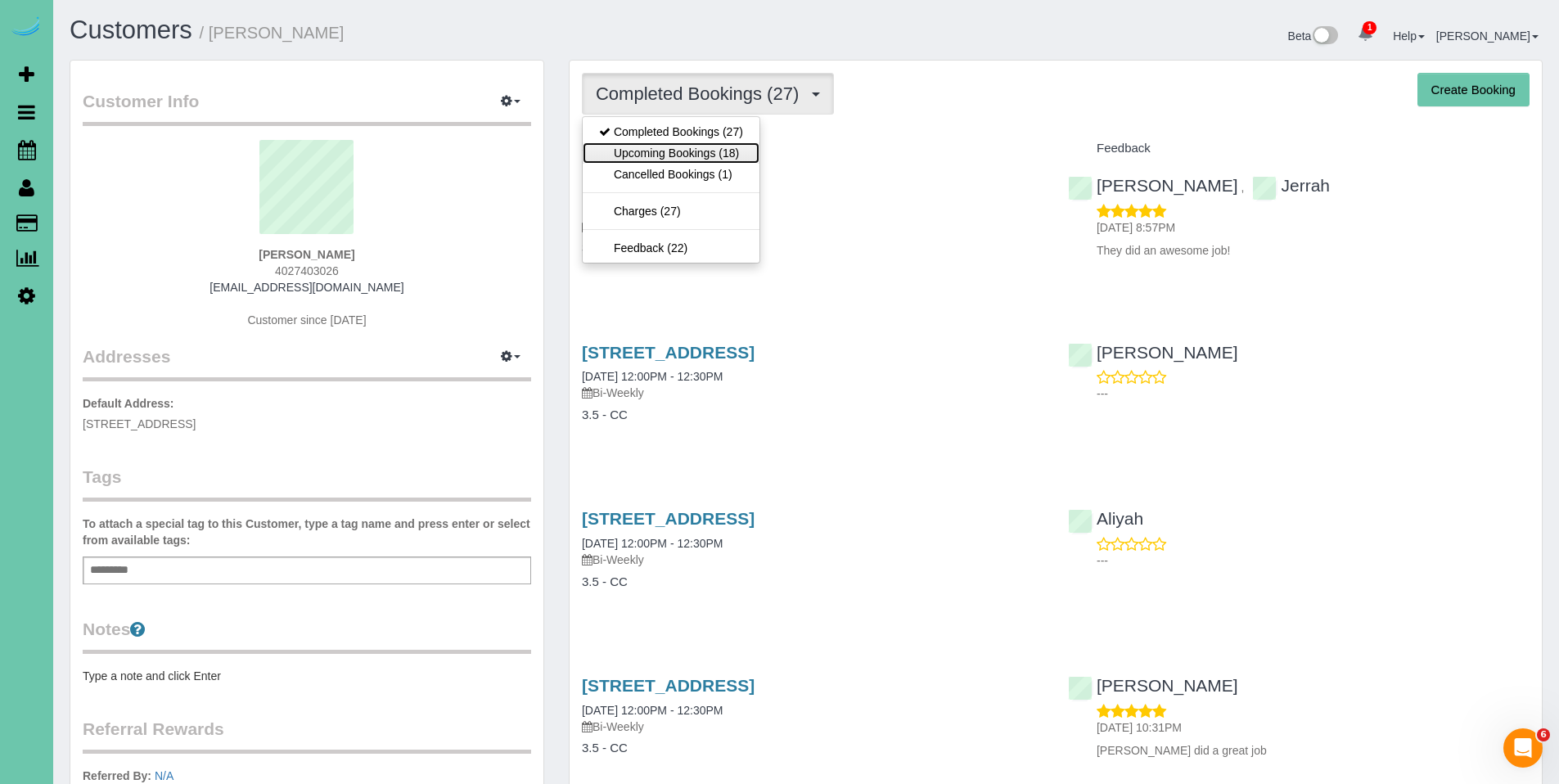
click at [681, 160] on link "Upcoming Bookings (18)" at bounding box center [670, 153] width 177 height 21
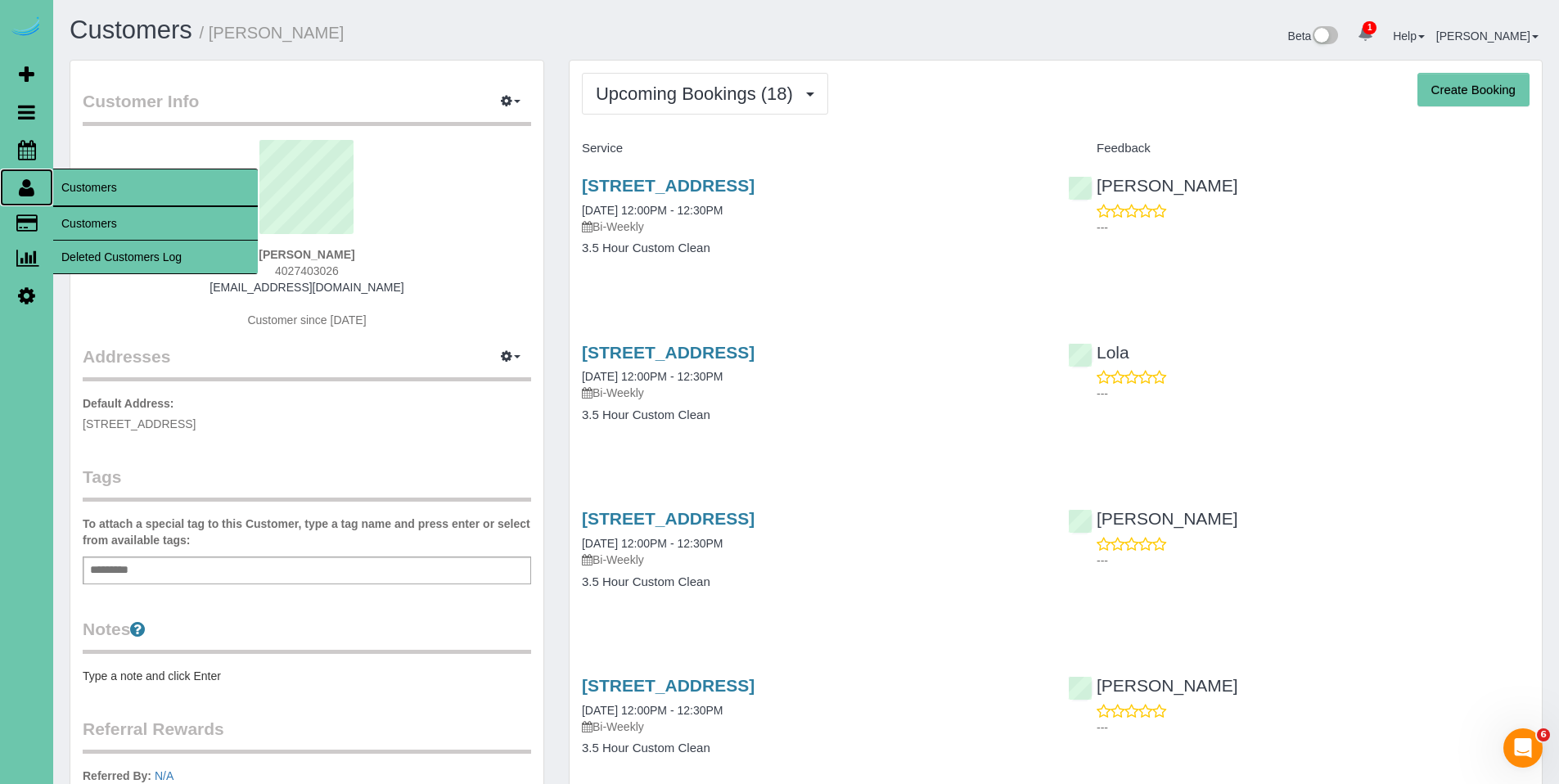
click at [31, 191] on icon at bounding box center [26, 187] width 15 height 20
click at [93, 224] on link "Customers" at bounding box center [155, 223] width 204 height 33
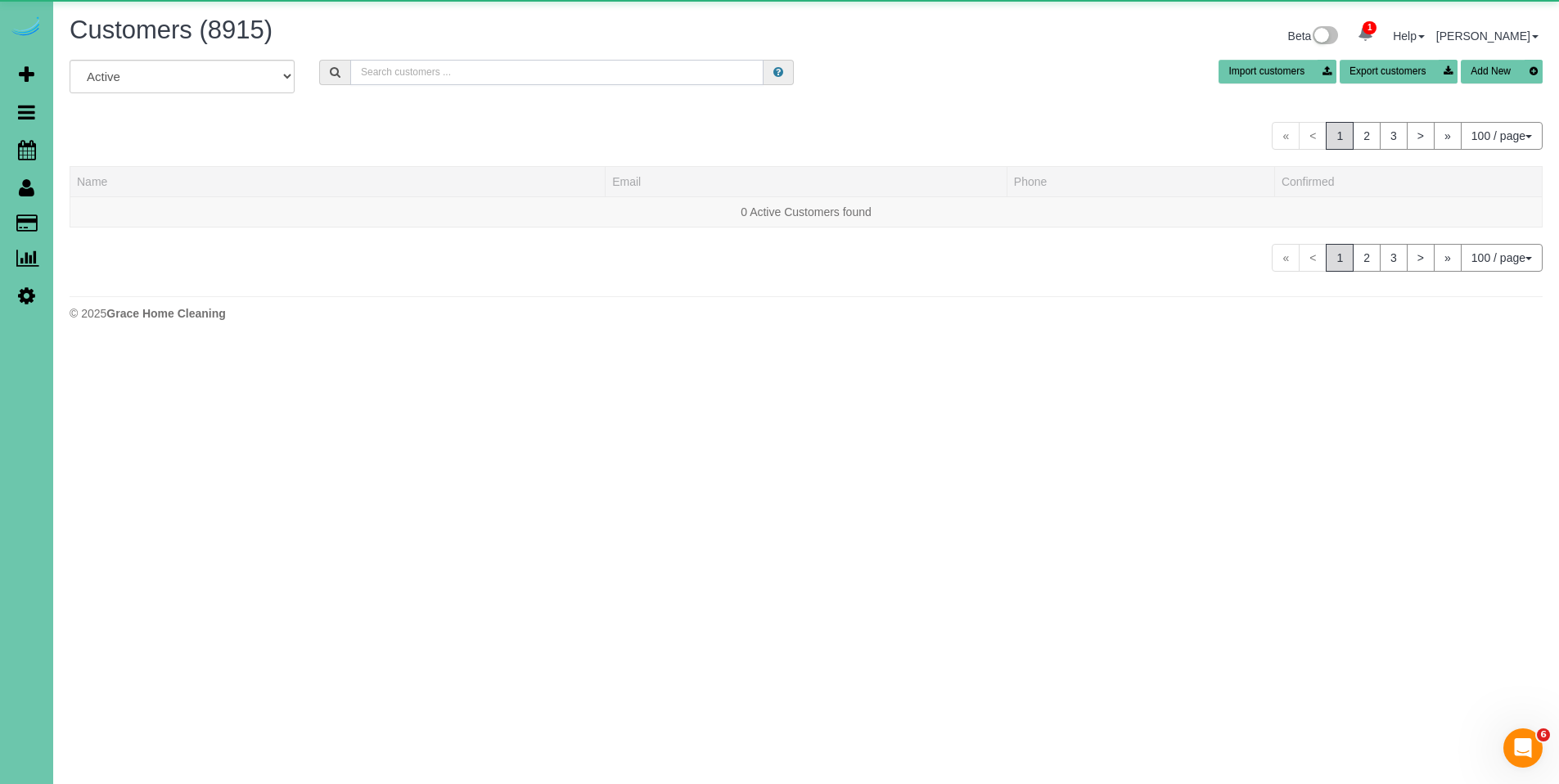
click at [447, 70] on input "text" at bounding box center [557, 73] width 413 height 25
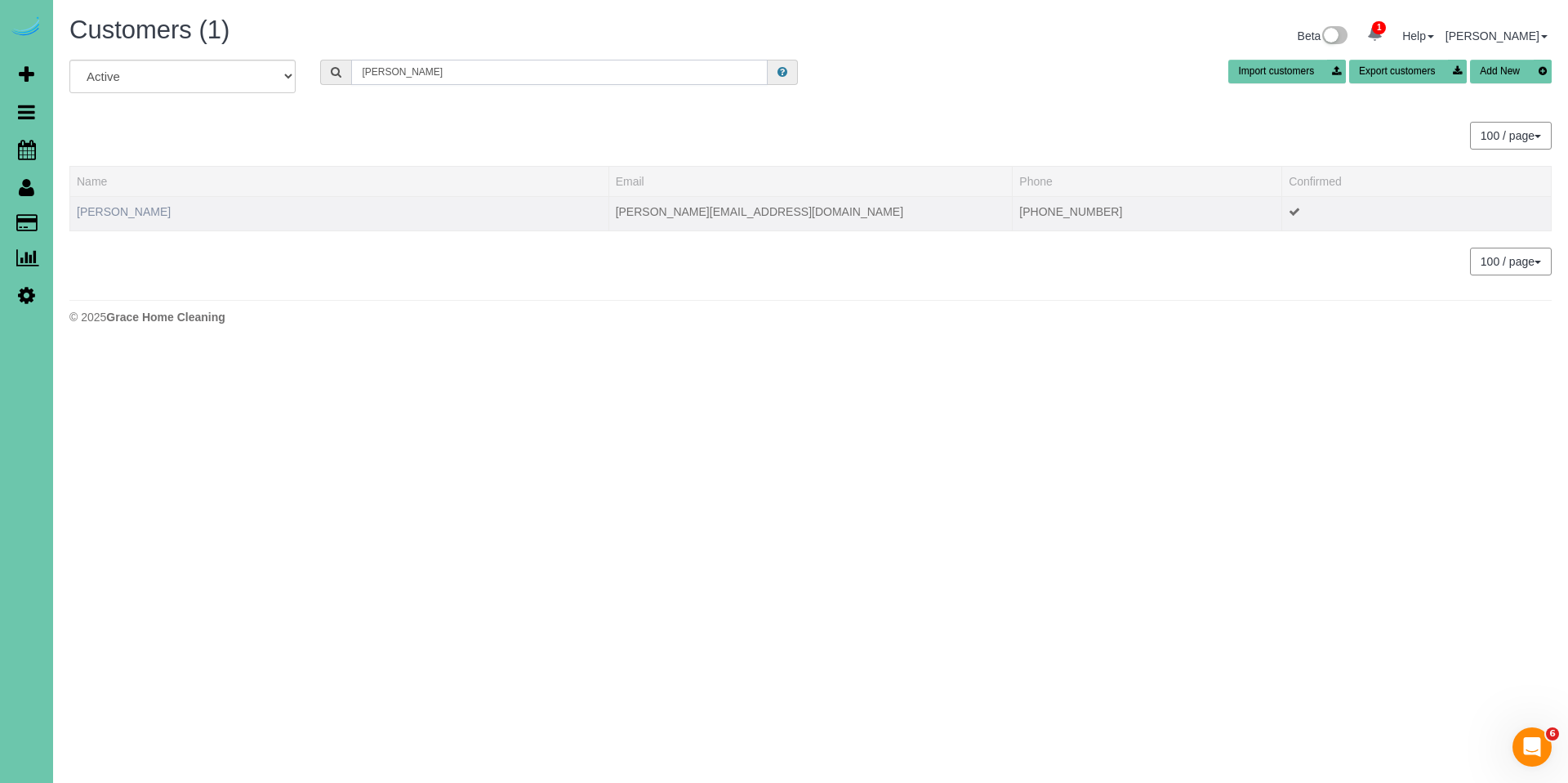
type input "alan k"
click at [110, 213] on link "Alan Kreutzer" at bounding box center [124, 211] width 94 height 13
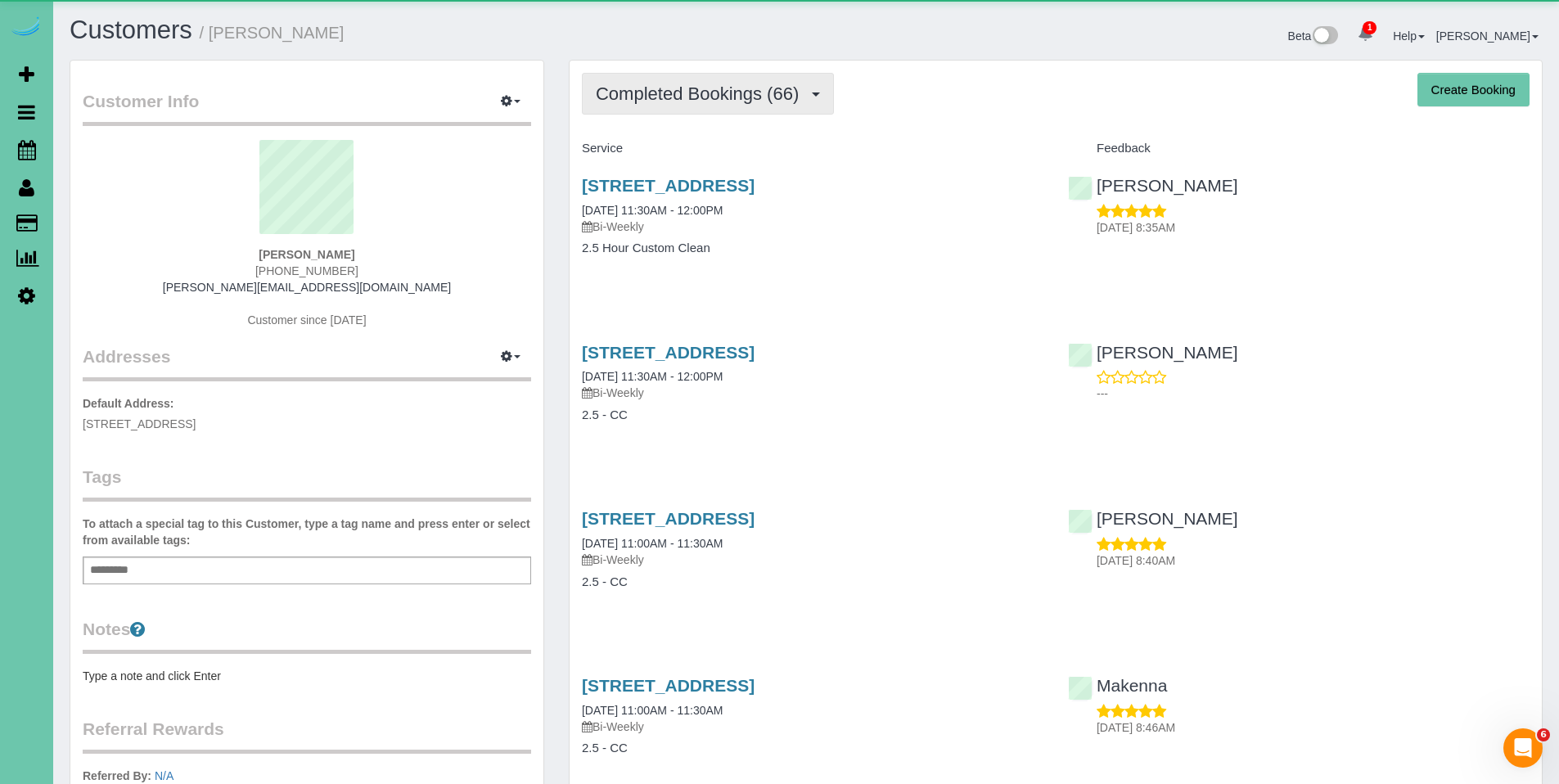
click at [700, 86] on span "Completed Bookings (66)" at bounding box center [701, 94] width 211 height 21
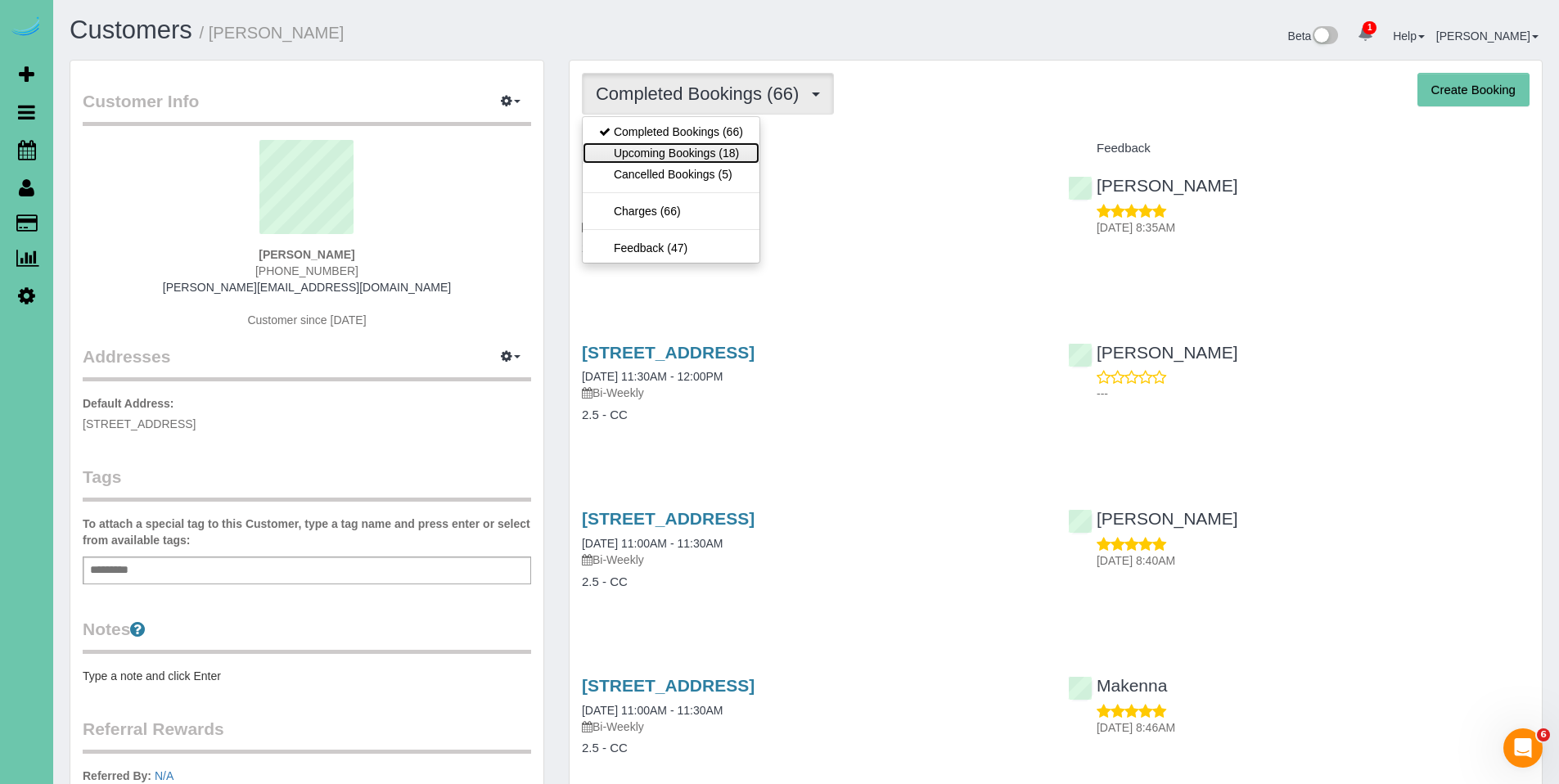
click at [671, 149] on link "Upcoming Bookings (18)" at bounding box center [670, 153] width 177 height 21
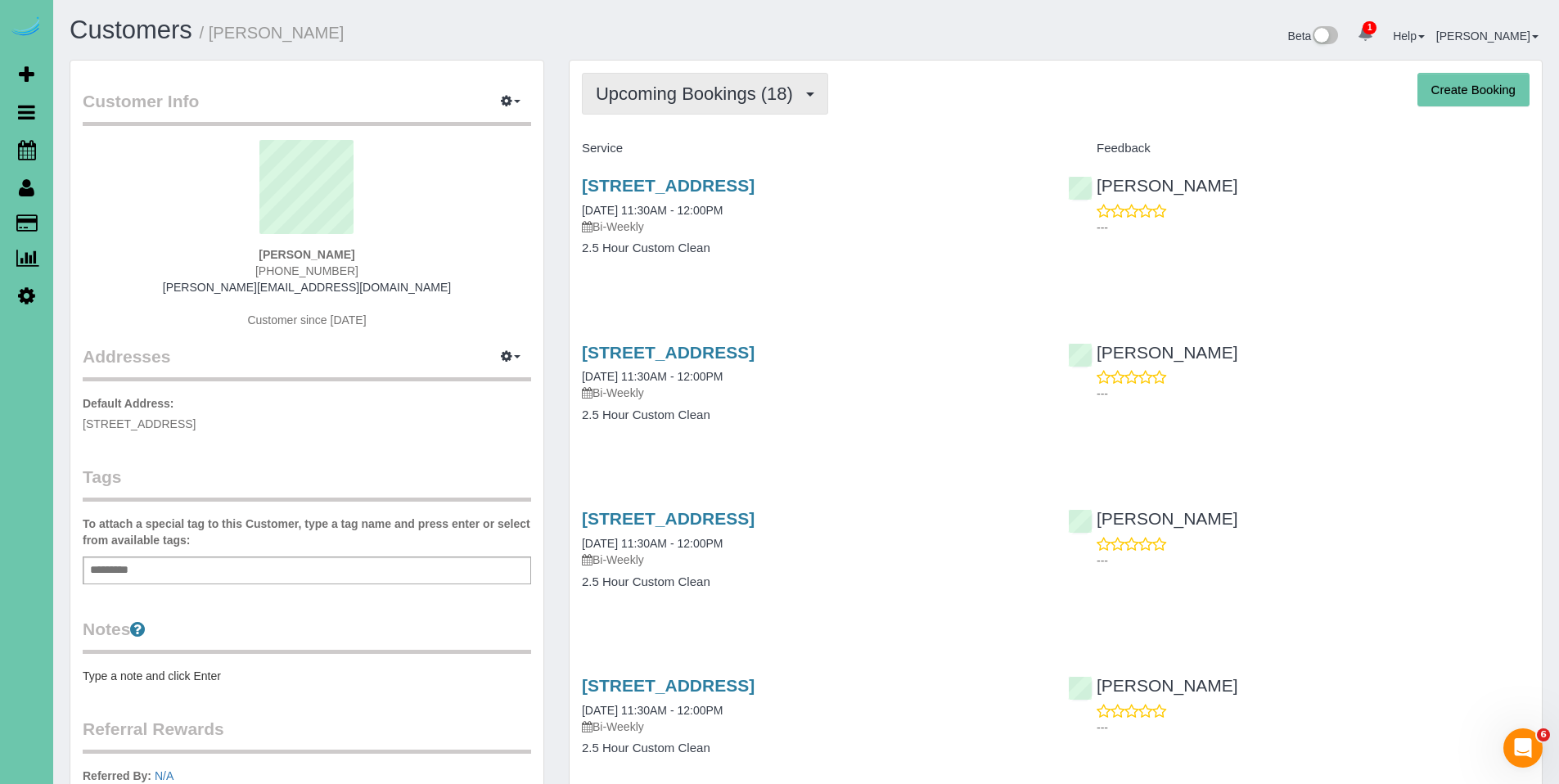
click at [688, 104] on button "Upcoming Bookings (18)" at bounding box center [704, 94] width 246 height 42
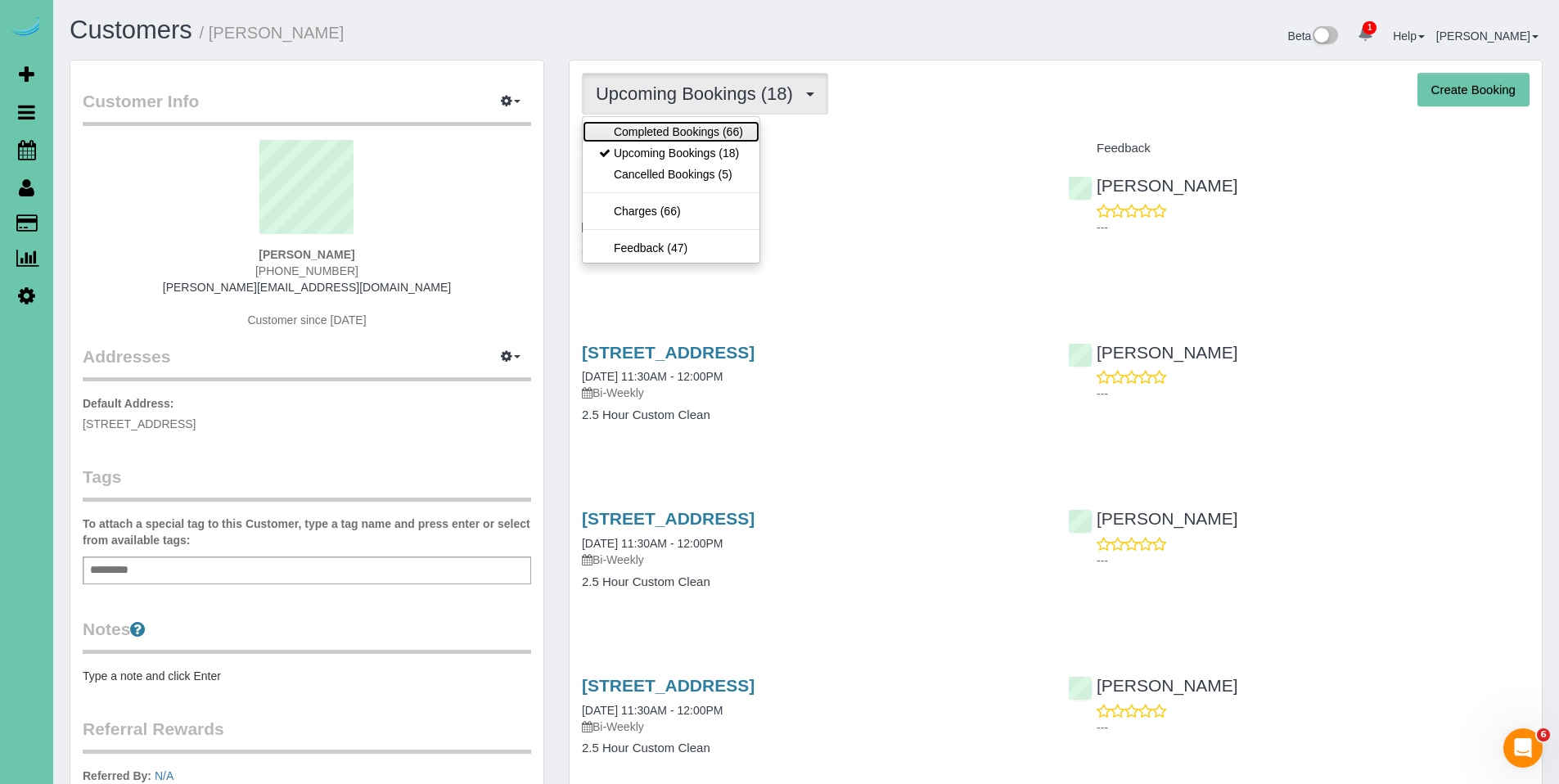
click at [680, 124] on link "Completed Bookings (66)" at bounding box center [670, 131] width 177 height 21
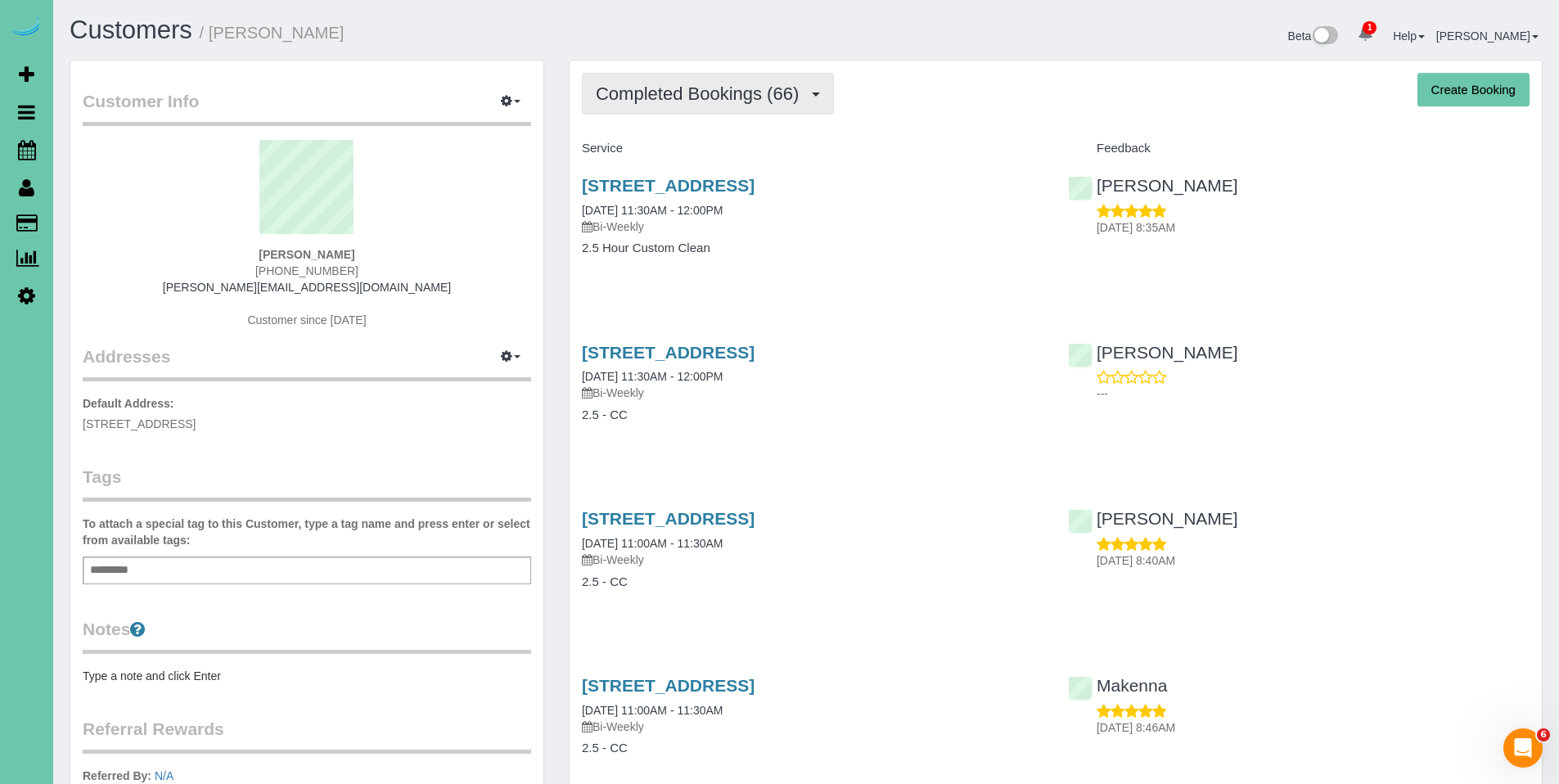
click at [705, 108] on button "Completed Bookings (66)" at bounding box center [707, 94] width 252 height 42
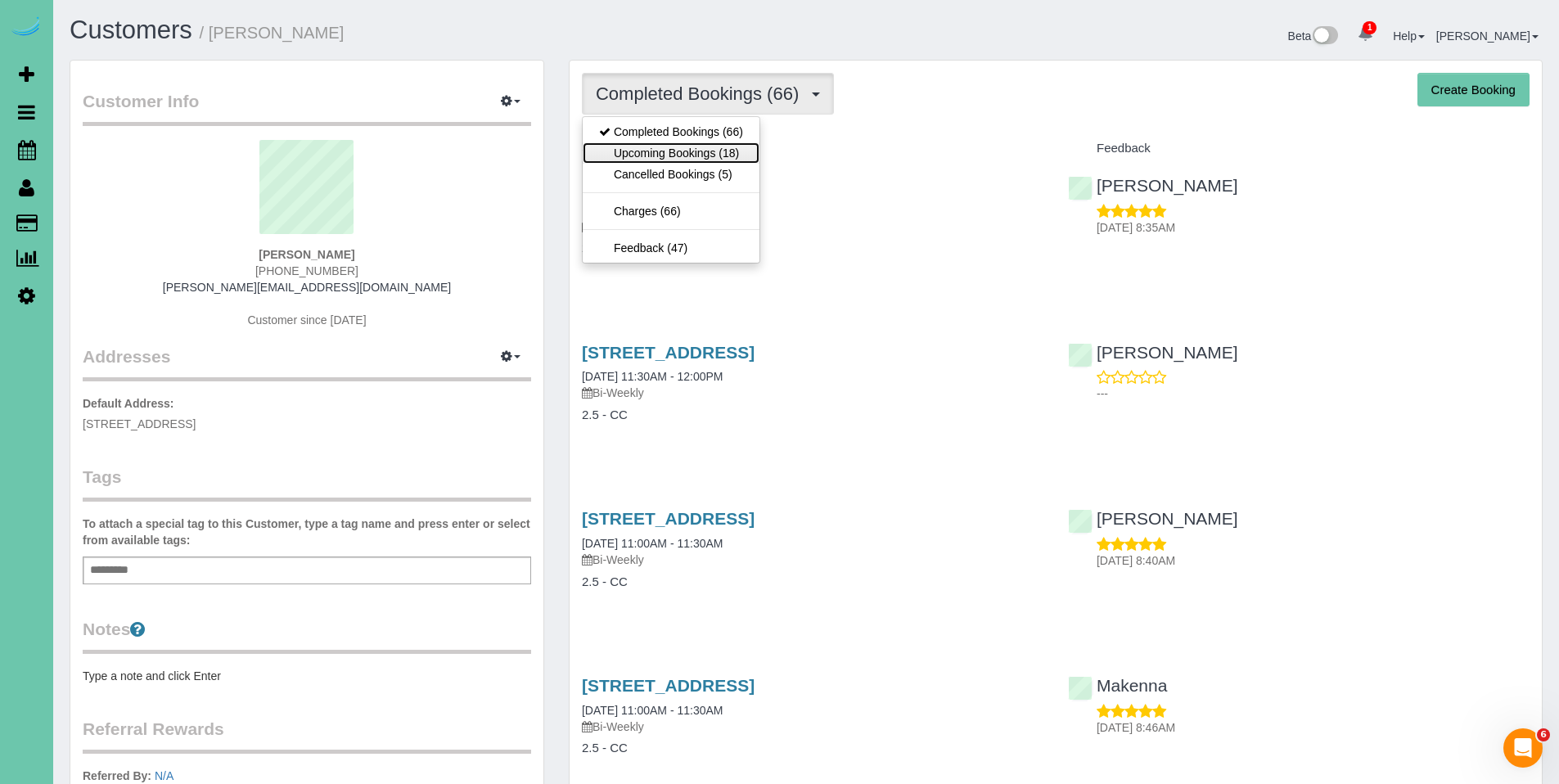
click at [701, 154] on link "Upcoming Bookings (18)" at bounding box center [670, 153] width 177 height 21
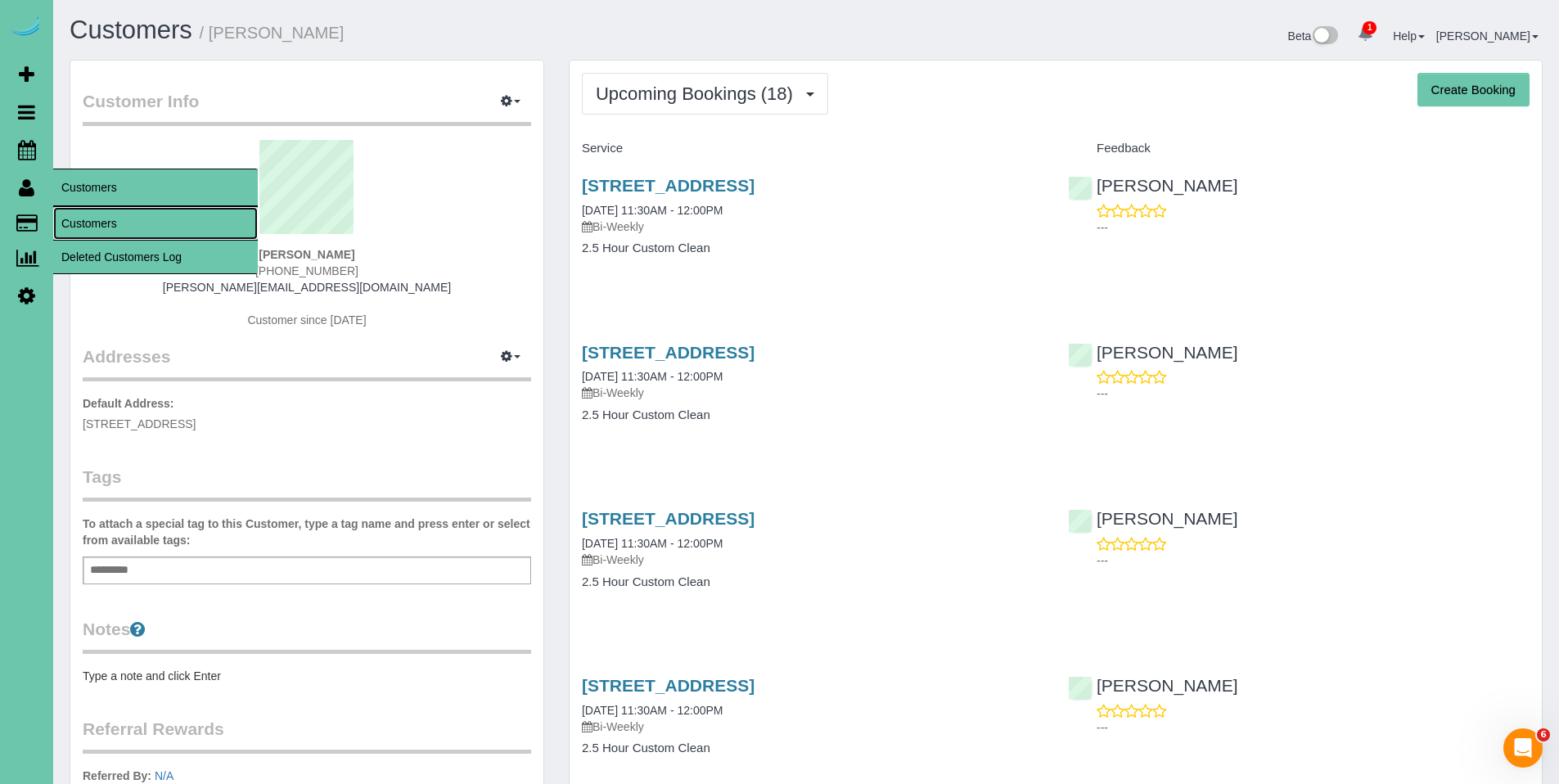
click at [87, 222] on link "Customers" at bounding box center [155, 223] width 204 height 33
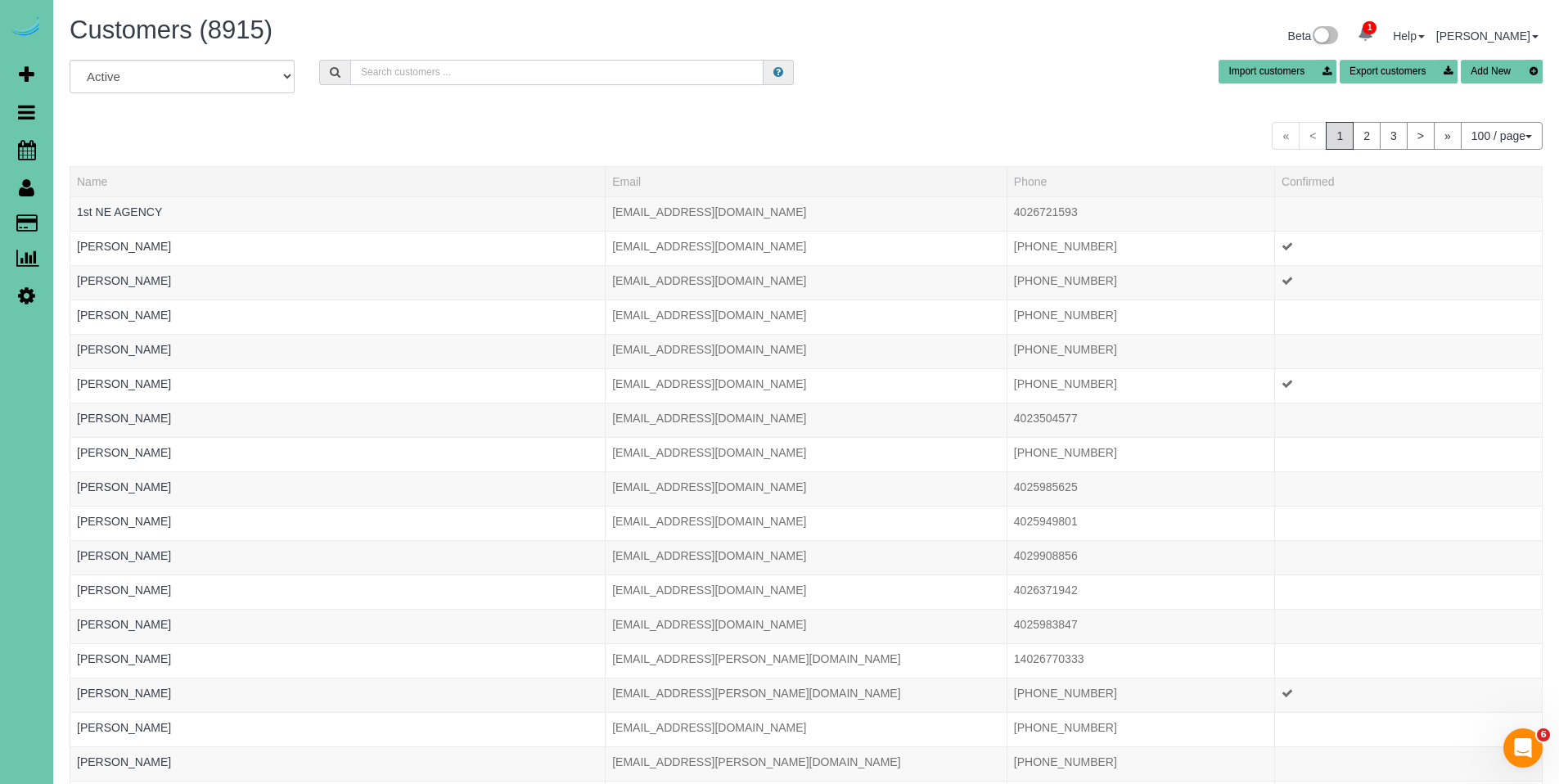
click at [482, 65] on input "text" at bounding box center [557, 73] width 413 height 25
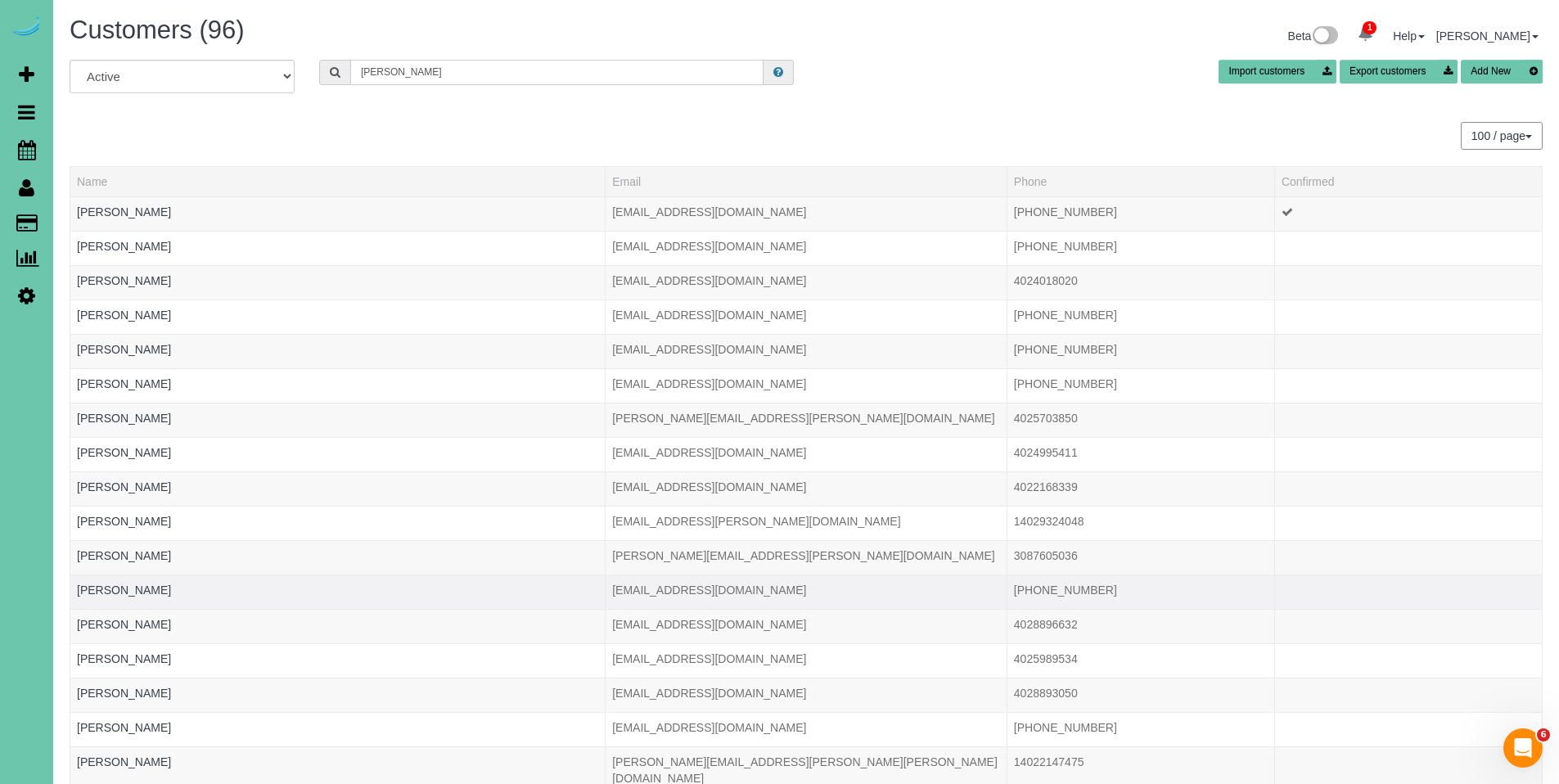
type input "cole"
click at [243, 580] on td "Colette Stoltenberg" at bounding box center [337, 591] width 535 height 35
click at [144, 594] on link "Colette Stoltenberg" at bounding box center [124, 590] width 94 height 13
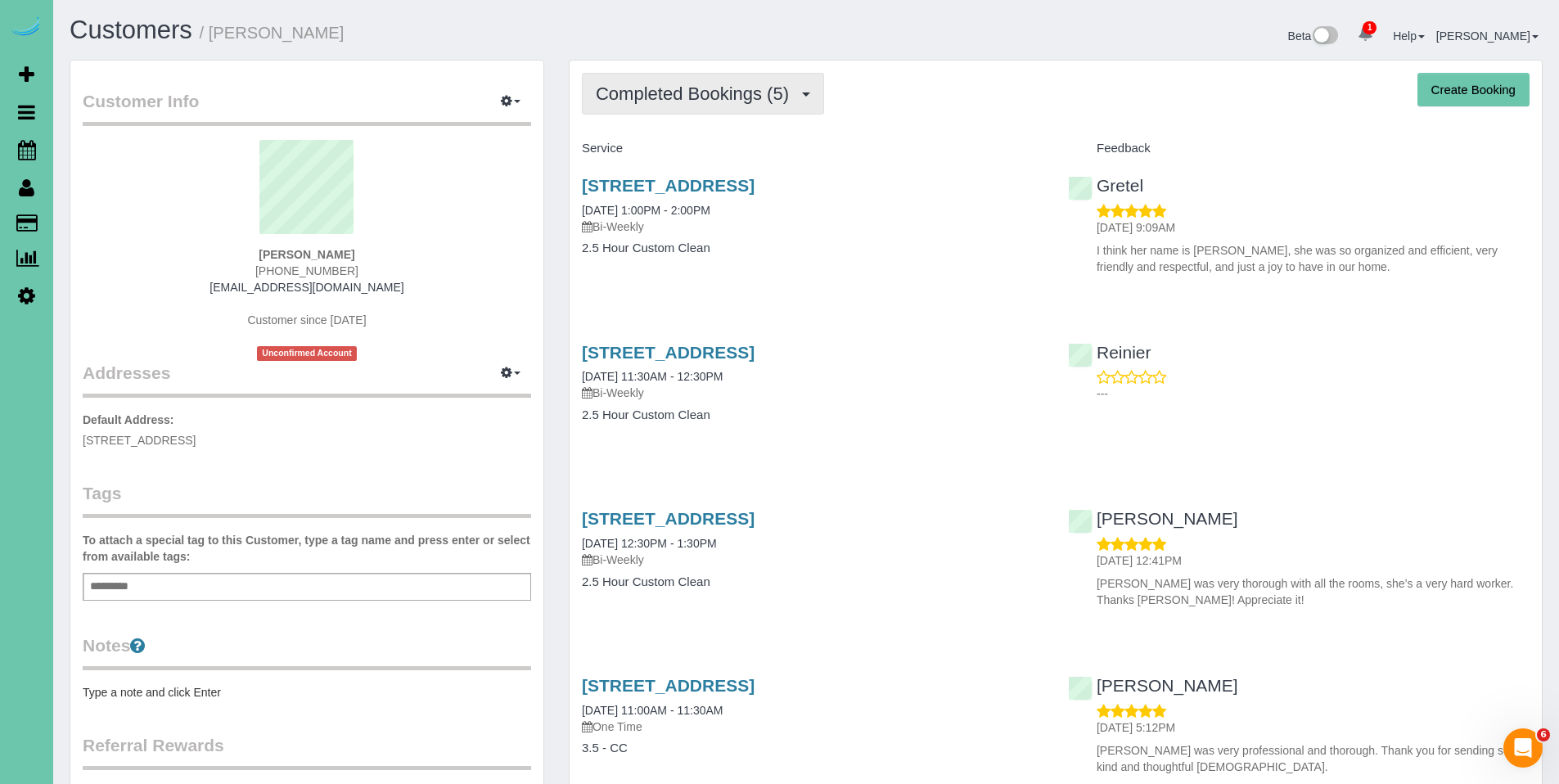
click at [713, 85] on span "Completed Bookings (5)" at bounding box center [697, 94] width 202 height 21
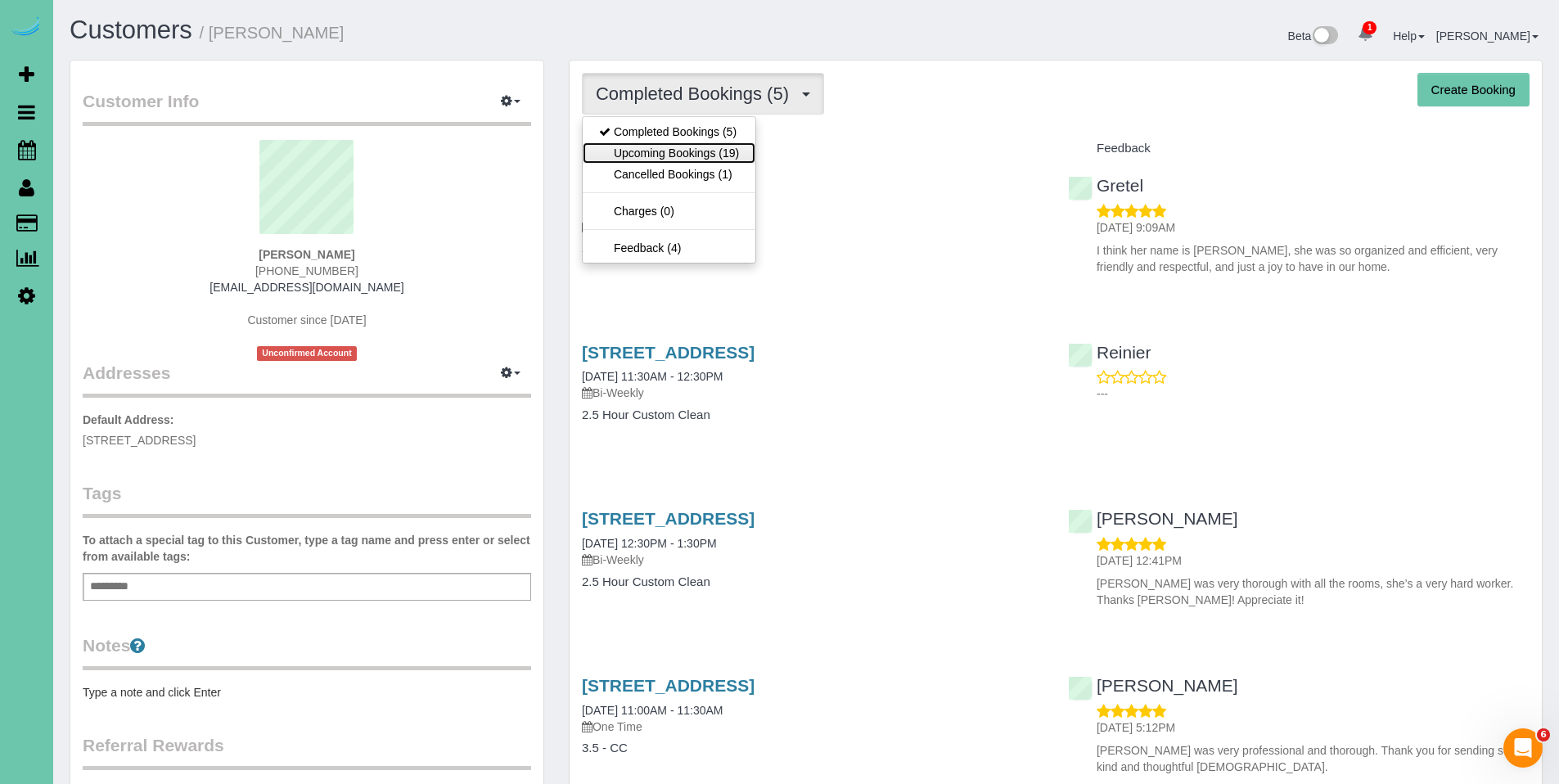
click at [670, 157] on link "Upcoming Bookings (19)" at bounding box center [669, 153] width 173 height 21
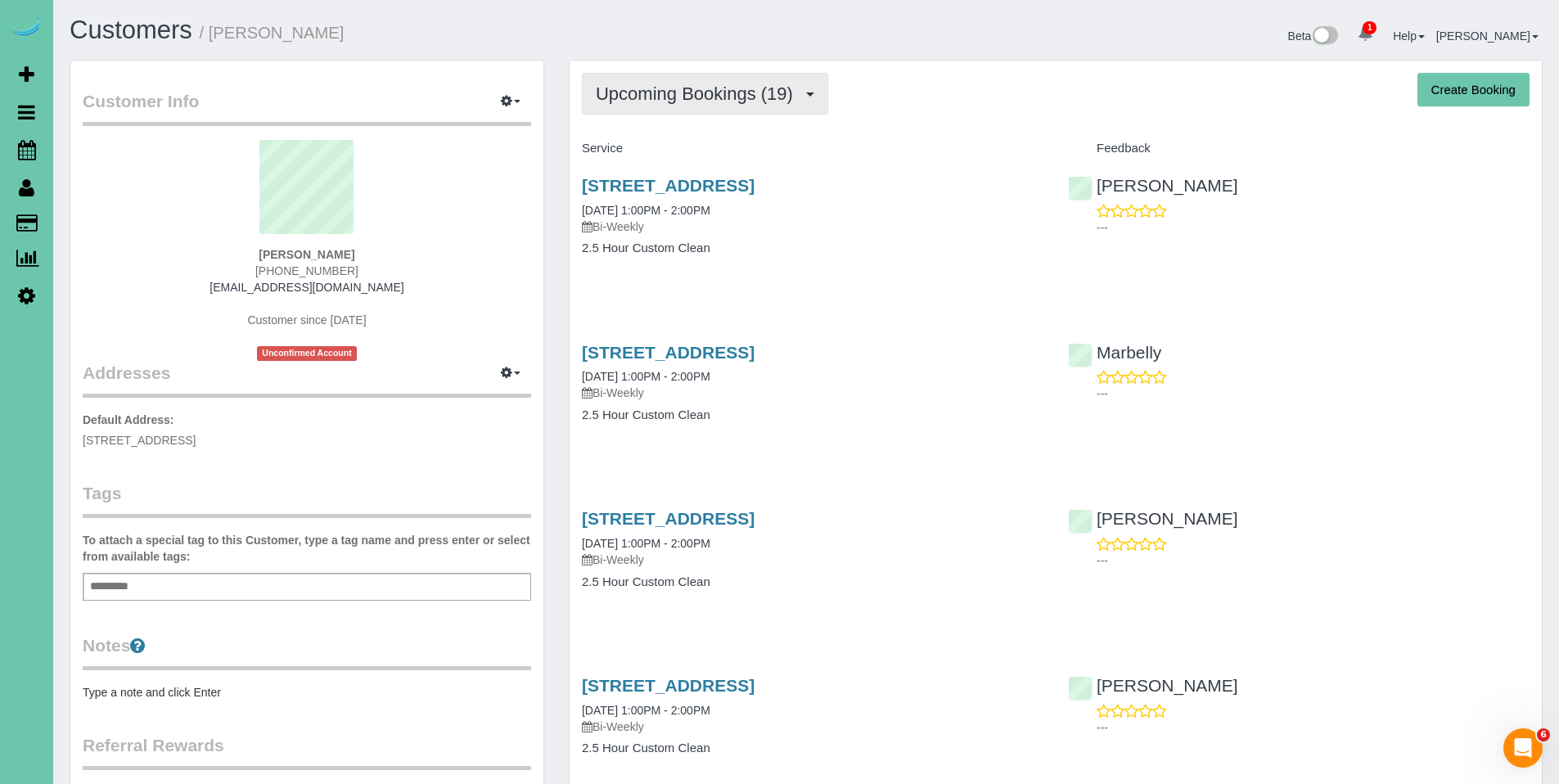
click at [680, 89] on span "Upcoming Bookings (19)" at bounding box center [699, 94] width 205 height 21
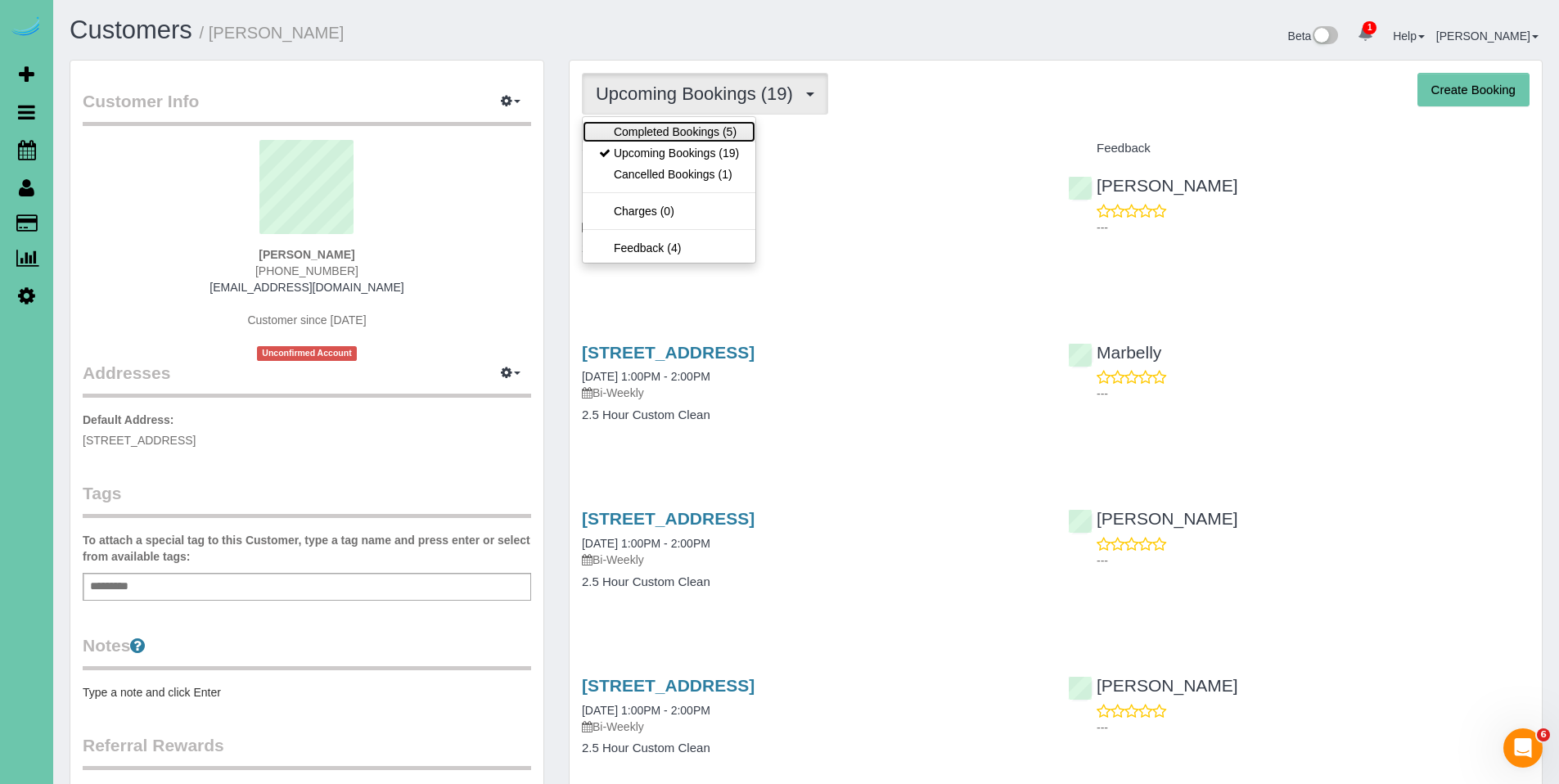
click at [671, 130] on link "Completed Bookings (5)" at bounding box center [669, 131] width 173 height 21
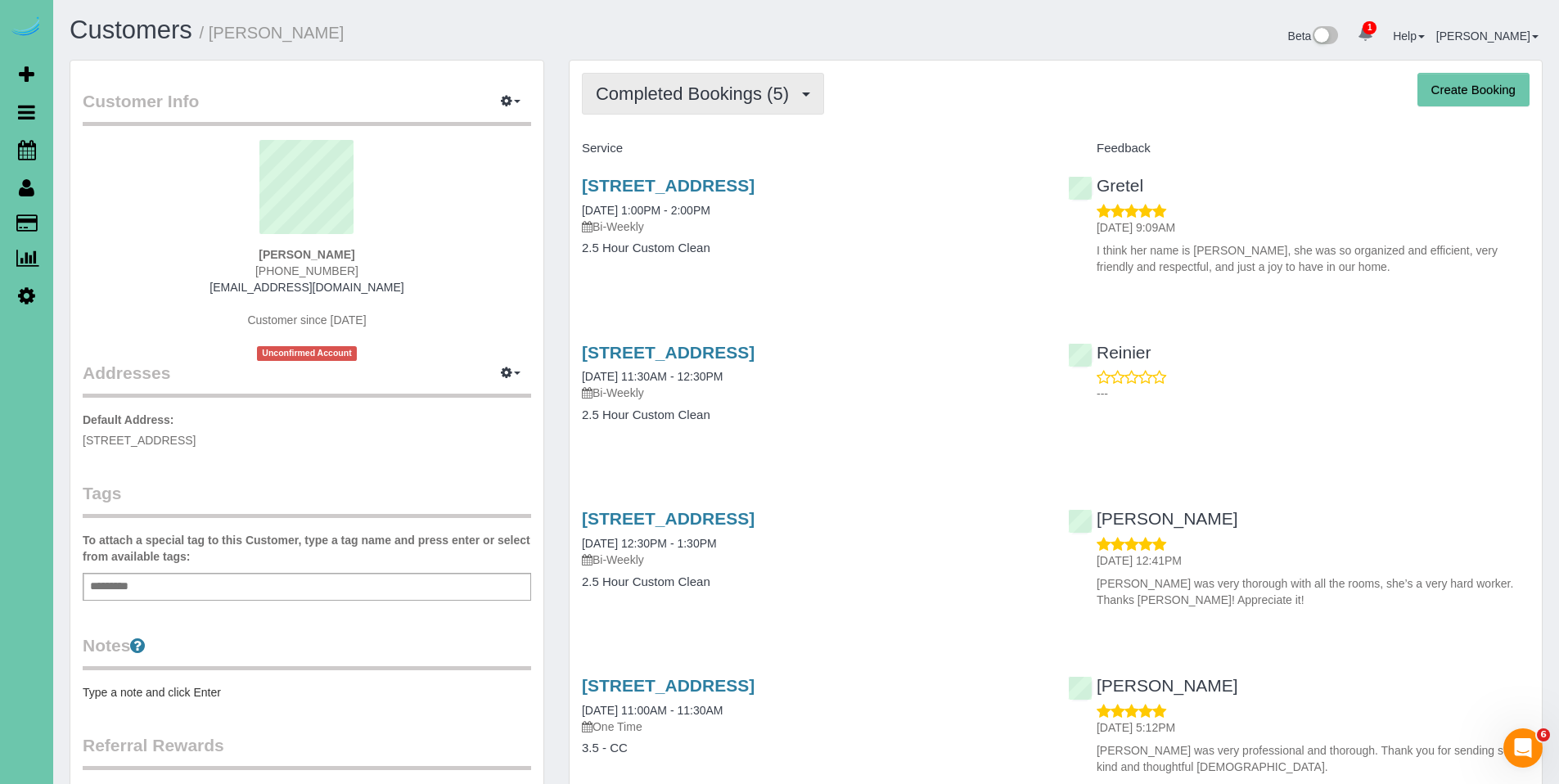
click at [696, 84] on span "Completed Bookings (5)" at bounding box center [697, 94] width 202 height 21
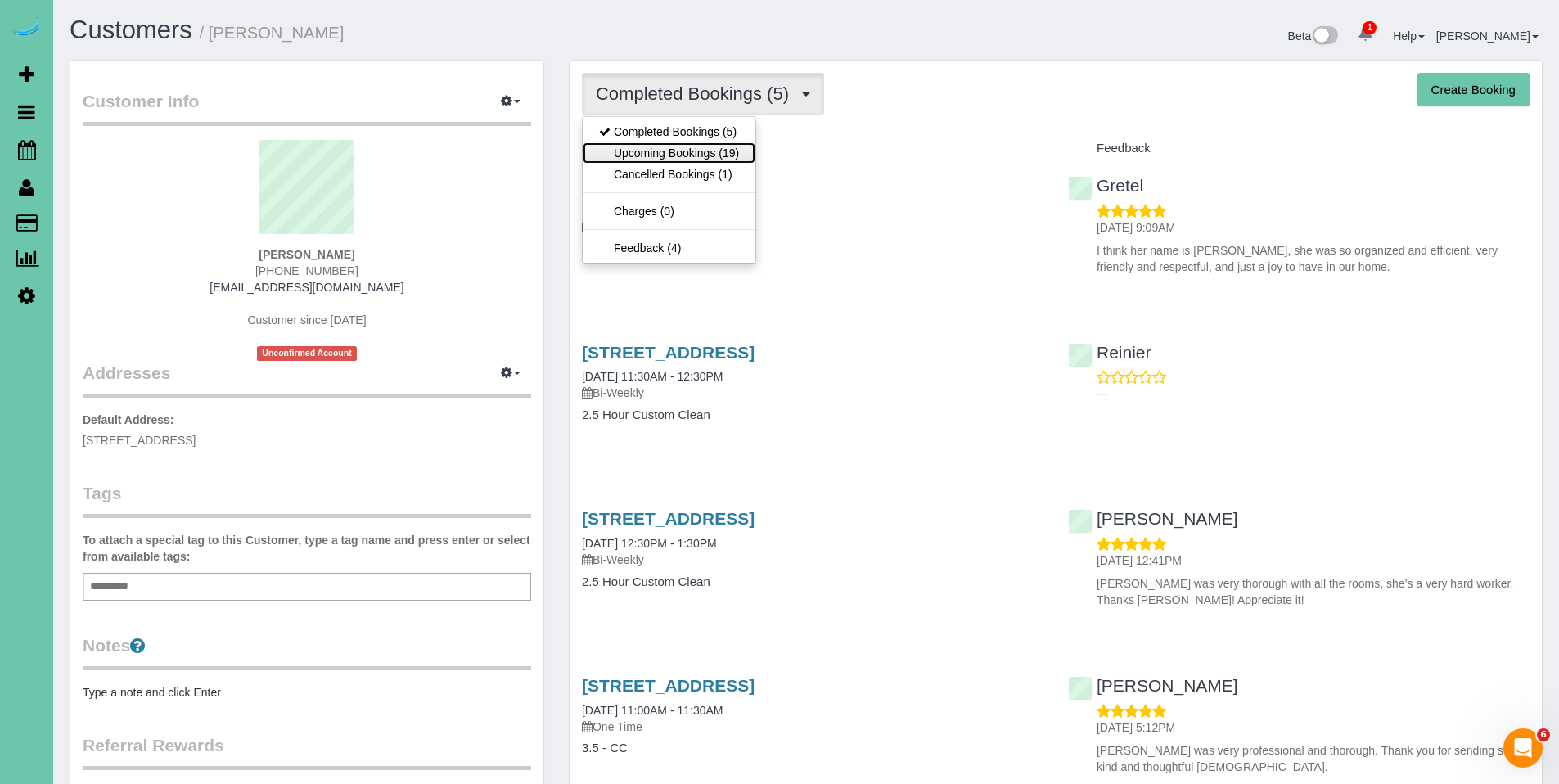
click at [675, 153] on link "Upcoming Bookings (19)" at bounding box center [669, 153] width 173 height 21
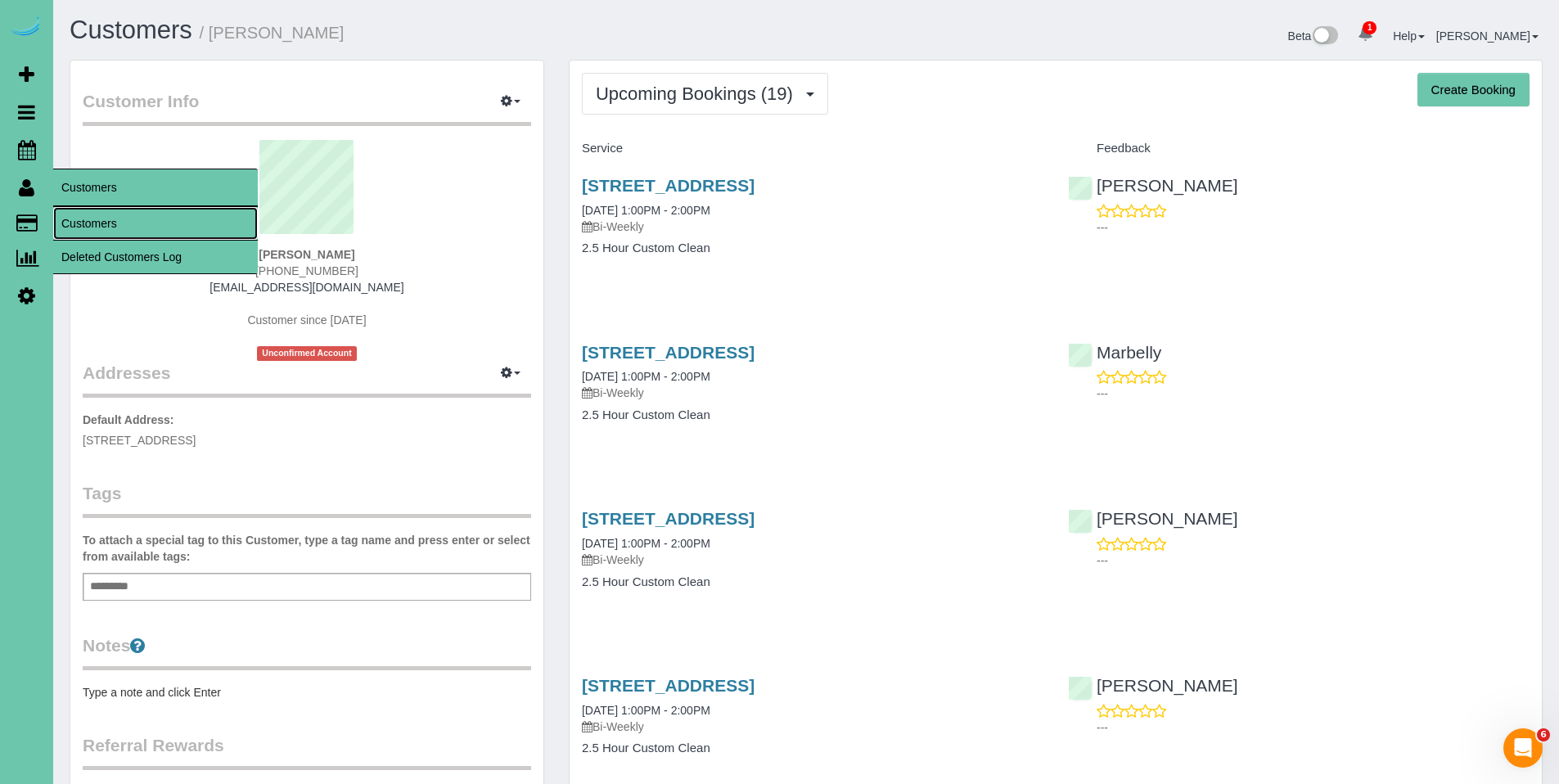
click at [80, 215] on link "Customers" at bounding box center [155, 223] width 204 height 33
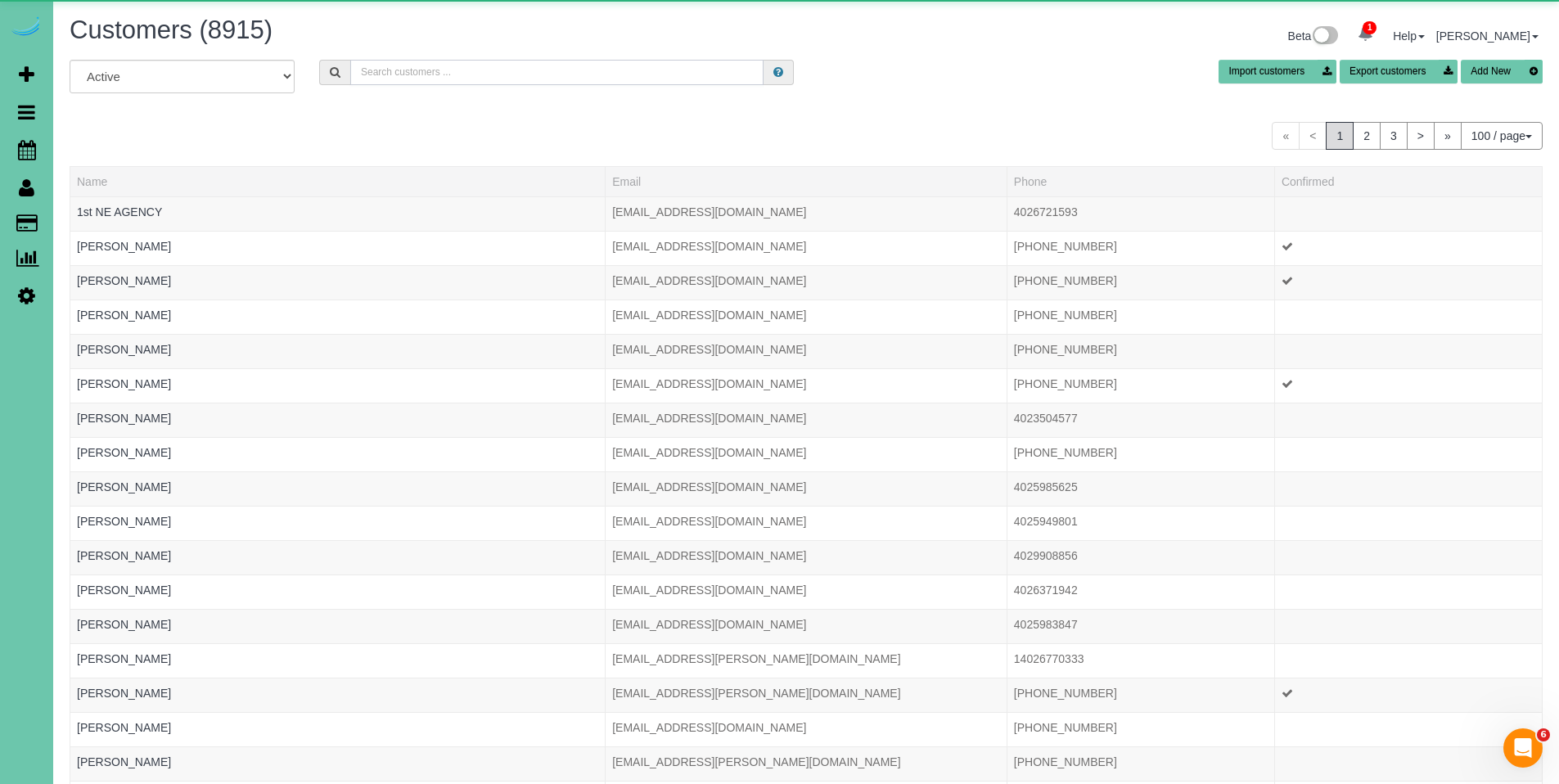
click at [464, 69] on input "text" at bounding box center [557, 73] width 413 height 25
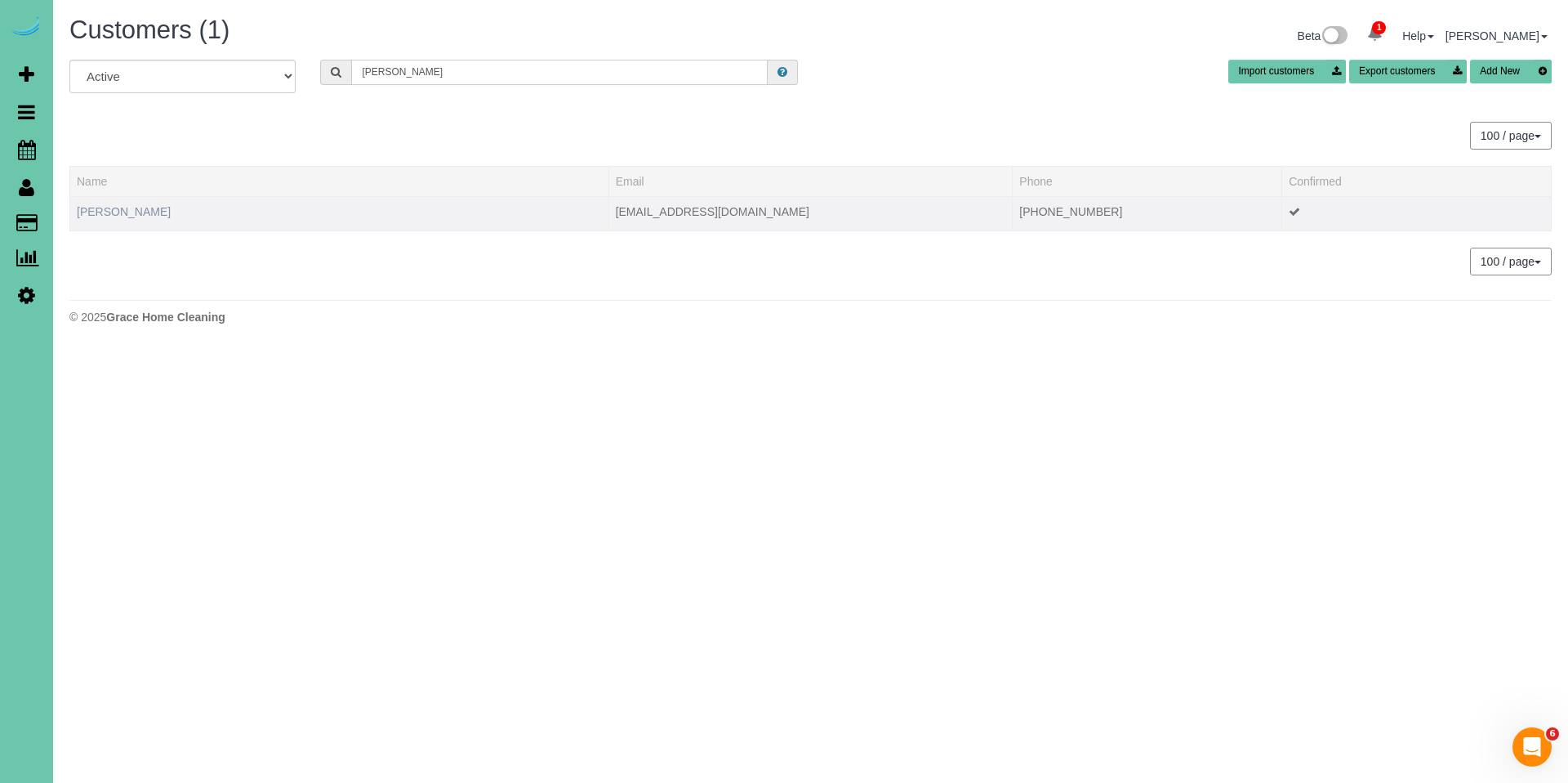
type input "Kippy"
click at [117, 218] on link "Kippy King" at bounding box center [124, 211] width 94 height 13
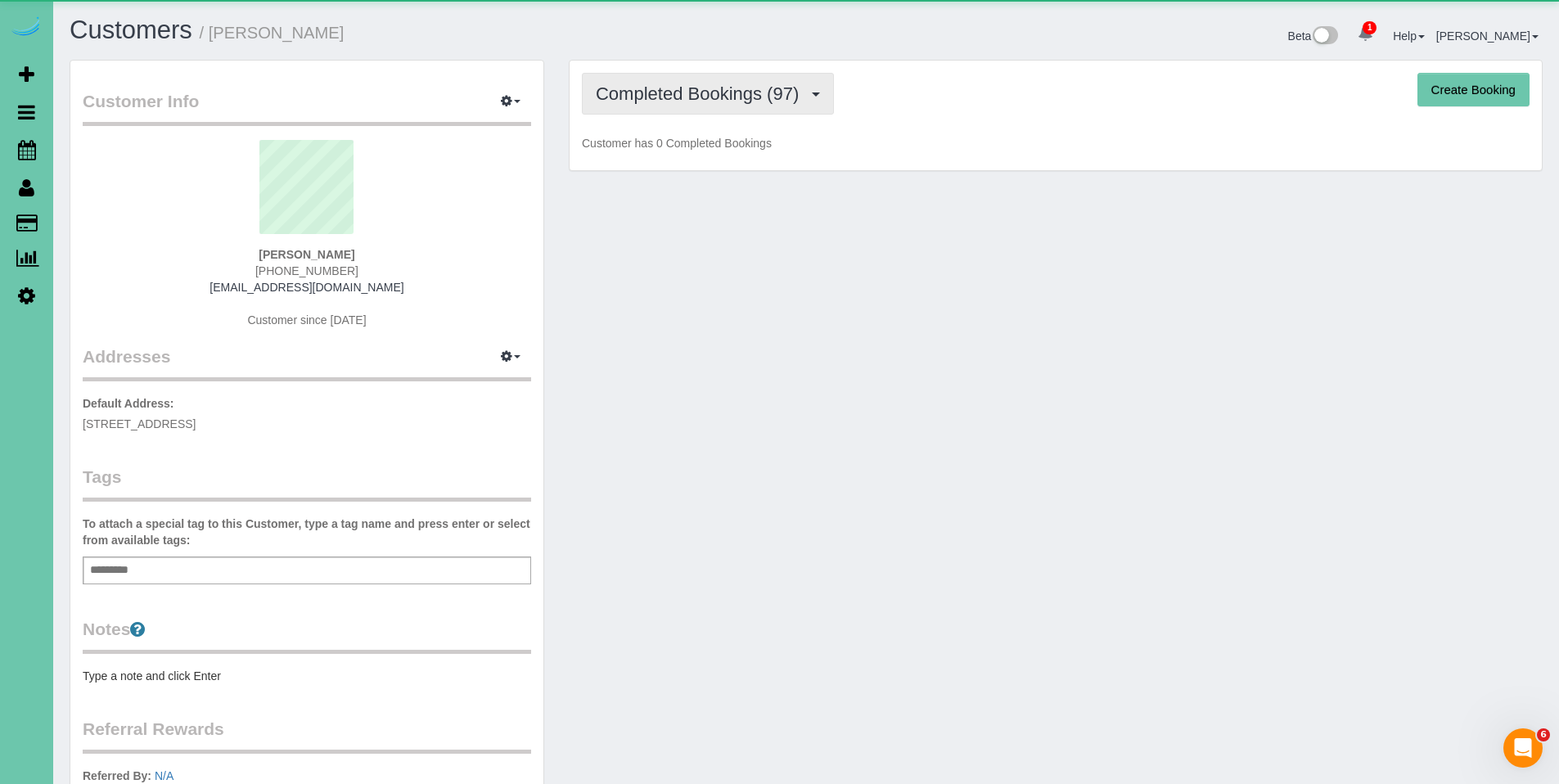
click at [692, 101] on span "Completed Bookings (97)" at bounding box center [701, 94] width 211 height 21
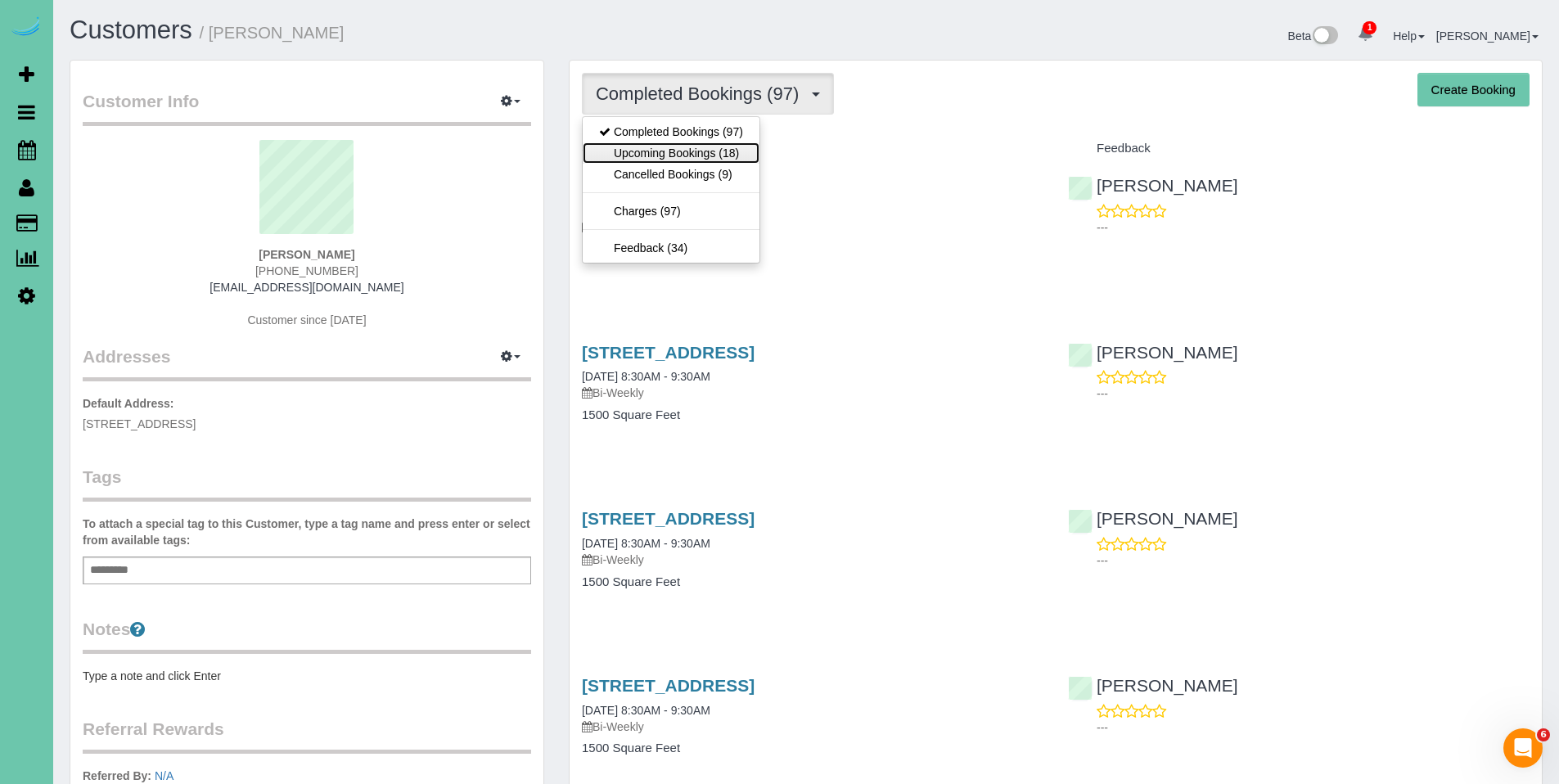
click at [680, 143] on link "Upcoming Bookings (18)" at bounding box center [670, 153] width 177 height 21
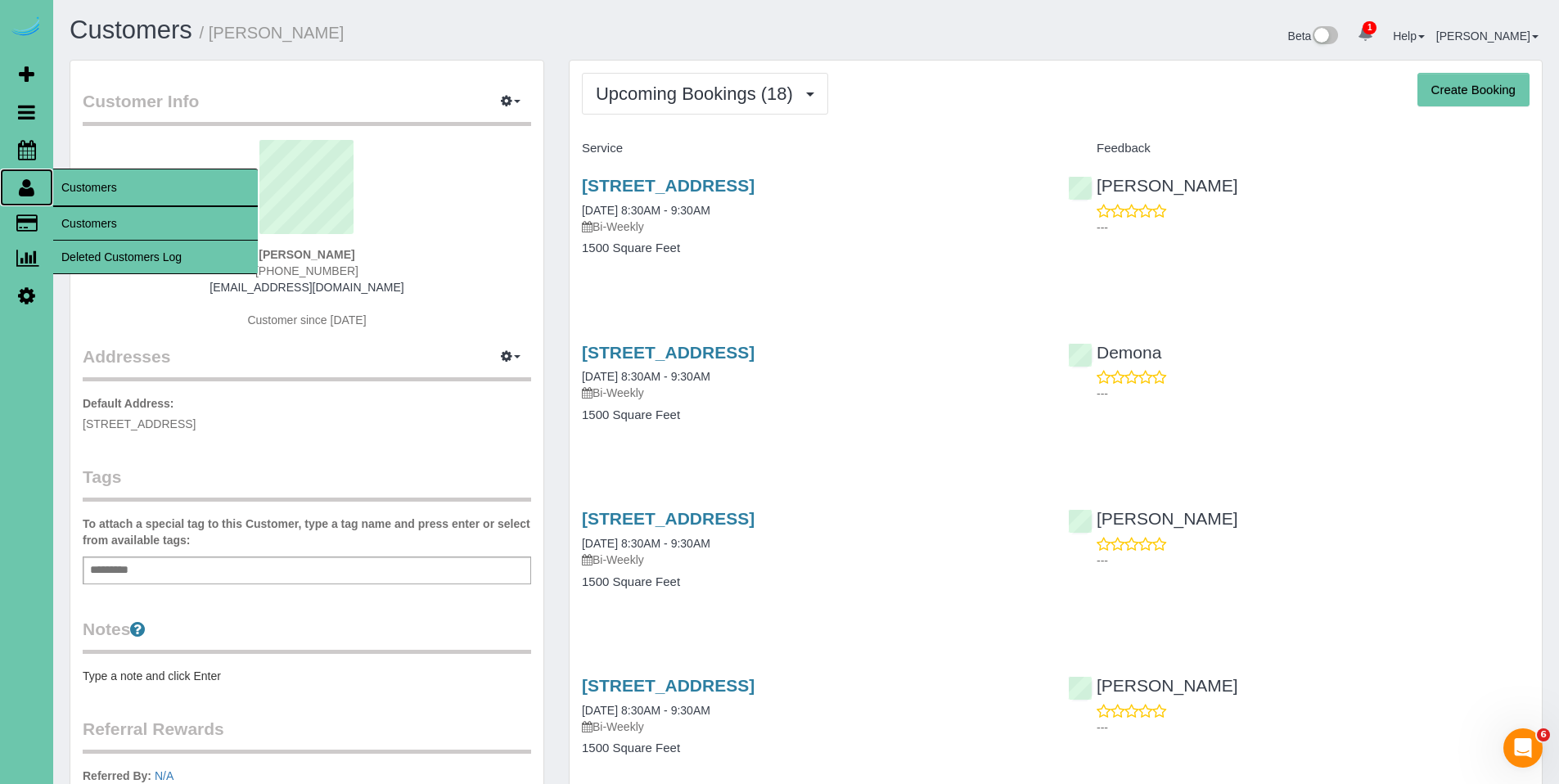
click at [31, 194] on icon at bounding box center [26, 187] width 15 height 20
click at [113, 216] on link "Customers" at bounding box center [155, 223] width 204 height 33
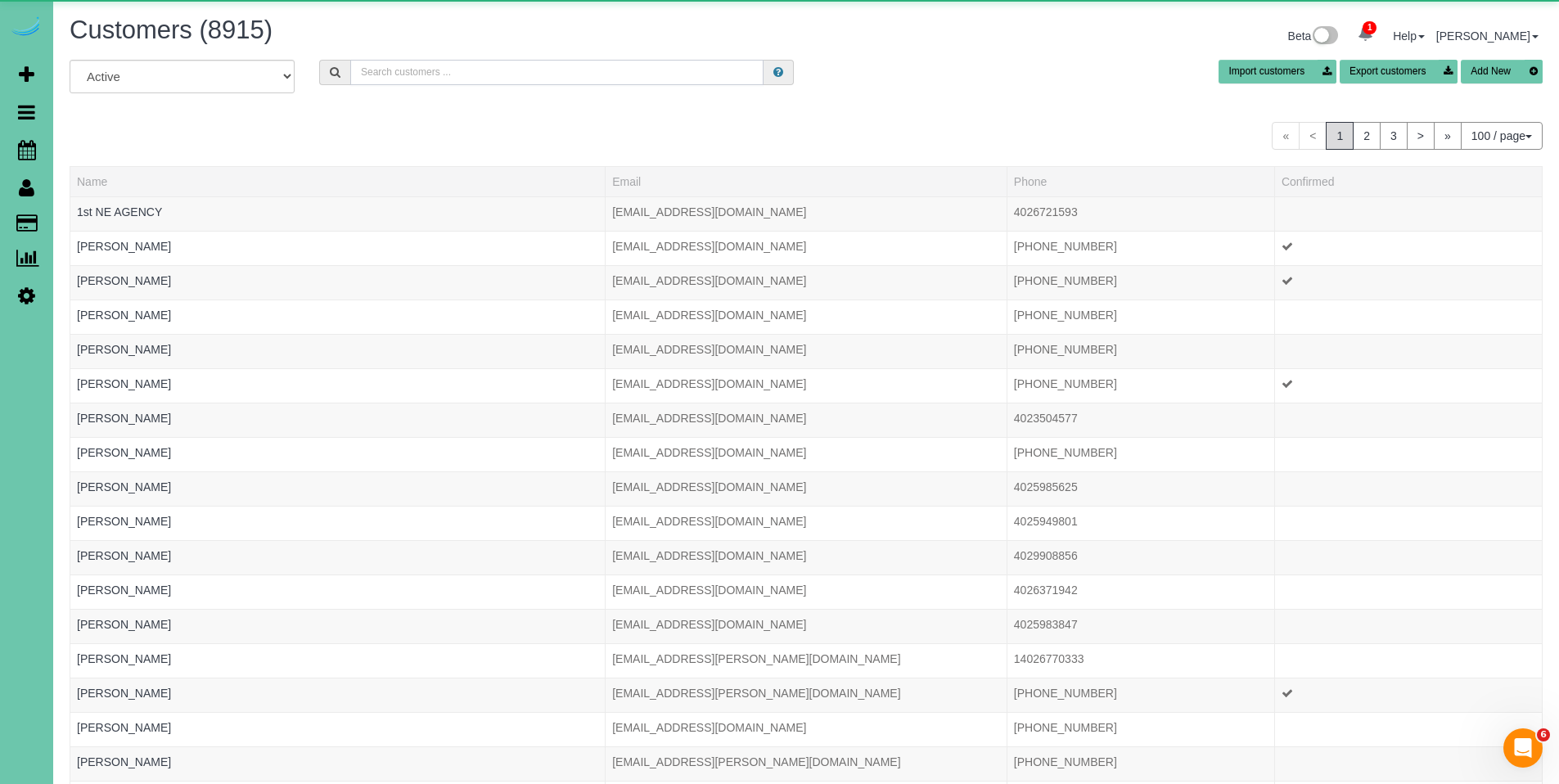
click at [406, 67] on input "text" at bounding box center [557, 73] width 413 height 25
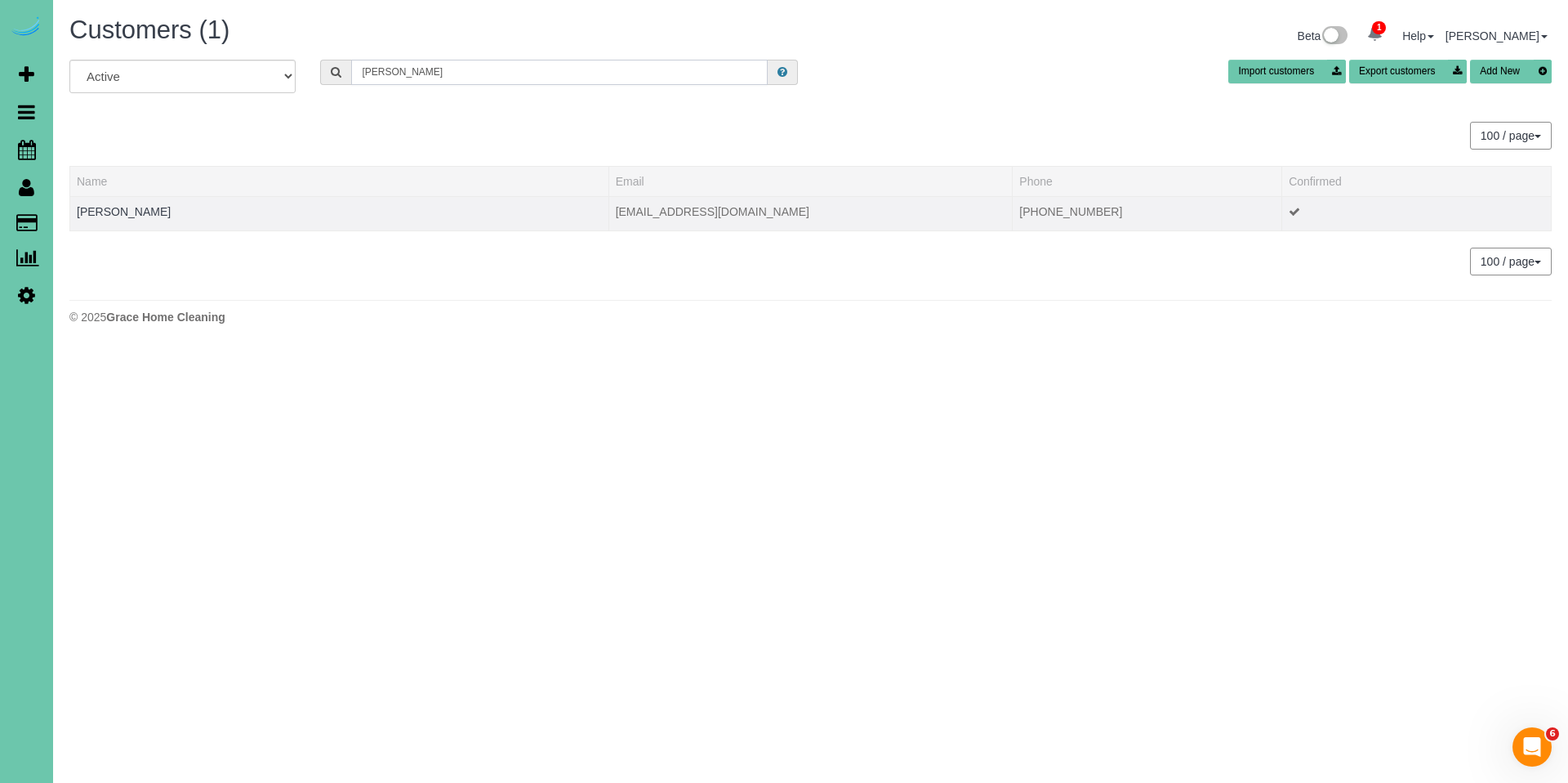
type input "kunkle"
click at [111, 220] on div at bounding box center [339, 221] width 525 height 5
click at [112, 214] on link "[PERSON_NAME]" at bounding box center [124, 211] width 94 height 13
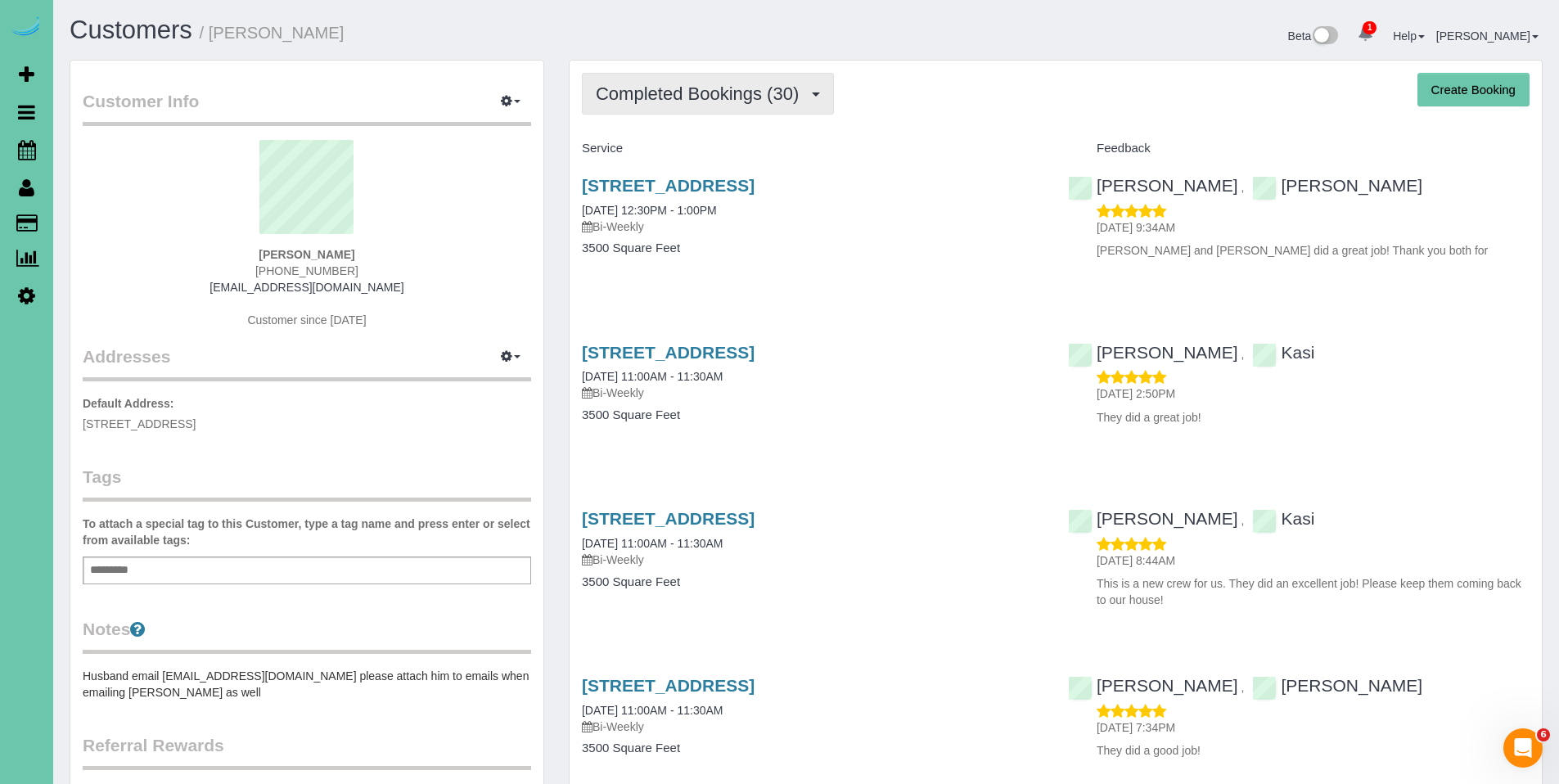
click at [663, 89] on span "Completed Bookings (30)" at bounding box center [701, 94] width 211 height 21
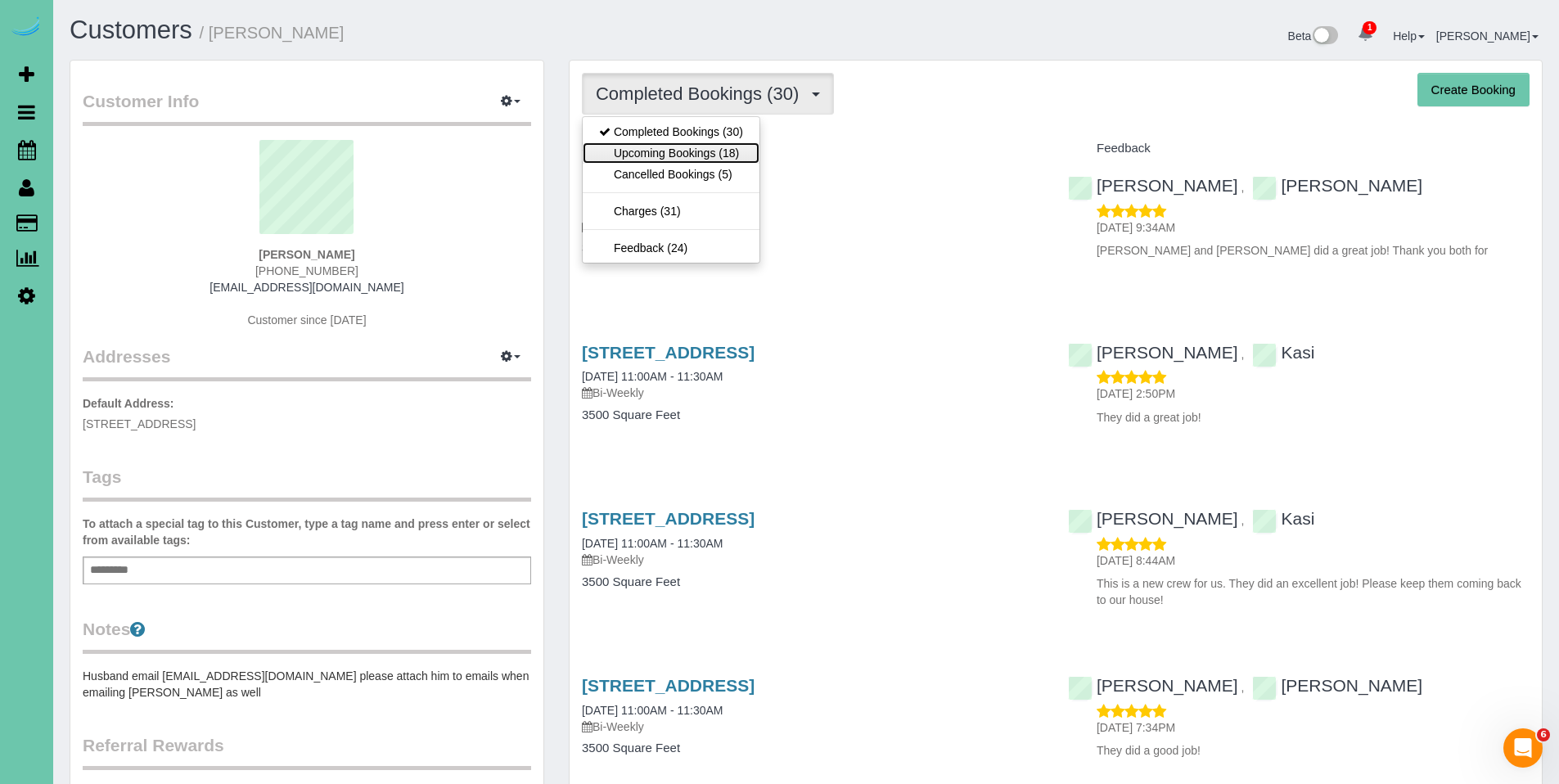
click at [660, 151] on link "Upcoming Bookings (18)" at bounding box center [670, 153] width 177 height 21
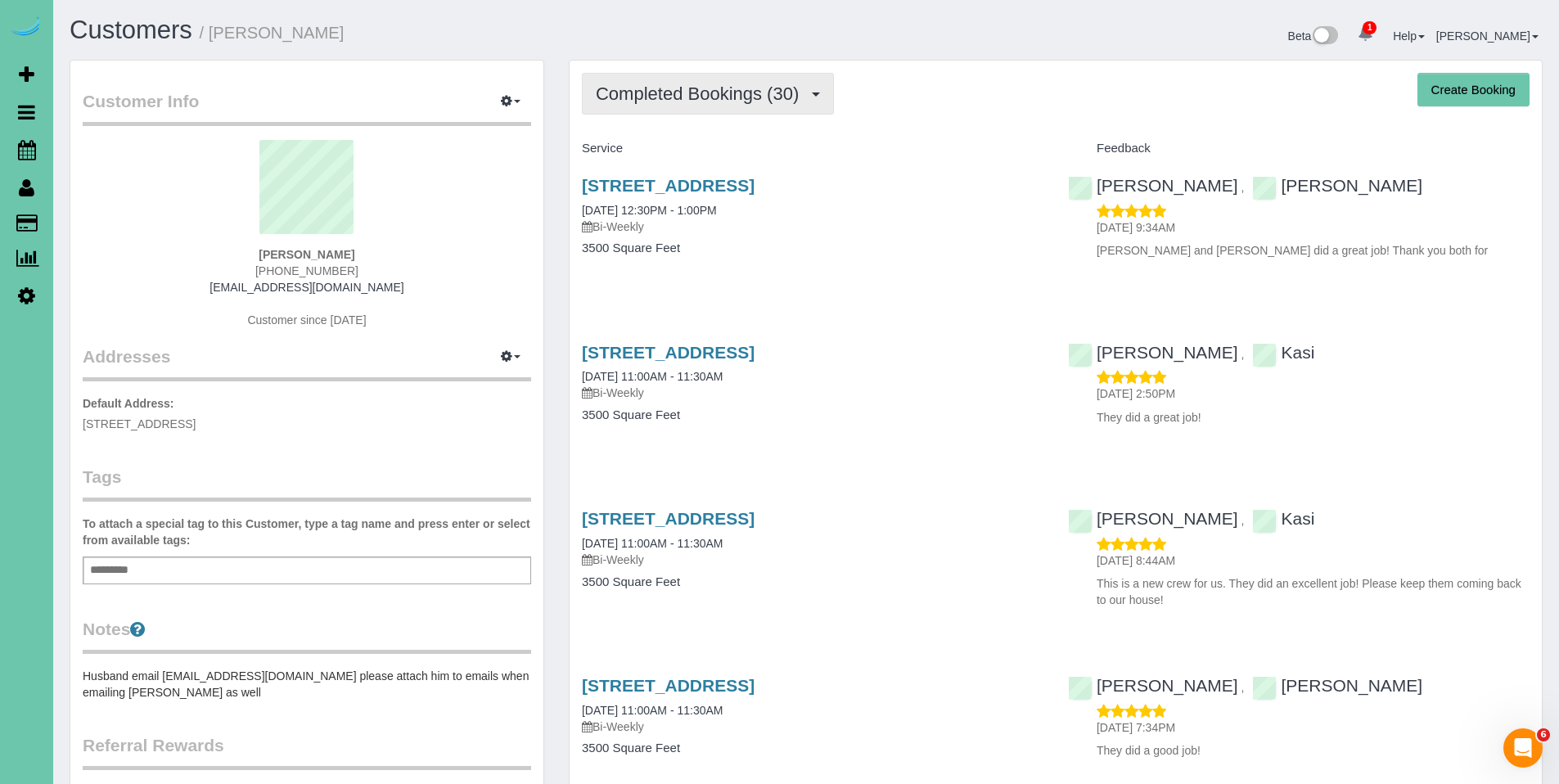
click at [697, 94] on span "Completed Bookings (30)" at bounding box center [701, 94] width 211 height 21
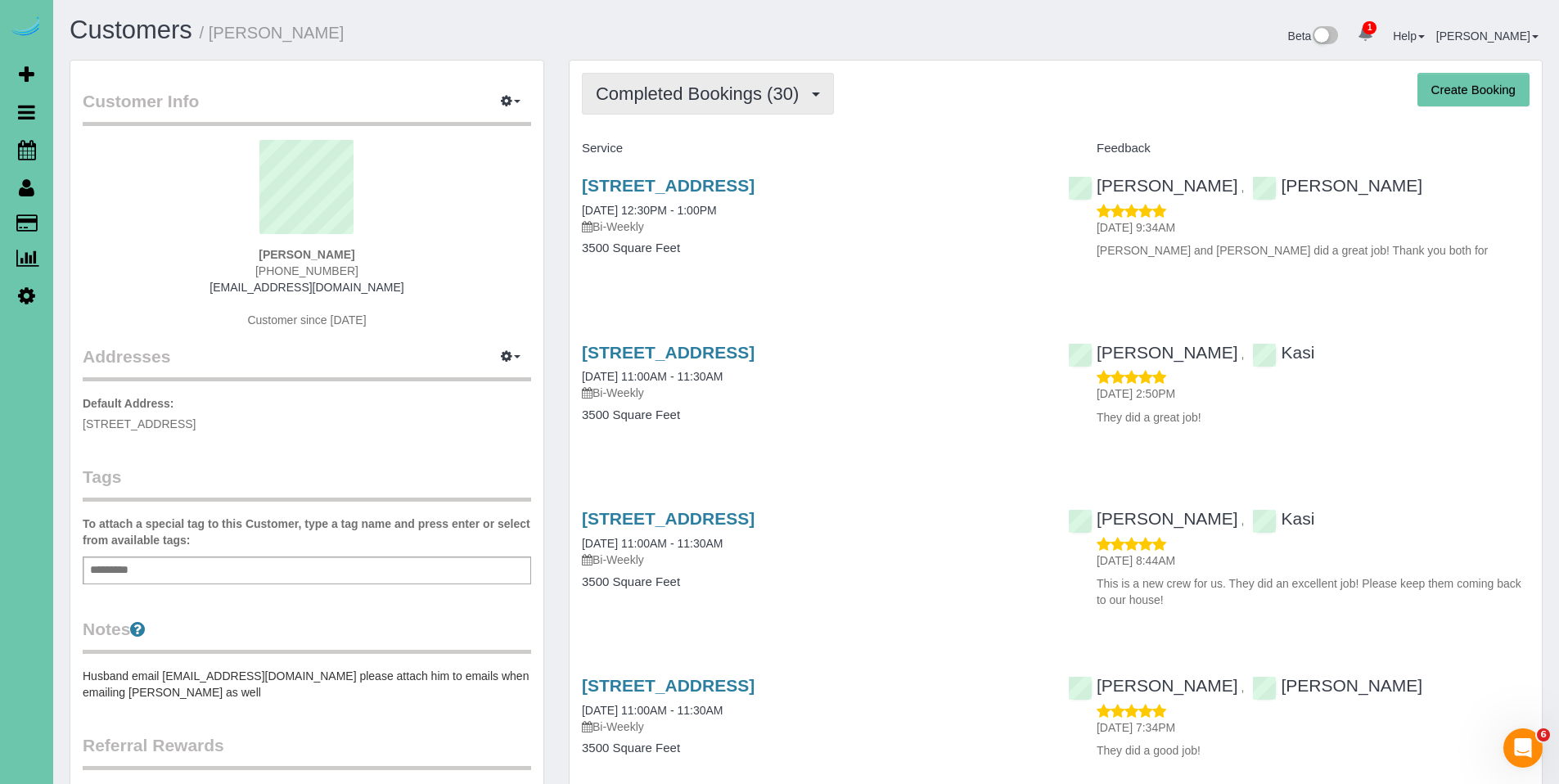
click at [694, 112] on button "Completed Bookings (30)" at bounding box center [707, 94] width 252 height 42
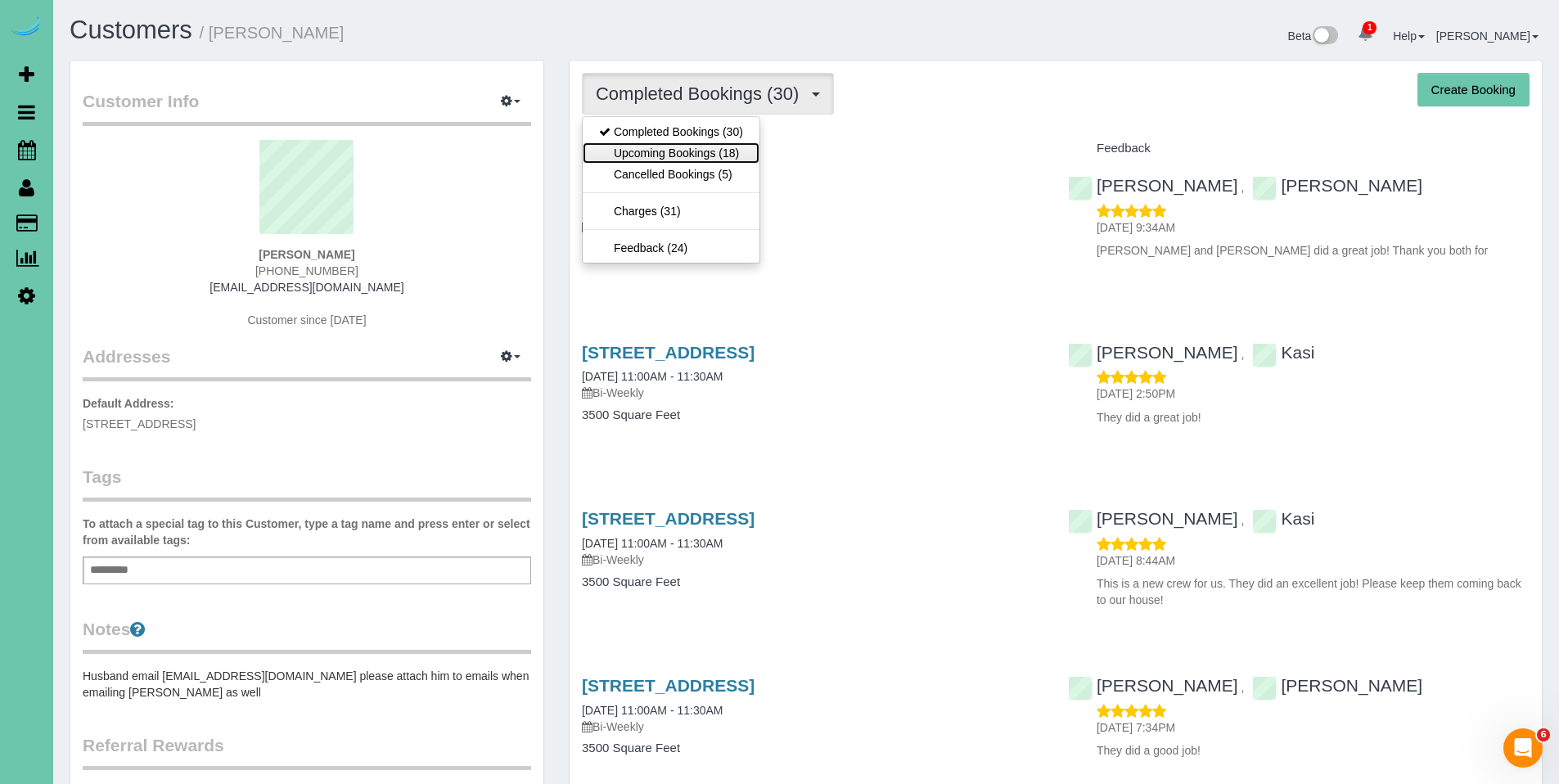
click at [680, 149] on link "Upcoming Bookings (18)" at bounding box center [670, 153] width 177 height 21
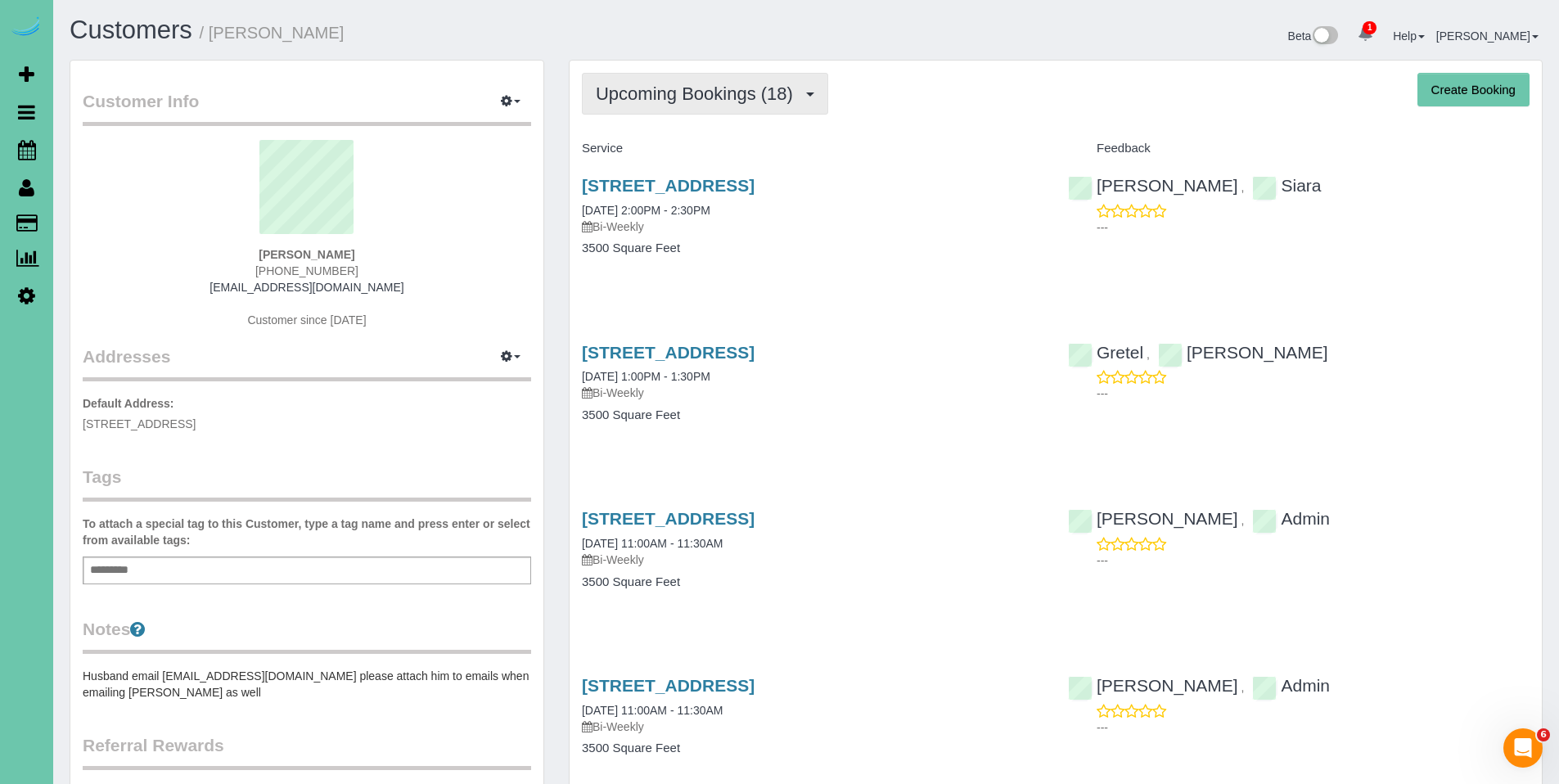
click at [669, 93] on span "Upcoming Bookings (18)" at bounding box center [699, 94] width 205 height 21
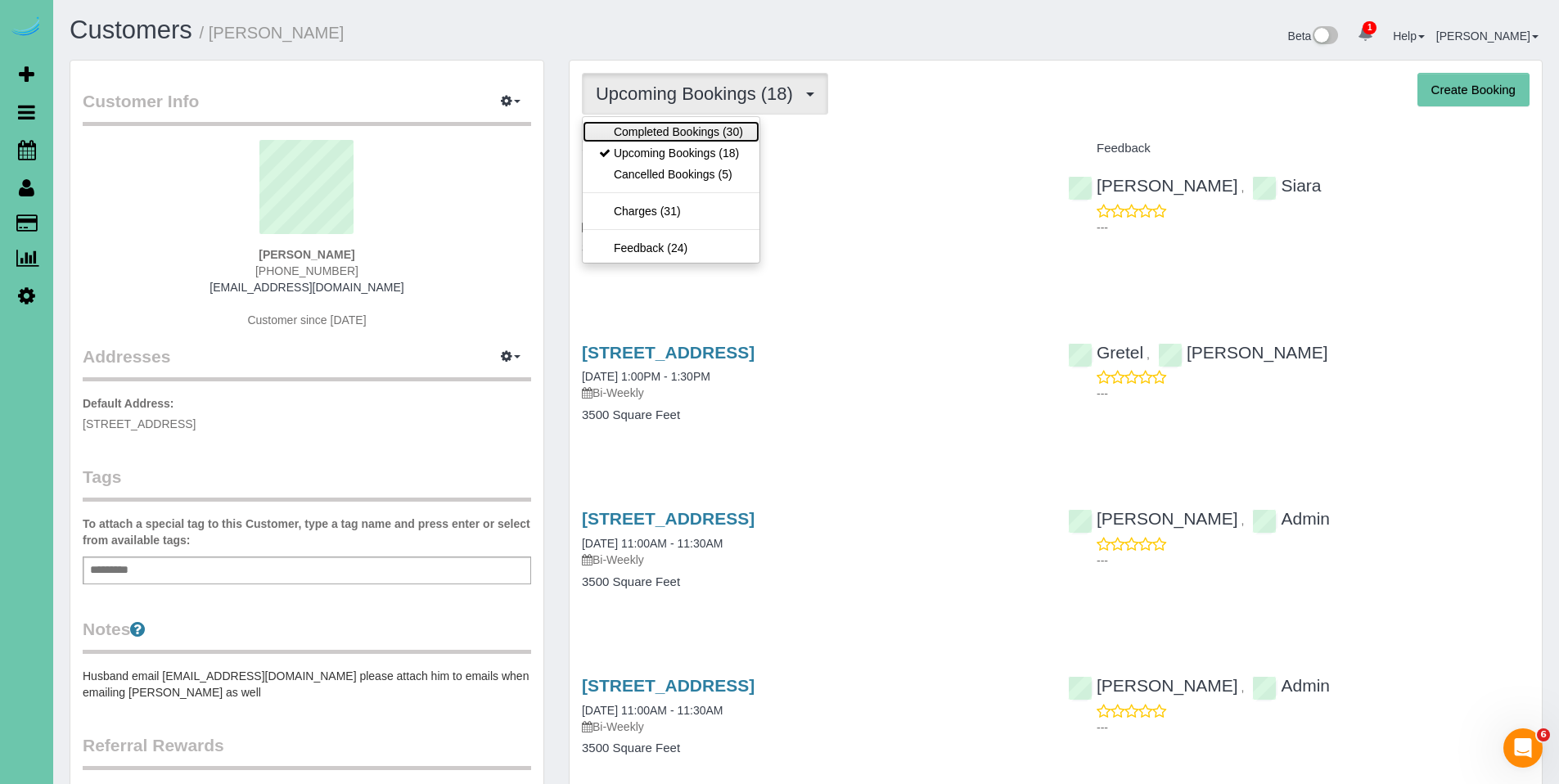
click at [667, 133] on link "Completed Bookings (30)" at bounding box center [670, 131] width 177 height 21
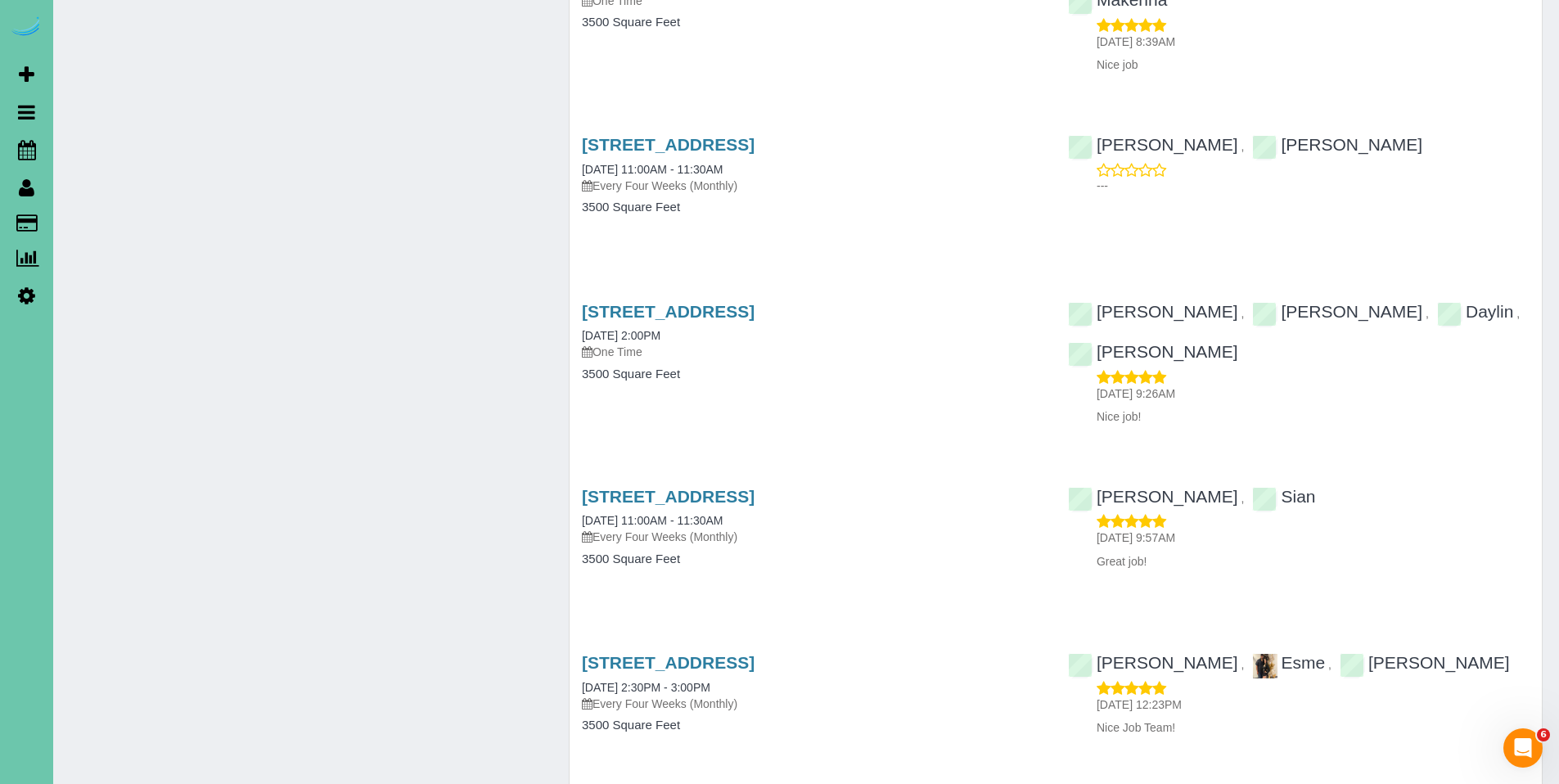
scroll to position [3684, 0]
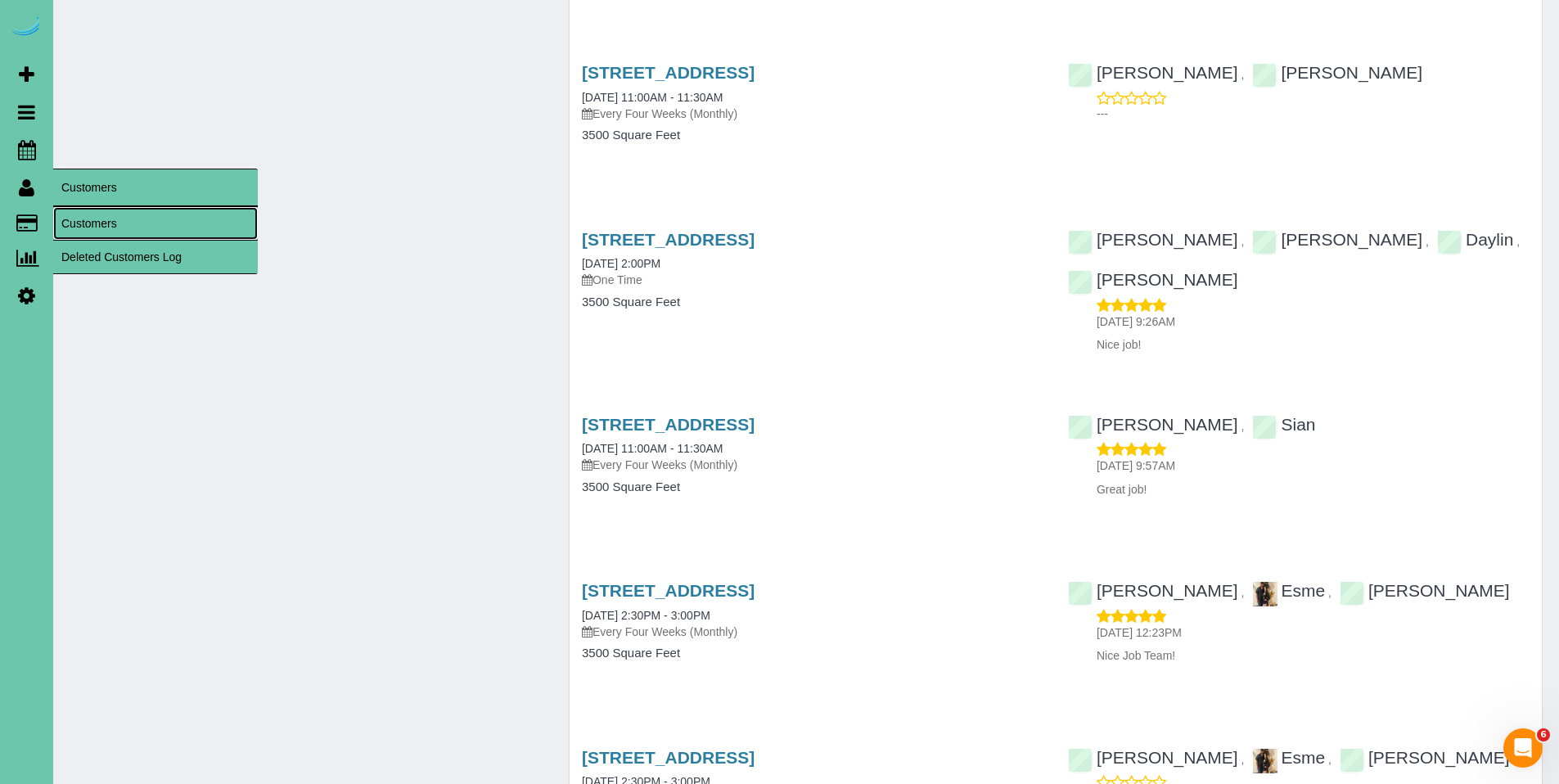
click at [82, 213] on link "Customers" at bounding box center [155, 223] width 204 height 33
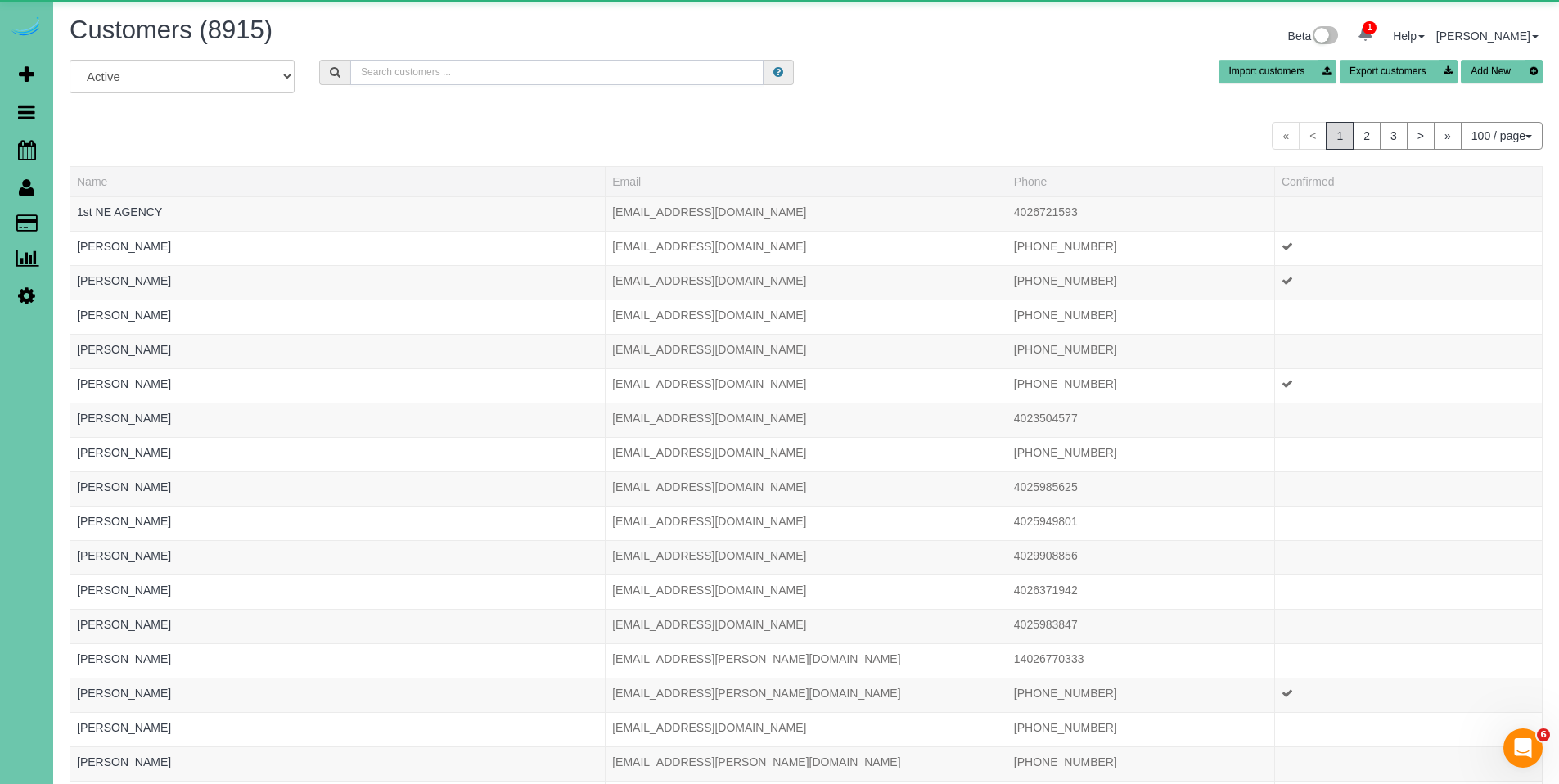
click at [555, 75] on input "text" at bounding box center [557, 73] width 413 height 25
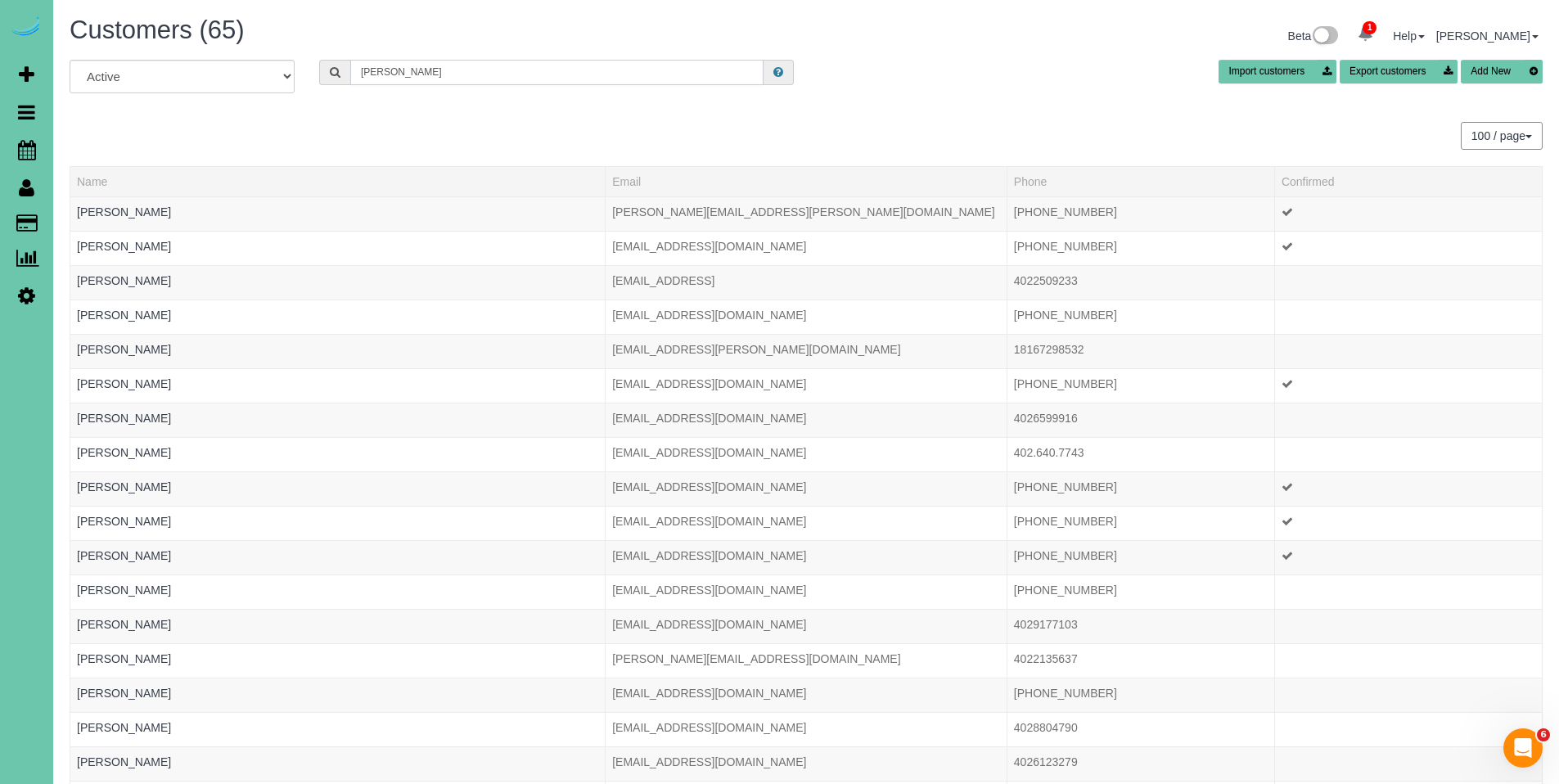
type input "[PERSON_NAME]"
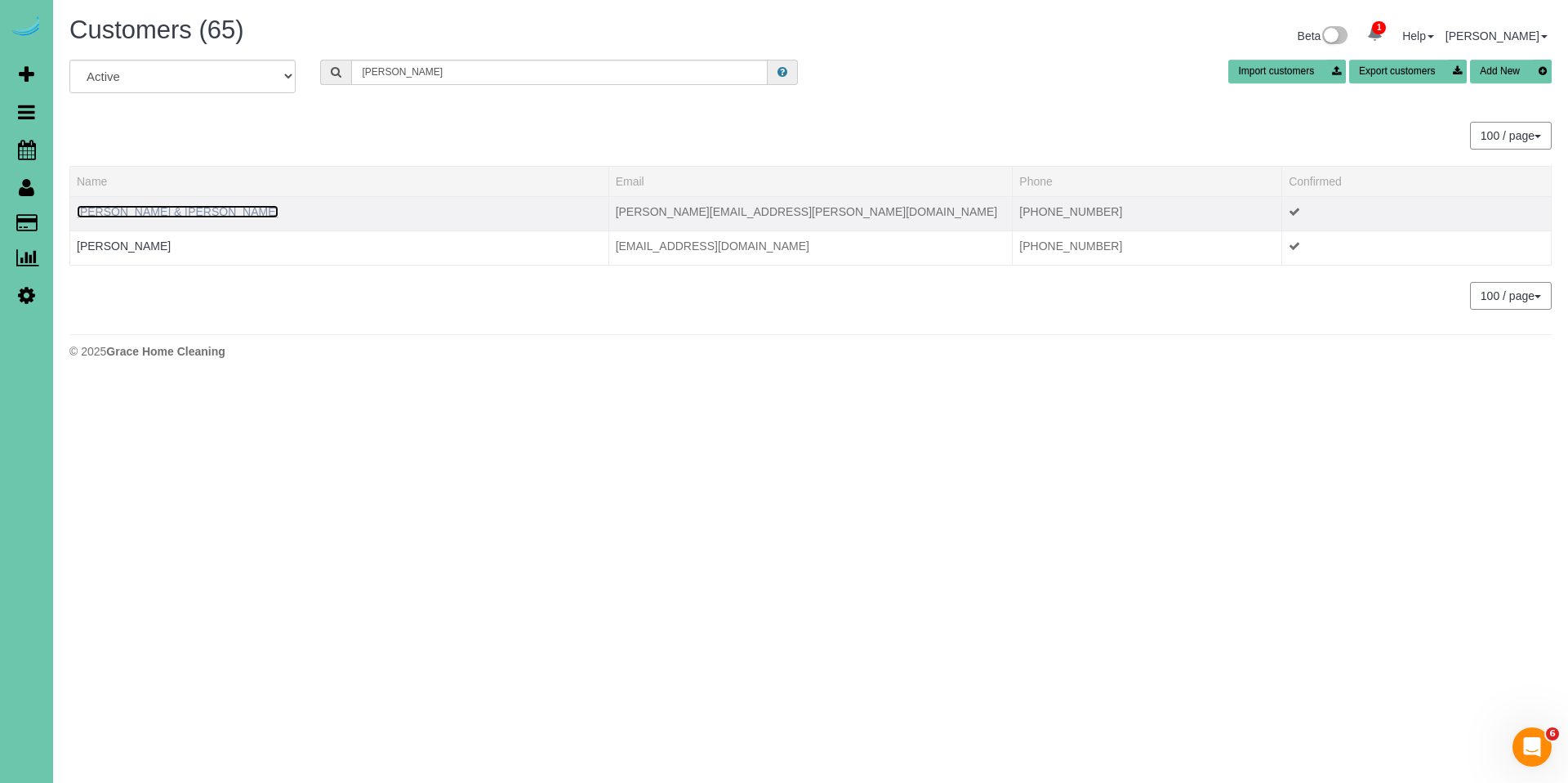
click at [155, 215] on link "[PERSON_NAME] & [PERSON_NAME]" at bounding box center [178, 211] width 201 height 13
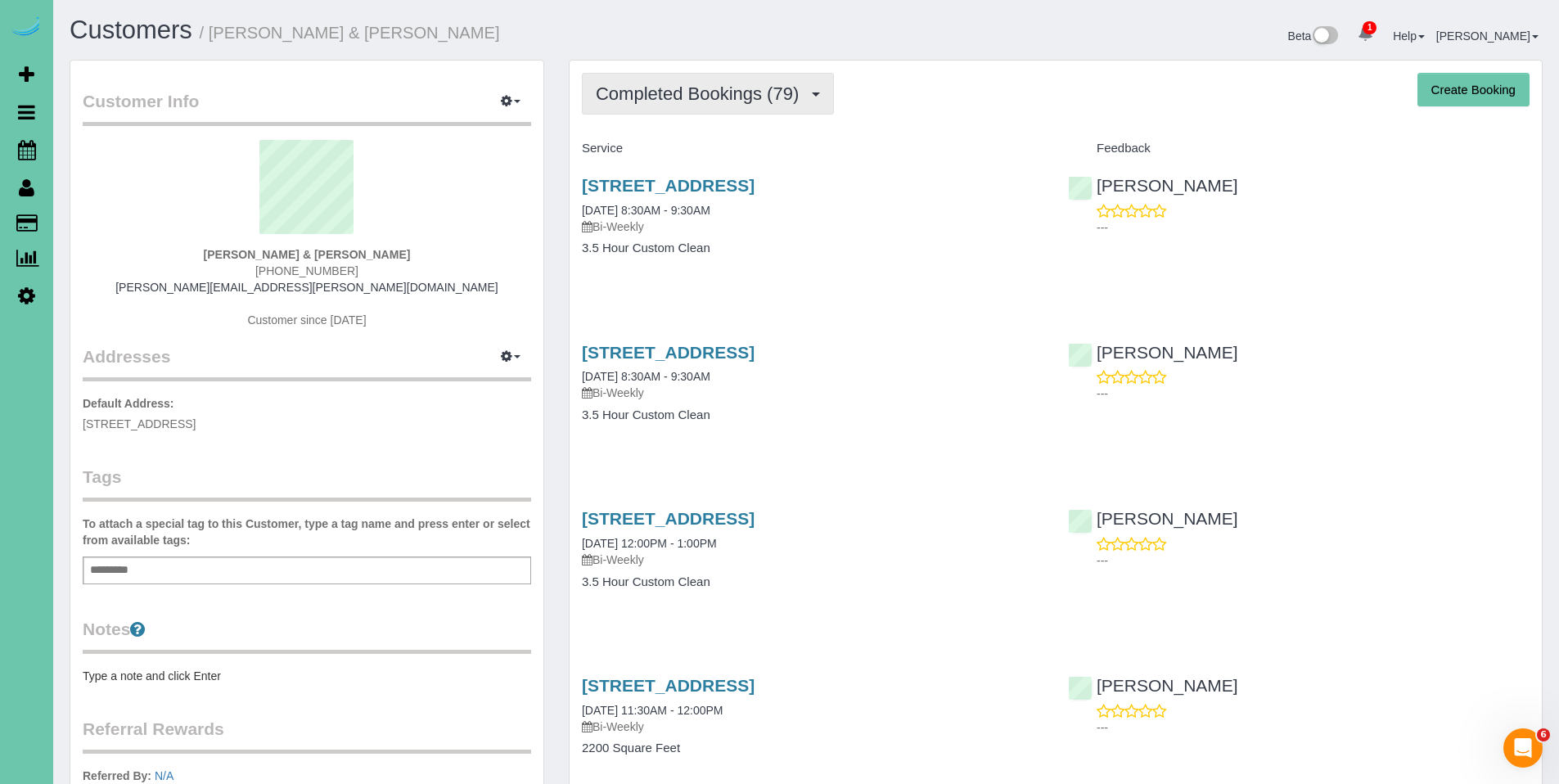
click at [677, 103] on span "Completed Bookings (79)" at bounding box center [701, 94] width 211 height 21
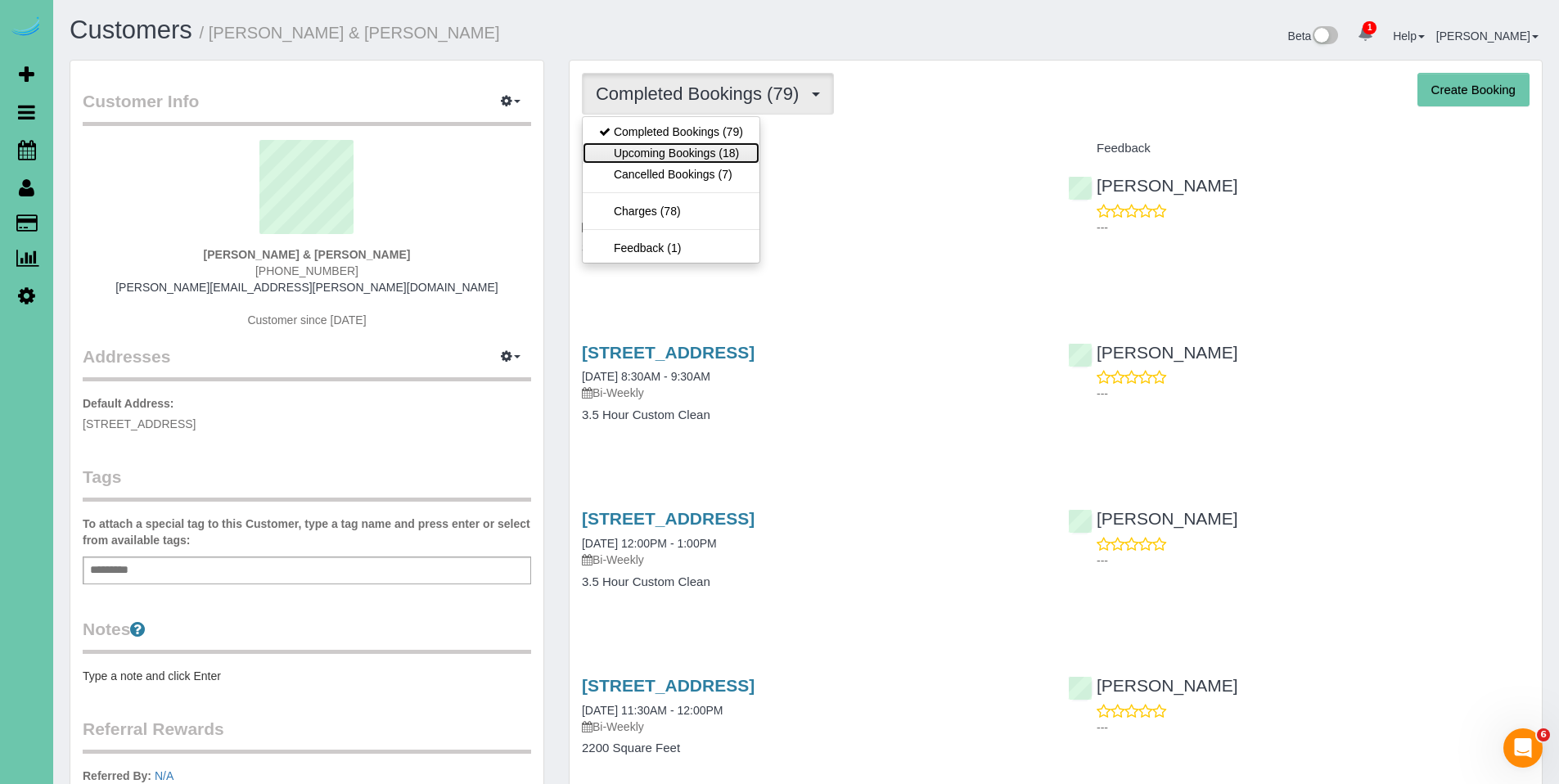
click at [672, 153] on link "Upcoming Bookings (18)" at bounding box center [670, 153] width 177 height 21
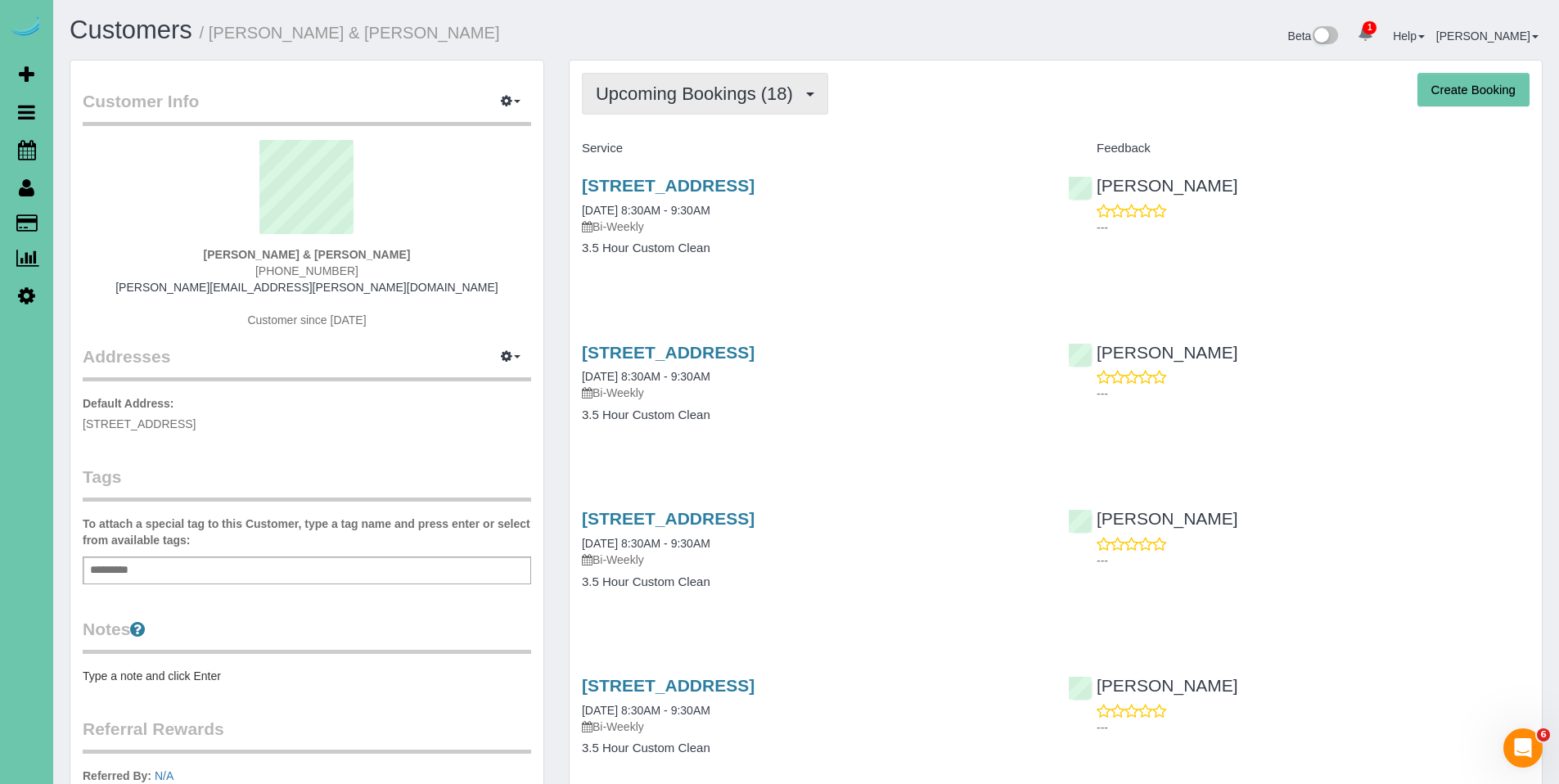
click at [673, 94] on span "Upcoming Bookings (18)" at bounding box center [699, 94] width 205 height 21
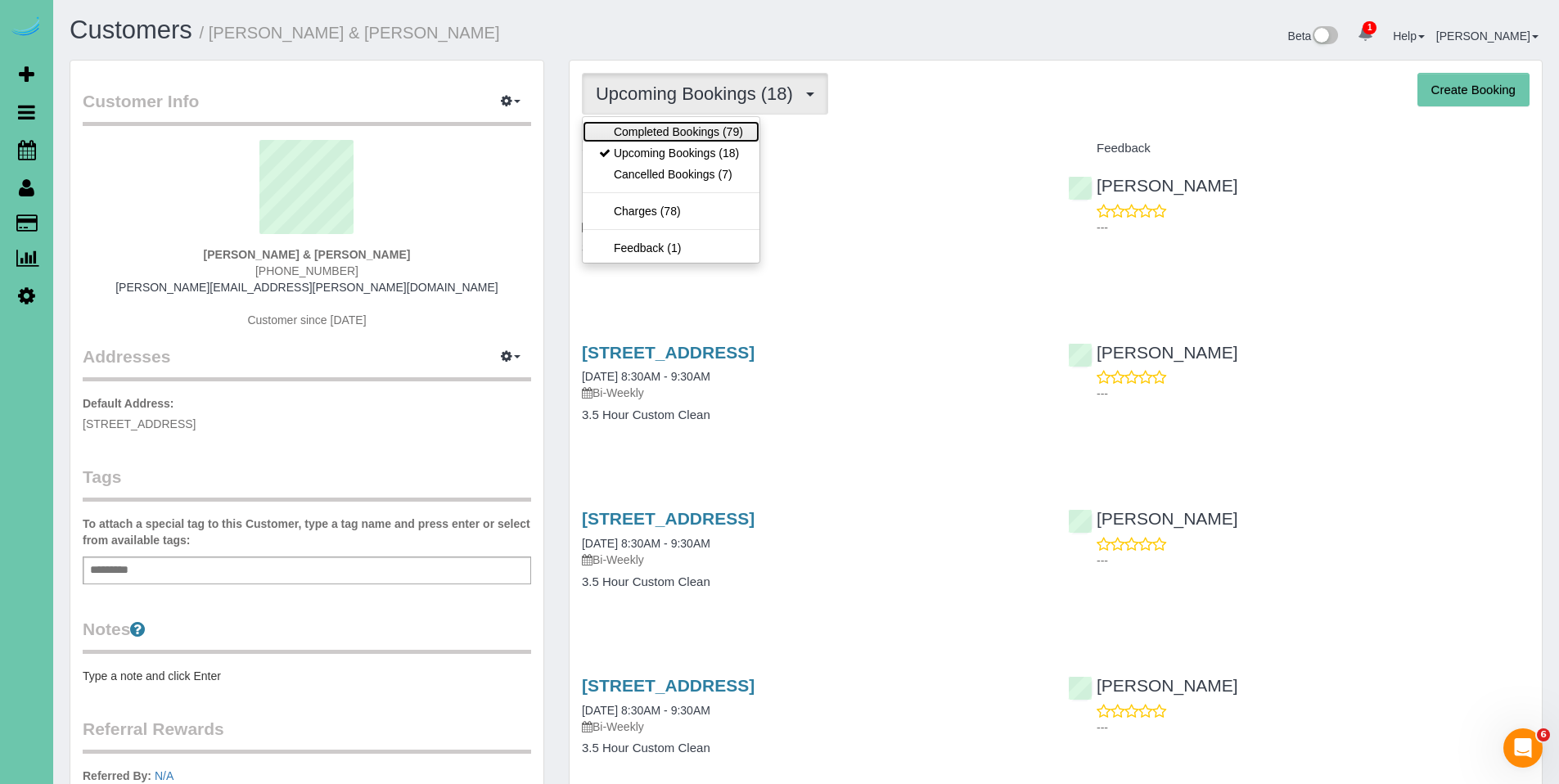
click at [669, 135] on link "Completed Bookings (79)" at bounding box center [670, 131] width 177 height 21
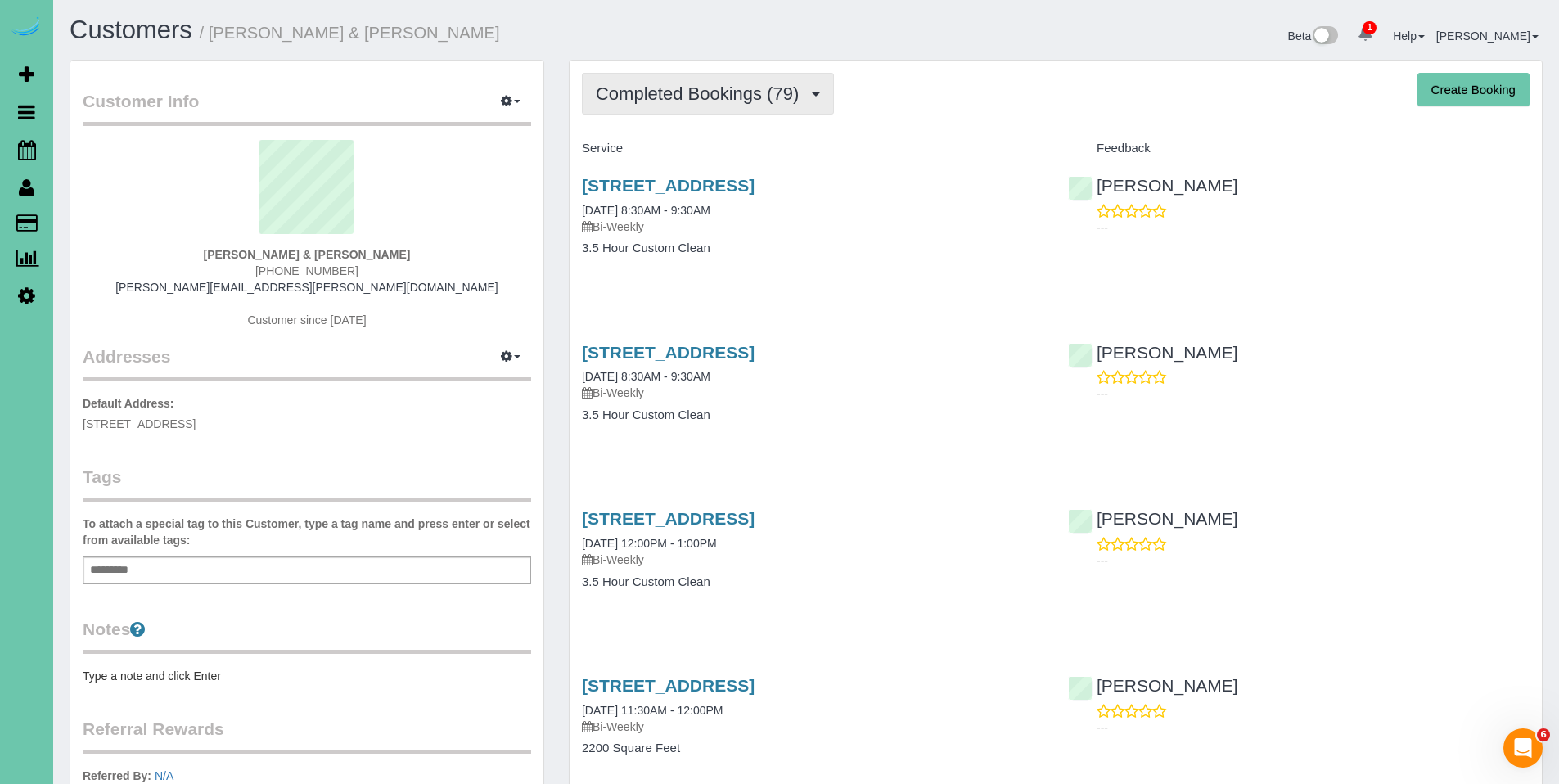
click at [712, 94] on span "Completed Bookings (79)" at bounding box center [701, 94] width 211 height 21
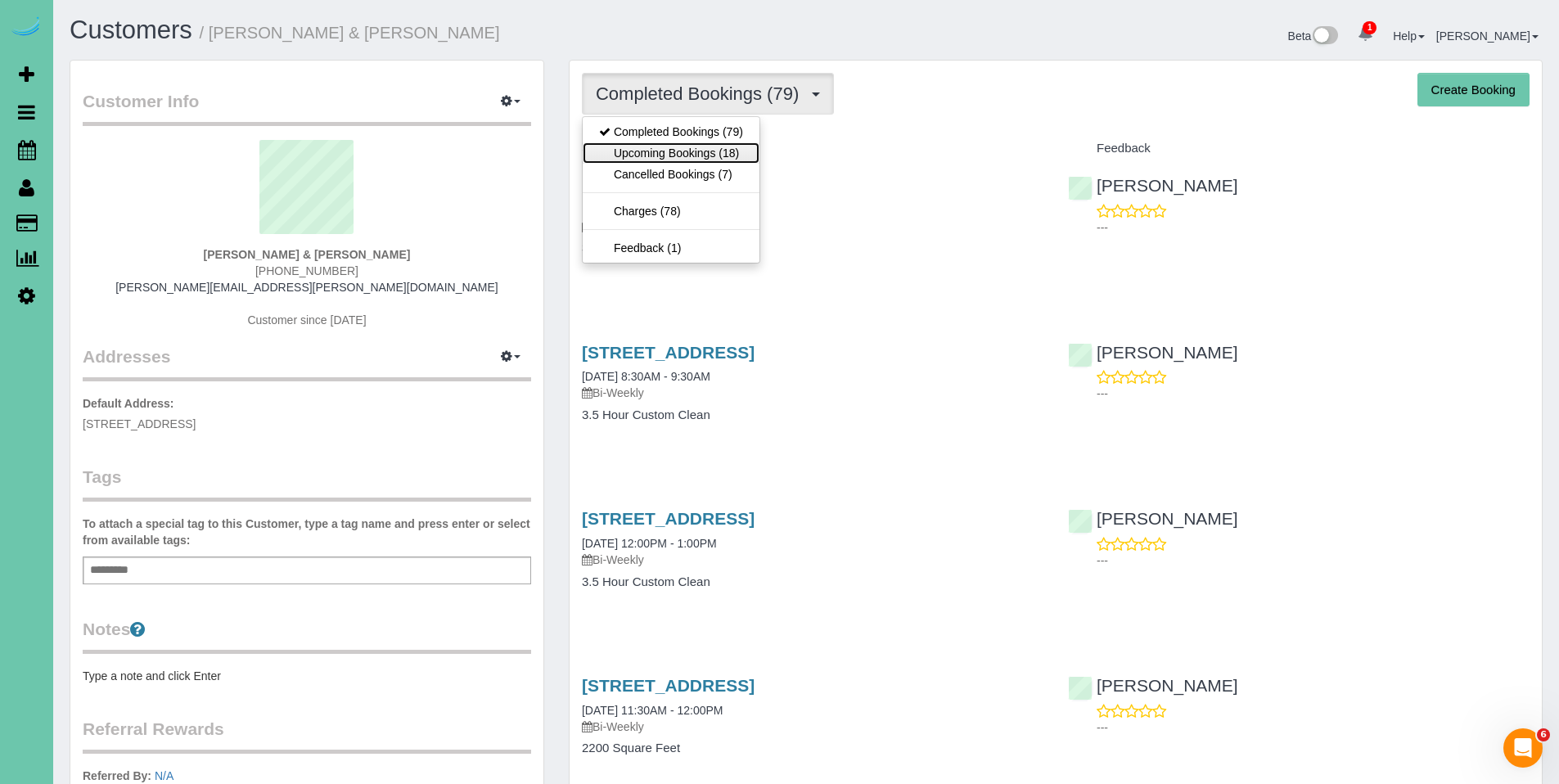
click at [694, 144] on link "Upcoming Bookings (18)" at bounding box center [670, 153] width 177 height 21
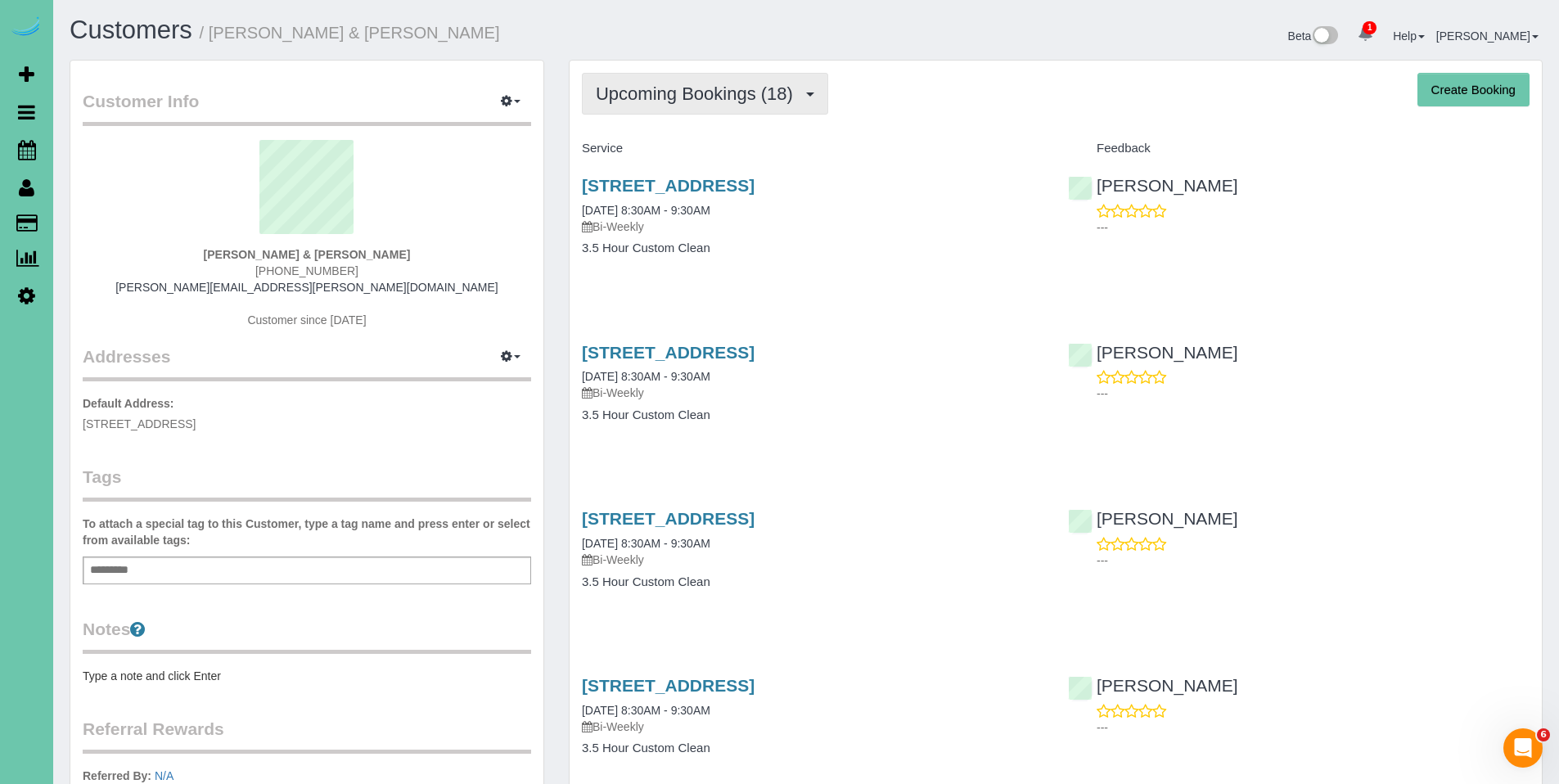
click at [676, 90] on span "Upcoming Bookings (18)" at bounding box center [699, 94] width 205 height 21
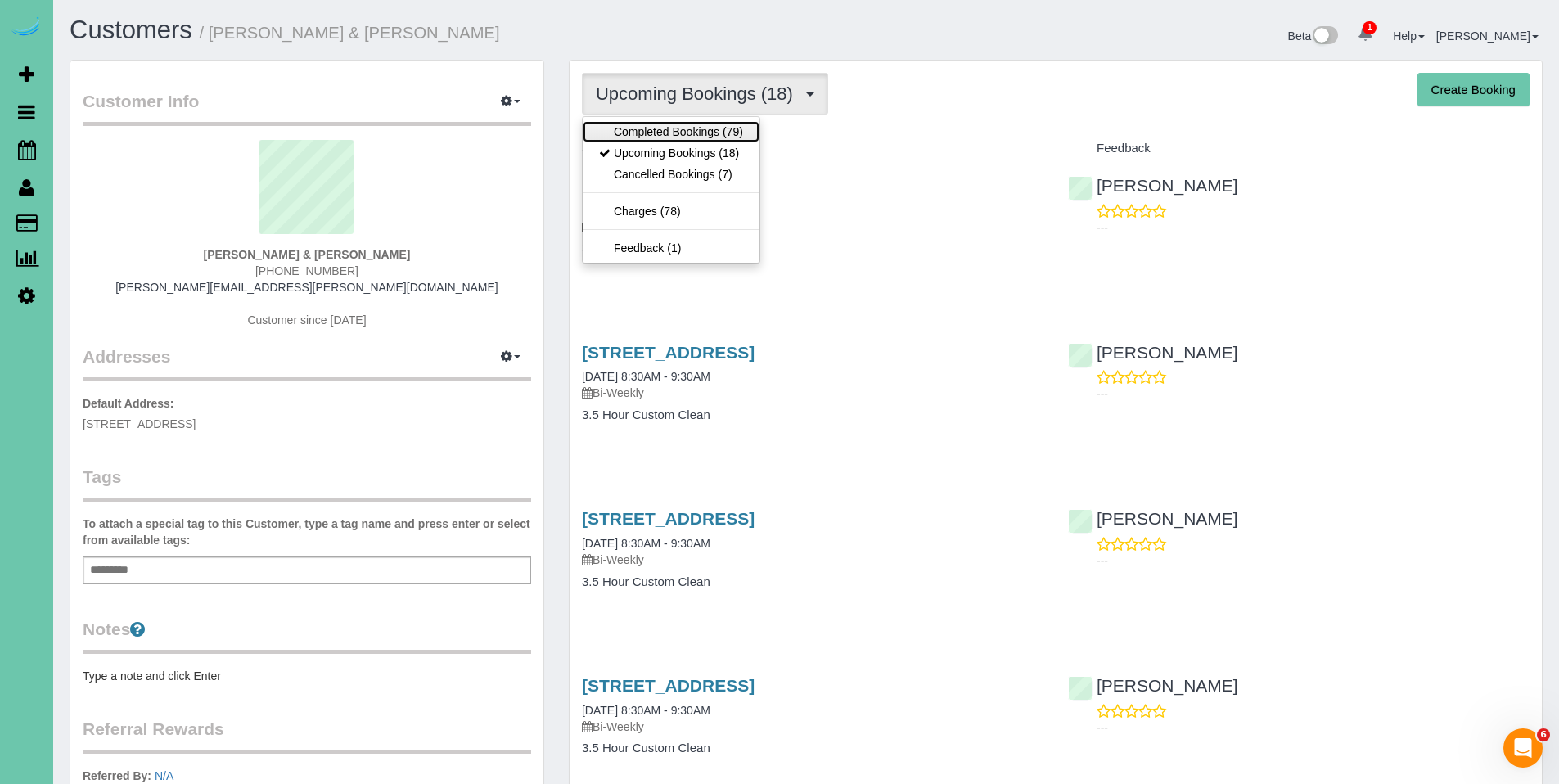
click at [667, 128] on link "Completed Bookings (79)" at bounding box center [670, 131] width 177 height 21
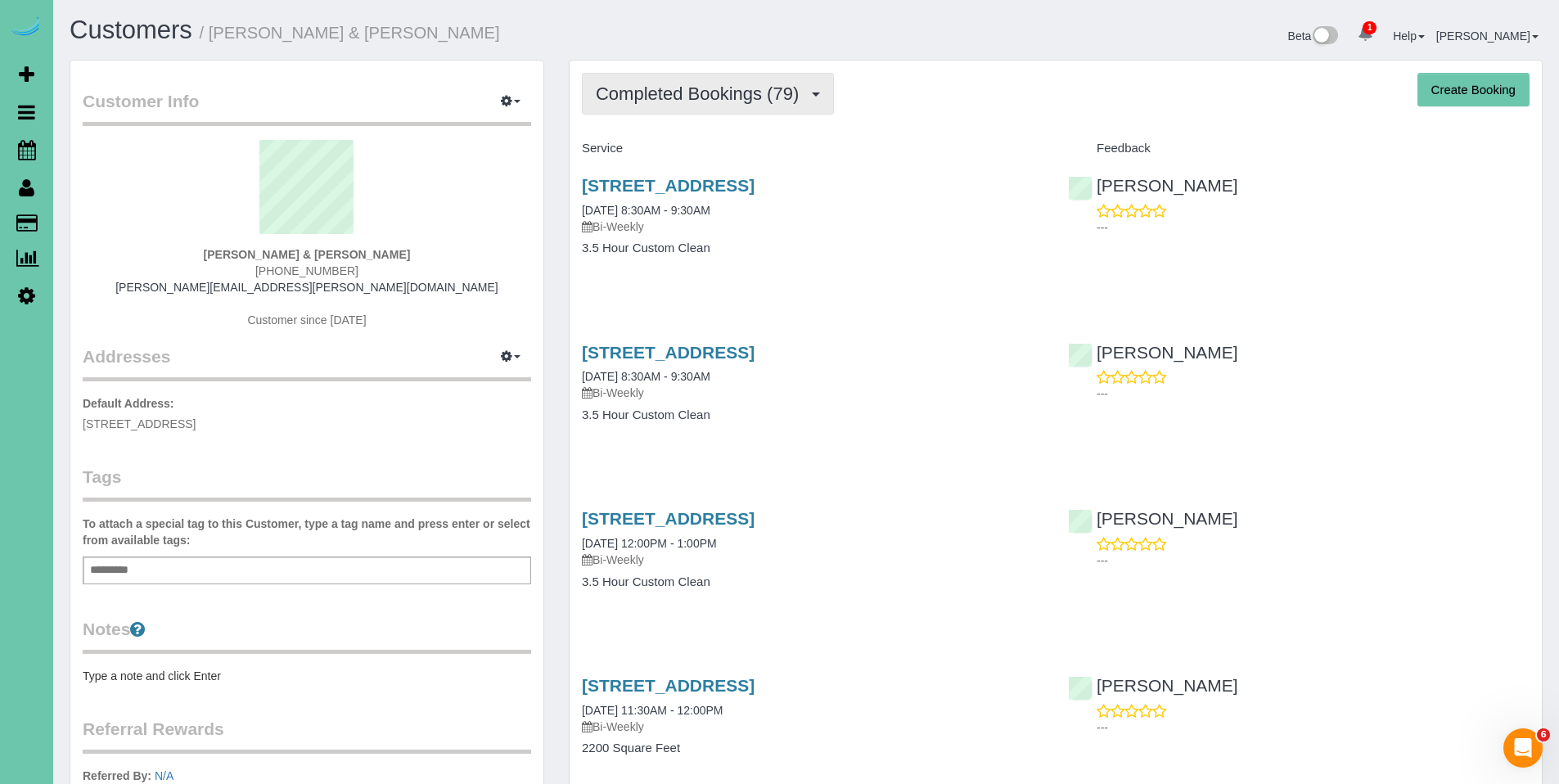
click at [700, 94] on span "Completed Bookings (79)" at bounding box center [701, 94] width 211 height 21
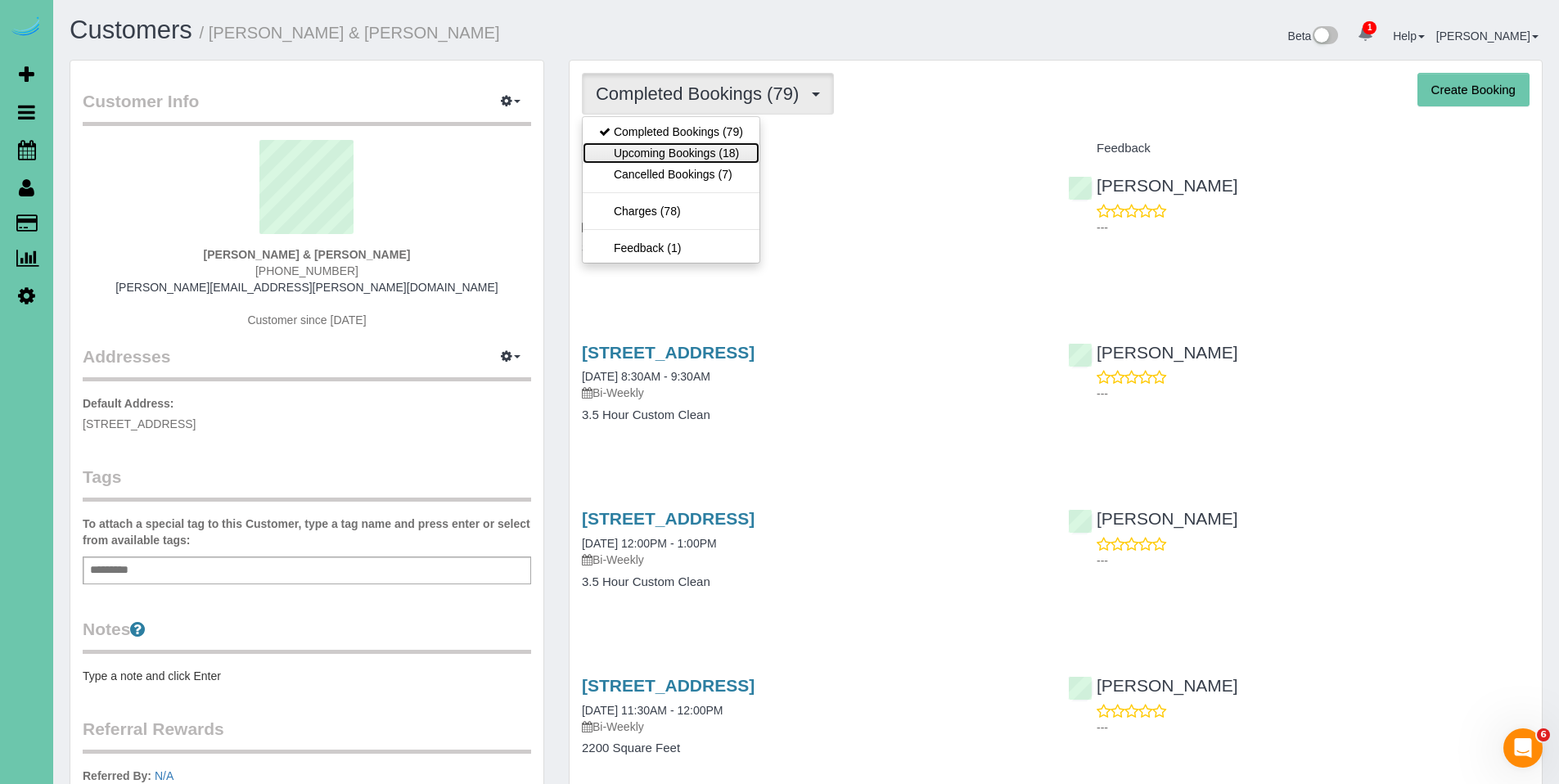
click at [676, 154] on link "Upcoming Bookings (18)" at bounding box center [670, 153] width 177 height 21
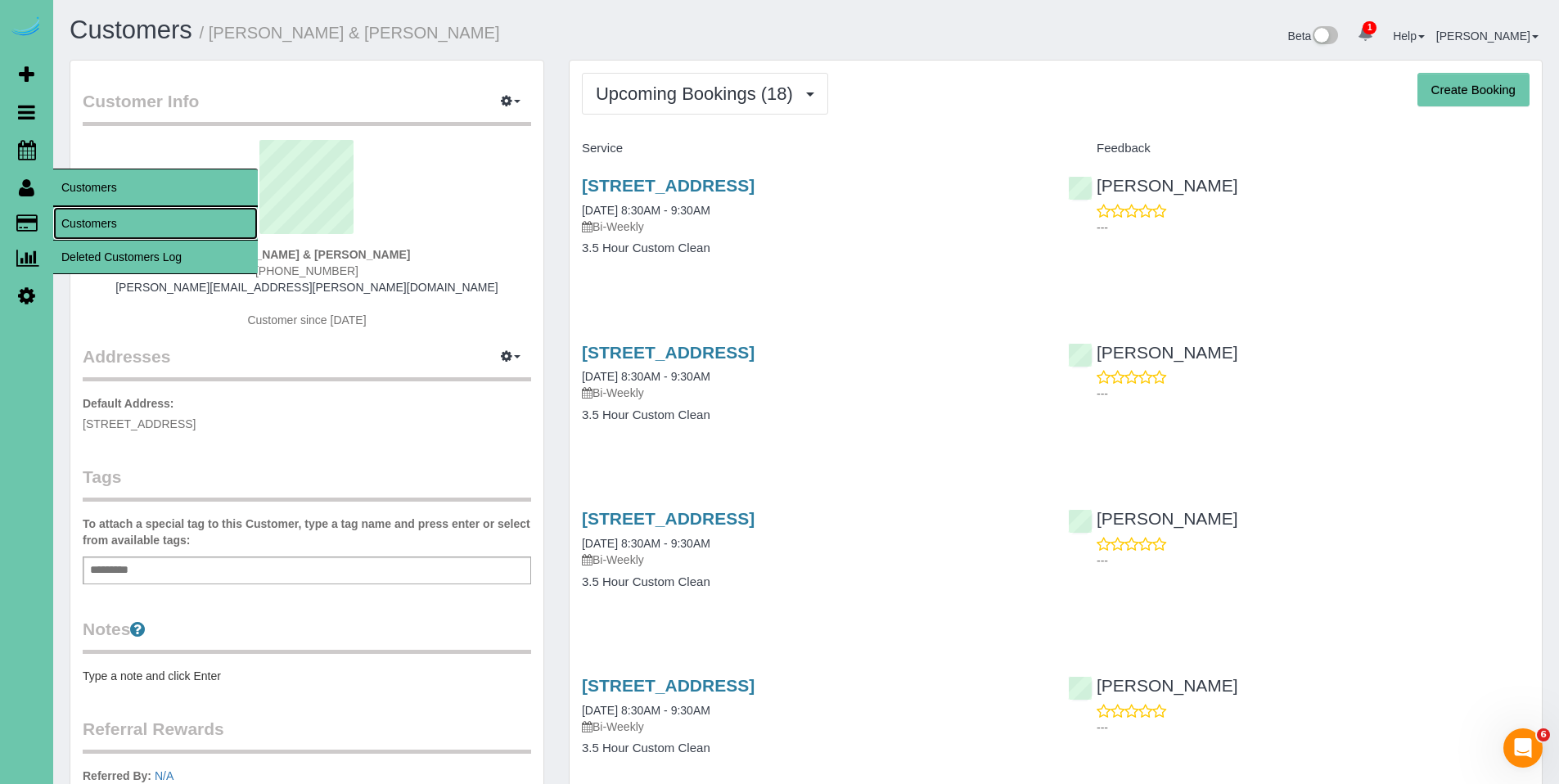
click at [91, 222] on link "Customers" at bounding box center [155, 223] width 204 height 33
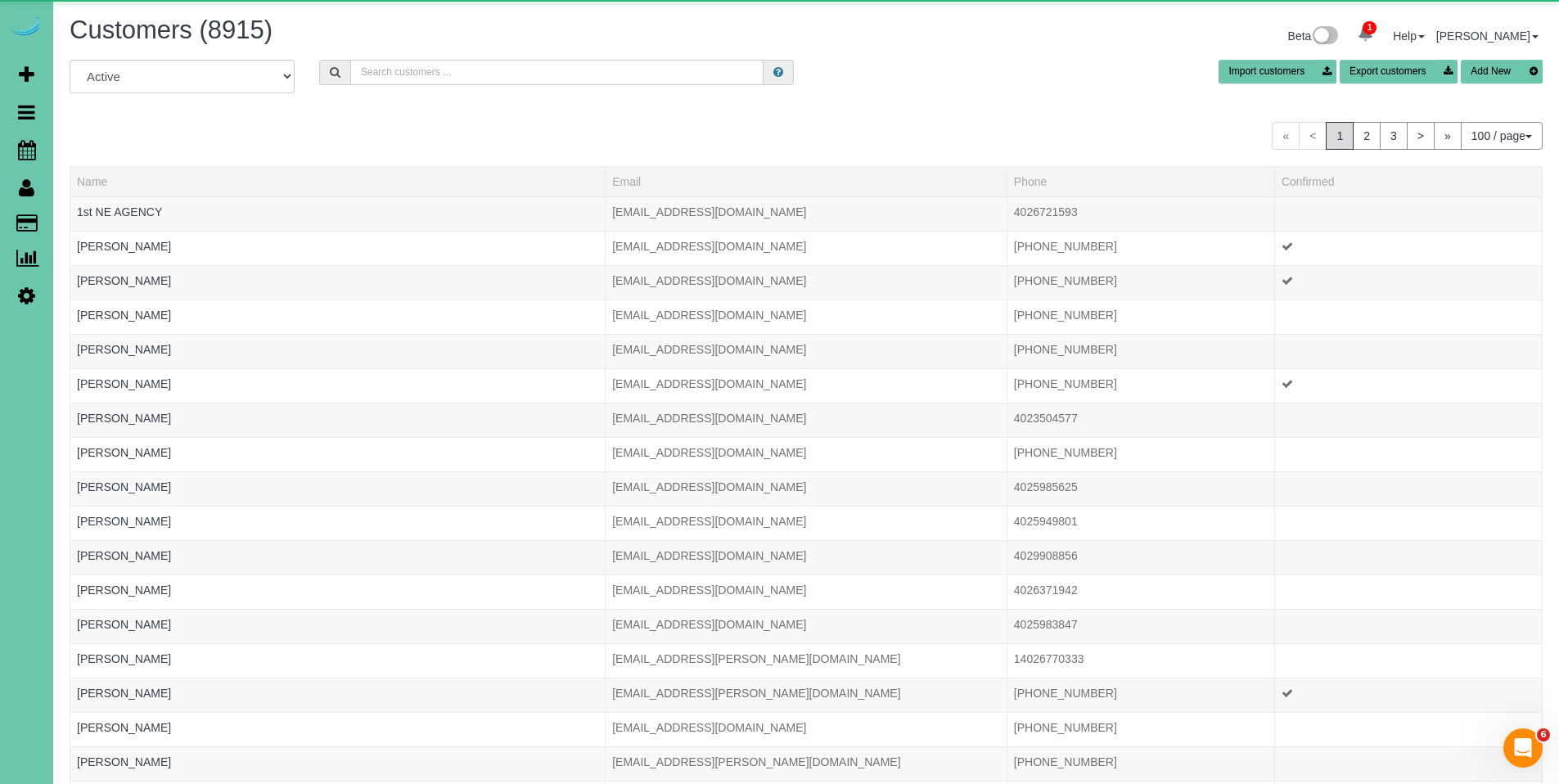
click at [556, 74] on input "text" at bounding box center [557, 73] width 413 height 25
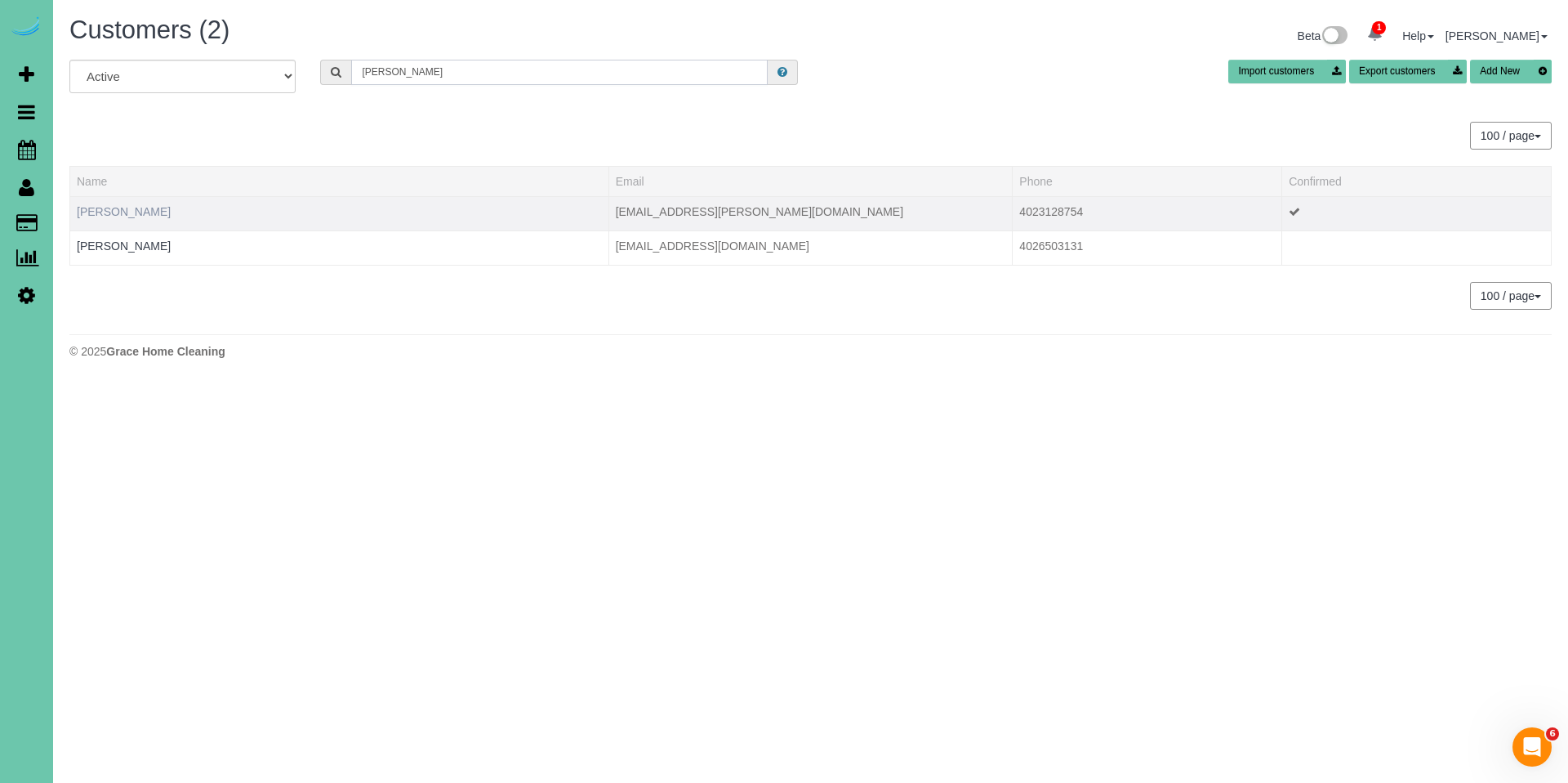
type input "[PERSON_NAME]"
click at [104, 216] on link "[PERSON_NAME]" at bounding box center [124, 211] width 94 height 13
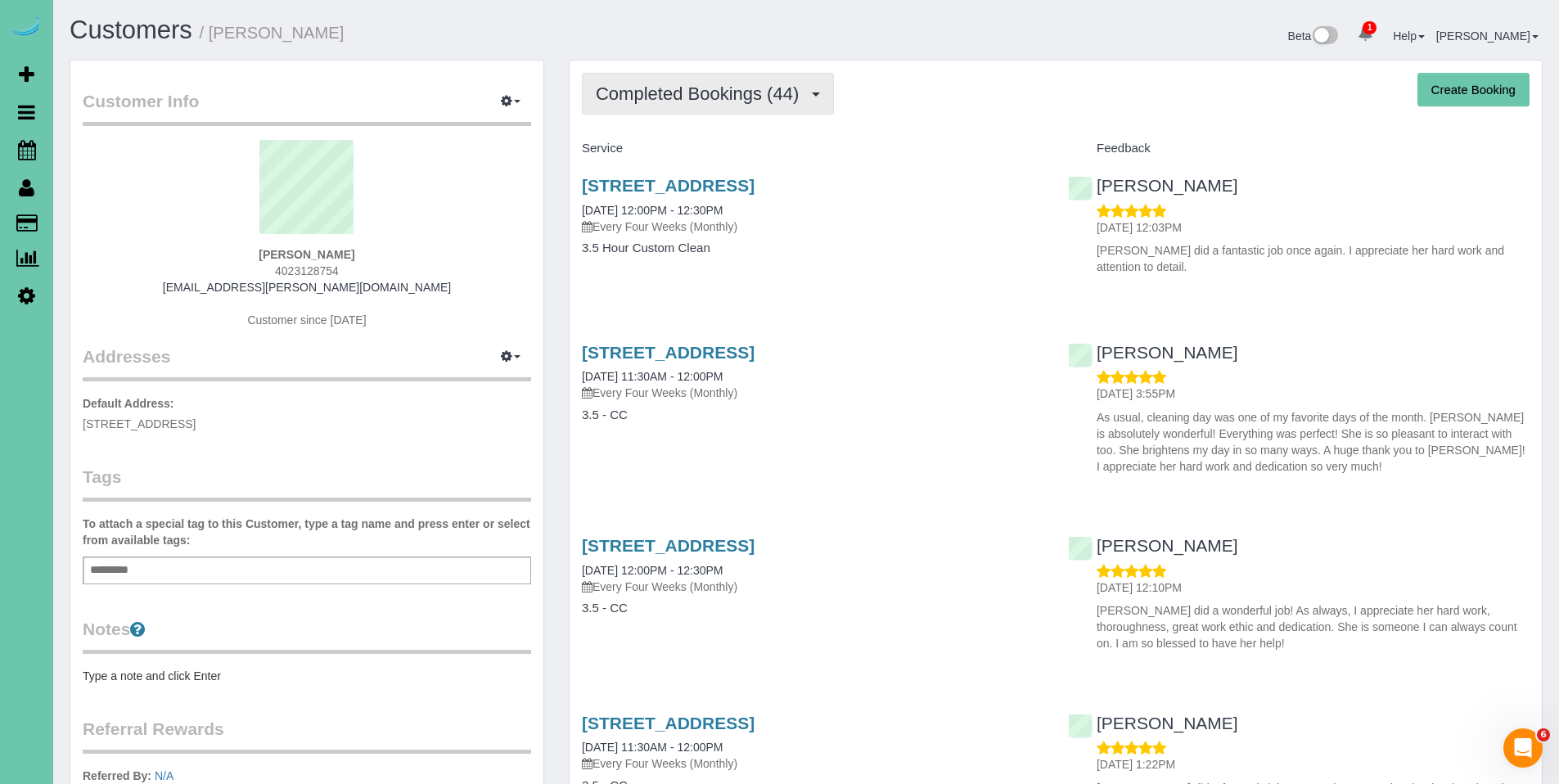
click at [706, 98] on span "Completed Bookings (44)" at bounding box center [701, 94] width 211 height 21
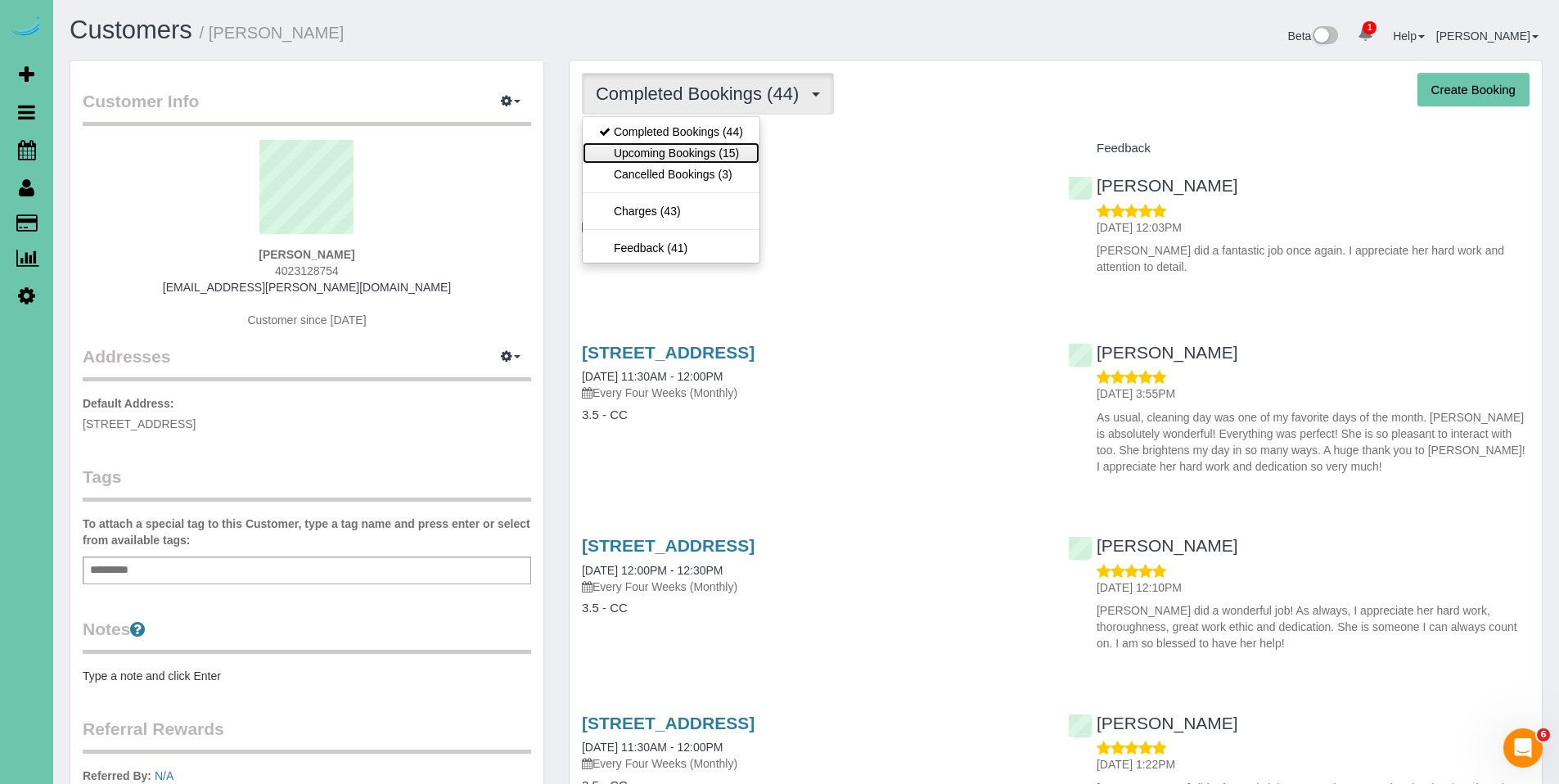
click at [686, 154] on link "Upcoming Bookings (15)" at bounding box center [670, 153] width 177 height 21
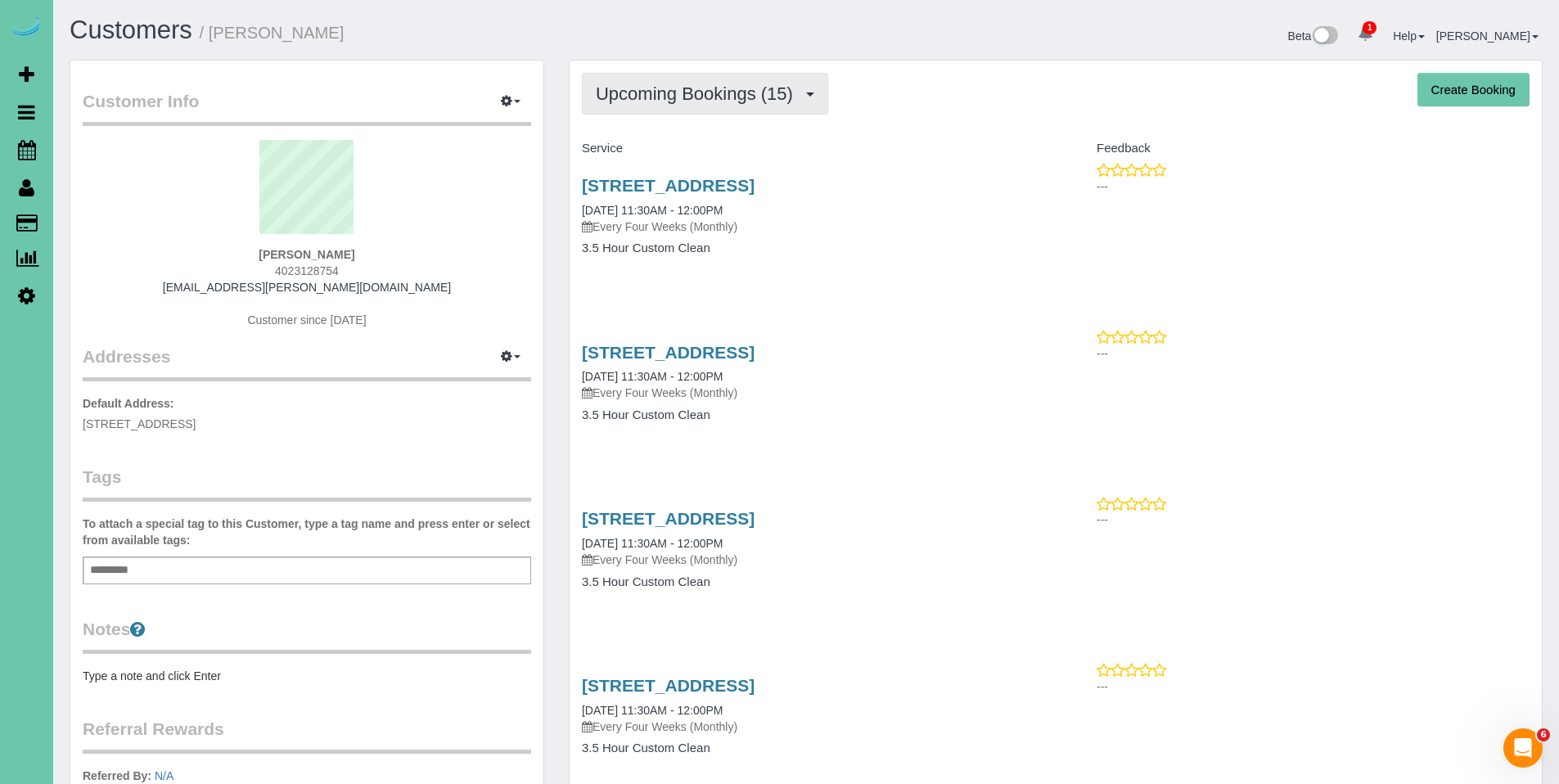
click at [707, 94] on span "Upcoming Bookings (15)" at bounding box center [699, 94] width 205 height 21
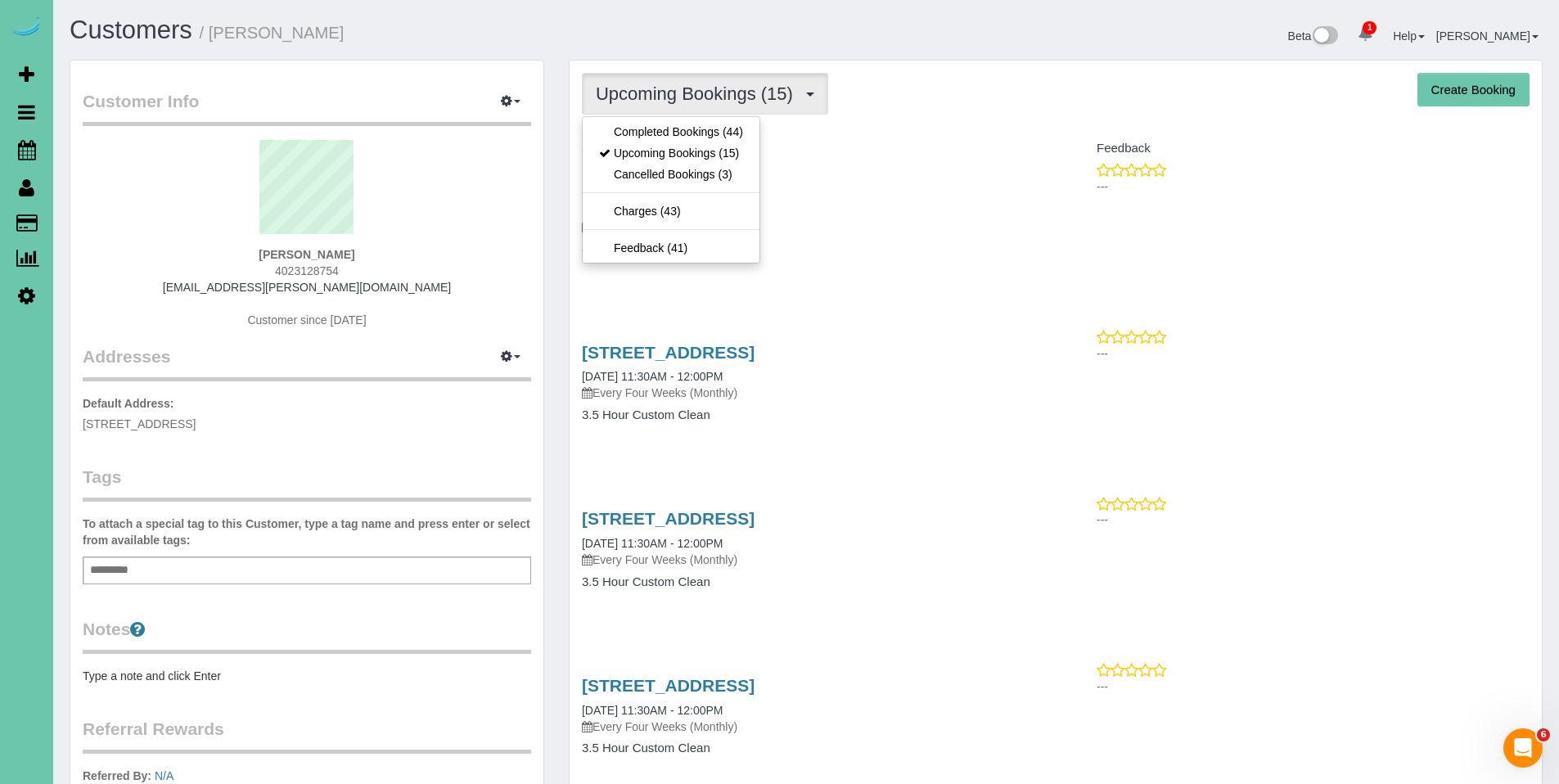
click at [707, 94] on span "Upcoming Bookings (15)" at bounding box center [699, 94] width 205 height 21
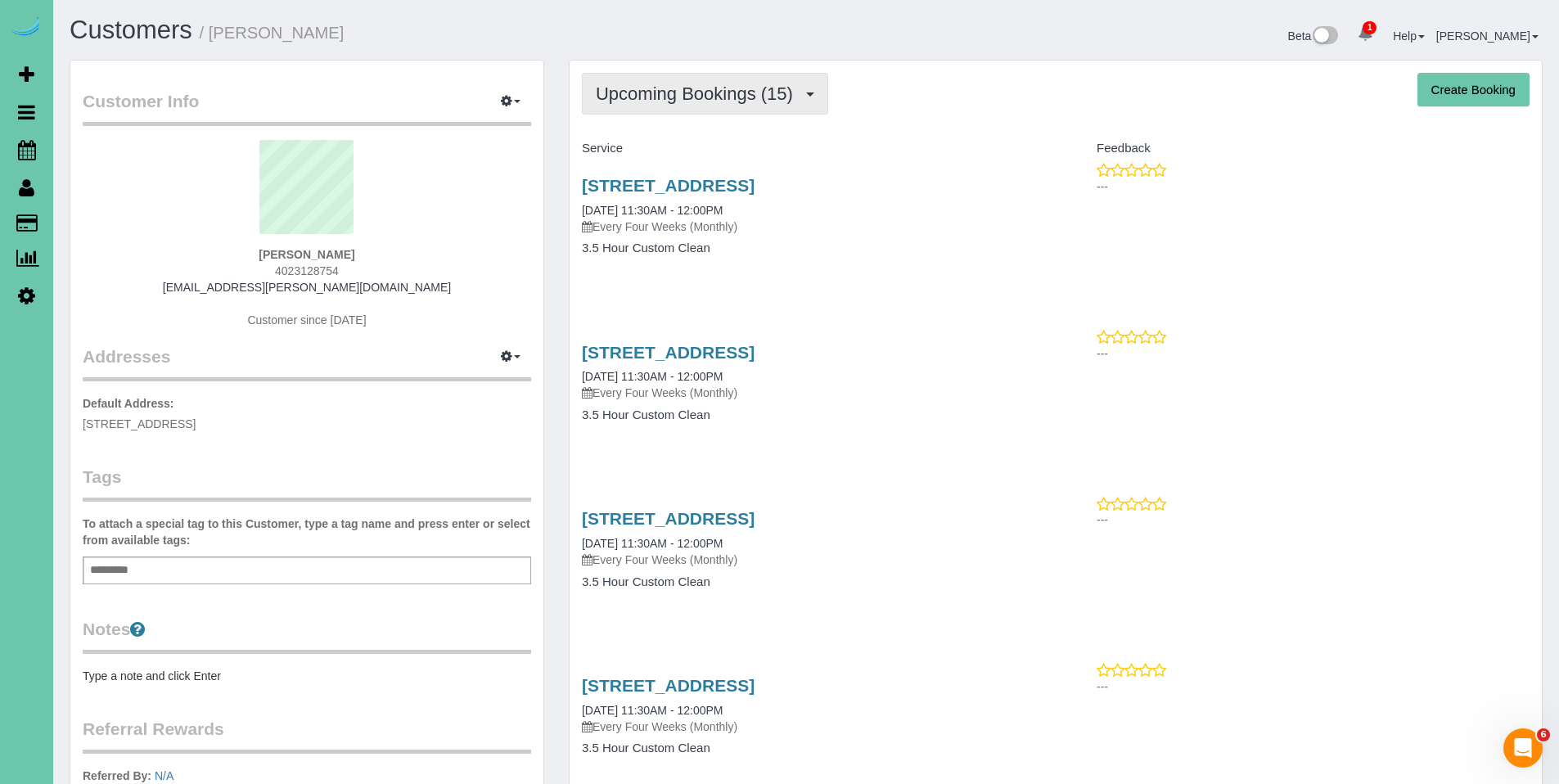
click at [700, 98] on span "Upcoming Bookings (15)" at bounding box center [699, 94] width 205 height 21
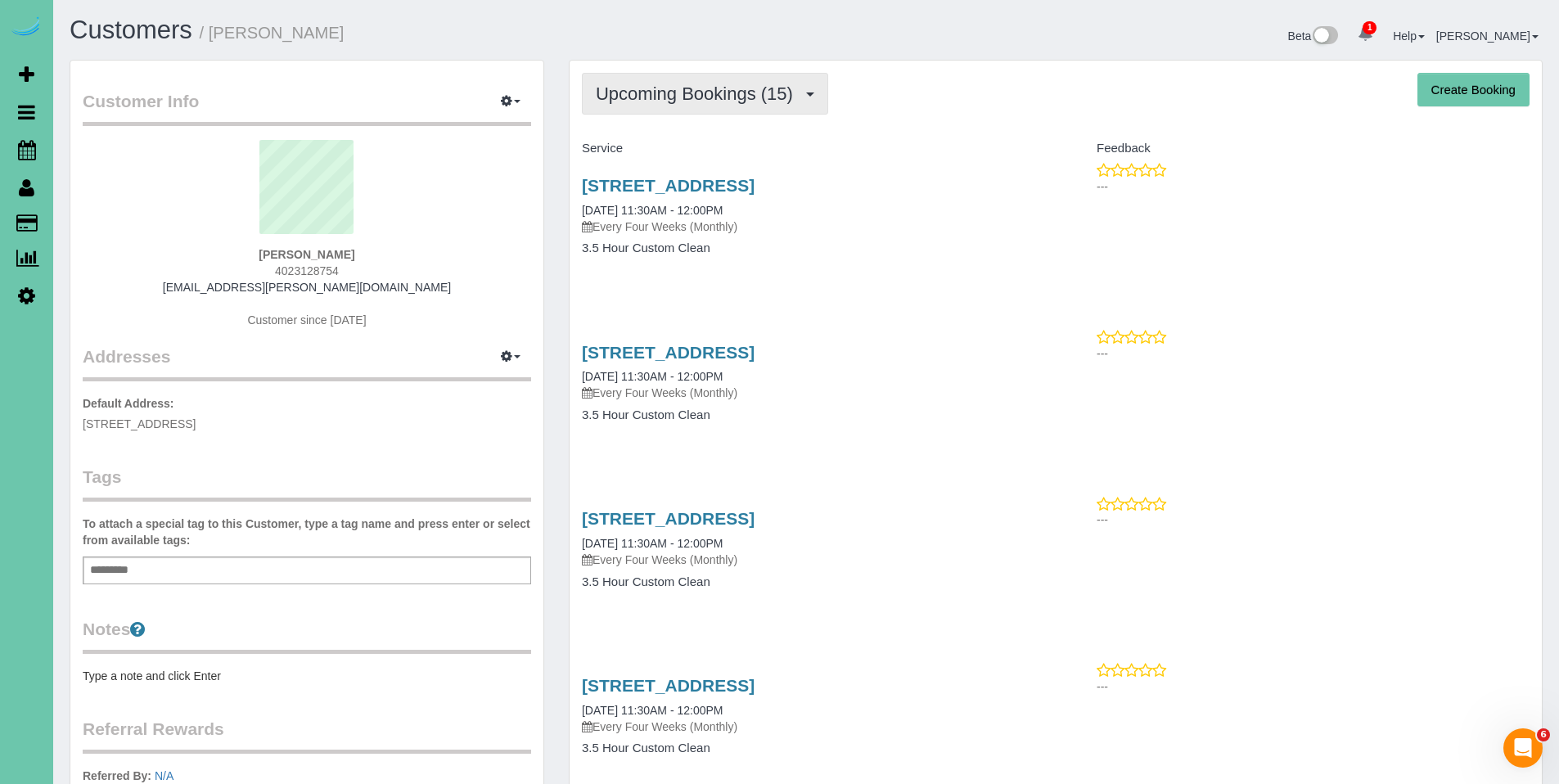
click at [707, 100] on span "Upcoming Bookings (15)" at bounding box center [699, 94] width 205 height 21
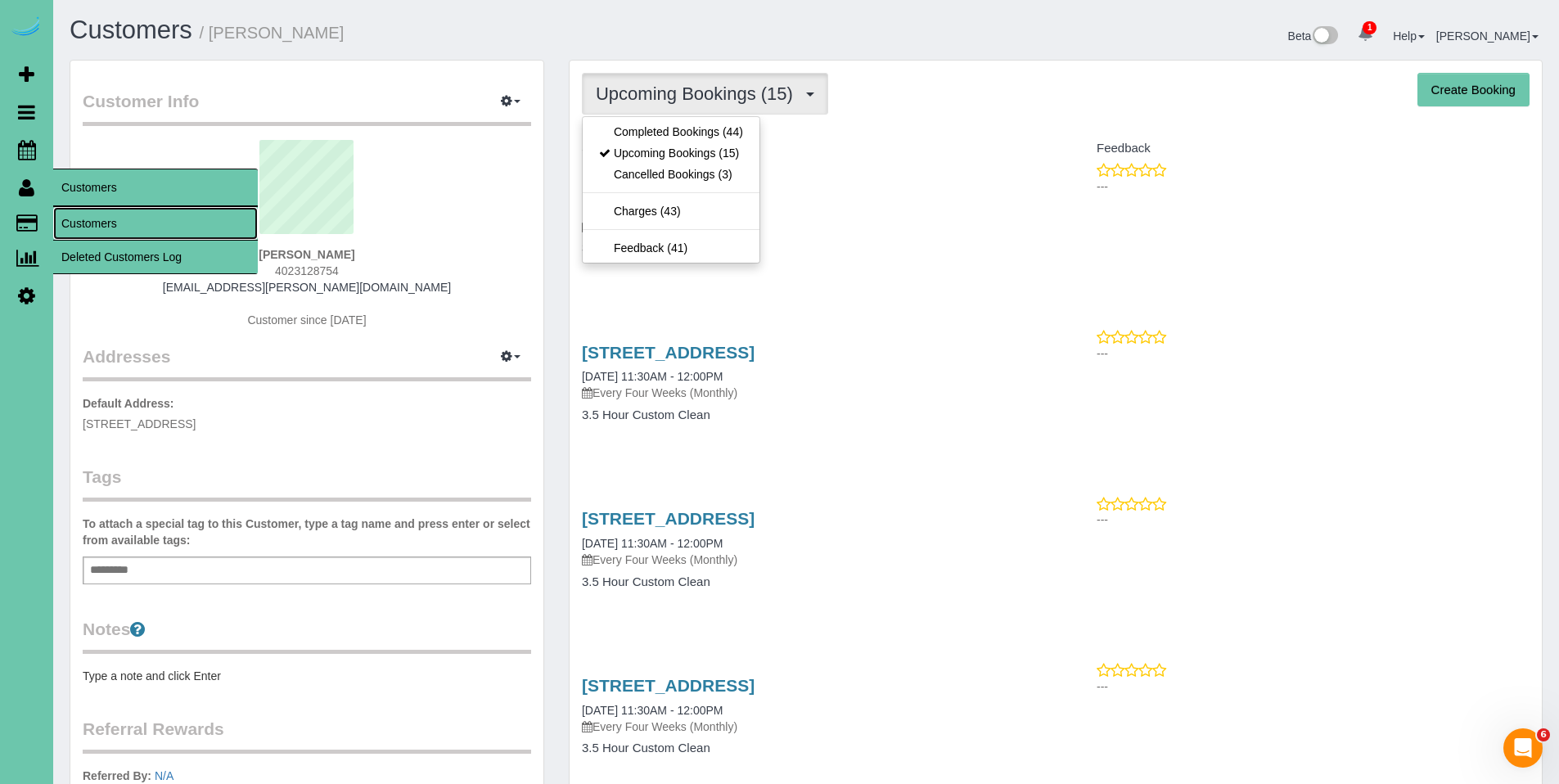
click at [110, 226] on link "Customers" at bounding box center [155, 223] width 204 height 33
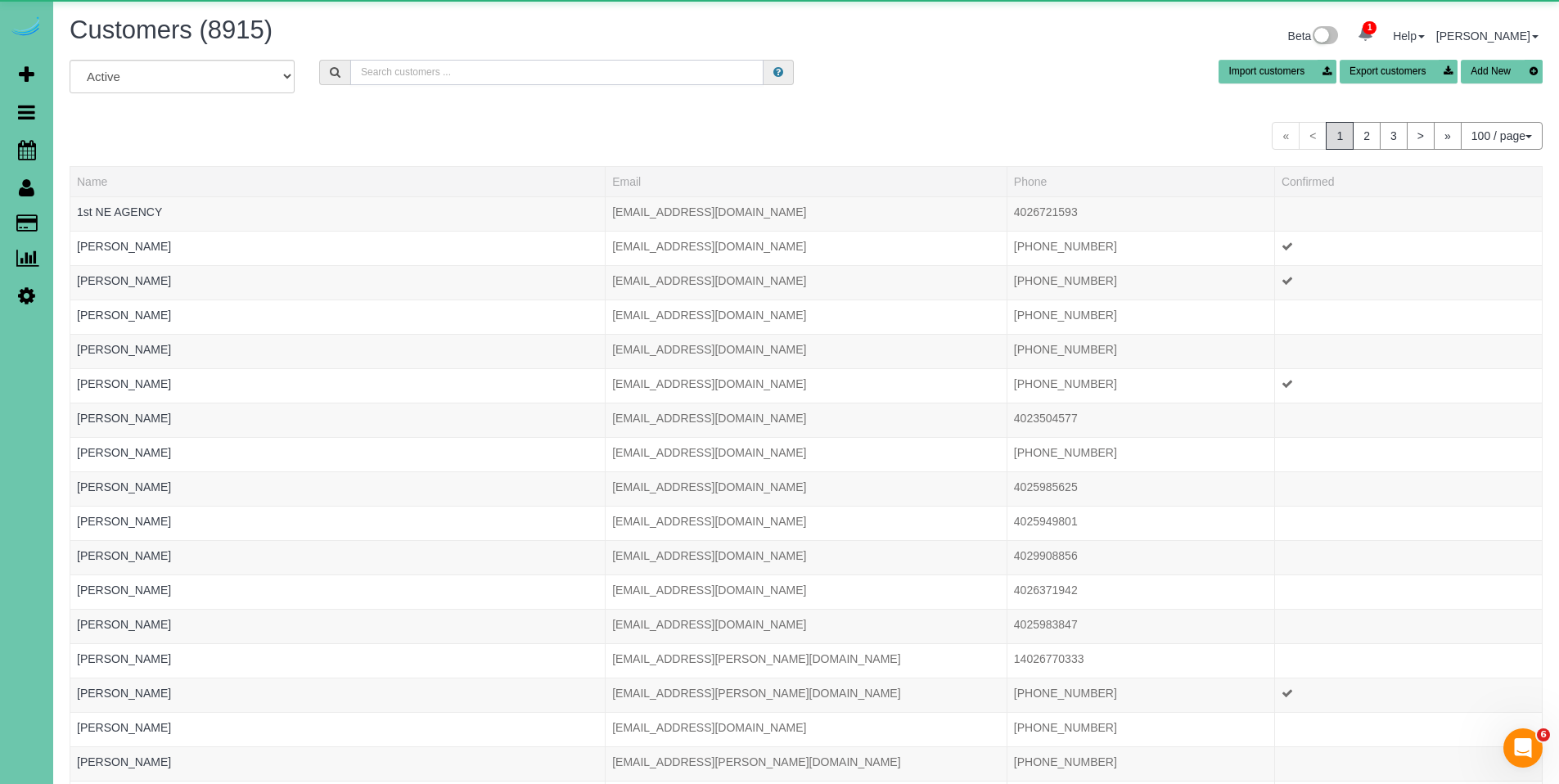
click at [627, 80] on input "text" at bounding box center [557, 73] width 413 height 25
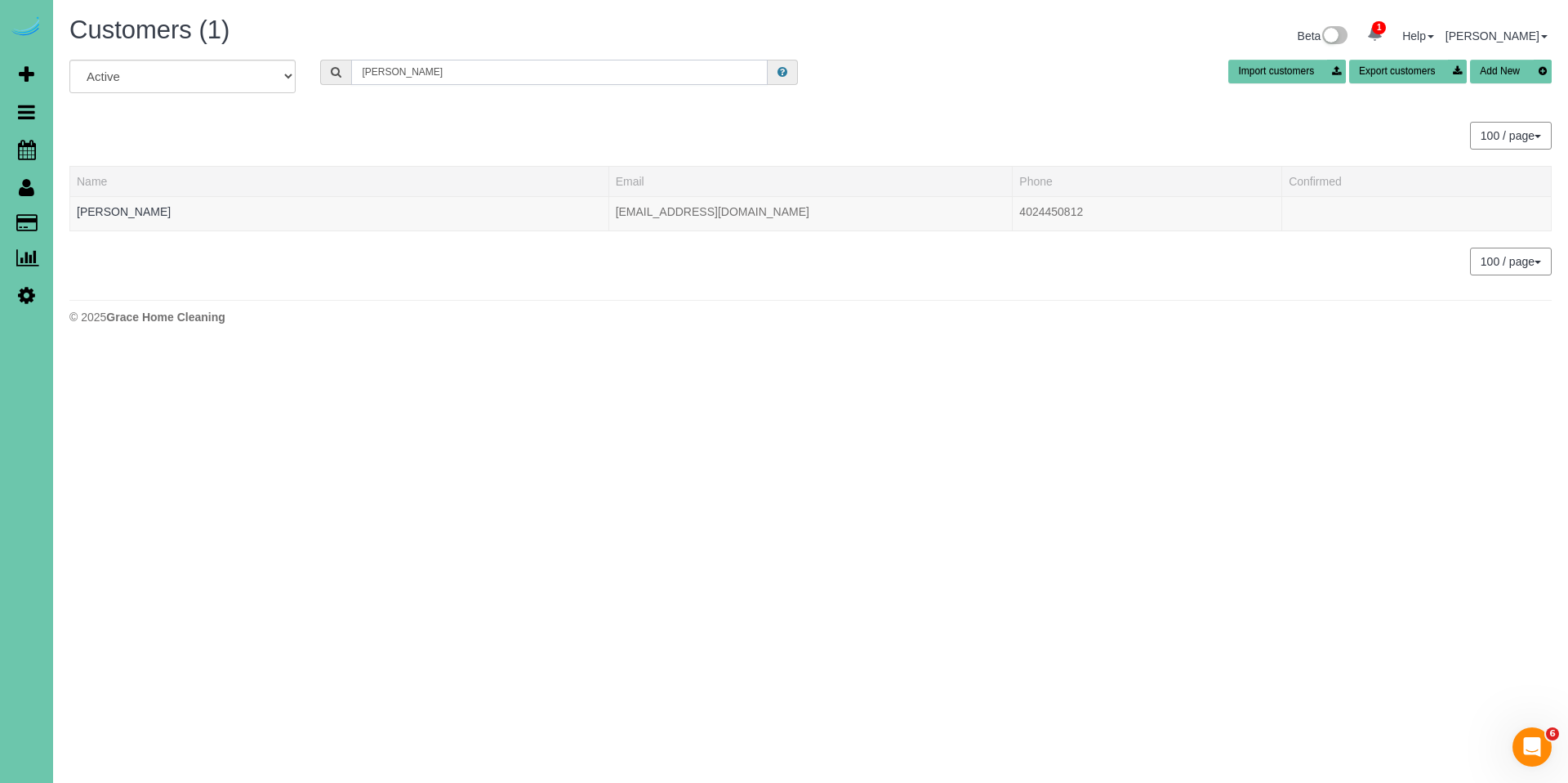
drag, startPoint x: 421, startPoint y: 78, endPoint x: 327, endPoint y: 66, distance: 94.8
click at [327, 66] on div "[PERSON_NAME]" at bounding box center [559, 73] width 478 height 25
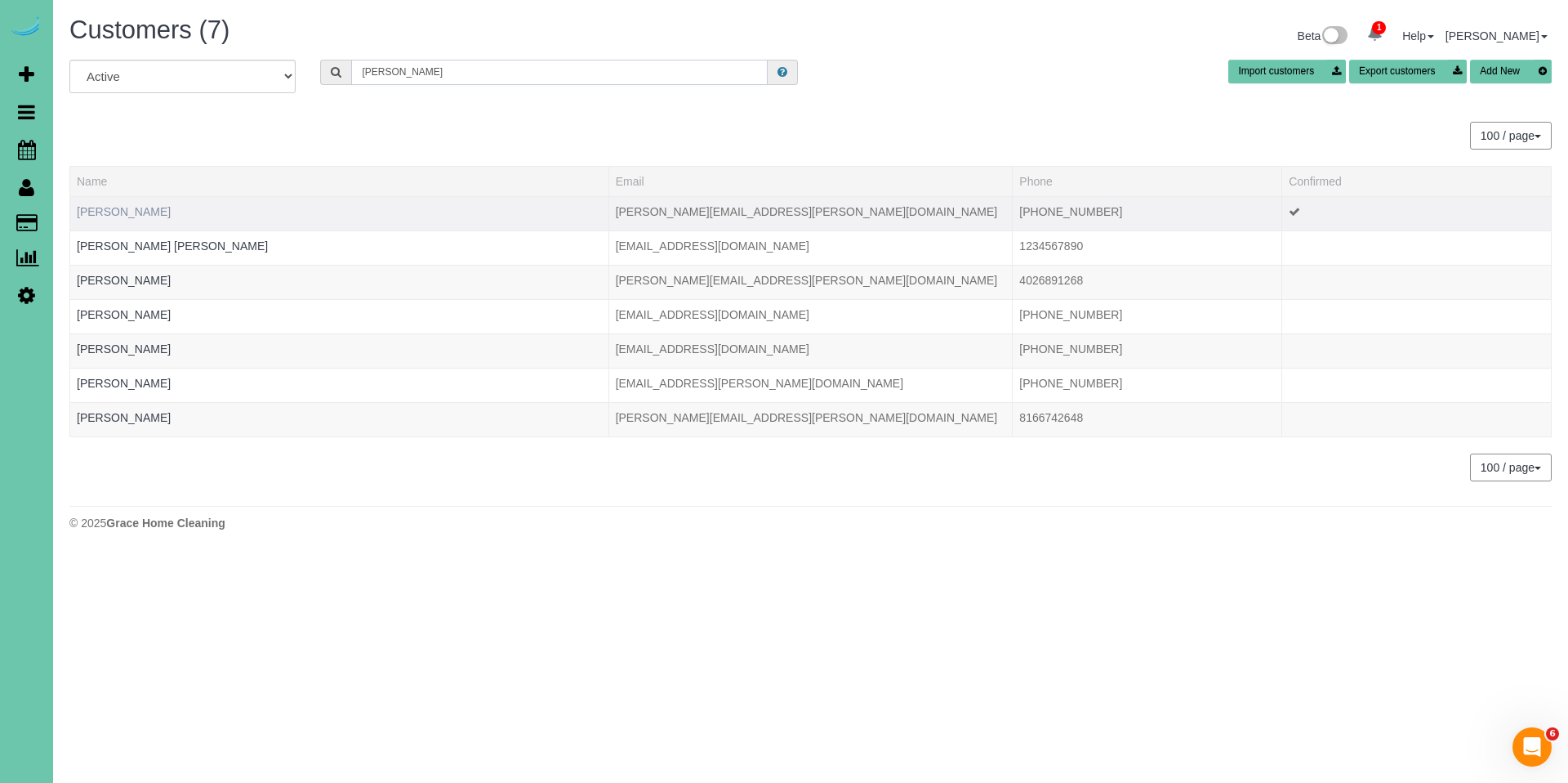
type input "[PERSON_NAME]"
click at [119, 205] on link "[PERSON_NAME]" at bounding box center [124, 211] width 94 height 13
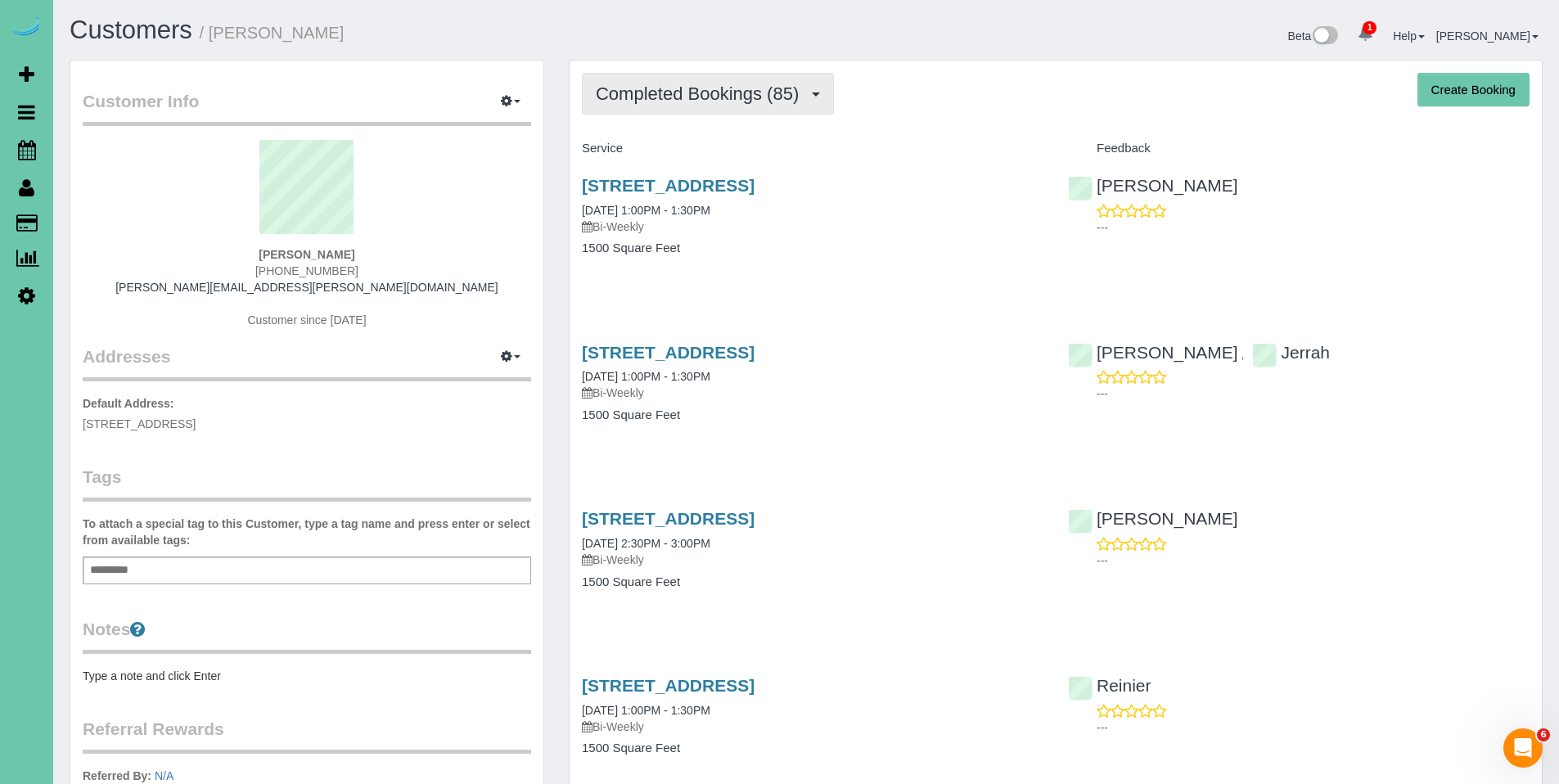
click at [697, 97] on span "Completed Bookings (85)" at bounding box center [701, 94] width 211 height 21
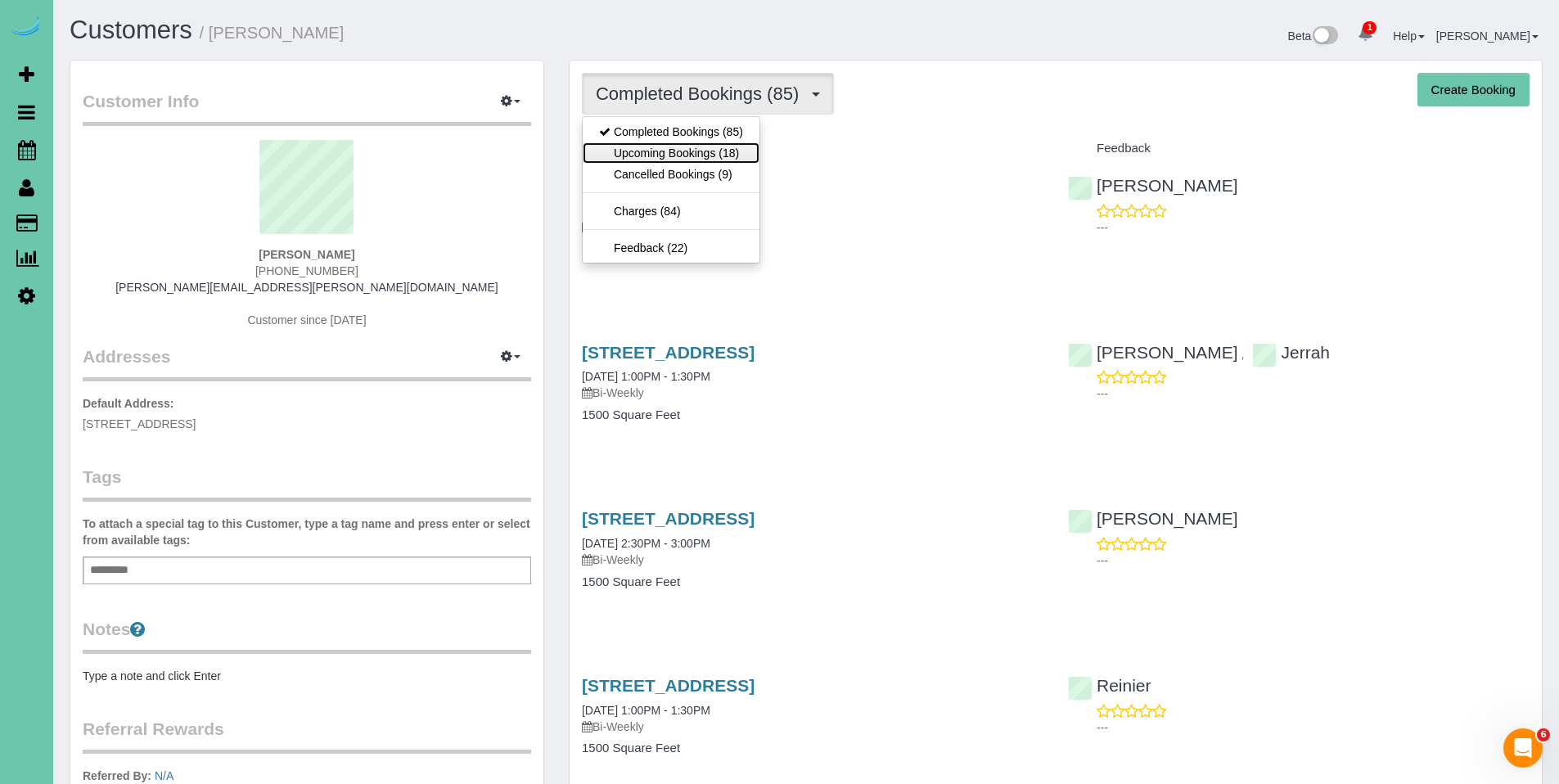
click at [682, 144] on link "Upcoming Bookings (18)" at bounding box center [670, 153] width 177 height 21
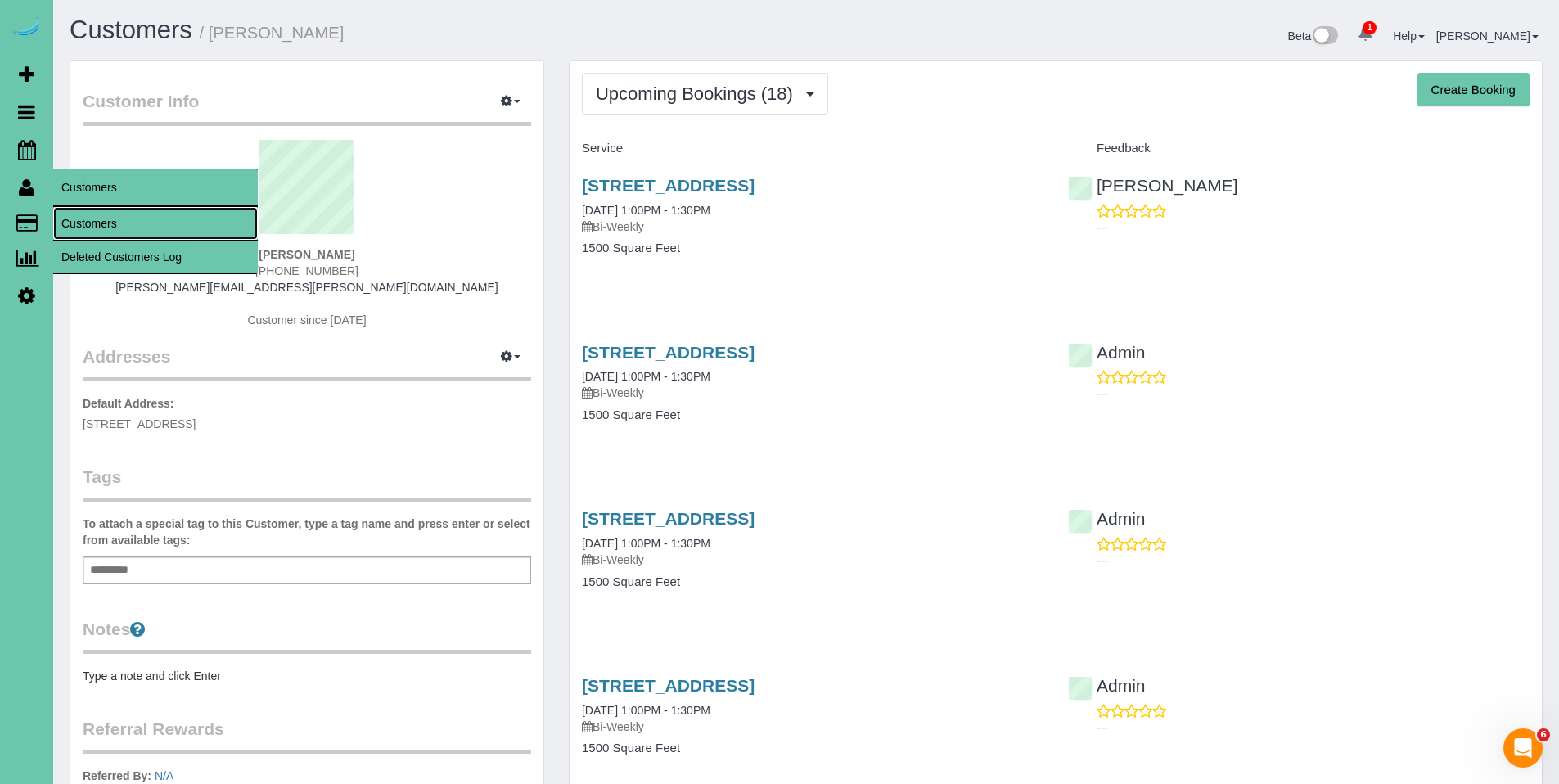
click at [113, 229] on link "Customers" at bounding box center [155, 223] width 204 height 33
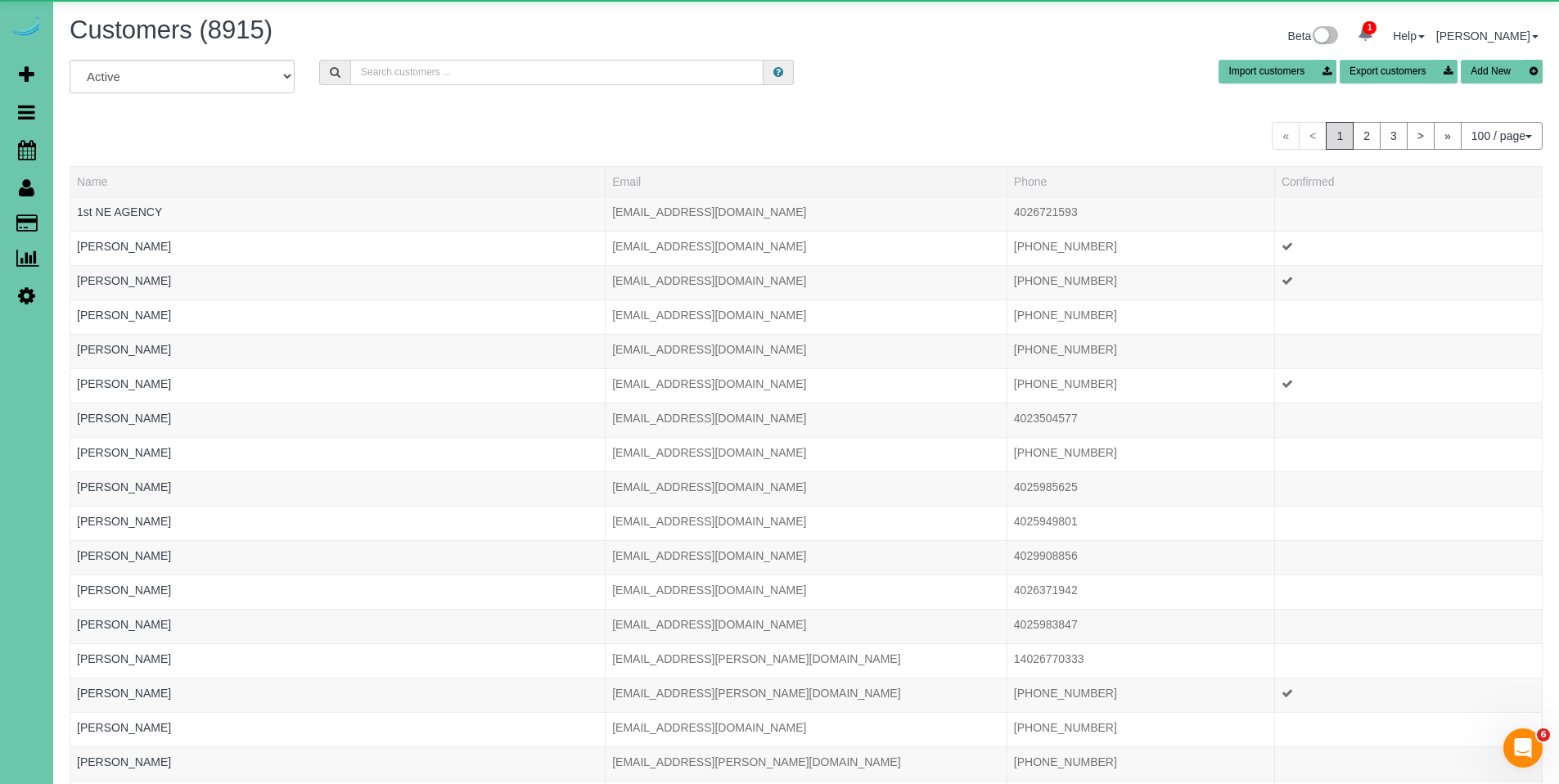
click at [423, 73] on input "text" at bounding box center [557, 73] width 413 height 25
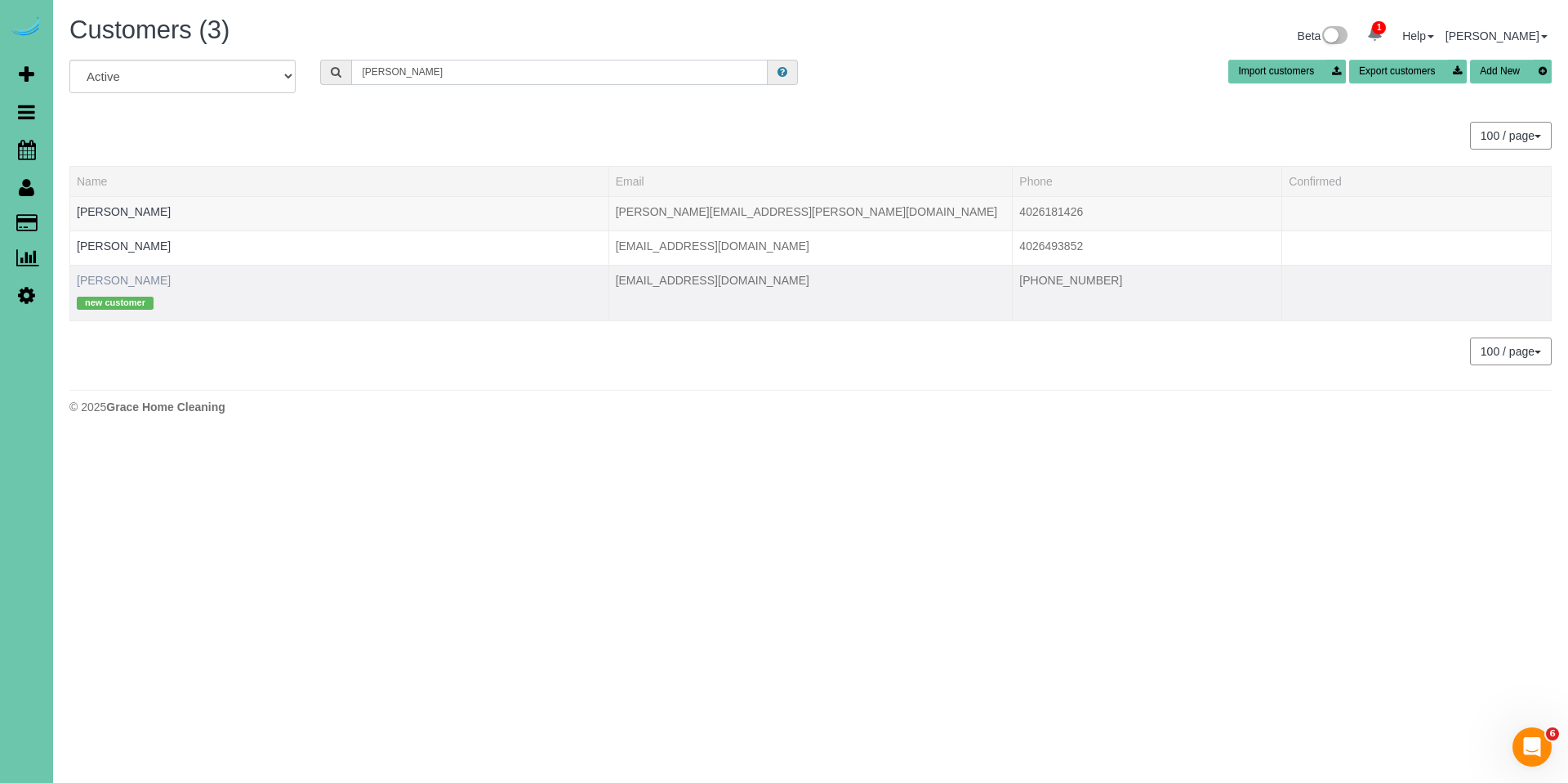
type input "[PERSON_NAME]"
click at [122, 276] on link "[PERSON_NAME]" at bounding box center [124, 280] width 94 height 13
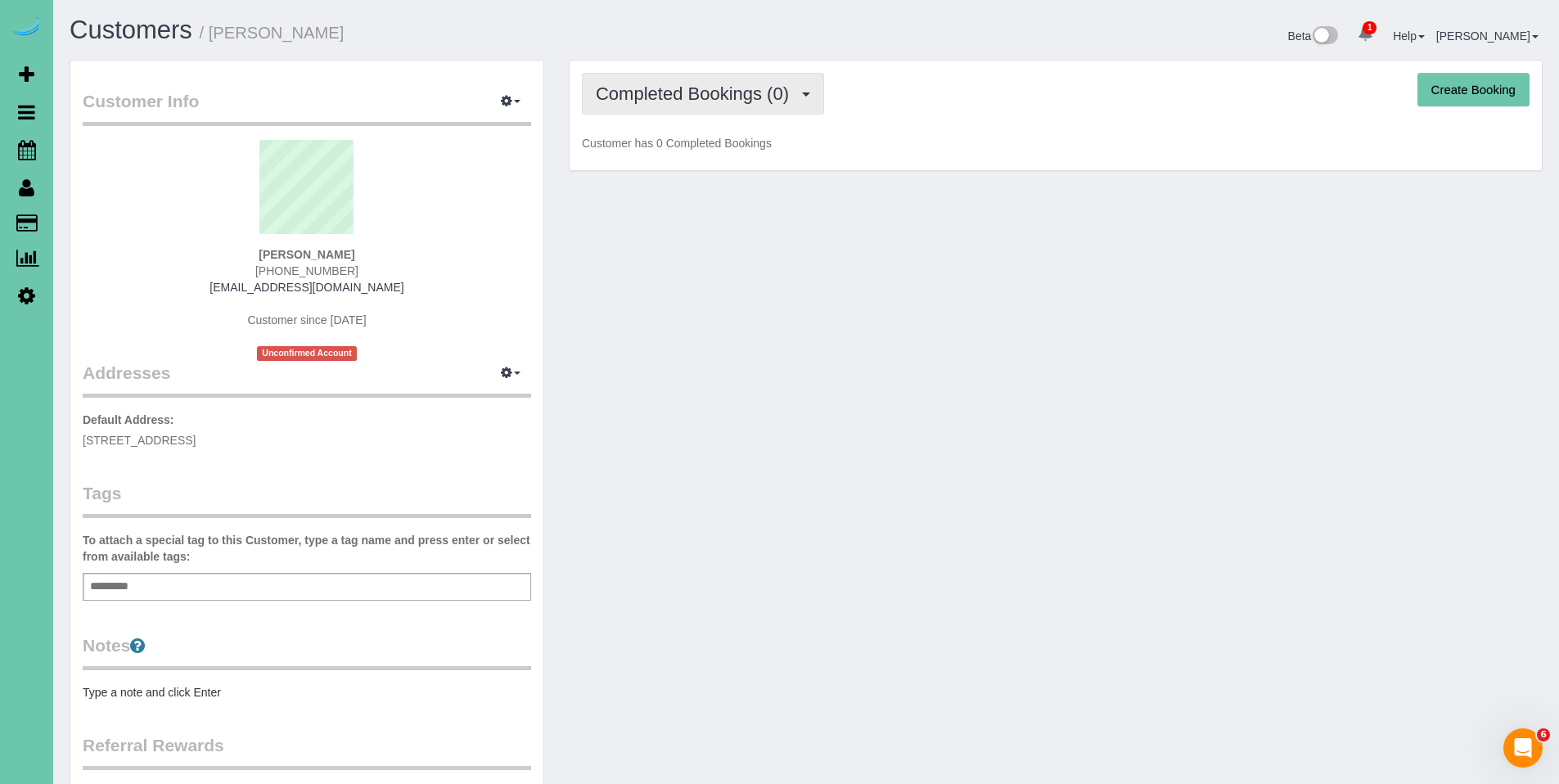
click at [655, 94] on span "Completed Bookings (0)" at bounding box center [697, 94] width 202 height 21
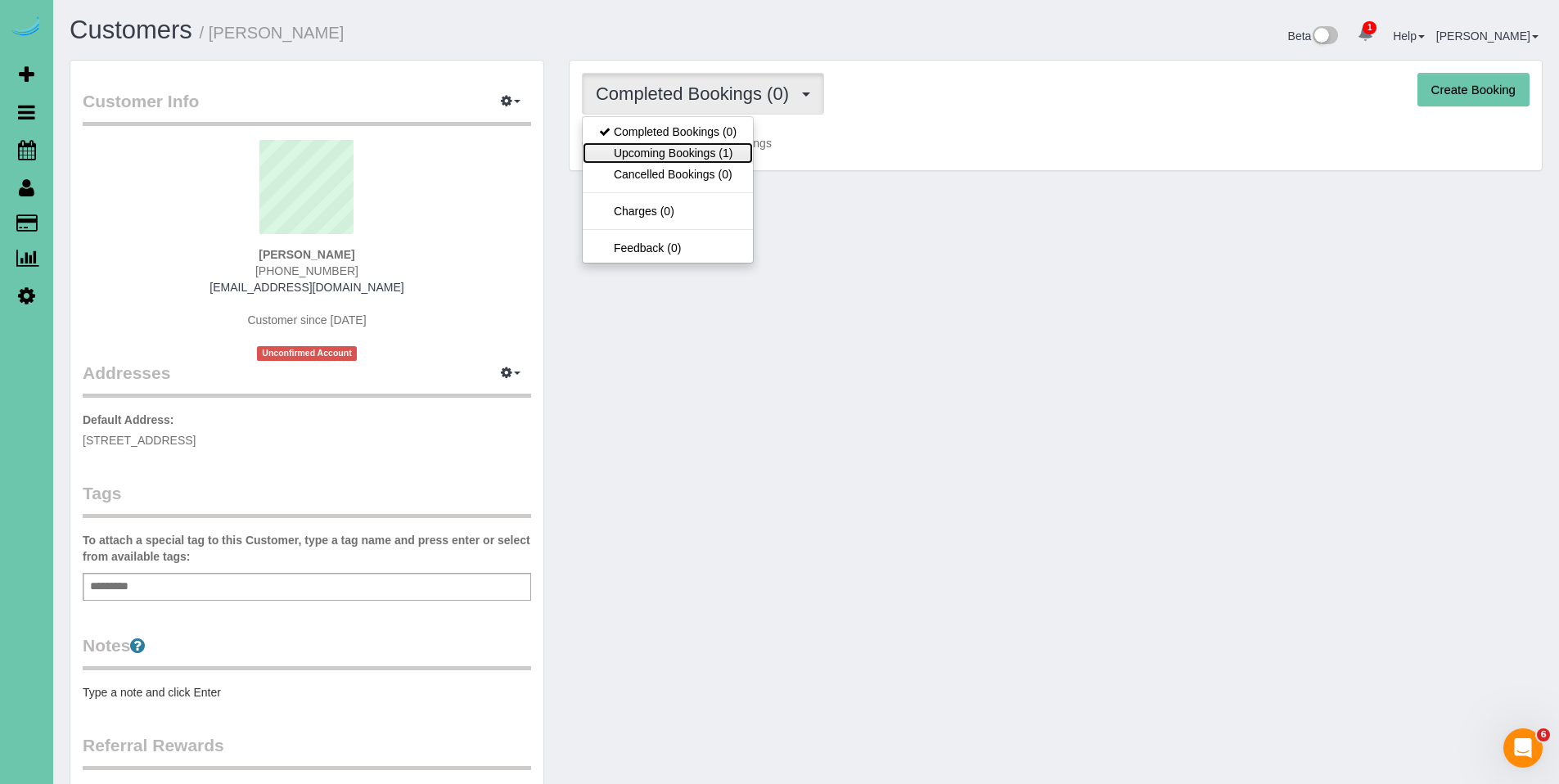
click at [638, 149] on link "Upcoming Bookings (1)" at bounding box center [667, 153] width 170 height 21
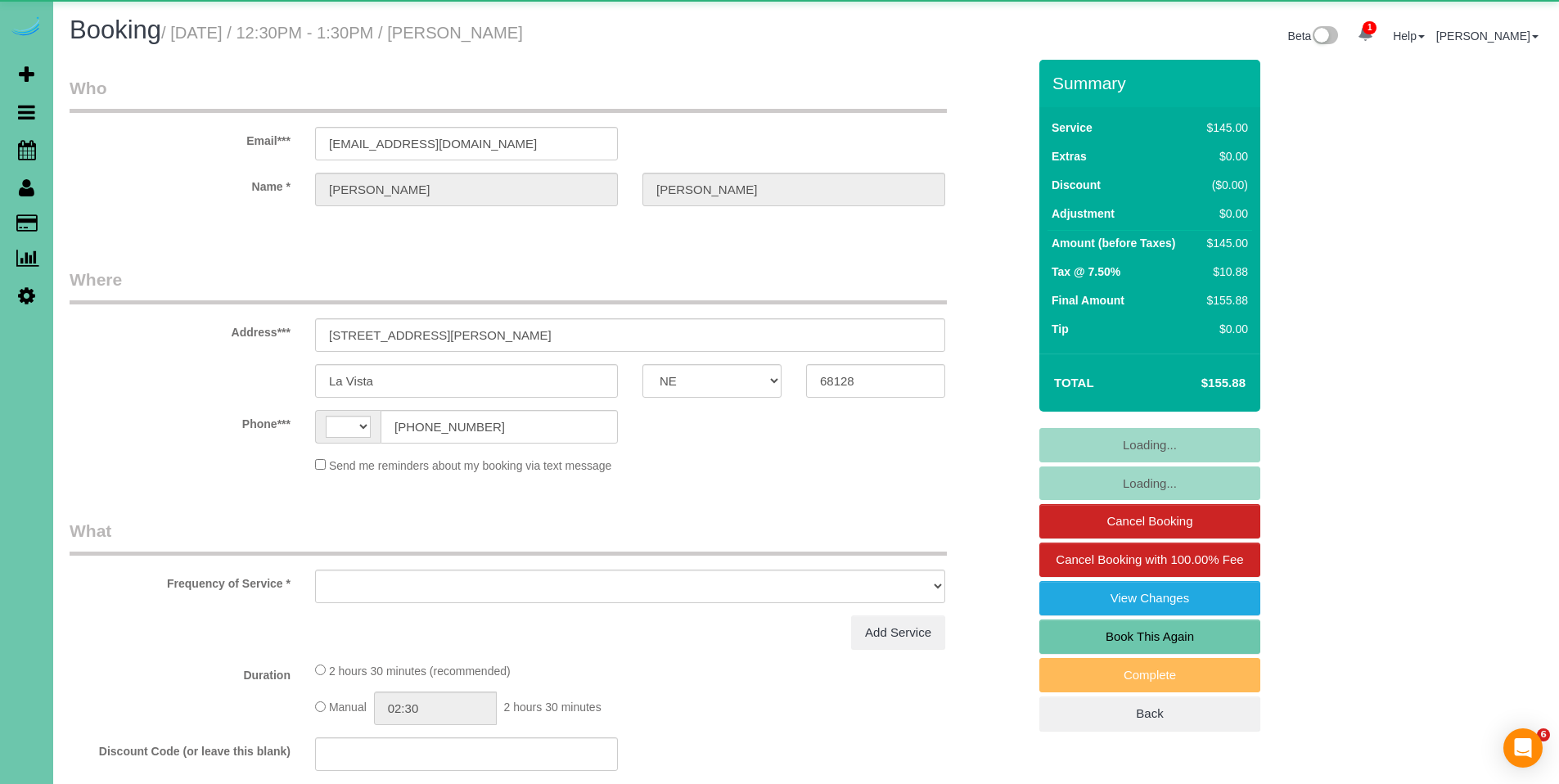
select select "NE"
select select "string:US"
select select "object:886"
select select "string:fspay-bb7d240f-158e-4977-8e98-61dd1a9efe77"
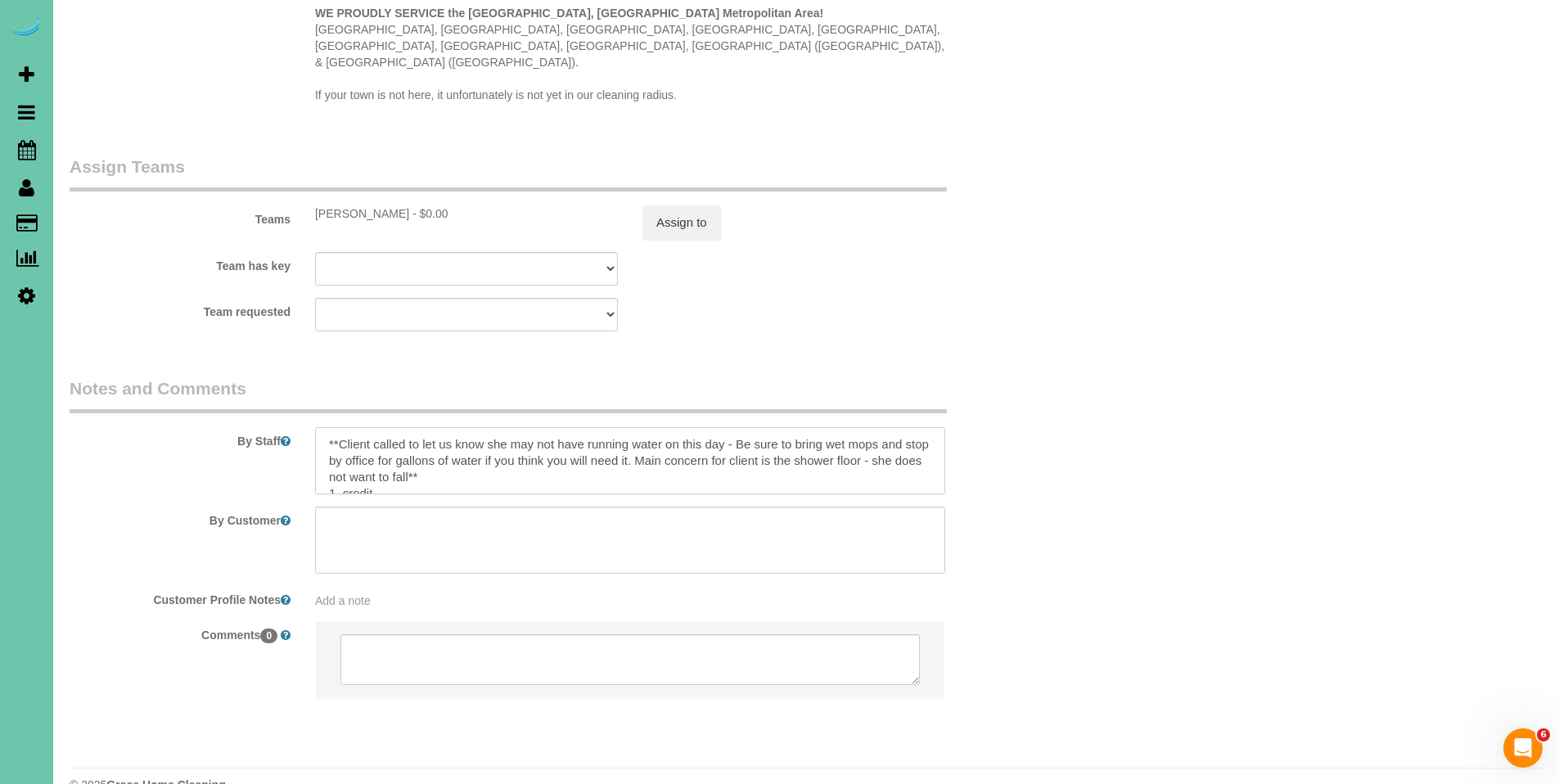
drag, startPoint x: 505, startPoint y: 451, endPoint x: 327, endPoint y: 402, distance: 184.6
click at [327, 427] on textarea at bounding box center [631, 461] width 631 height 67
click at [325, 427] on textarea at bounding box center [631, 461] width 631 height 67
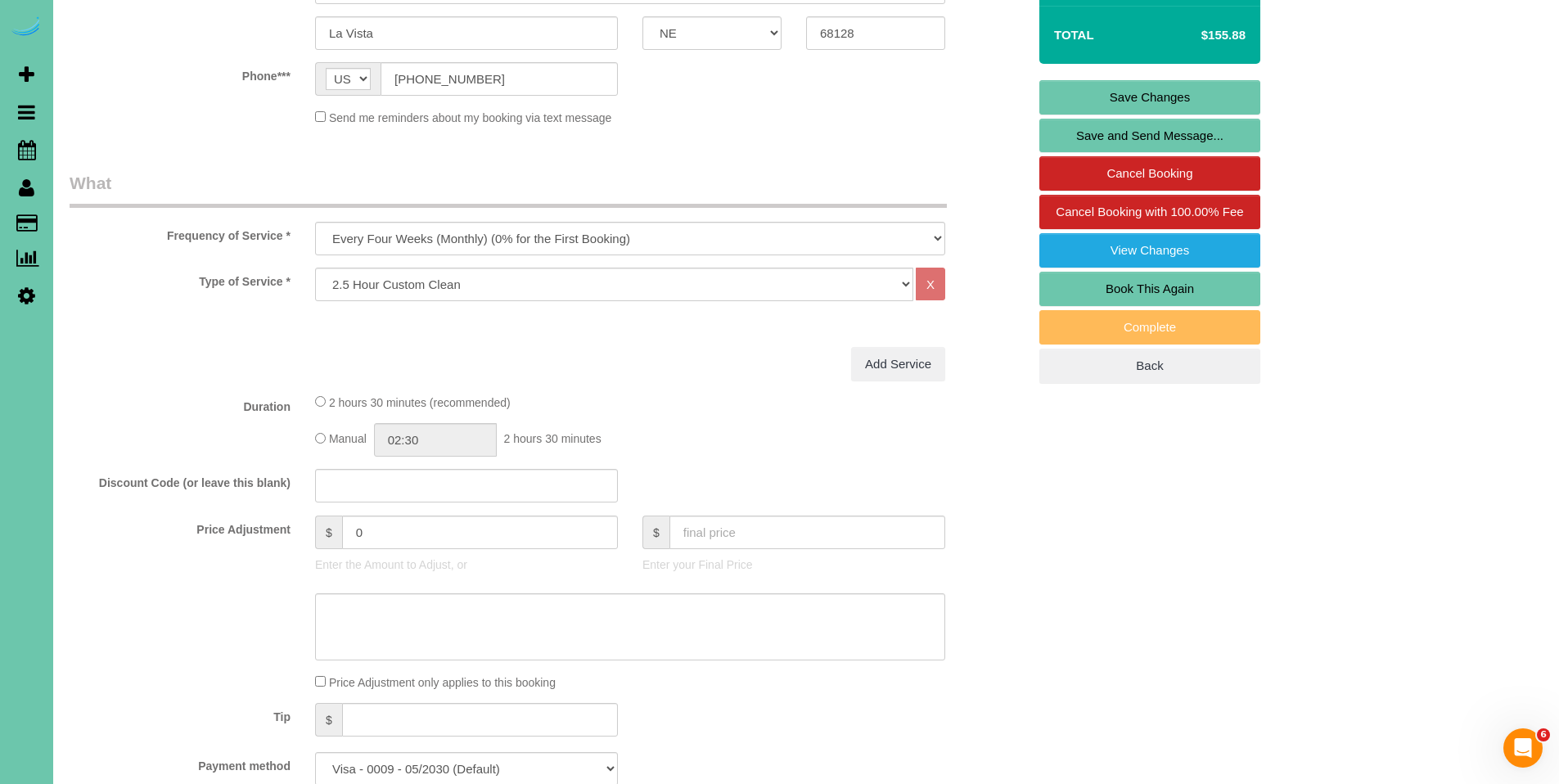
scroll to position [227, 0]
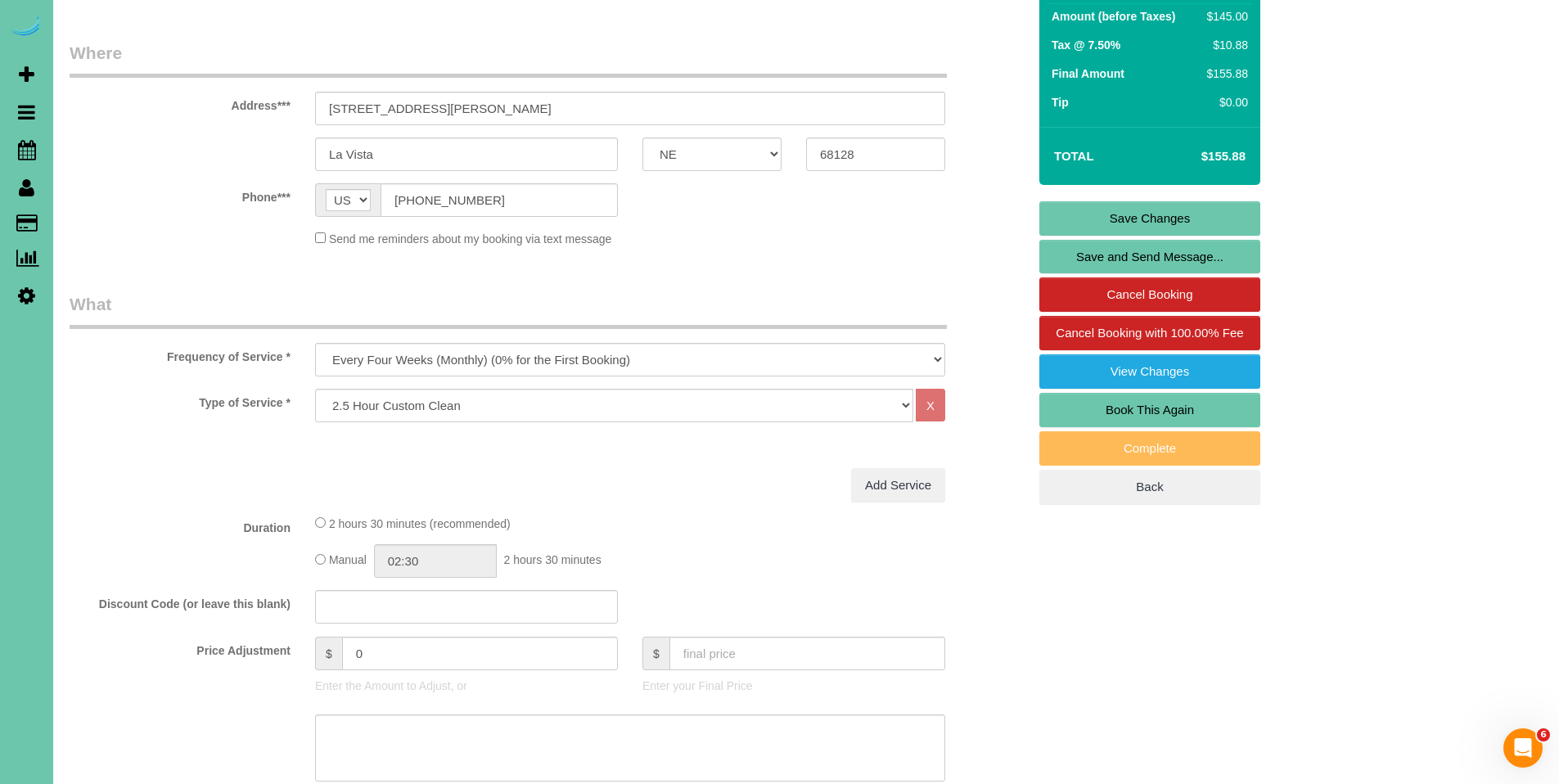
type textarea "1. credit 2. on the entrance there is a phone or call box dial 316 and she will…"
click at [1160, 213] on link "Save Changes" at bounding box center [1149, 219] width 221 height 35
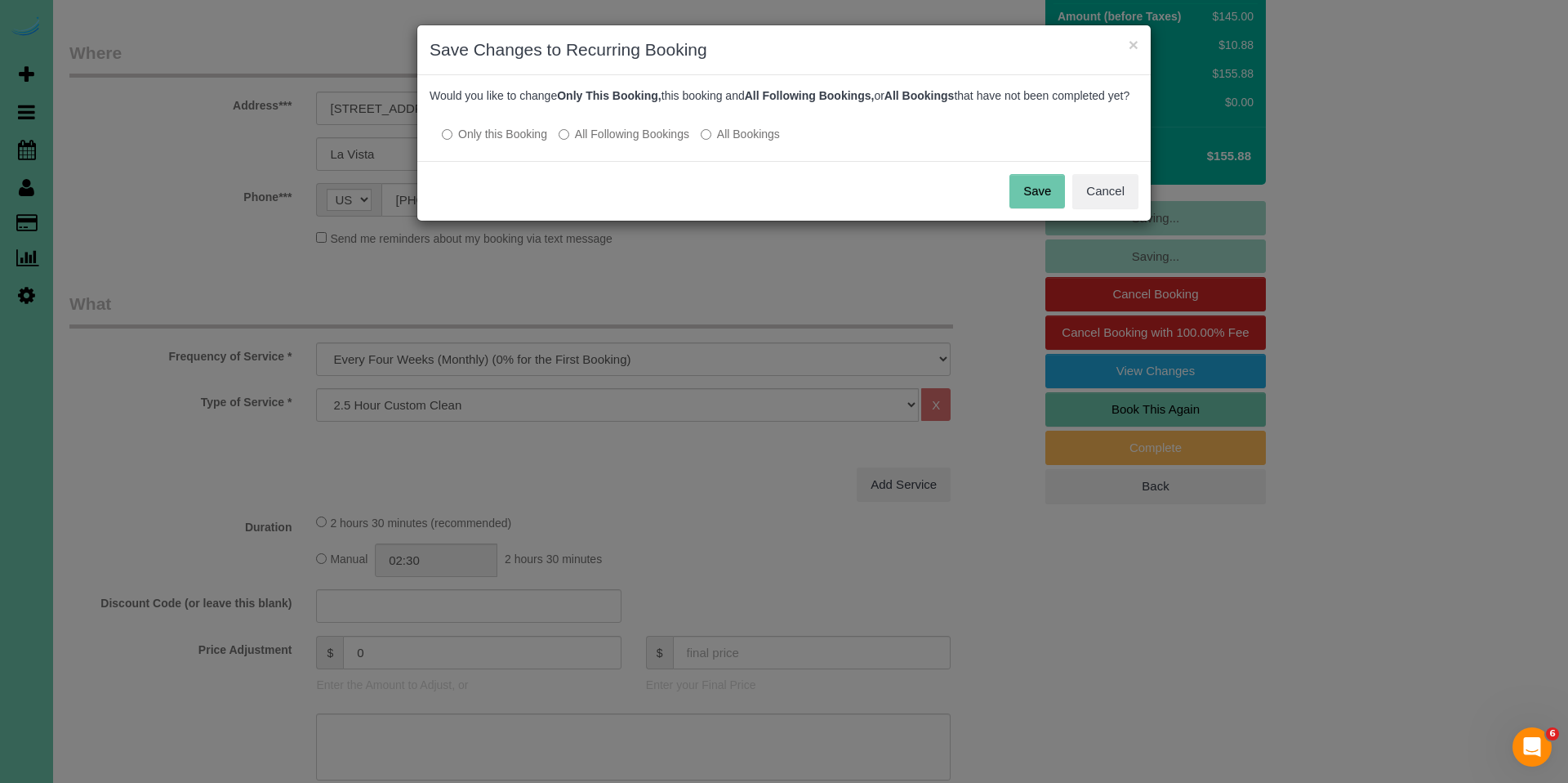
click at [1049, 209] on button "Save" at bounding box center [1037, 191] width 55 height 34
